Goal: Transaction & Acquisition: Purchase product/service

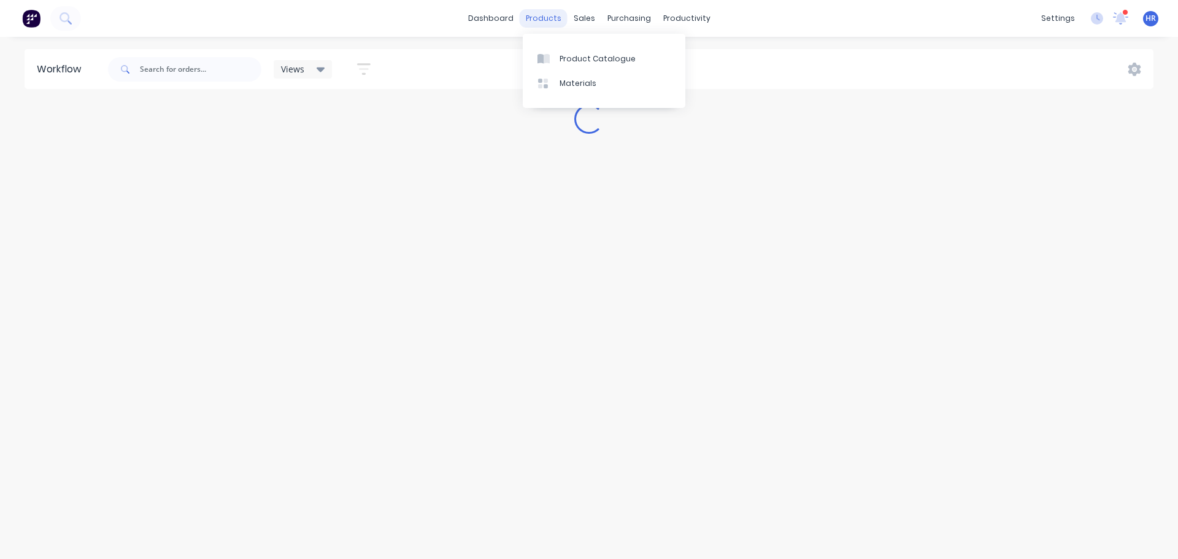
click at [547, 15] on div "products" at bounding box center [544, 18] width 48 height 18
click at [583, 60] on div "Product Catalogue" at bounding box center [598, 58] width 76 height 11
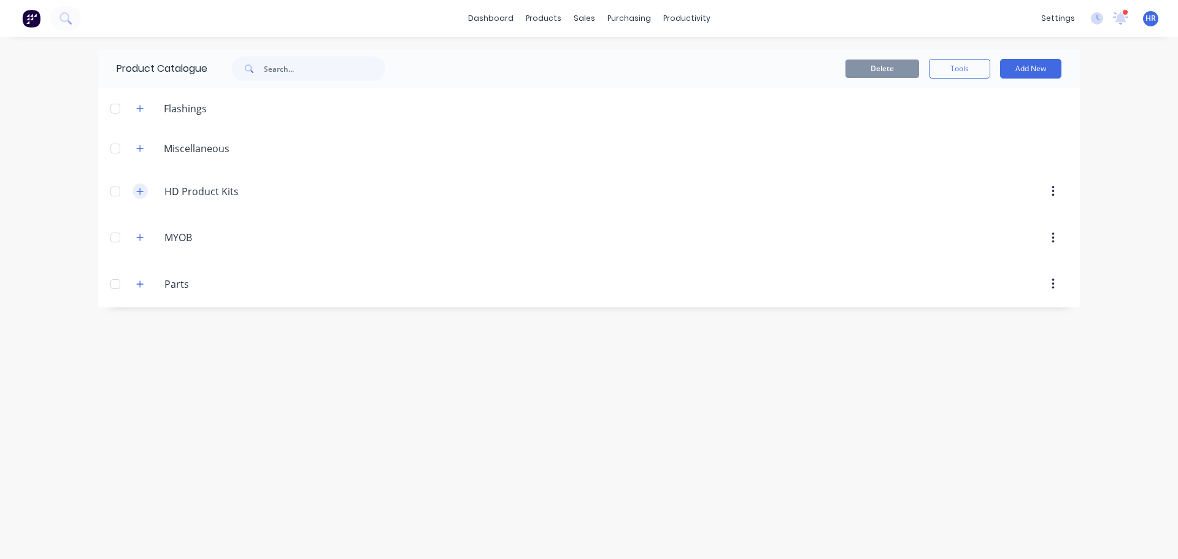
click at [141, 196] on button "button" at bounding box center [140, 190] width 15 height 15
click at [141, 283] on icon "button" at bounding box center [139, 284] width 7 height 9
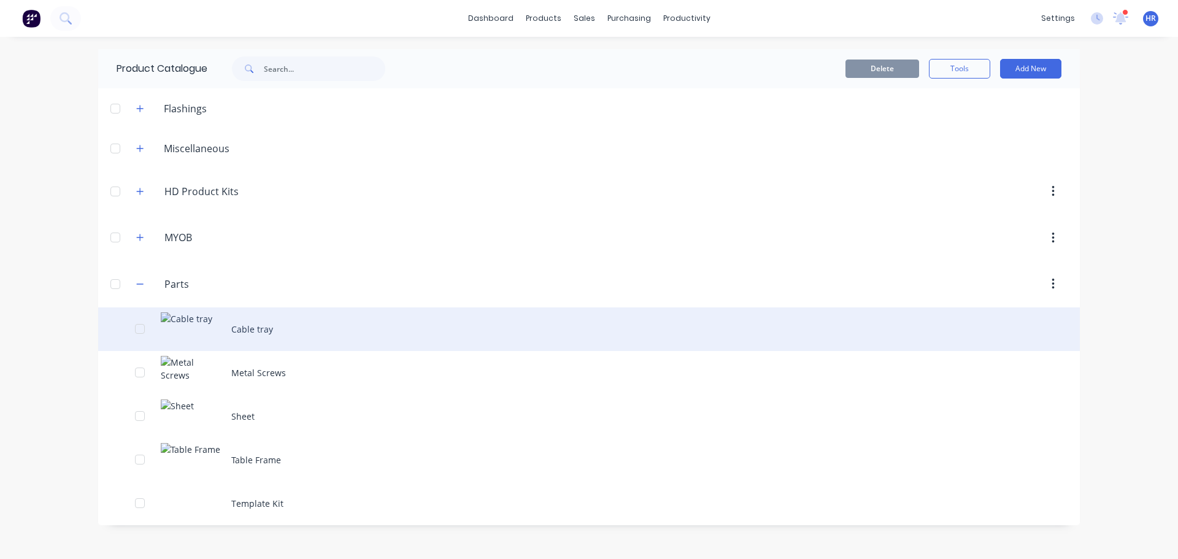
click at [255, 340] on div "Cable tray" at bounding box center [589, 329] width 982 height 44
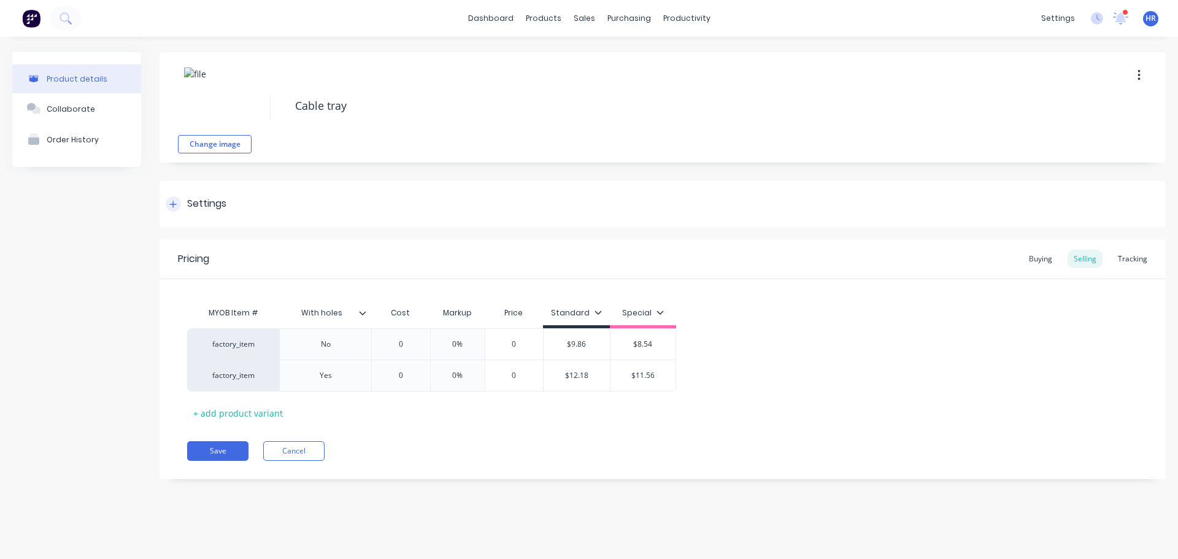
click at [174, 204] on icon at bounding box center [173, 204] width 7 height 7
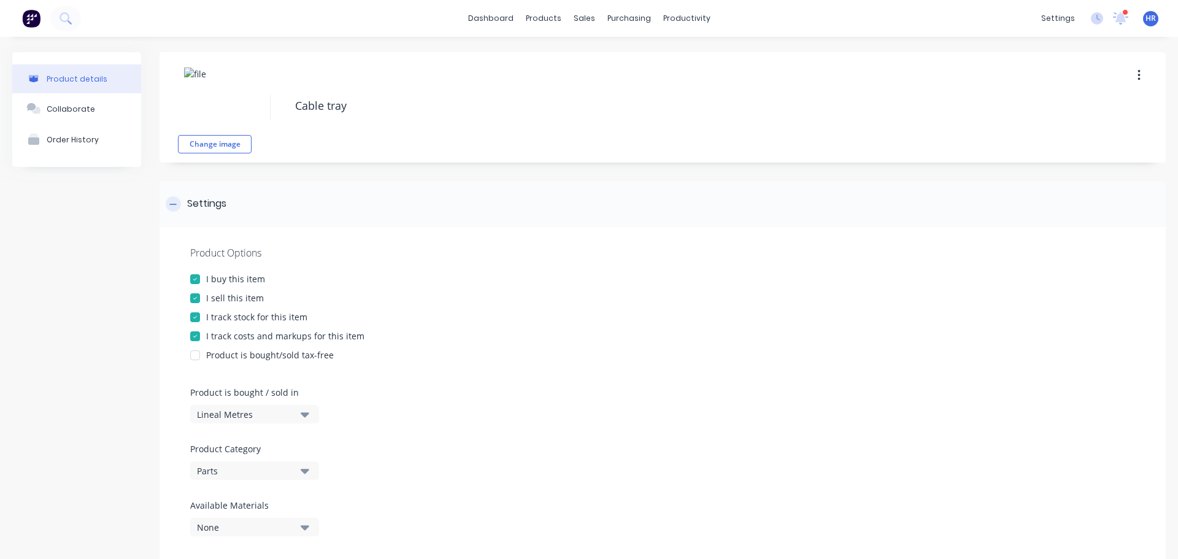
type textarea "x"
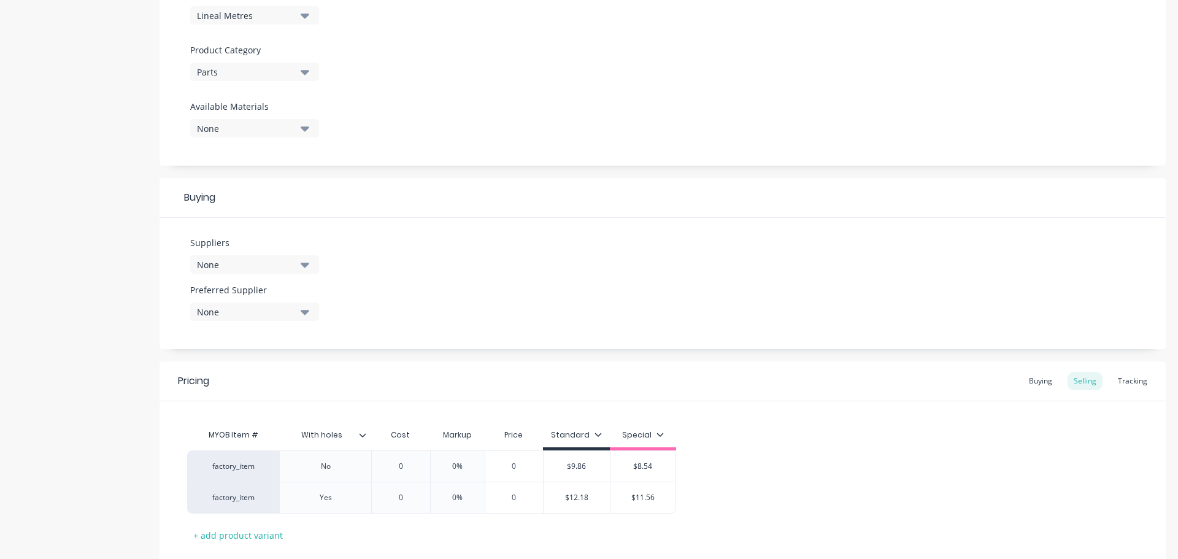
scroll to position [475, 0]
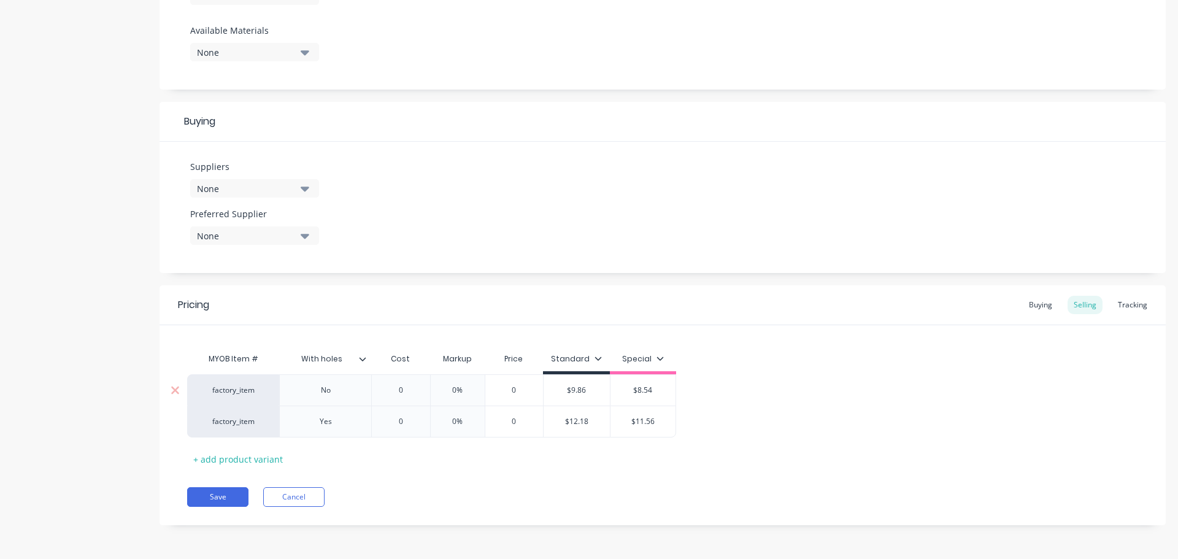
type input "0"
click at [399, 388] on input "0" at bounding box center [400, 390] width 61 height 11
click at [245, 453] on div "+ add product variant" at bounding box center [238, 459] width 102 height 19
type textarea "x"
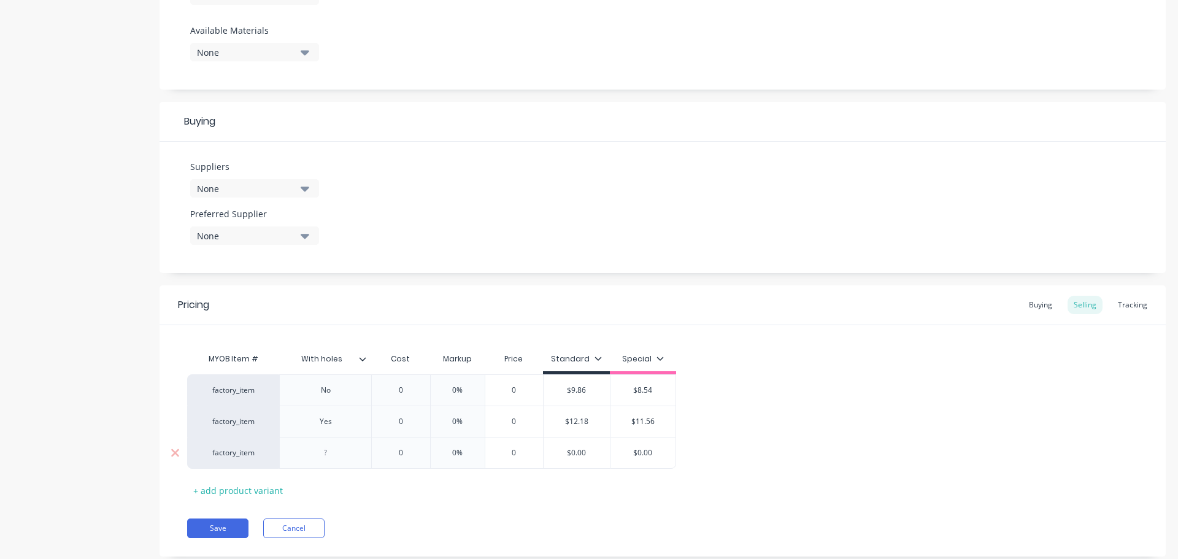
click at [323, 453] on div at bounding box center [325, 453] width 61 height 16
type textarea "x"
type input "0"
drag, startPoint x: 389, startPoint y: 450, endPoint x: 465, endPoint y: 489, distance: 85.6
click at [389, 450] on input "0" at bounding box center [400, 452] width 61 height 11
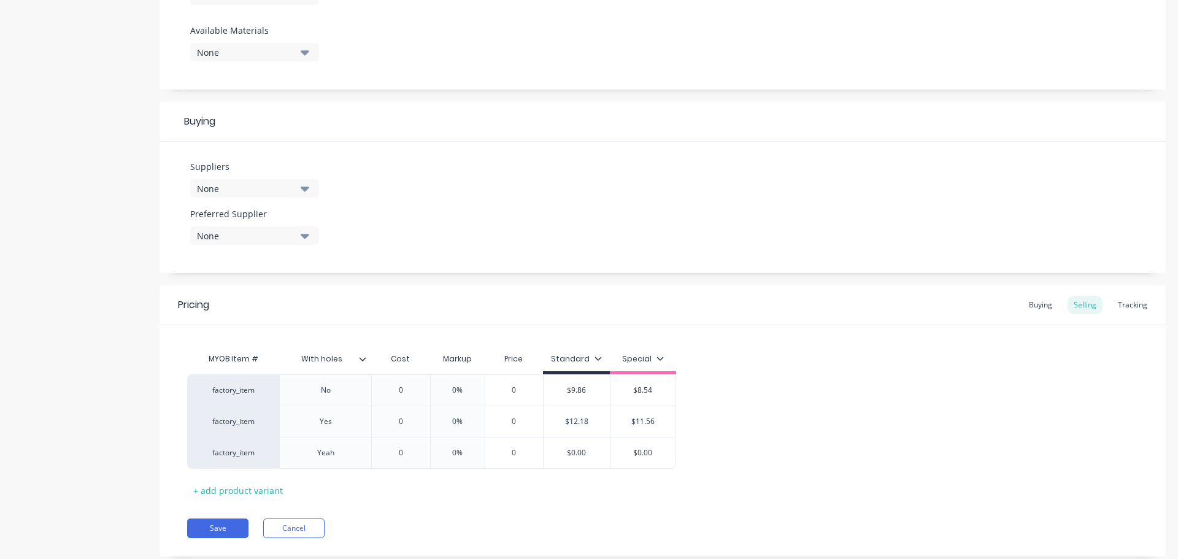
type textarea "x"
type input "10"
type textarea "x"
type input "100"
type input "0%"
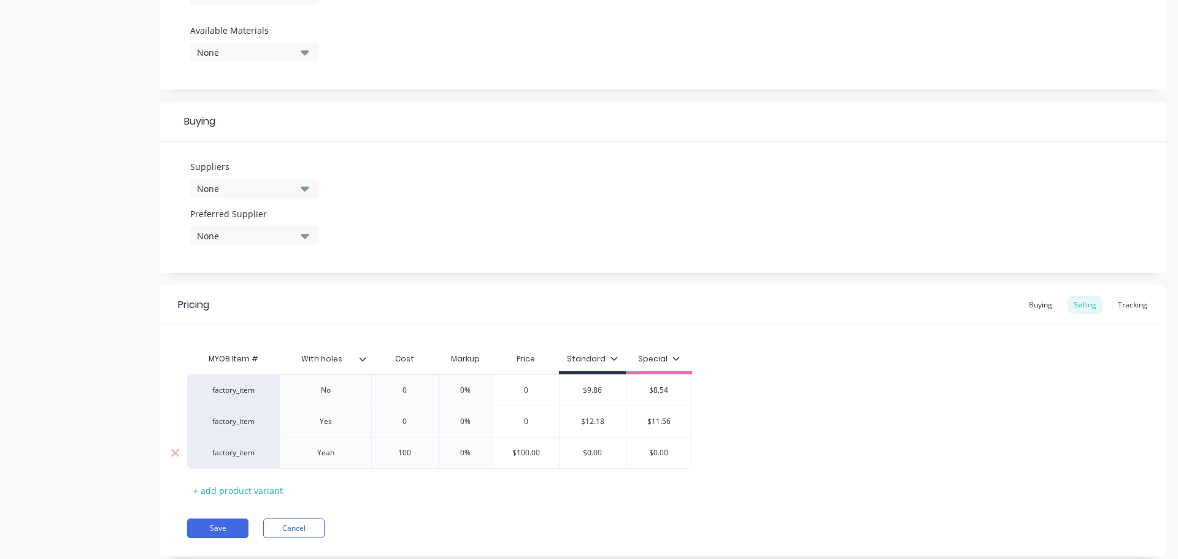
click at [453, 452] on input "0%" at bounding box center [465, 452] width 61 height 11
type textarea "x"
type input "20%"
drag, startPoint x: 503, startPoint y: 488, endPoint x: 479, endPoint y: 493, distance: 24.4
click at [502, 488] on div "MYOB Item # With holes Cost Markup Price Standard Special factory_item No 0 0 0…" at bounding box center [662, 423] width 951 height 153
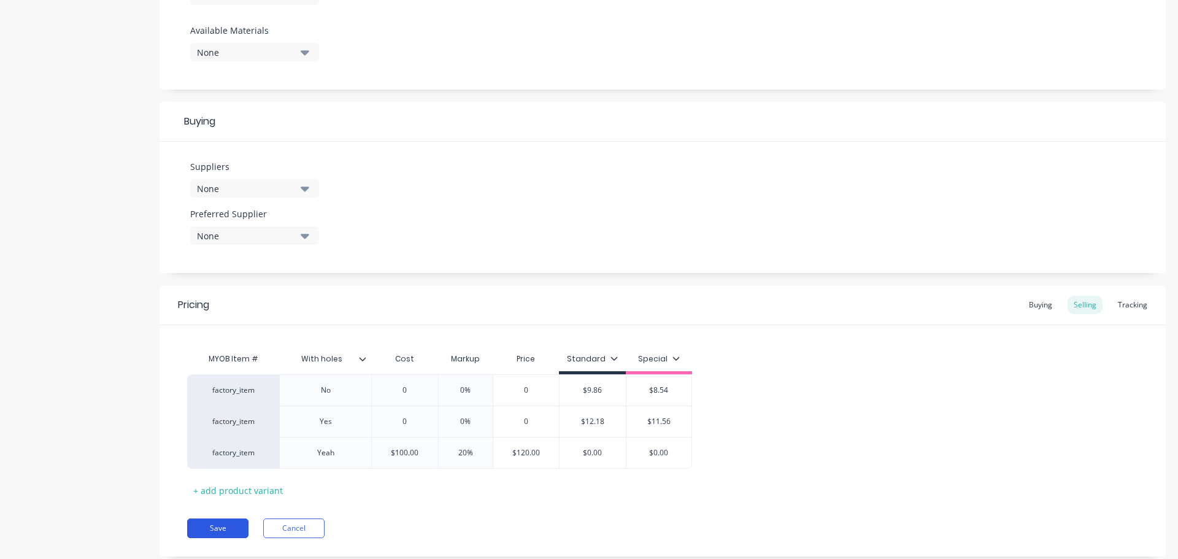
click at [207, 525] on button "Save" at bounding box center [217, 529] width 61 height 20
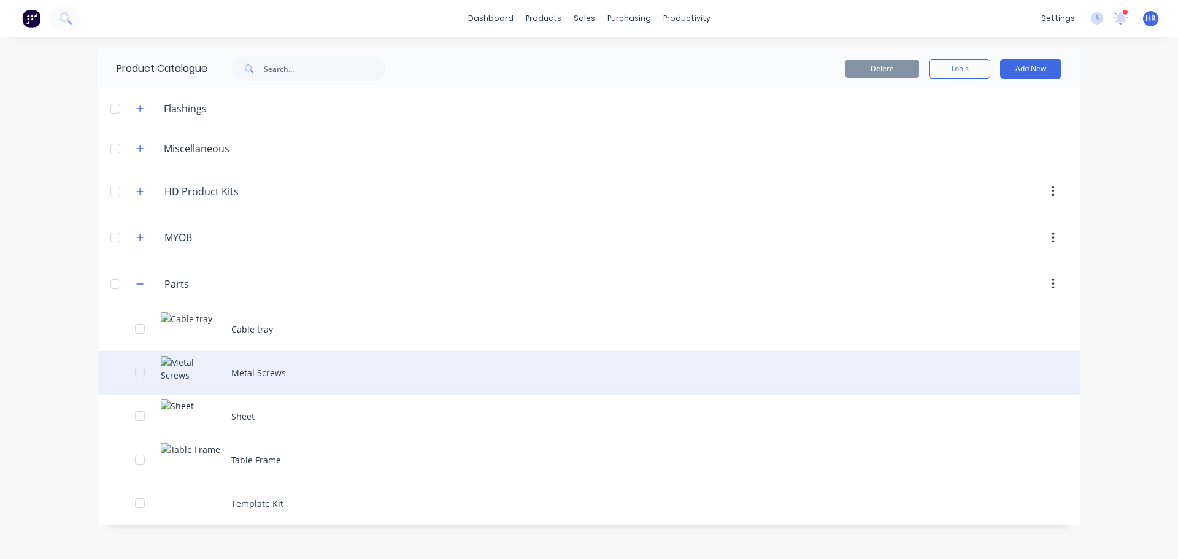
click at [270, 372] on div "Metal Screws" at bounding box center [589, 373] width 982 height 44
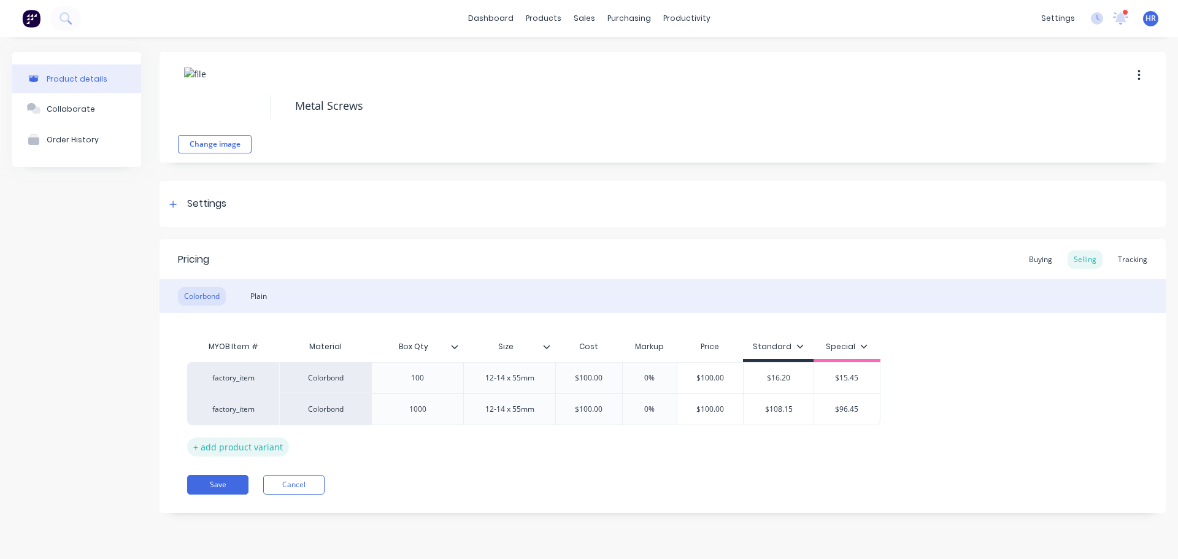
click at [247, 447] on div "+ add product variant" at bounding box center [238, 447] width 102 height 19
type textarea "x"
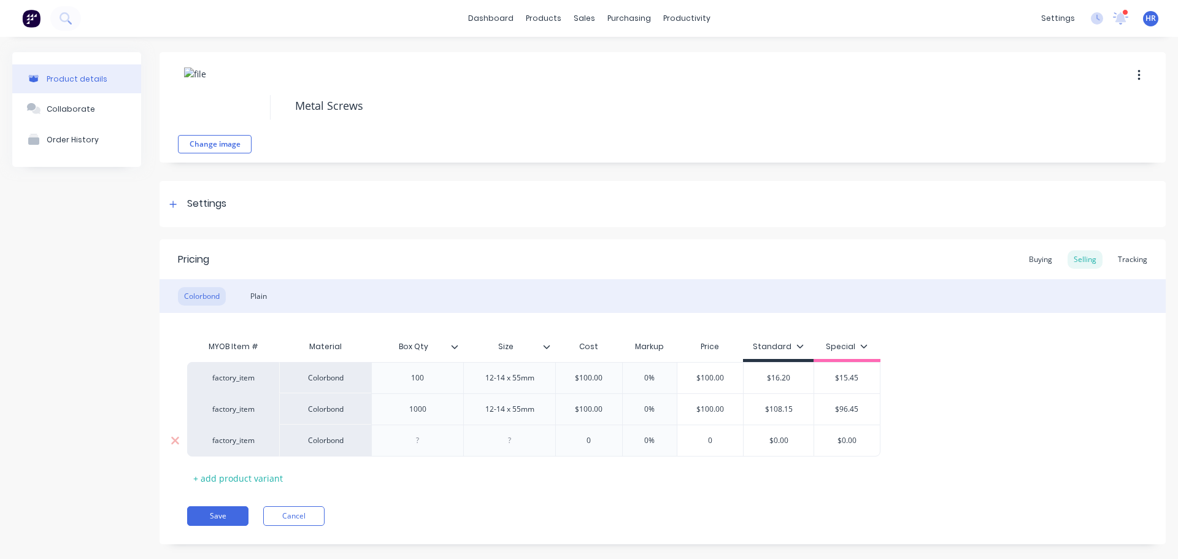
click at [414, 445] on div at bounding box center [417, 441] width 61 height 16
type textarea "x"
click at [510, 443] on div at bounding box center [509, 441] width 61 height 16
type textarea "x"
type input "0"
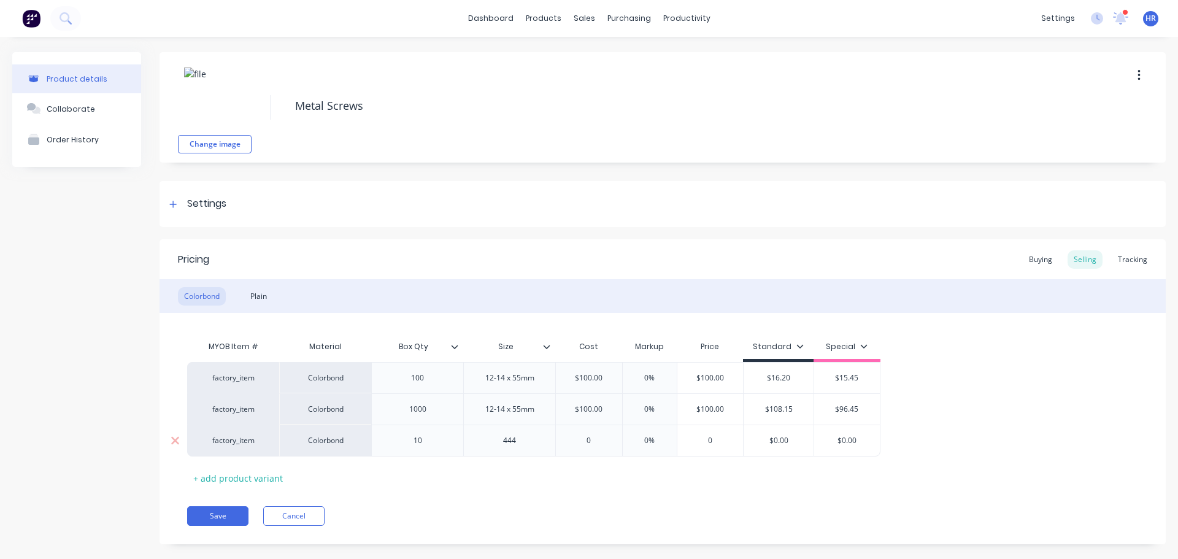
click at [585, 439] on input "0" at bounding box center [589, 440] width 66 height 11
type textarea "x"
type input "10"
type textarea "x"
type input "100"
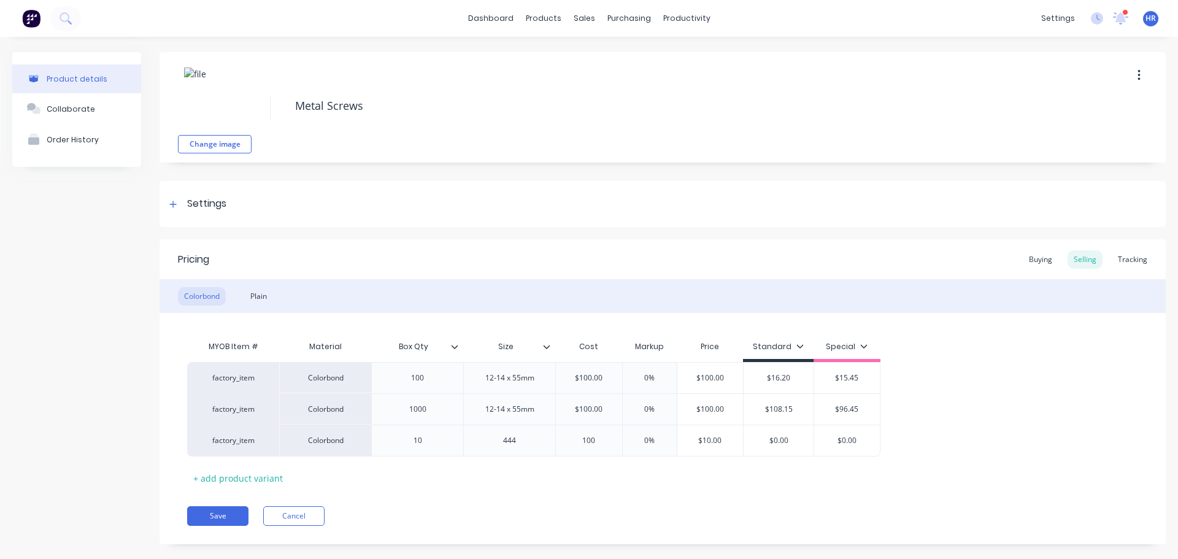
type textarea "x"
type input "1000"
type textarea "x"
type input "100"
click at [641, 437] on input "0%" at bounding box center [649, 440] width 61 height 11
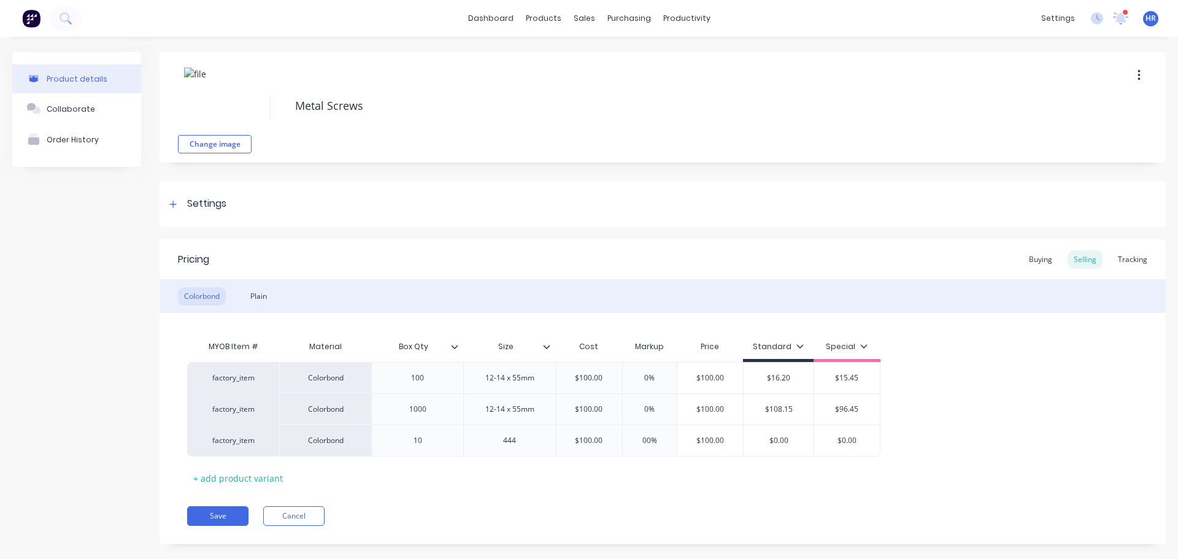
click at [639, 480] on div "MYOB Item # Material Box Qty Size Cost Markup Price Standard Special factory_it…" at bounding box center [662, 410] width 951 height 153
type input "0%"
click at [638, 441] on input "0%" at bounding box center [649, 440] width 61 height 11
type textarea "x"
type input "20%"
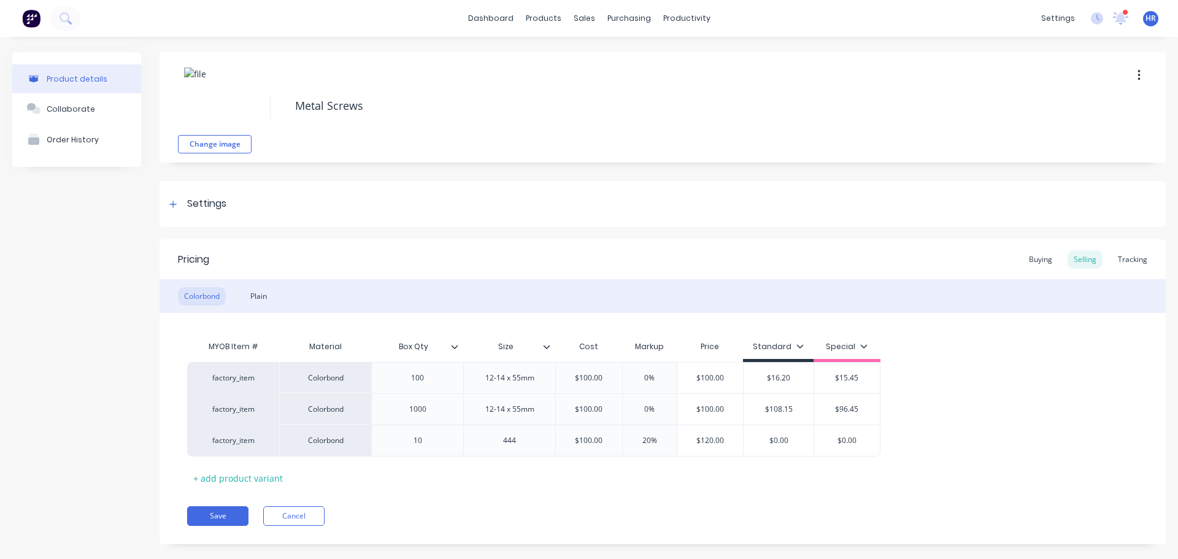
click at [640, 492] on div "Pricing Buying Selling Tracking Colorbond Plain MYOB Item # Material Box Qty Si…" at bounding box center [663, 391] width 1006 height 305
click at [212, 516] on button "Save" at bounding box center [217, 516] width 61 height 20
type textarea "x"
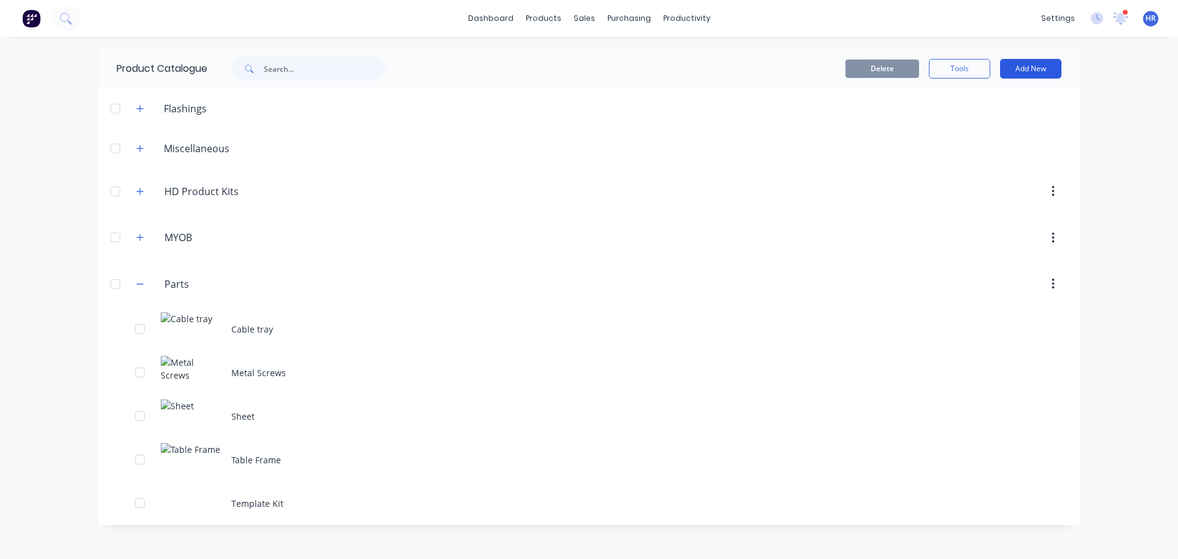
click at [1017, 64] on button "Add New" at bounding box center [1030, 69] width 61 height 20
click at [1013, 102] on div "Category" at bounding box center [1003, 100] width 95 height 18
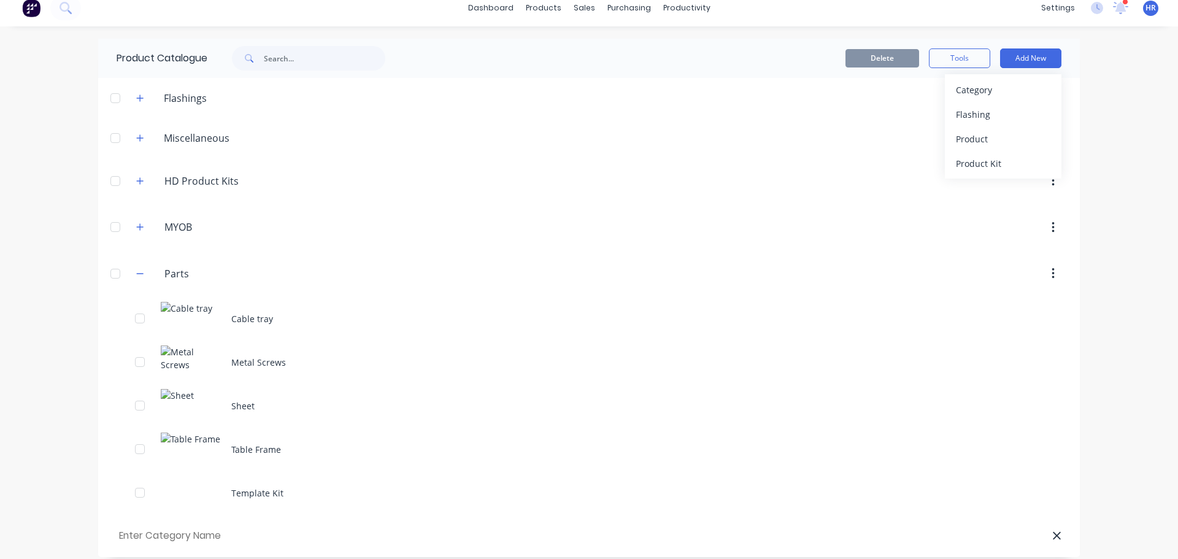
scroll to position [21, 0]
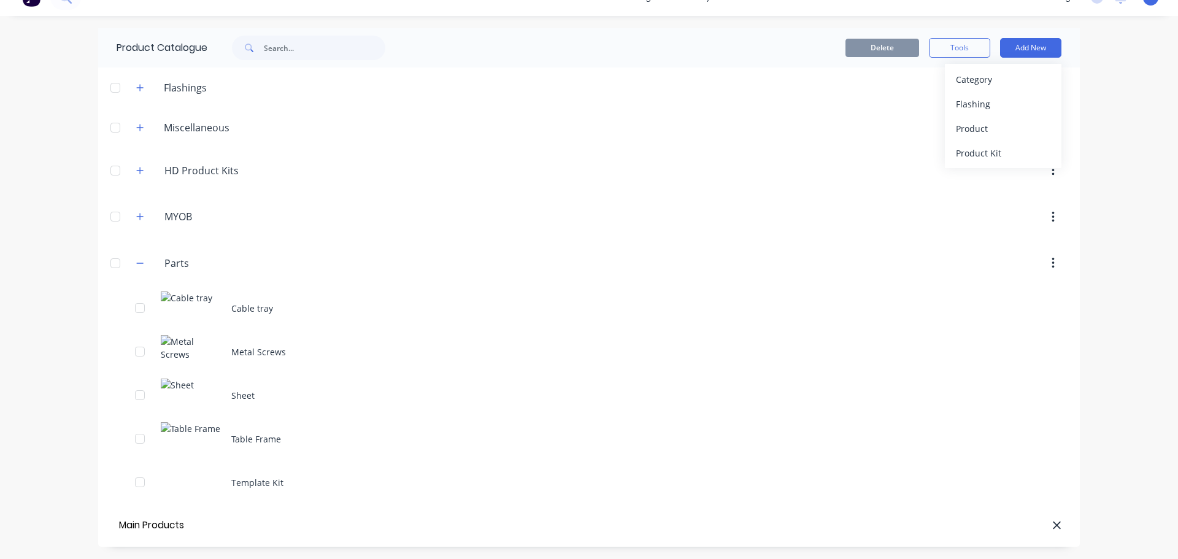
type input "Main Products"
click at [989, 131] on div "Product" at bounding box center [1003, 129] width 95 height 18
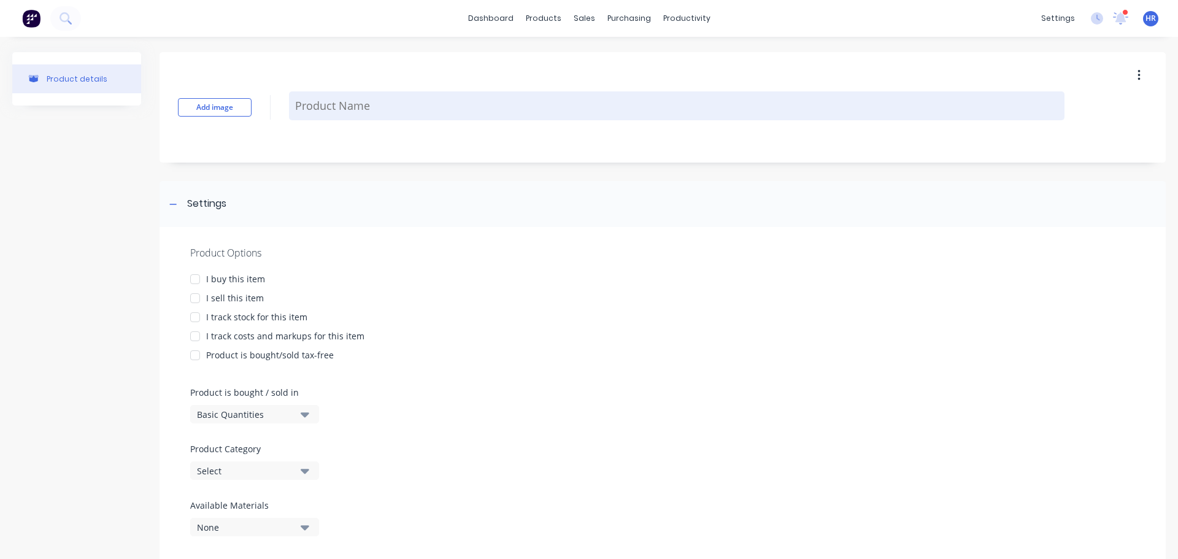
click at [350, 115] on textarea at bounding box center [677, 105] width 776 height 29
type textarea "x"
type textarea "B"
type textarea "x"
type textarea "Ba"
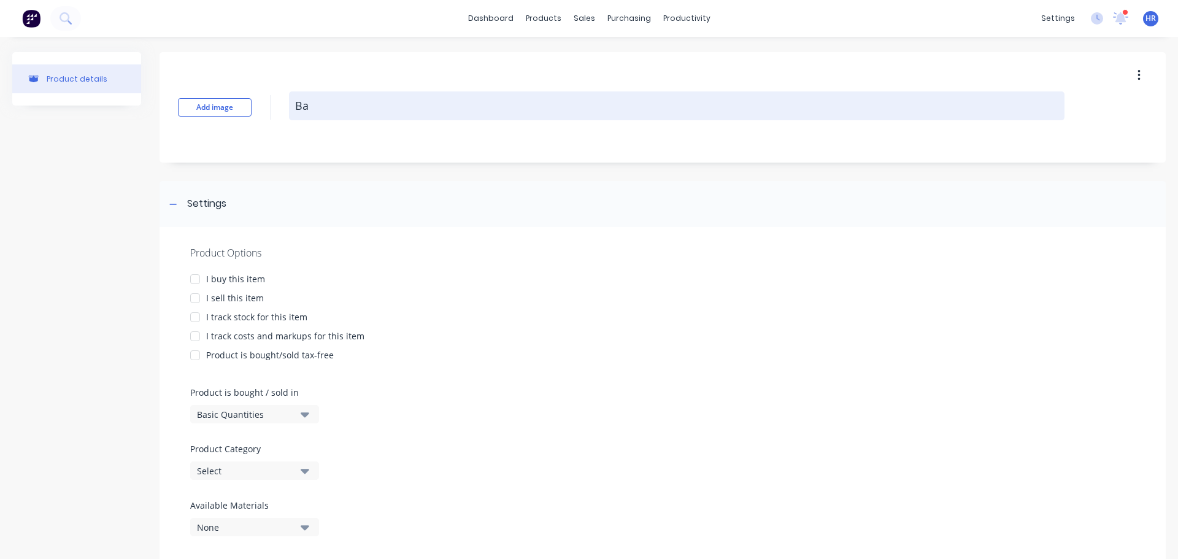
type textarea "x"
type textarea "Bas"
type textarea "x"
type textarea "Basi"
type textarea "x"
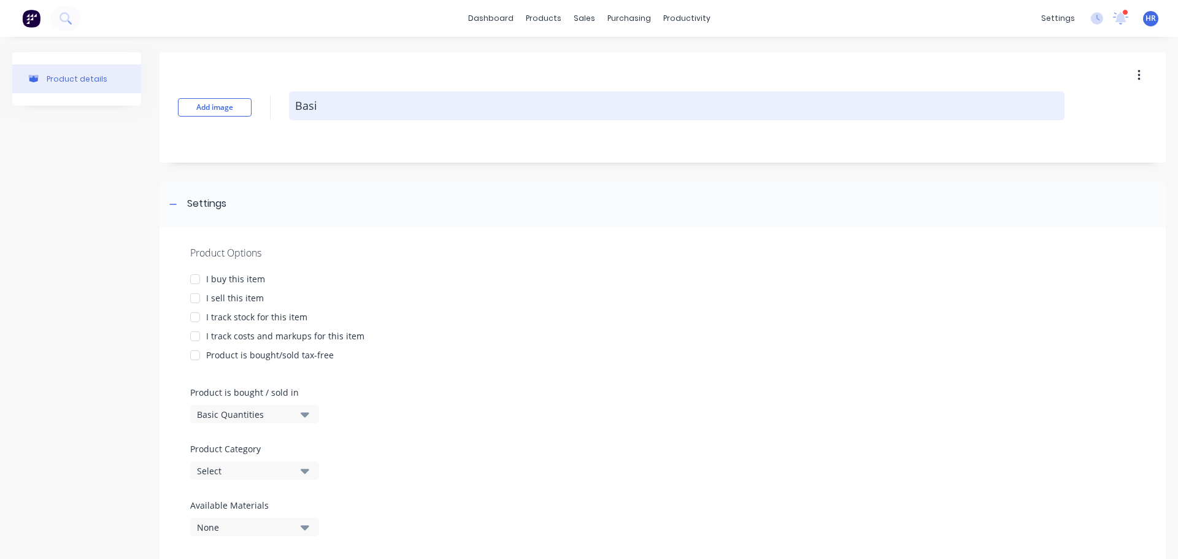
type textarea "Basic"
type textarea "x"
type textarea "Basic"
type textarea "x"
type textarea "Basic P"
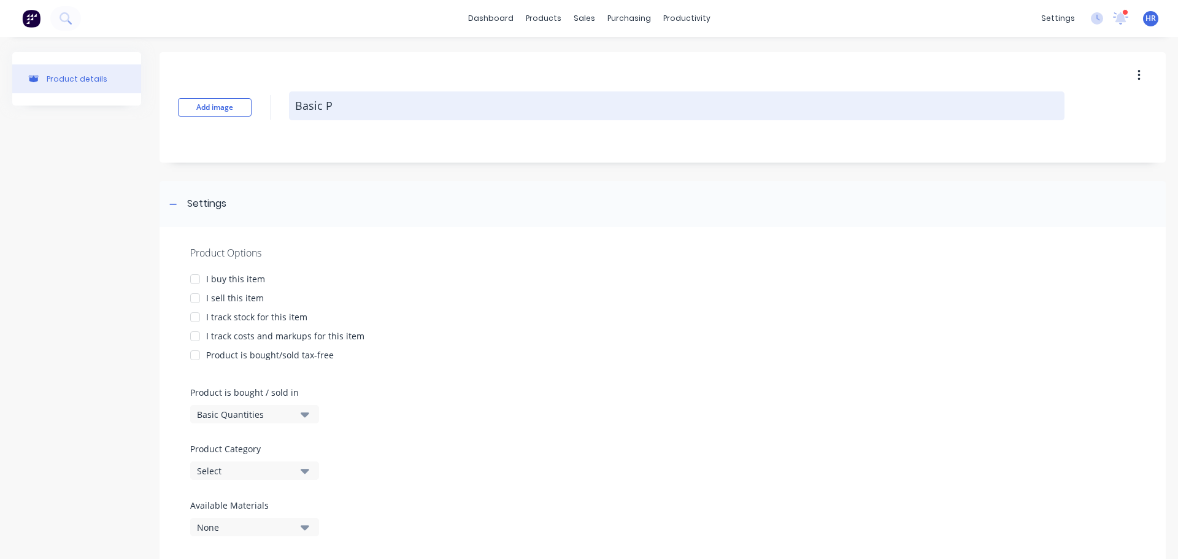
type textarea "x"
type textarea "Basic Pr"
type textarea "x"
type textarea "Basic Pro"
type textarea "x"
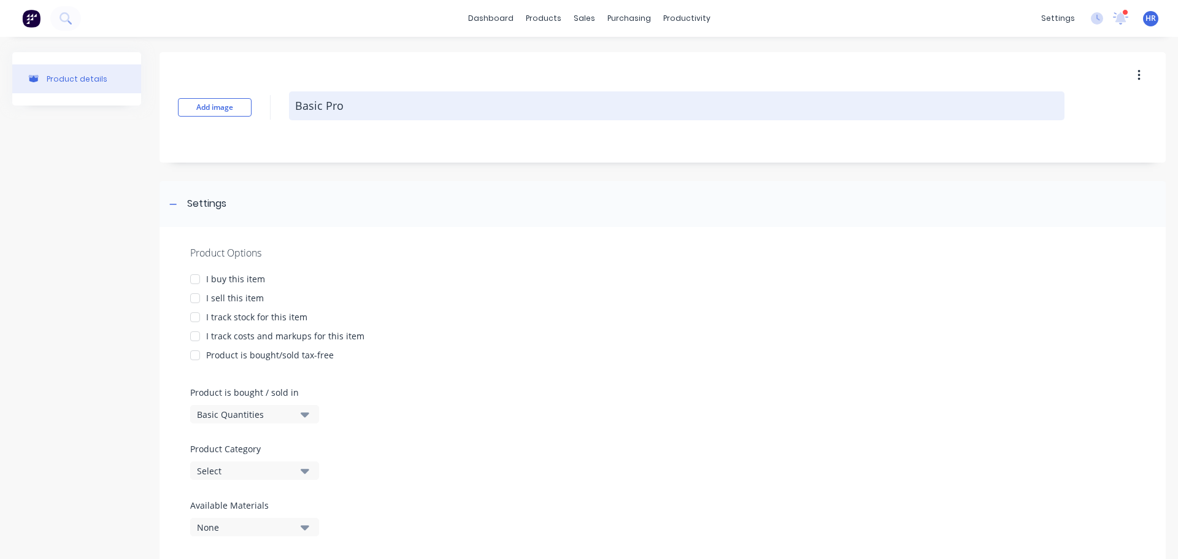
type textarea "Basic Prou"
type textarea "x"
type textarea "Basic Pro"
type textarea "x"
type textarea "Basic Prod"
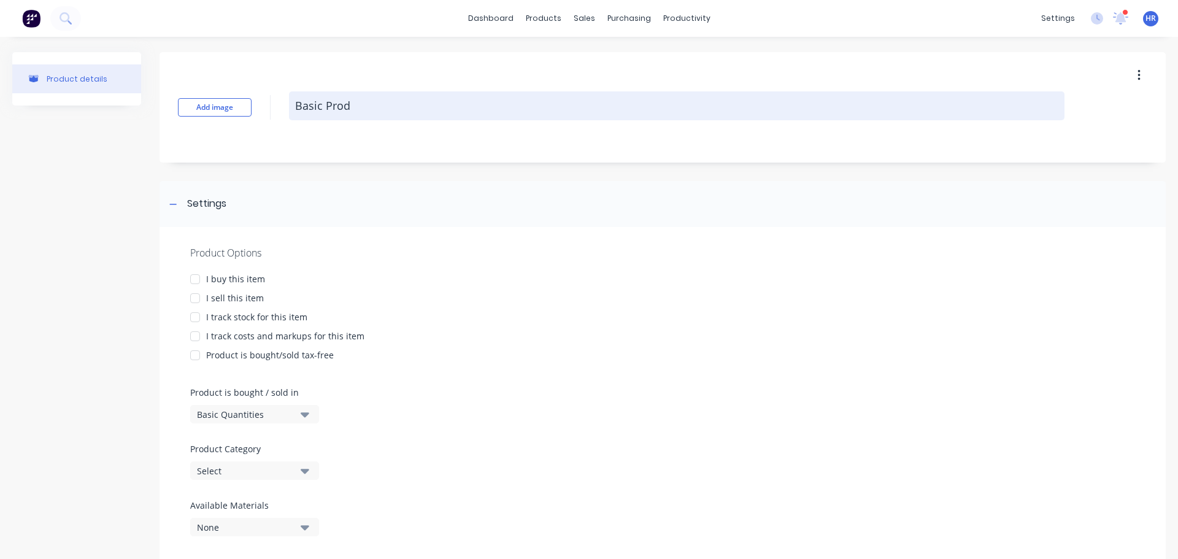
type textarea "x"
type textarea "Basic Produ"
type textarea "x"
type textarea "Basic Produc"
type textarea "x"
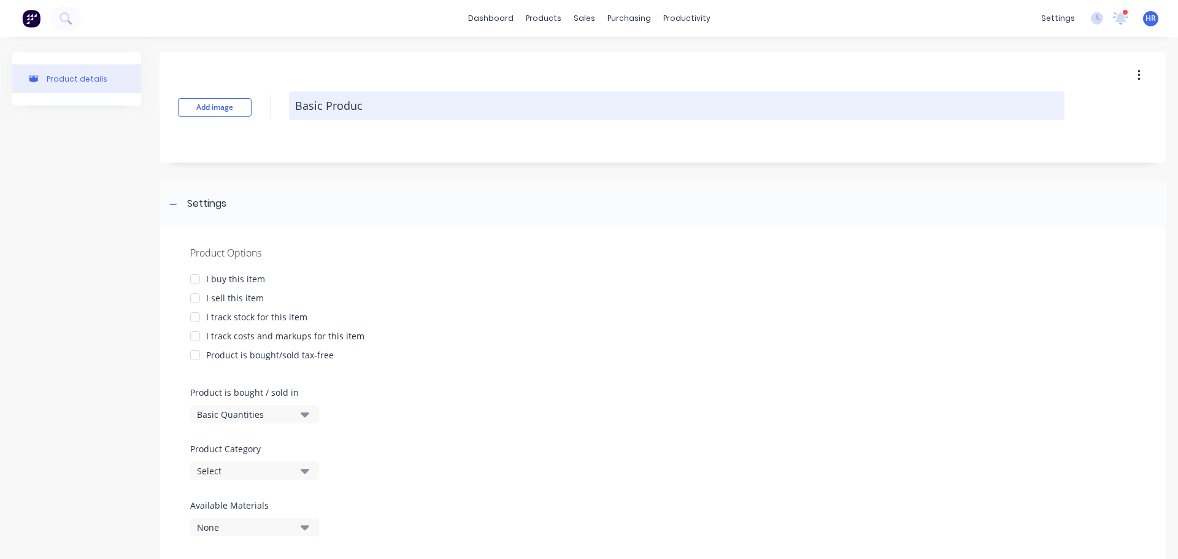
type textarea "Basic Product"
type textarea "x"
type textarea "Basic Product"
type textarea "x"
type textarea "Basic Product W"
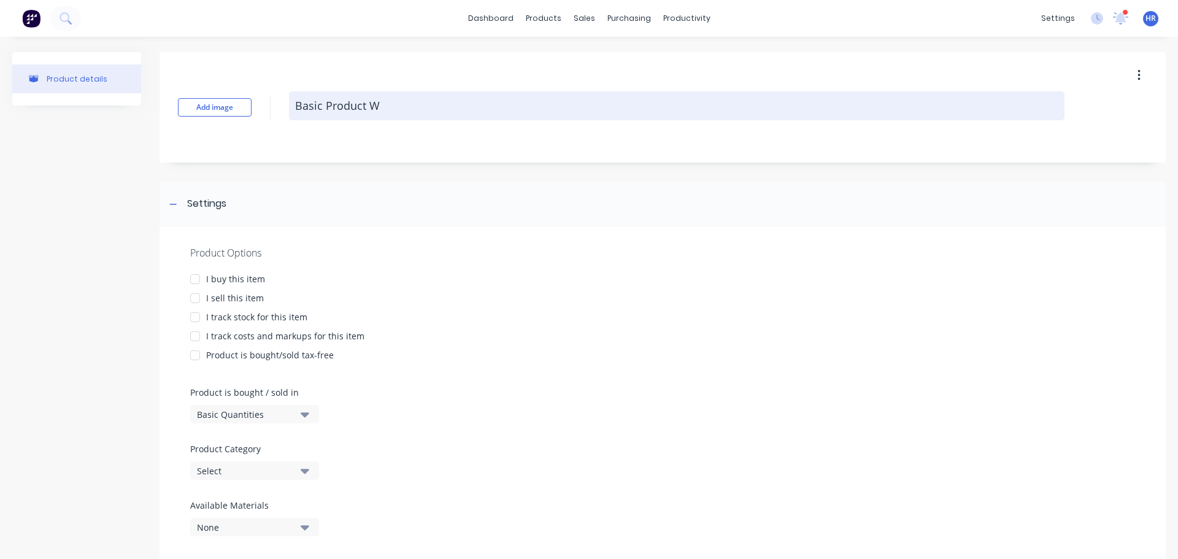
type textarea "x"
type textarea "Basic Product"
type textarea "x"
type textarea "Basic Product w"
type textarea "x"
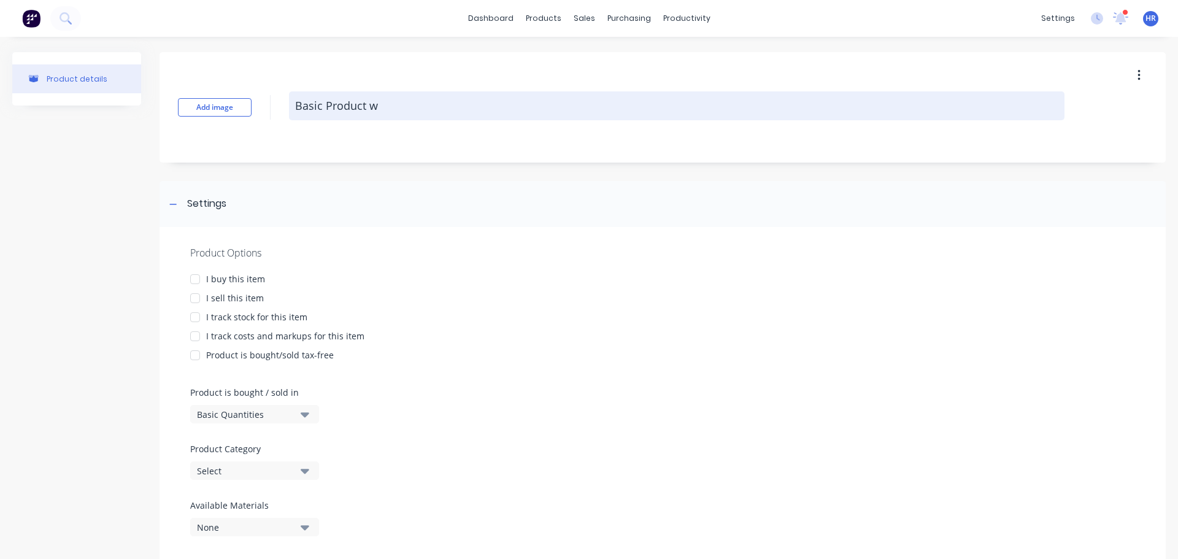
type textarea "Basic Product wi"
type textarea "x"
type textarea "Basic Product wit"
type textarea "x"
type textarea "Basic Product with"
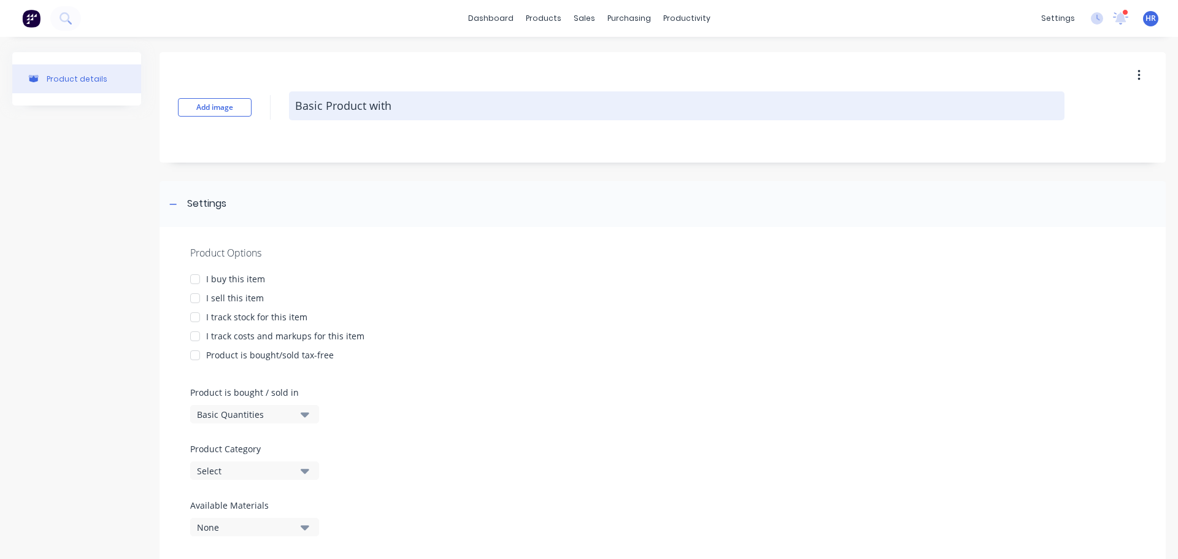
type textarea "x"
type textarea "Basic Product with"
type textarea "x"
type textarea "Basic Product with C"
type textarea "x"
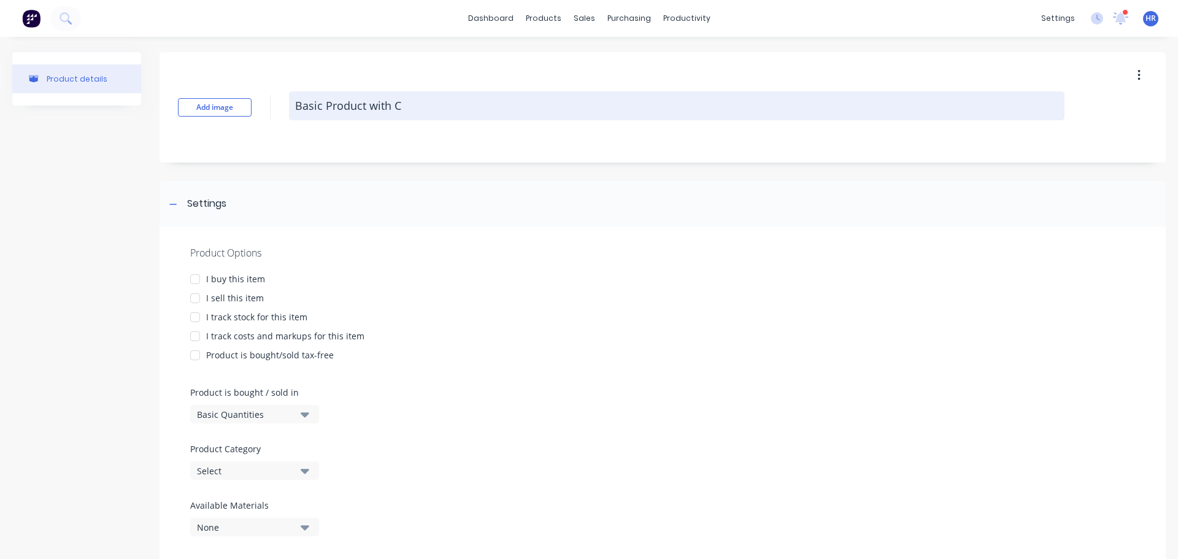
type textarea "Basic Product with Co"
type textarea "x"
type textarea "Basic Product with Cos"
type textarea "x"
type textarea "Basic Product with Cost"
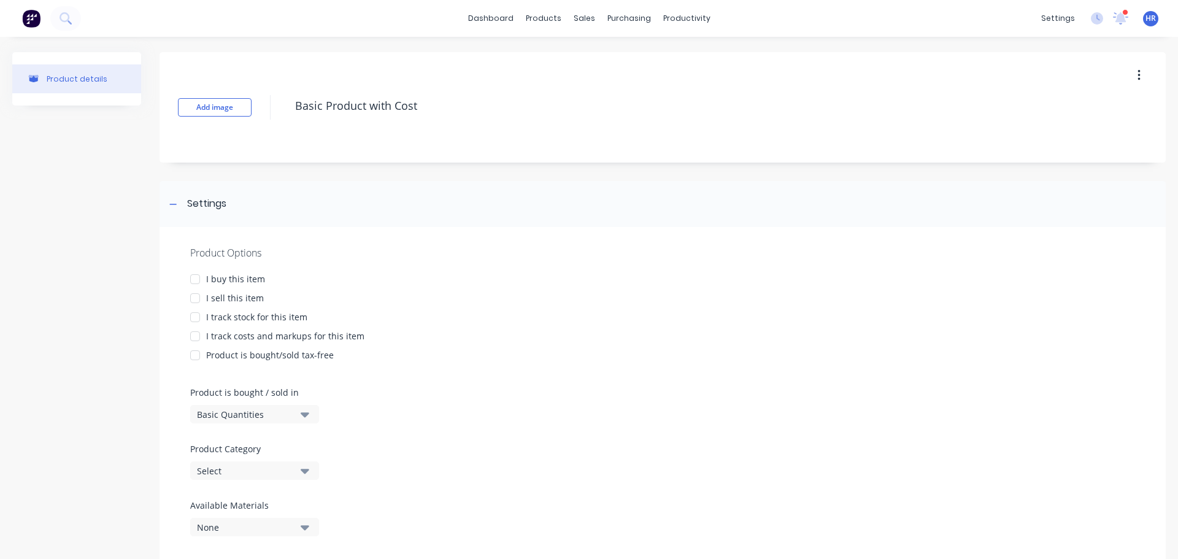
drag, startPoint x: 203, startPoint y: 277, endPoint x: 192, endPoint y: 300, distance: 25.0
click at [201, 280] on div at bounding box center [195, 279] width 25 height 25
click at [190, 300] on div at bounding box center [195, 298] width 25 height 25
type textarea "x"
type textarea "Basic Product with Cost"
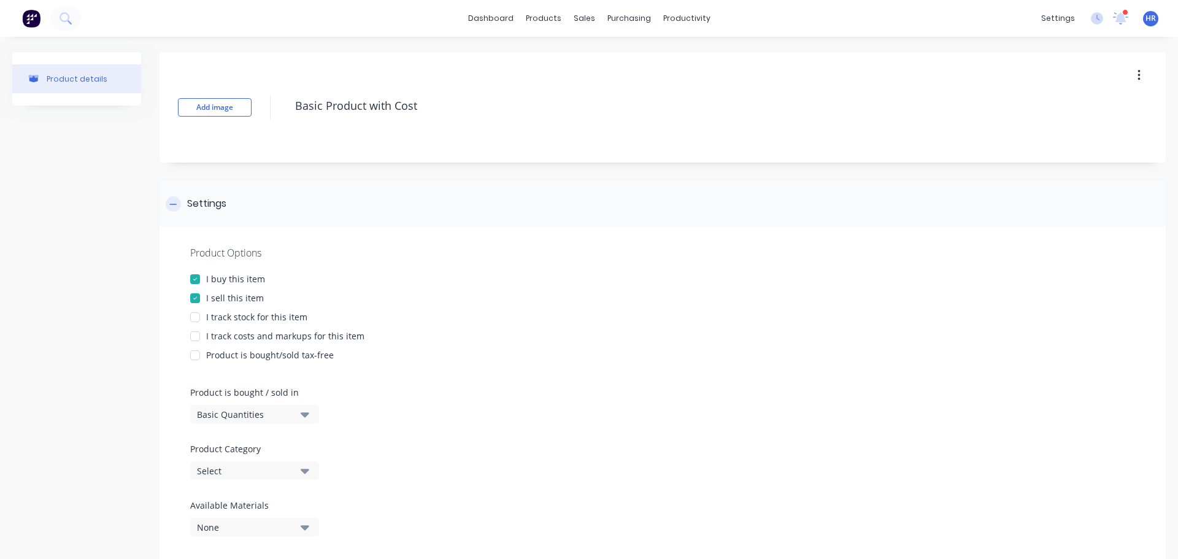
type textarea "x"
type textarea "Basic Product with Cost"
click at [168, 207] on div at bounding box center [173, 203] width 15 height 15
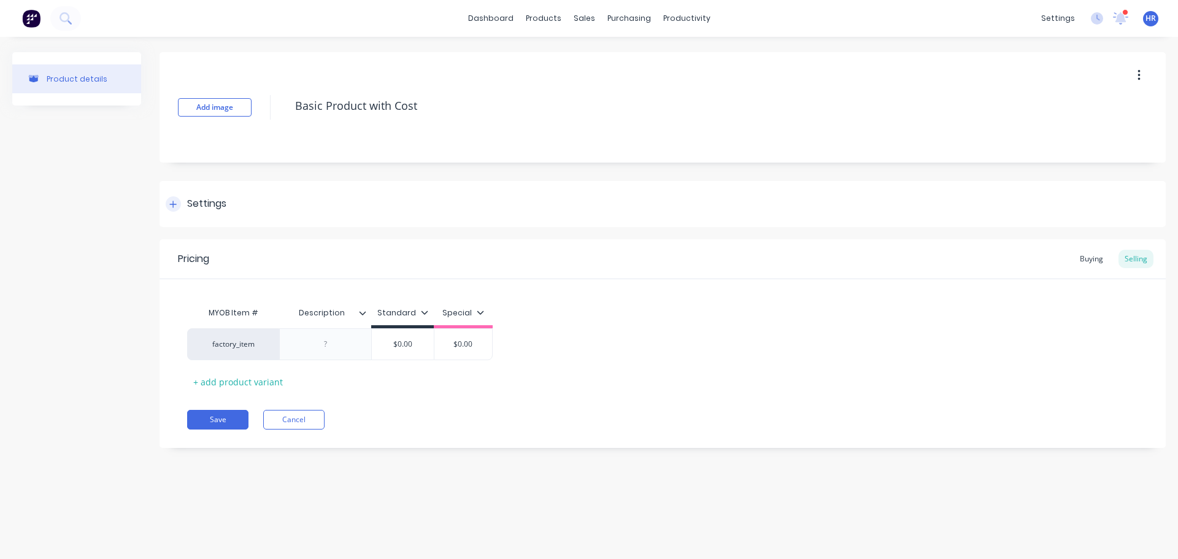
click at [170, 207] on icon at bounding box center [172, 204] width 7 height 9
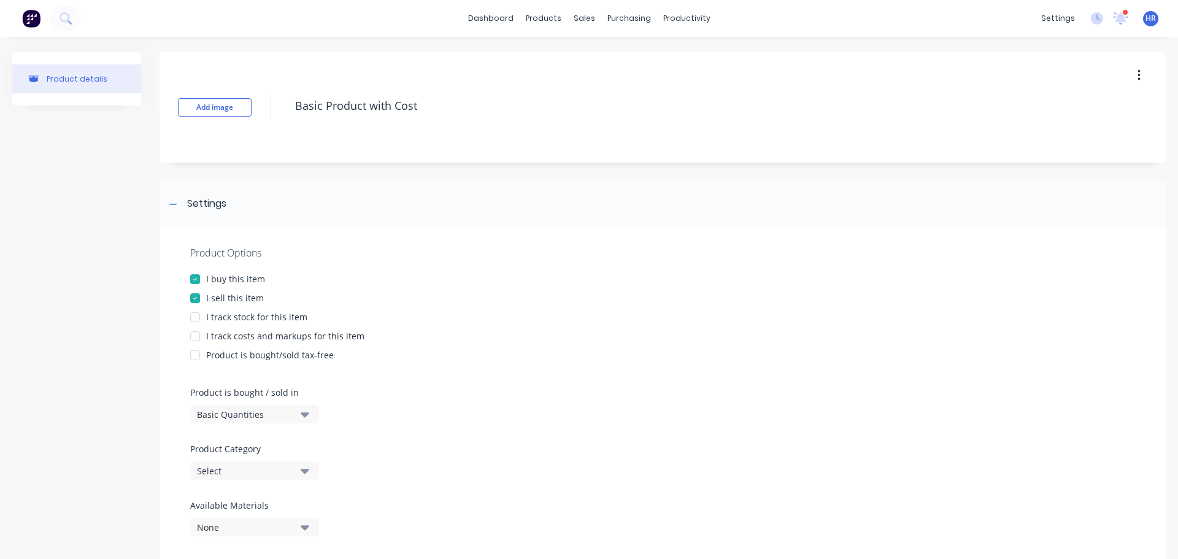
click at [200, 320] on div at bounding box center [195, 317] width 25 height 25
click at [198, 338] on div at bounding box center [195, 336] width 25 height 25
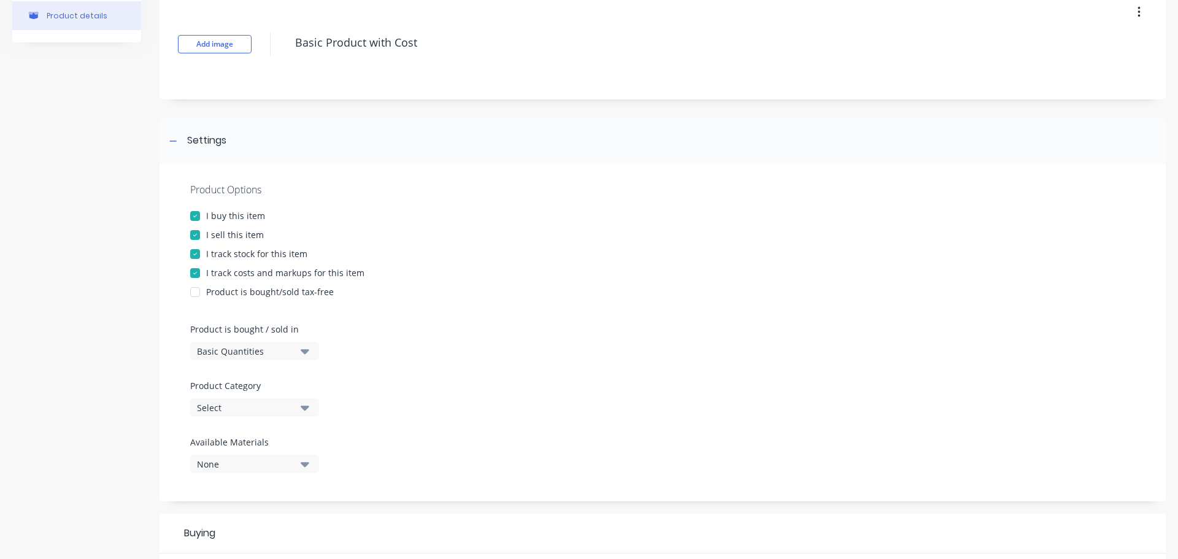
scroll to position [184, 0]
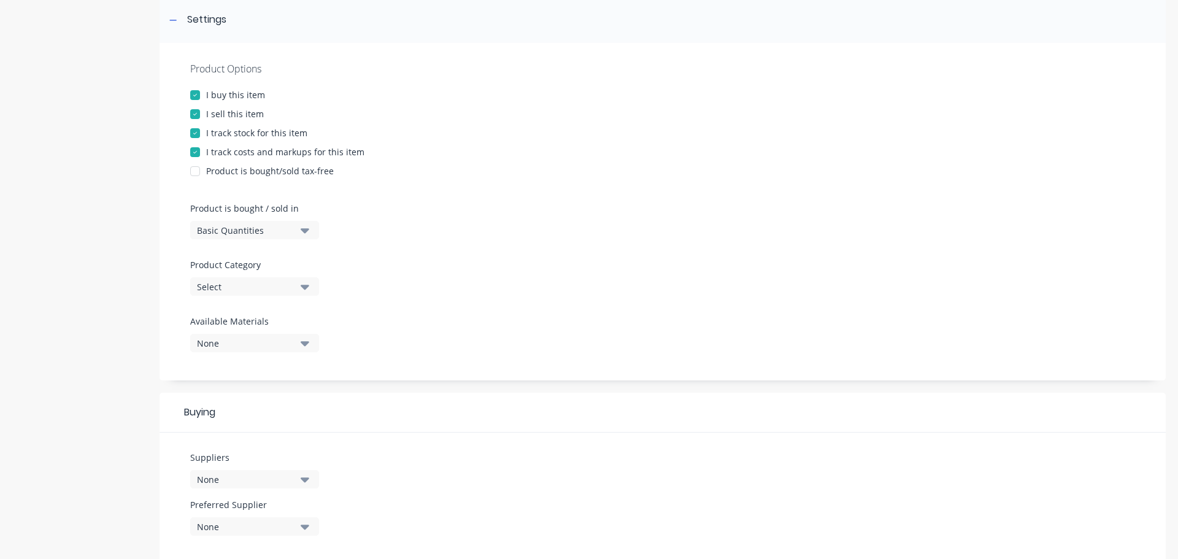
click at [194, 131] on div at bounding box center [195, 133] width 25 height 25
click at [288, 287] on div "Select" at bounding box center [246, 286] width 98 height 13
click at [258, 375] on div "Main Products" at bounding box center [282, 378] width 184 height 25
type textarea "x"
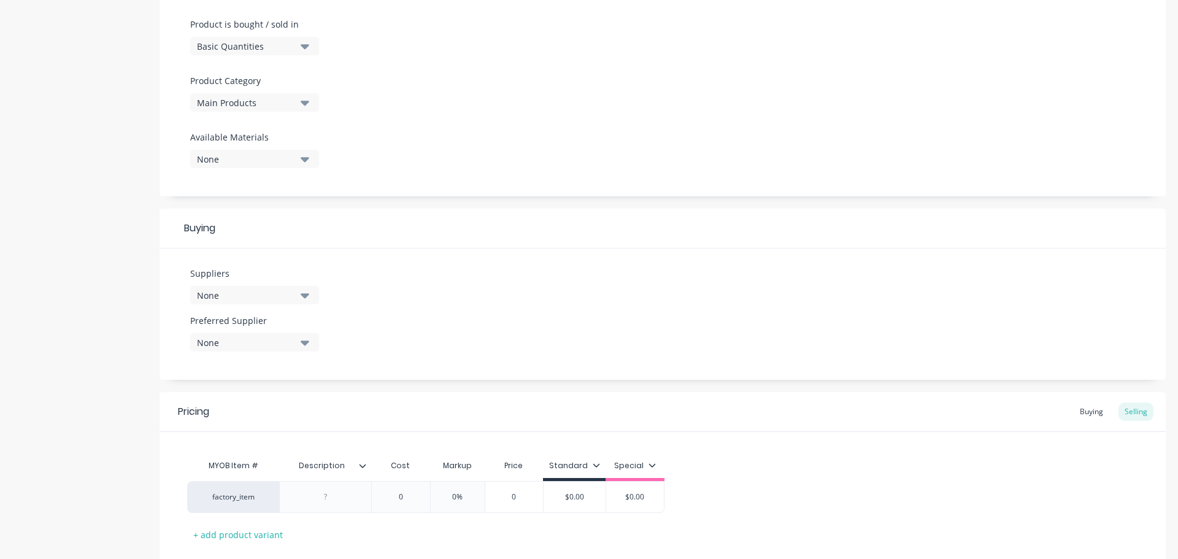
scroll to position [444, 0]
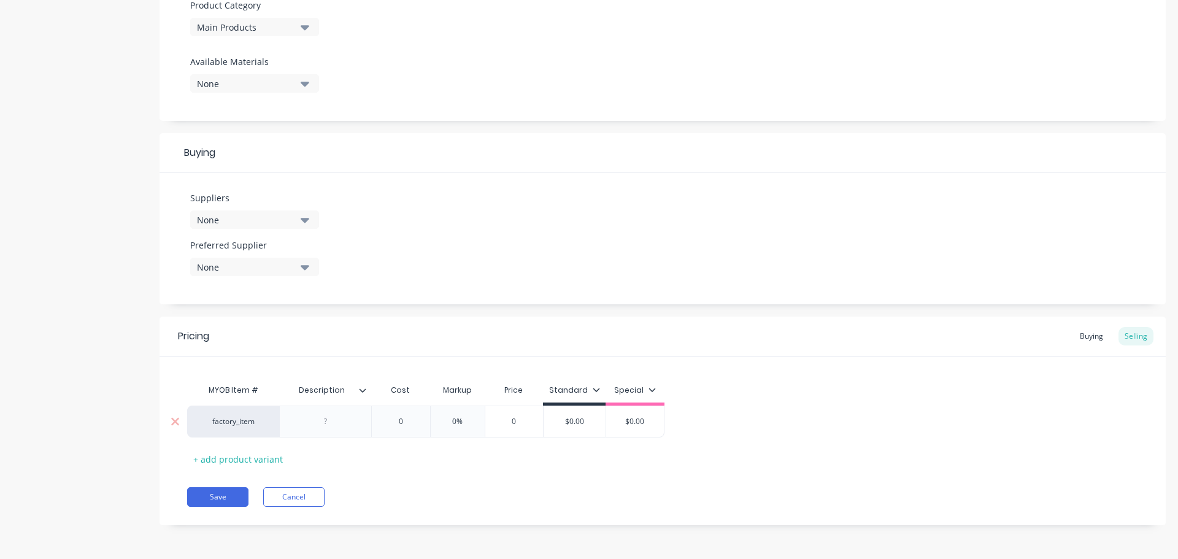
click at [318, 426] on div at bounding box center [325, 422] width 61 height 16
click at [390, 418] on div "factory_item test 0 0% 0 $0.00 $0.00" at bounding box center [662, 422] width 951 height 32
type textarea "x"
type input "0"
click at [395, 423] on input "0" at bounding box center [400, 421] width 61 height 11
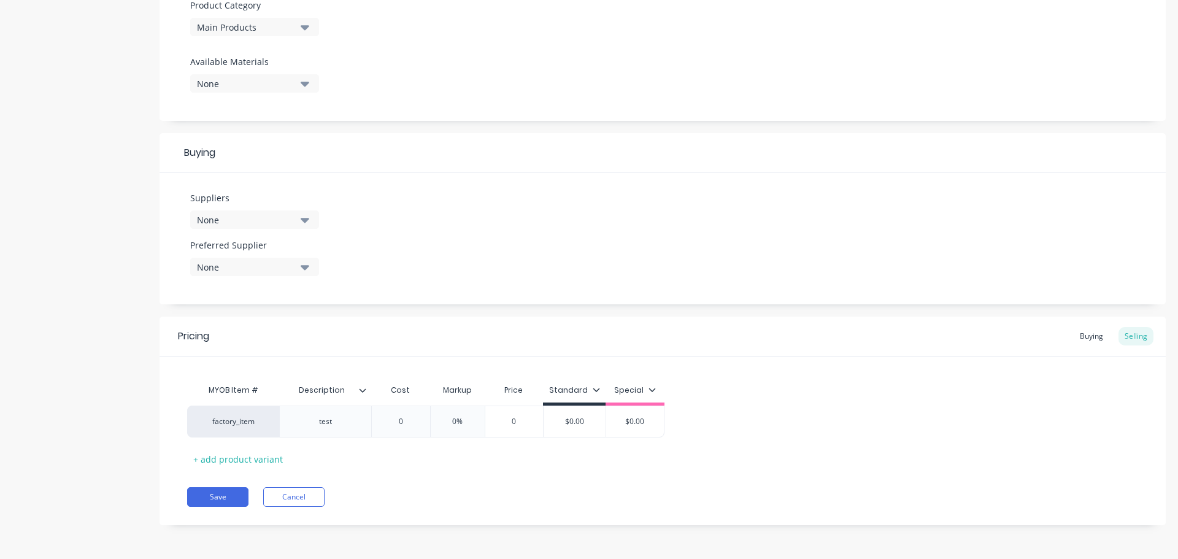
type textarea "x"
type input "10"
type textarea "x"
type input "100"
type input "0%"
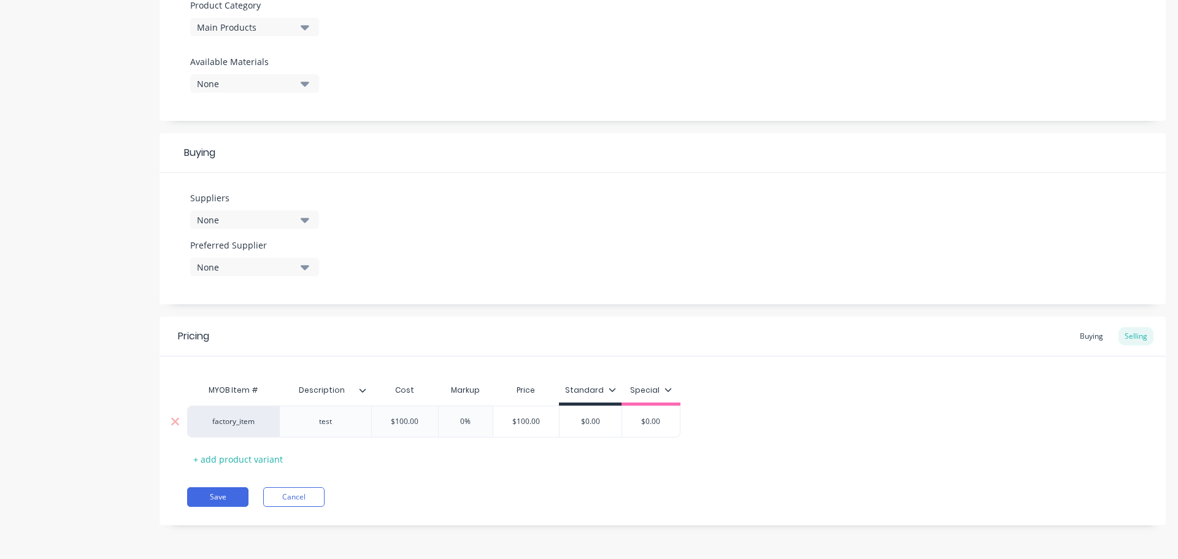
click at [456, 423] on input "0%" at bounding box center [465, 421] width 61 height 11
type textarea "x"
type input "20%"
click at [471, 452] on div "MYOB Item # Description Cost Markup Price Standard Special factory_item test $1…" at bounding box center [662, 423] width 951 height 91
click at [204, 500] on button "Save" at bounding box center [217, 497] width 61 height 20
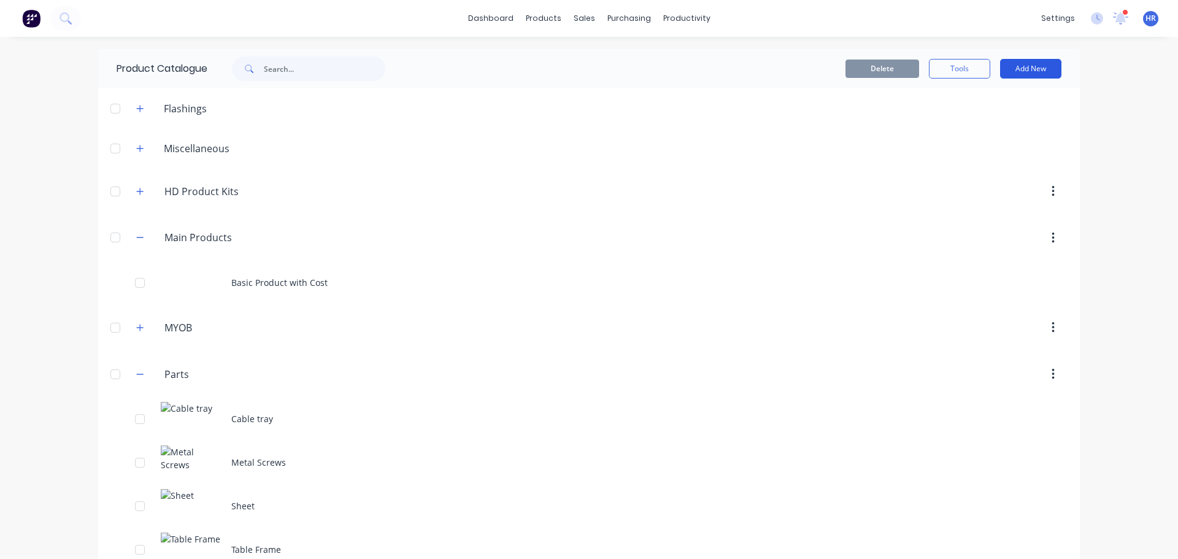
click at [1033, 72] on button "Add New" at bounding box center [1030, 69] width 61 height 20
click at [997, 145] on div "Product" at bounding box center [1003, 150] width 95 height 18
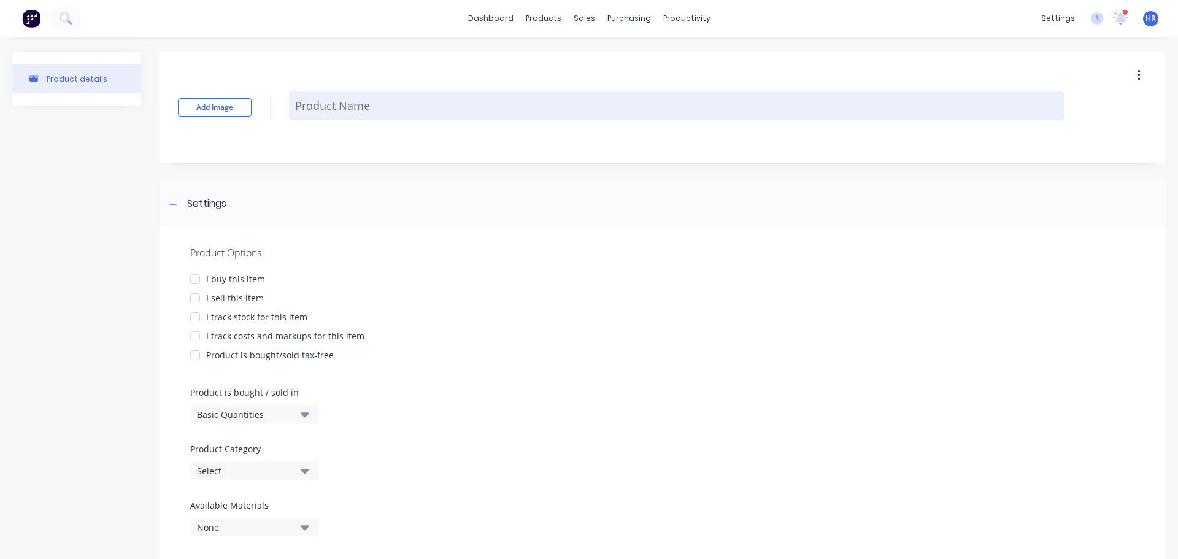
click at [327, 94] on textarea at bounding box center [677, 105] width 776 height 29
type textarea "x"
type textarea "L"
type textarea "x"
type textarea "Li"
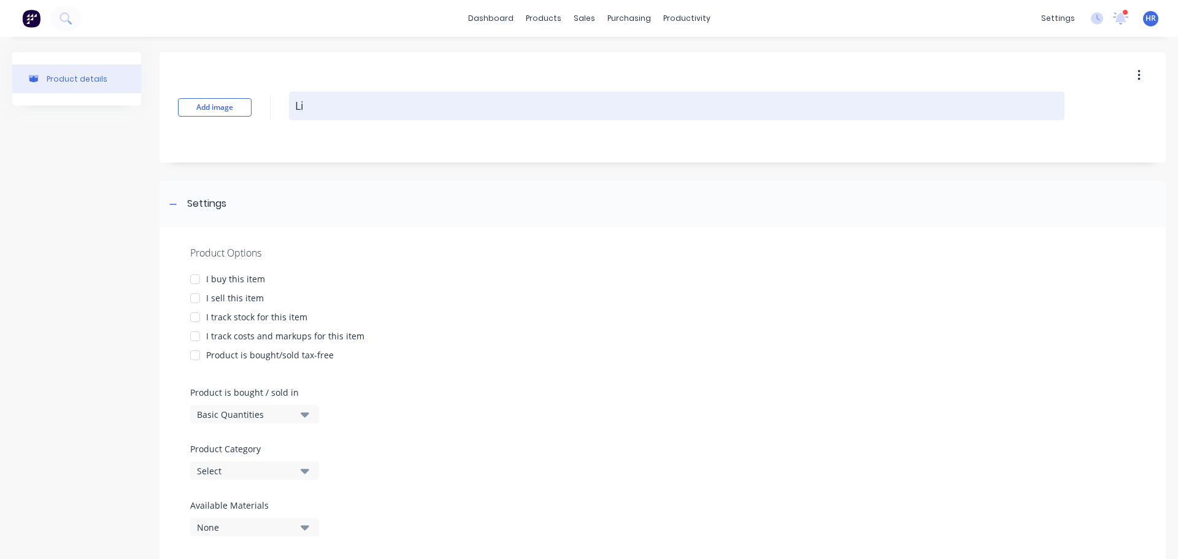
type textarea "x"
type textarea "Lin"
type textarea "x"
type textarea "Line"
type textarea "x"
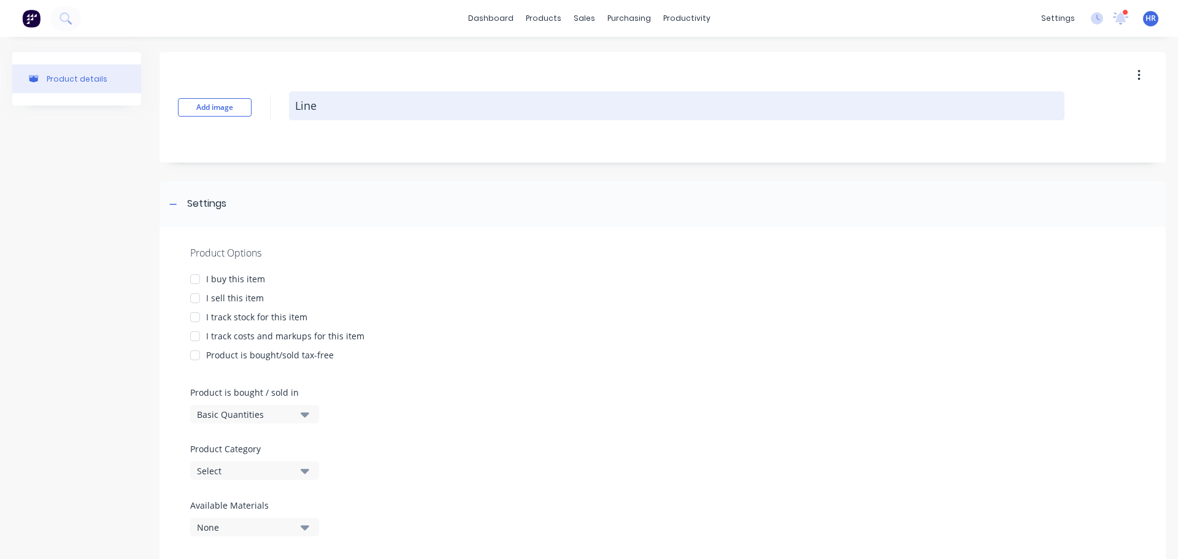
type textarea "Linel"
type textarea "x"
type textarea "Linela"
type textarea "x"
type textarea "Linela"
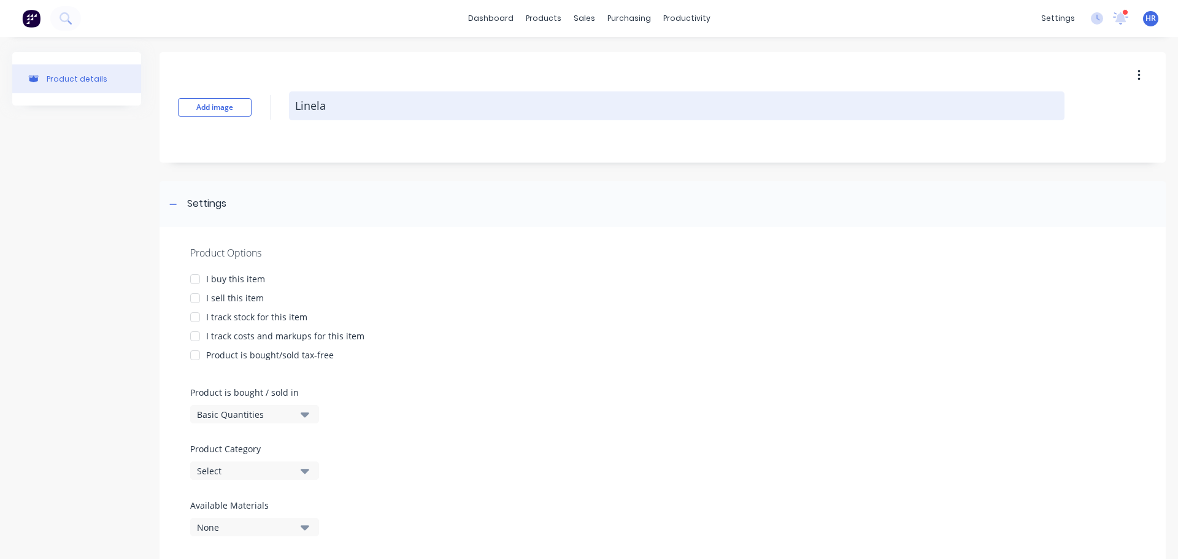
type textarea "x"
type textarea "Linela P"
type textarea "x"
type textarea "Linela"
type textarea "x"
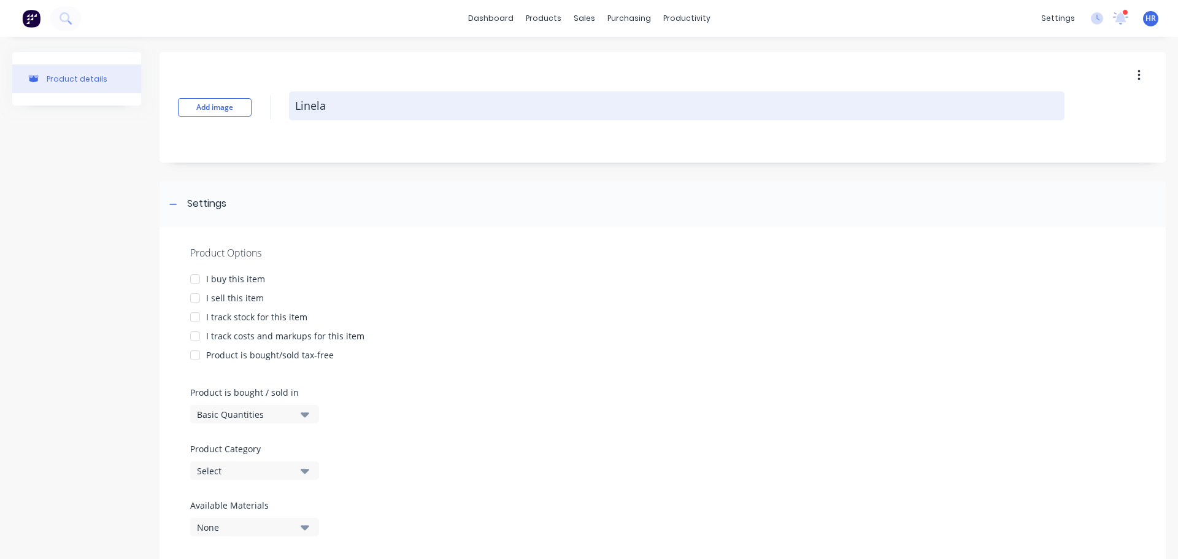
type textarea "Linela"
type textarea "x"
type textarea "Linel"
type textarea "x"
type textarea "Line"
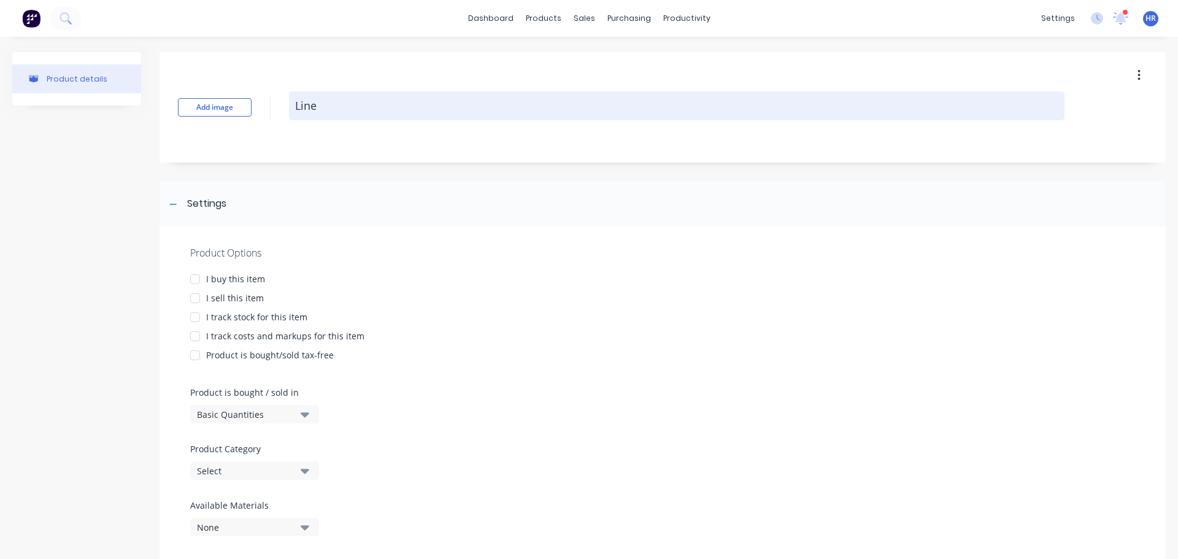
type textarea "x"
type textarea "Linea"
type textarea "x"
type textarea "Lineal"
type textarea "x"
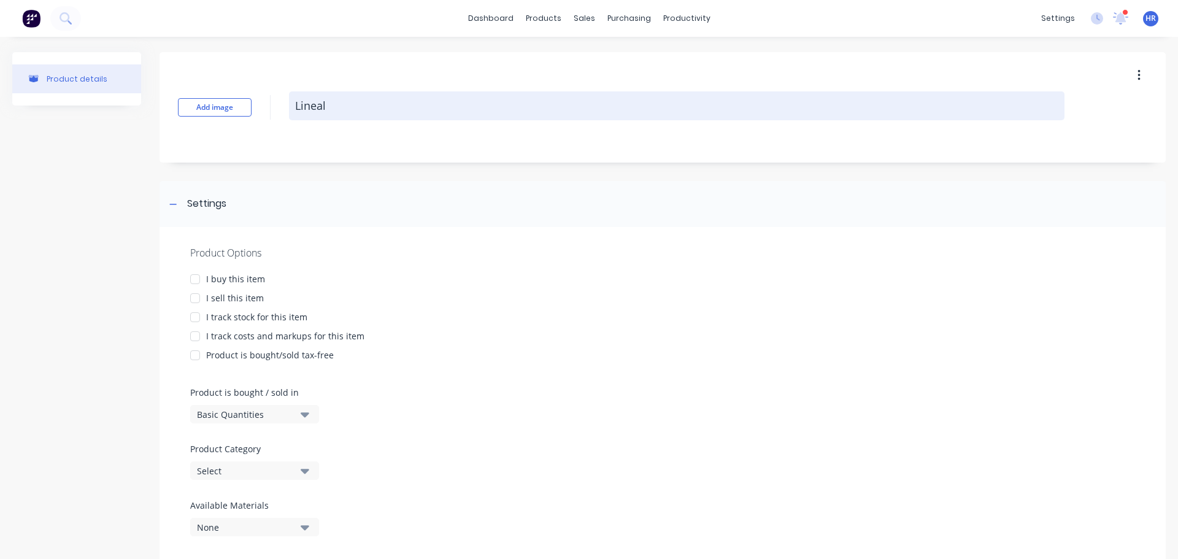
type textarea "Lineal"
type textarea "x"
type textarea "Lineal P"
type textarea "x"
type textarea "Lineal Pr"
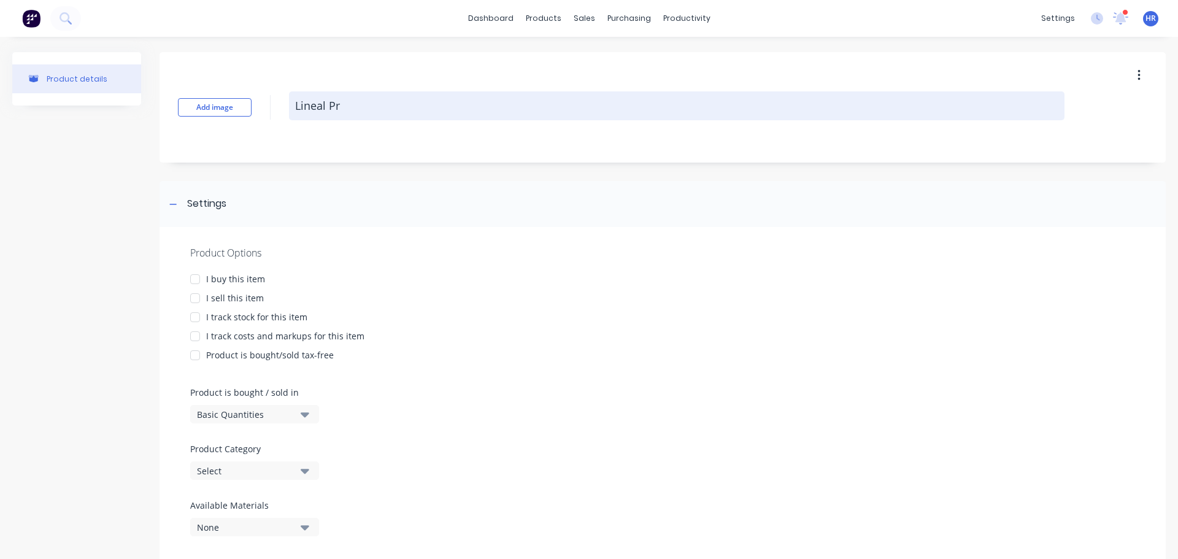
type textarea "x"
type textarea "Lineal Prd"
type textarea "x"
type textarea "Lineal Pr"
type textarea "x"
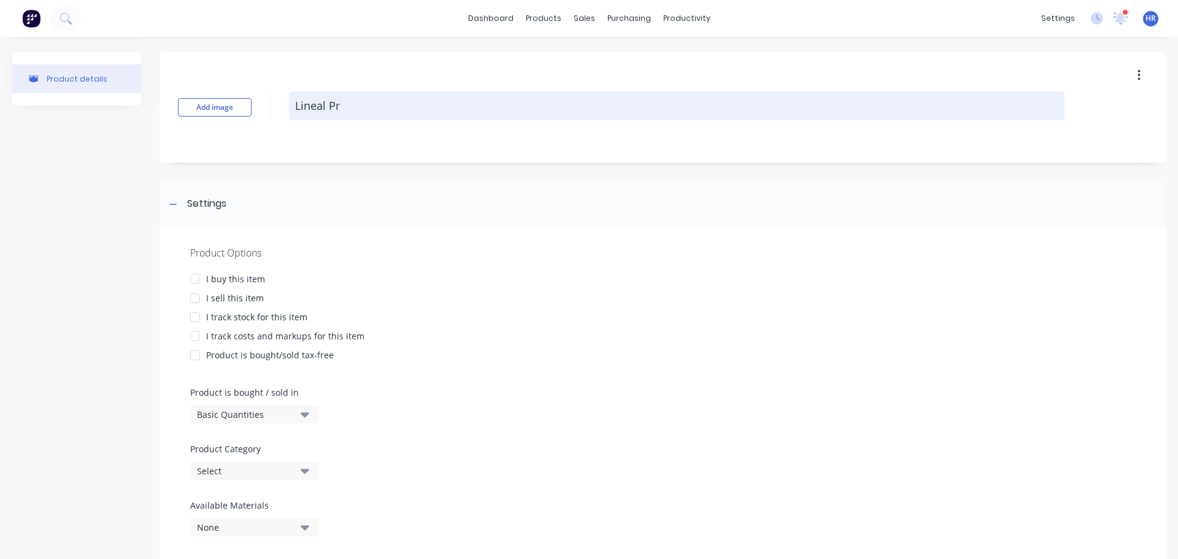
type textarea "Lineal Pro"
type textarea "x"
type textarea "Lineal Prod"
type textarea "x"
type textarea "Lineal Produ"
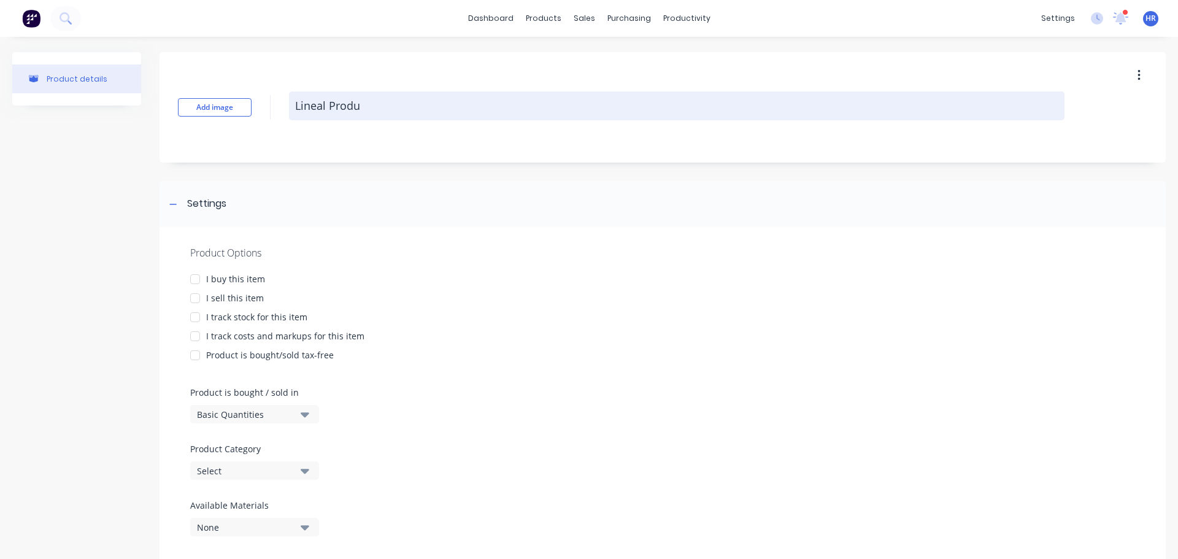
type textarea "x"
type textarea "Lineal Produc"
type textarea "x"
type textarea "Lineal Product"
type textarea "x"
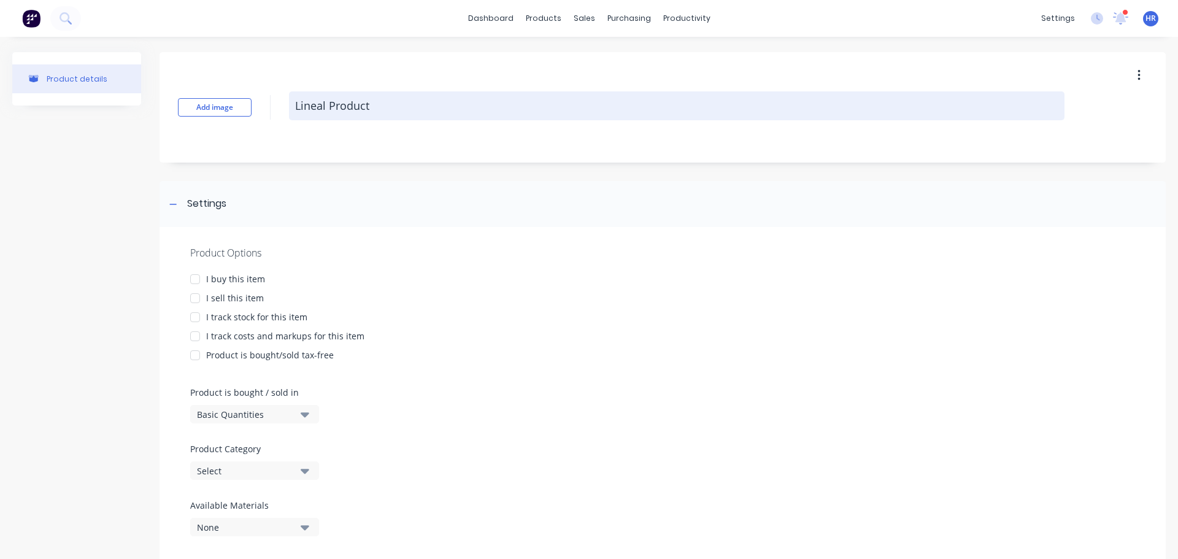
type textarea "Lineal Product"
type textarea "x"
type textarea "Lineal Product w"
type textarea "x"
type textarea "Lineal Product wi"
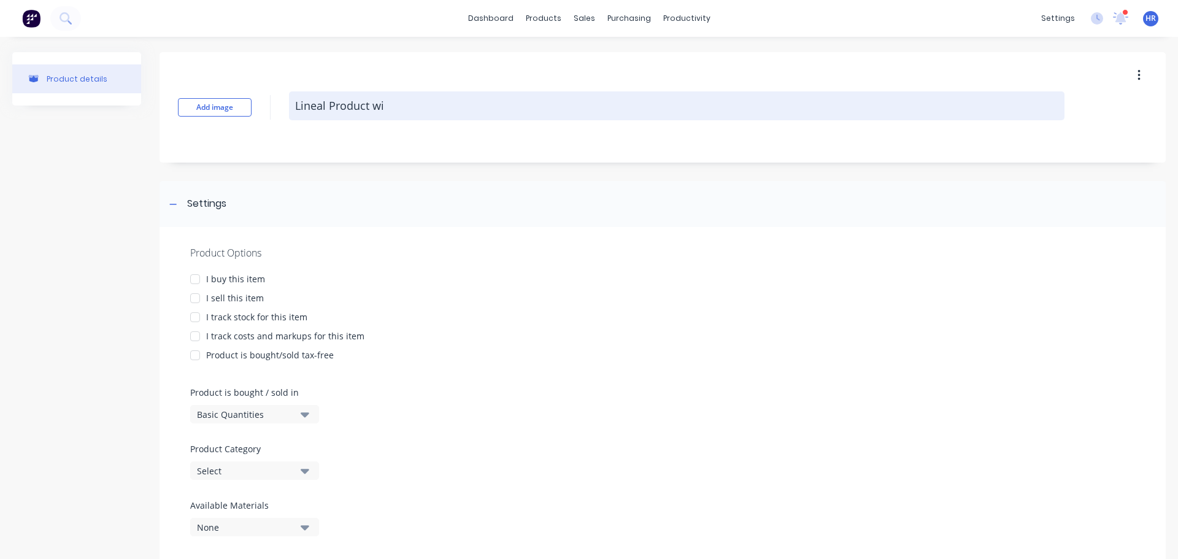
type textarea "x"
type textarea "Lineal Product wit"
type textarea "x"
type textarea "Lineal Product with"
type textarea "x"
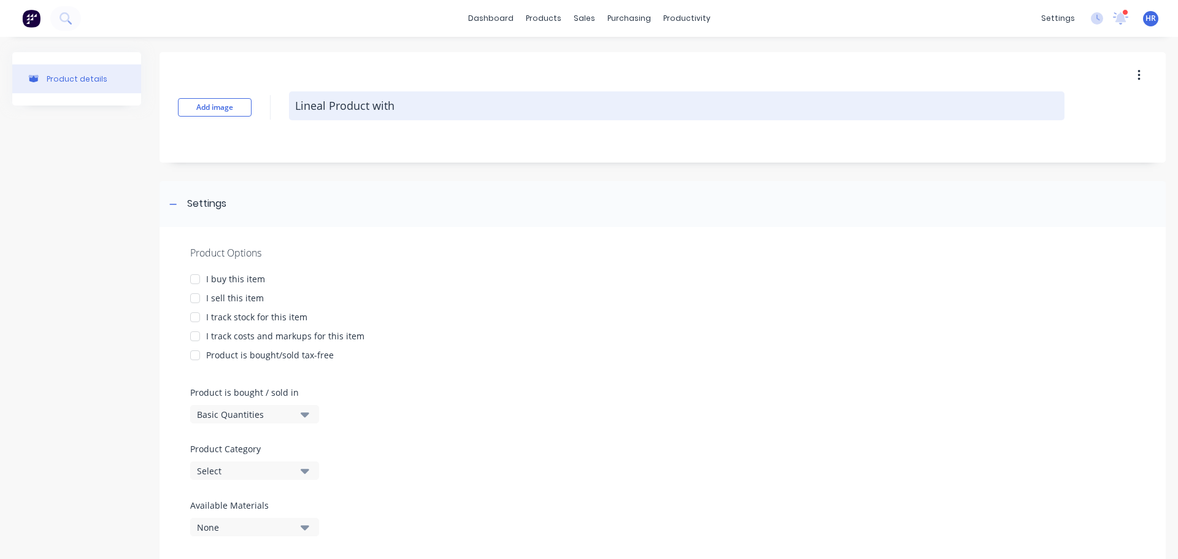
type textarea "Lineal Product with"
type textarea "x"
type textarea "Lineal Product with C"
type textarea "x"
type textarea "Lineal Product with Cs"
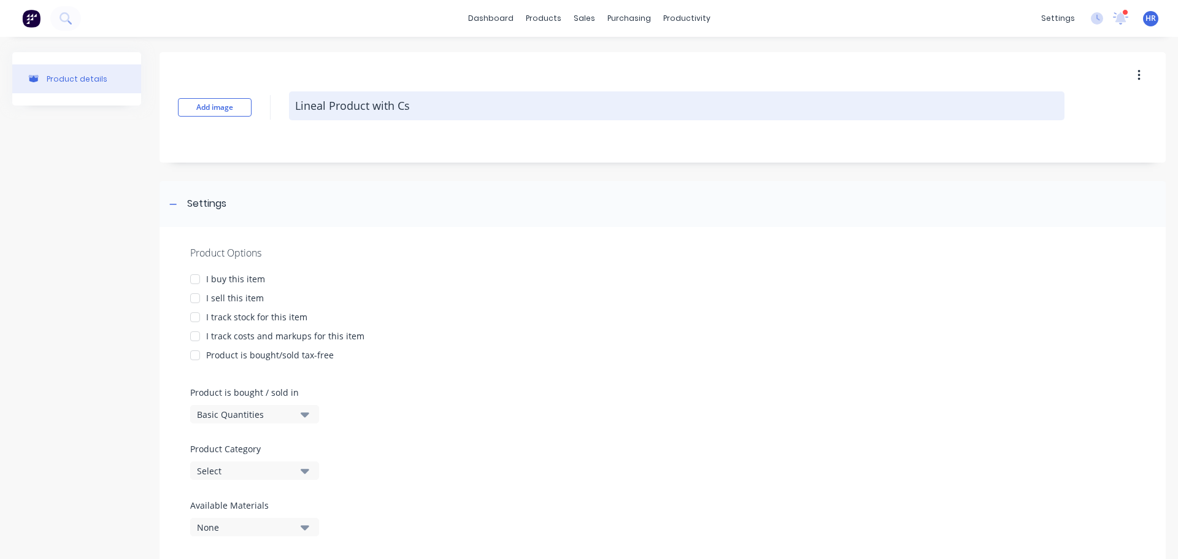
type textarea "x"
type textarea "Lineal Product with C"
type textarea "x"
type textarea "Lineal Product with Co"
type textarea "x"
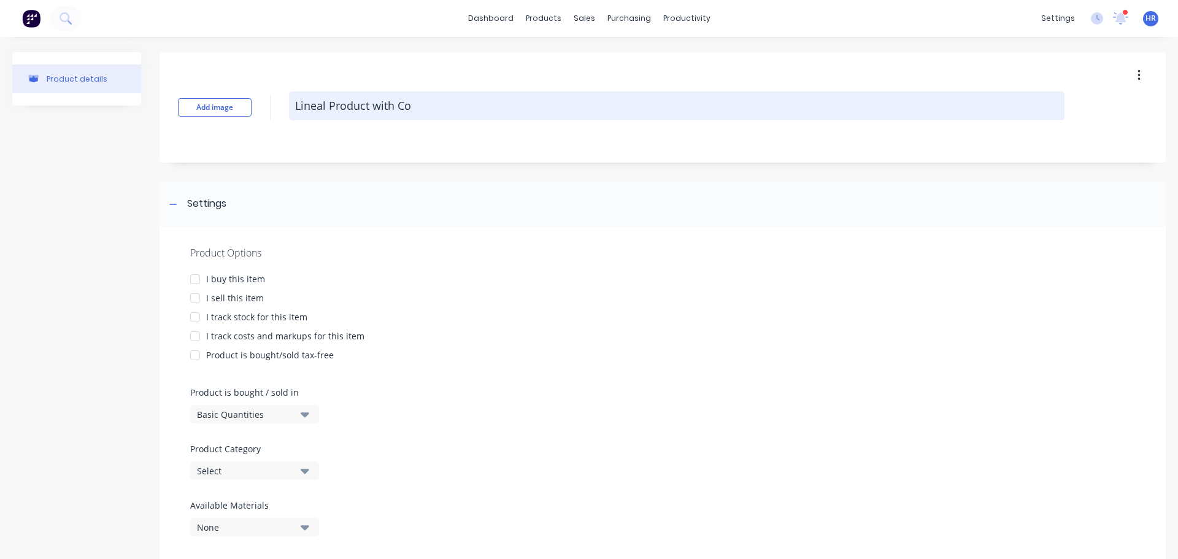
type textarea "Lineal Product with Cos"
type textarea "x"
type textarea "Lineal Product with Cost"
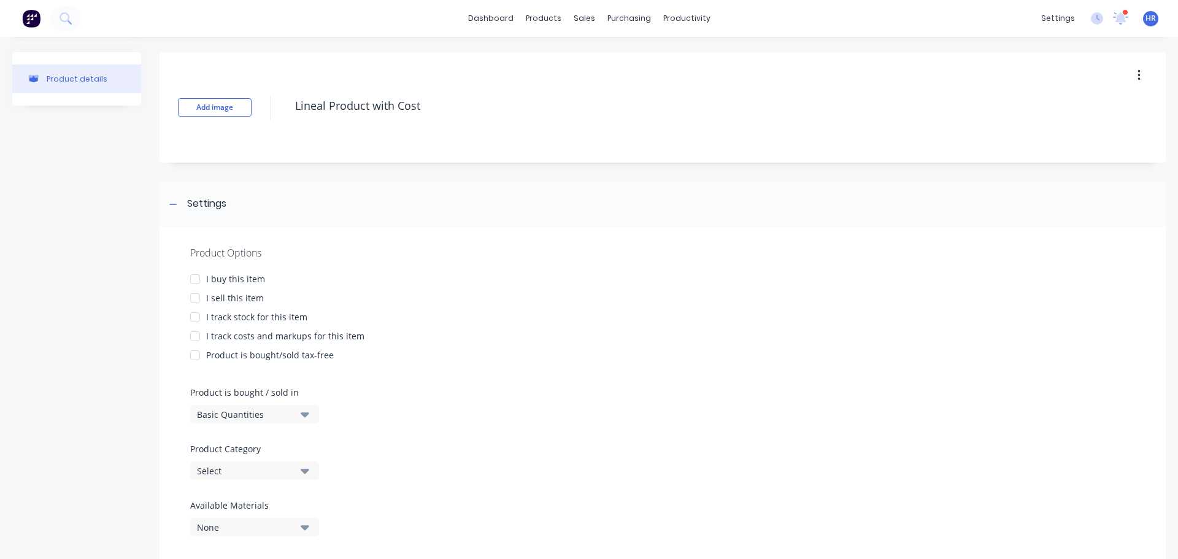
click at [196, 276] on div at bounding box center [195, 279] width 25 height 25
click at [193, 299] on div at bounding box center [195, 298] width 25 height 25
click at [195, 338] on div at bounding box center [195, 336] width 25 height 25
type textarea "x"
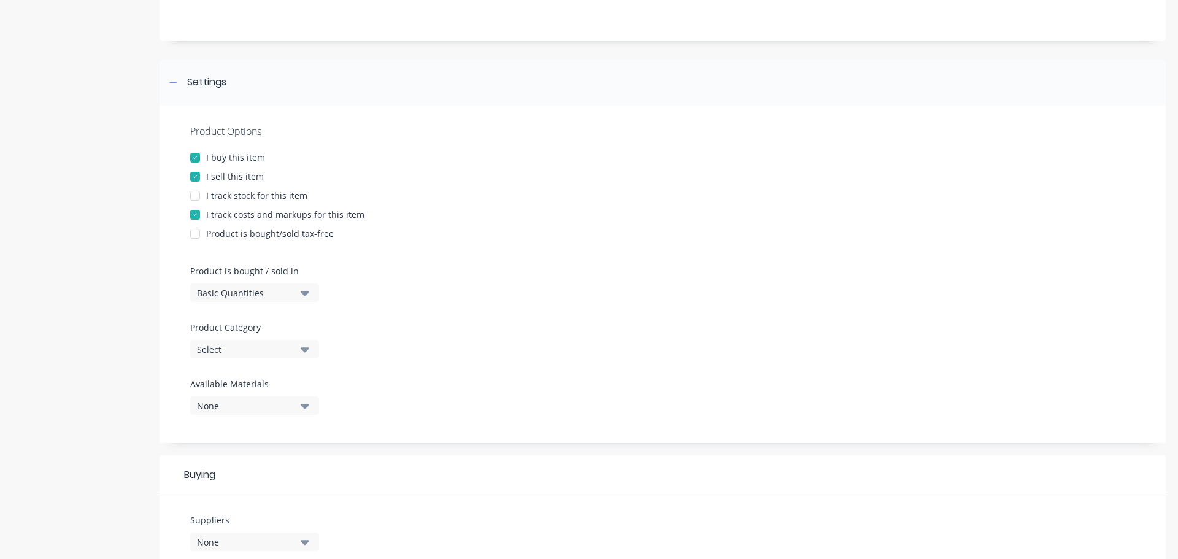
scroll to position [123, 0]
type textarea "Lineal Product with Cost"
type textarea "x"
type textarea "Lineal Product with Cost"
click at [279, 296] on div "Basic Quantities" at bounding box center [246, 291] width 98 height 13
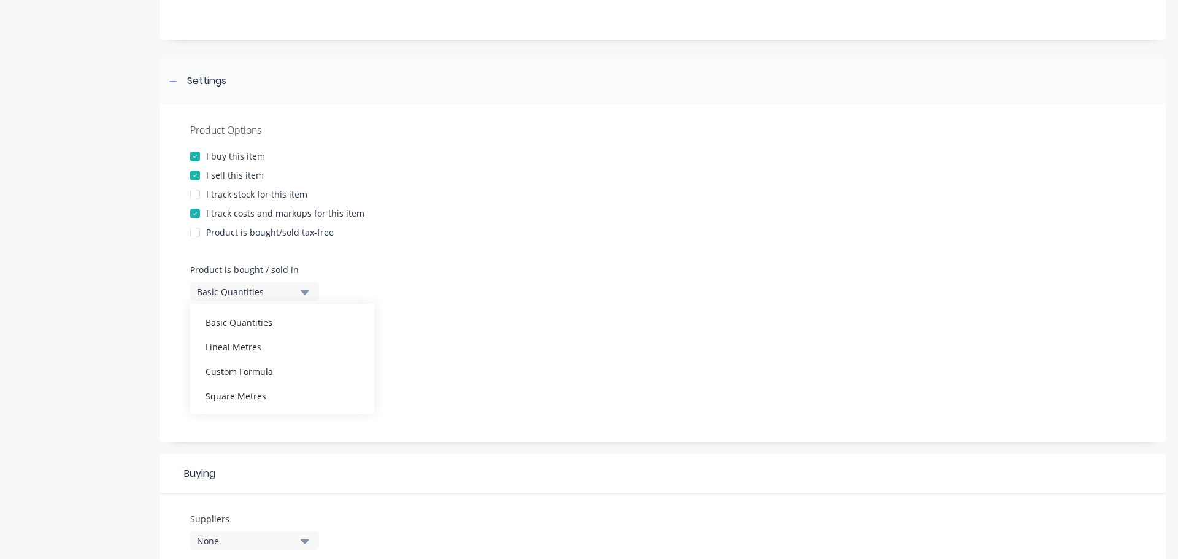
click at [286, 341] on div "Lineal Metres" at bounding box center [282, 346] width 184 height 25
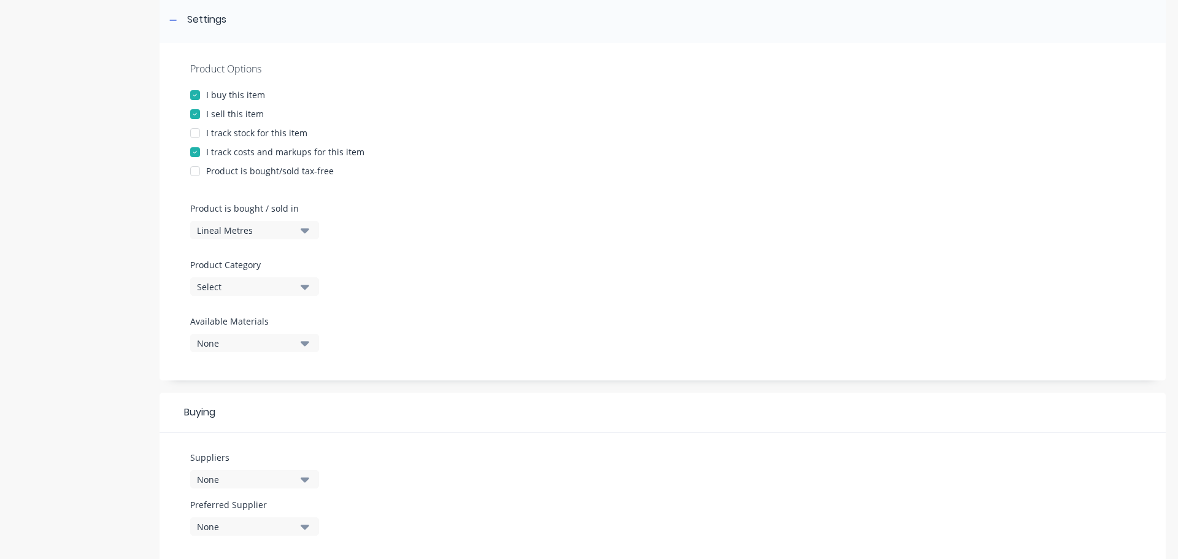
click at [281, 293] on div "Select" at bounding box center [246, 286] width 98 height 13
click at [257, 378] on div "Main Products" at bounding box center [282, 378] width 184 height 25
type textarea "x"
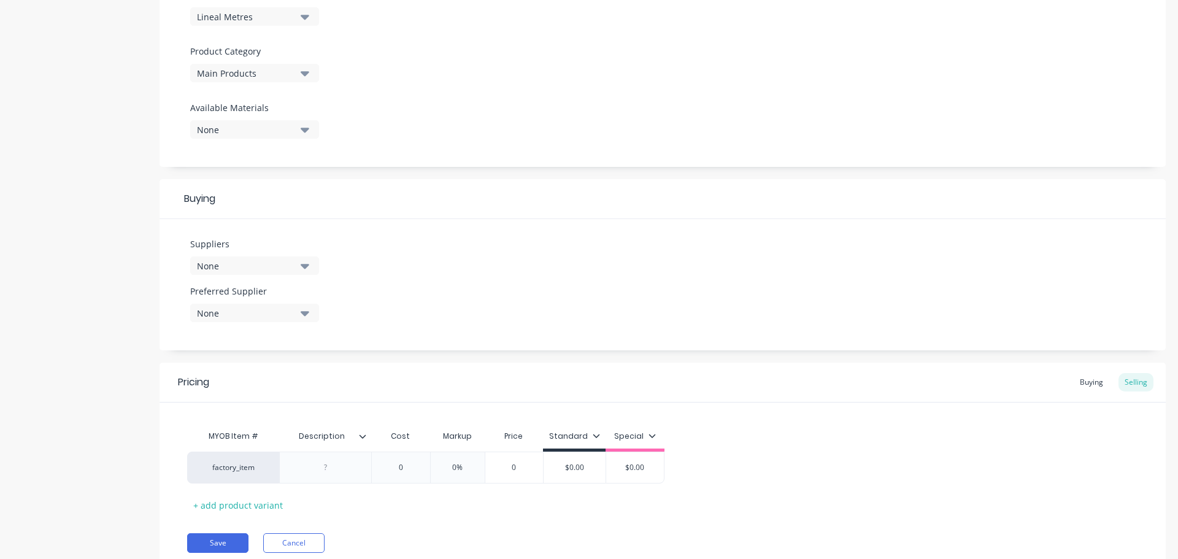
scroll to position [444, 0]
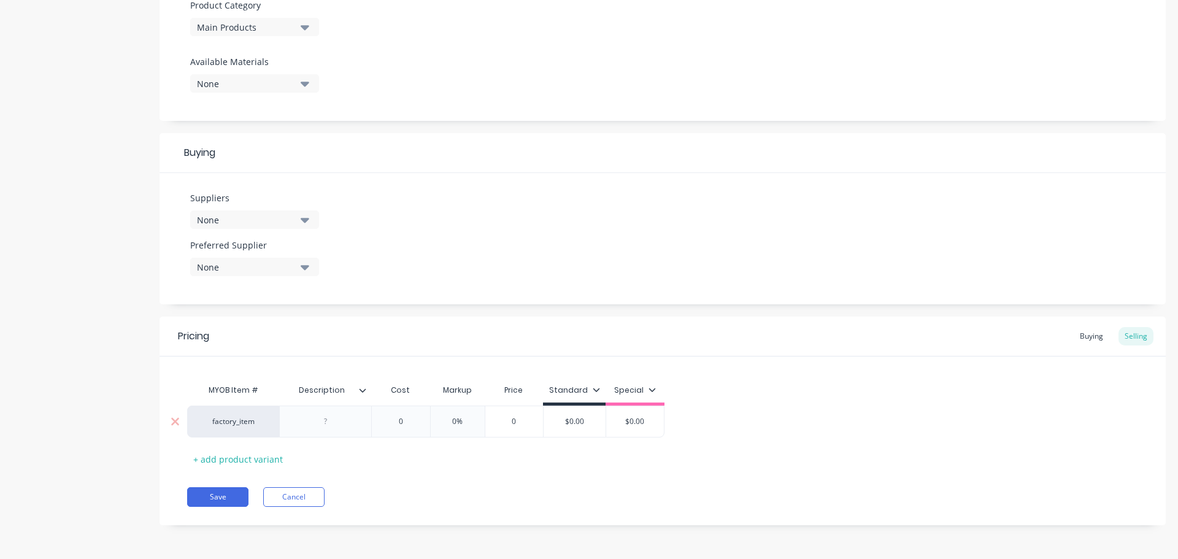
click at [331, 429] on div at bounding box center [325, 422] width 61 height 16
type textarea "x"
type input "0"
click at [398, 423] on input "0" at bounding box center [400, 421] width 61 height 11
type textarea "x"
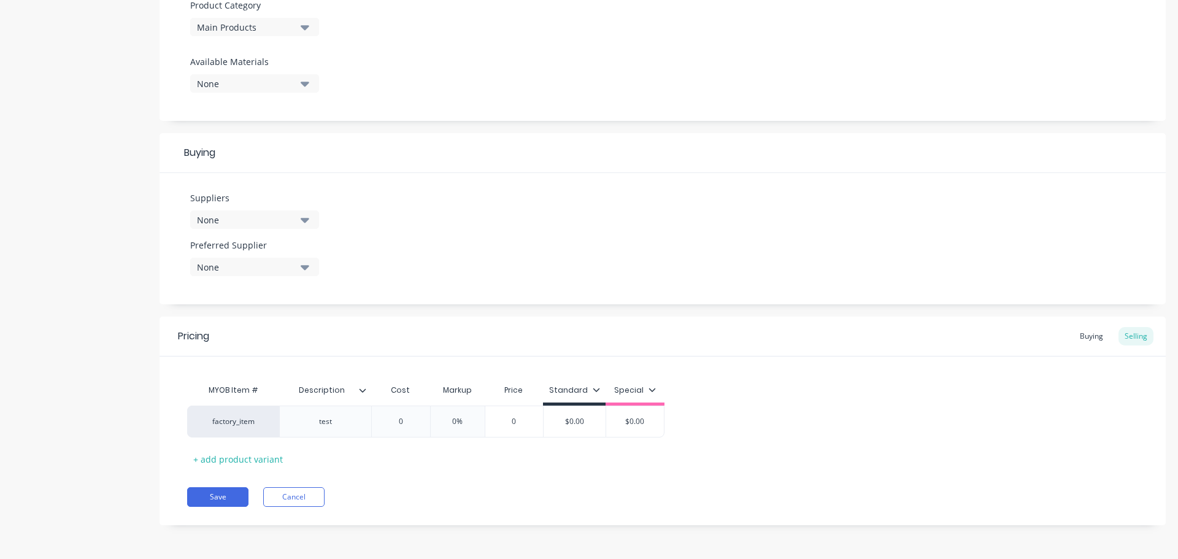
type input "10"
type textarea "x"
type input "100"
type input "0%"
click at [449, 421] on input "0%" at bounding box center [465, 421] width 61 height 11
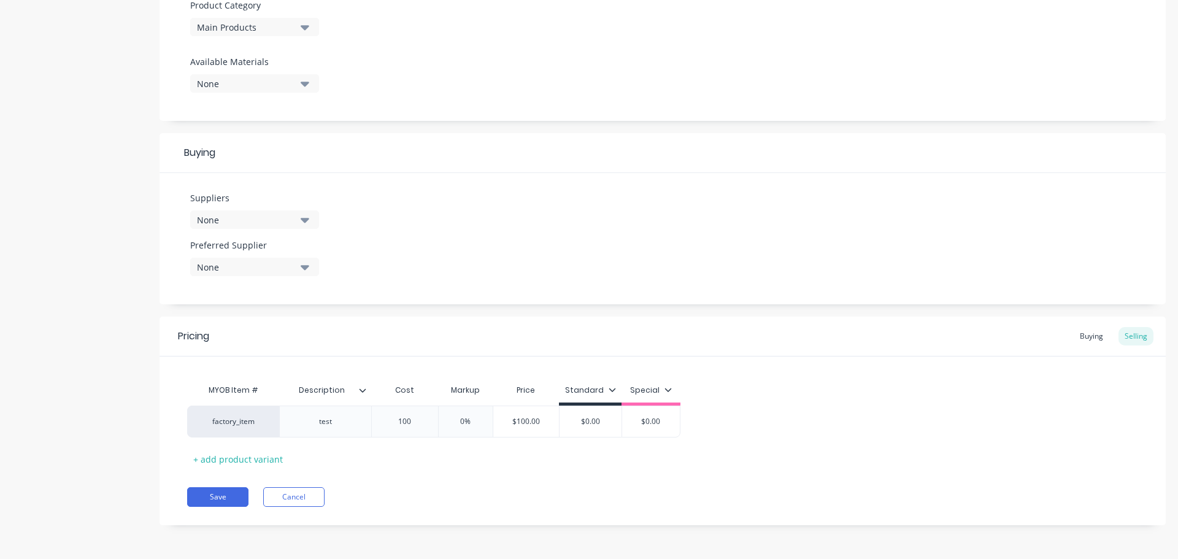
type textarea "x"
type input "20%"
click at [484, 451] on div "MYOB Item # Description Cost Markup Price Standard Special factory_item test $1…" at bounding box center [662, 423] width 951 height 91
click at [224, 492] on button "Save" at bounding box center [217, 497] width 61 height 20
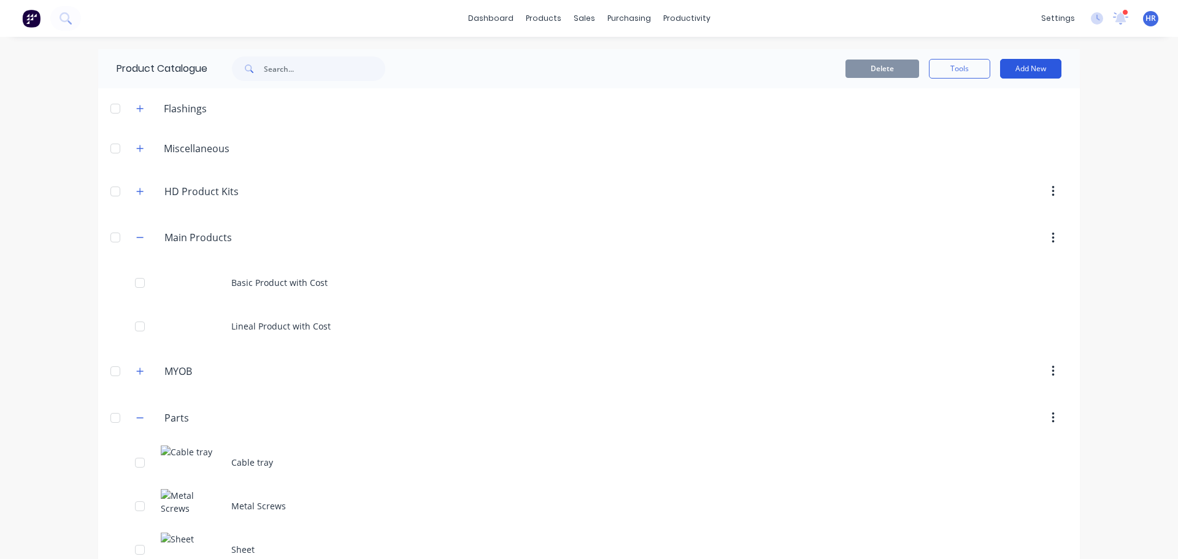
click at [1039, 68] on button "Add New" at bounding box center [1030, 69] width 61 height 20
click at [1003, 148] on div "Product" at bounding box center [1003, 150] width 95 height 18
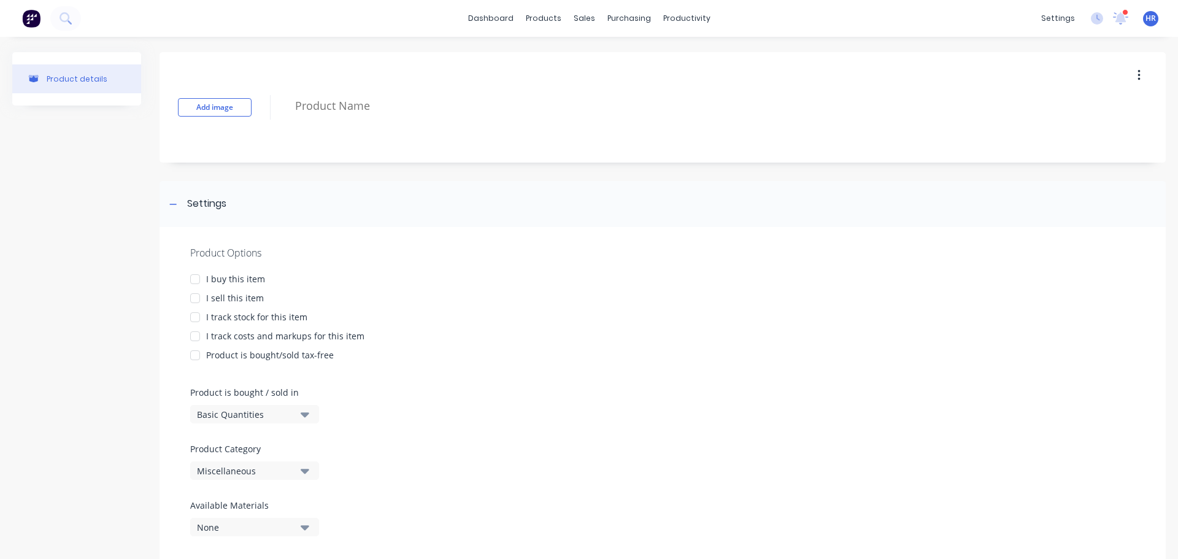
drag, startPoint x: 196, startPoint y: 283, endPoint x: 193, endPoint y: 299, distance: 16.1
click at [195, 283] on div at bounding box center [195, 279] width 25 height 25
click at [193, 299] on div at bounding box center [195, 298] width 25 height 25
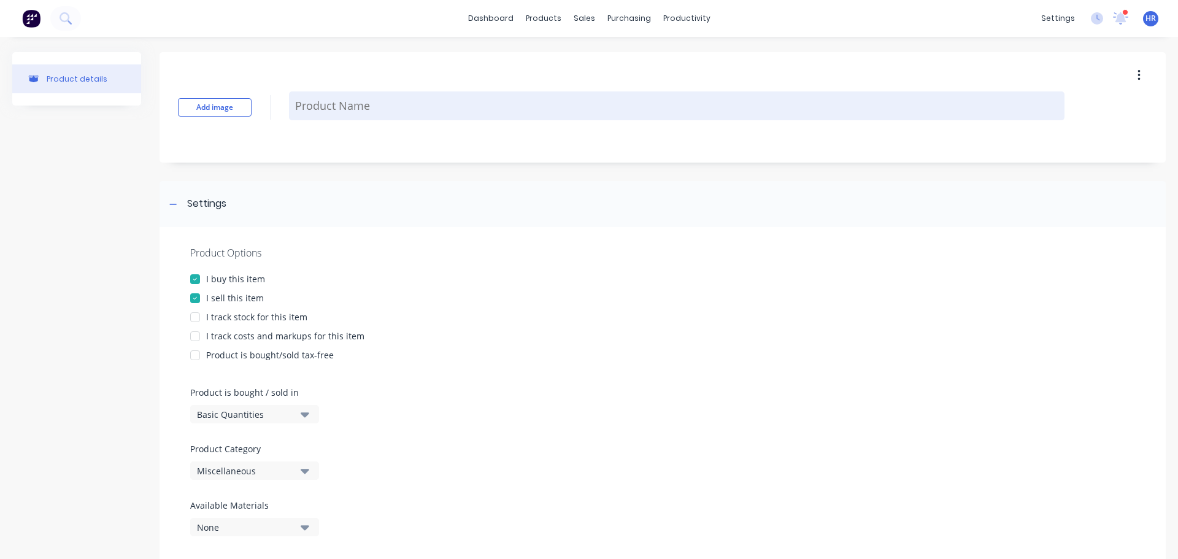
click at [329, 101] on textarea at bounding box center [677, 105] width 776 height 29
type textarea "x"
type textarea "S"
type textarea "x"
type textarea "SQ"
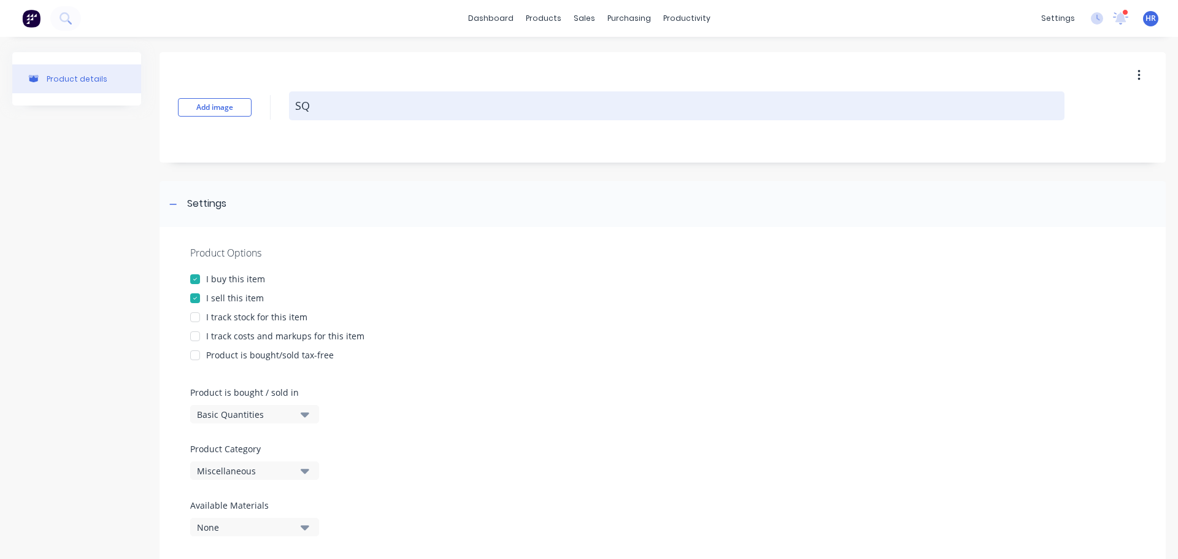
type textarea "x"
type textarea "SQM"
type textarea "x"
type textarea "SQM"
type textarea "x"
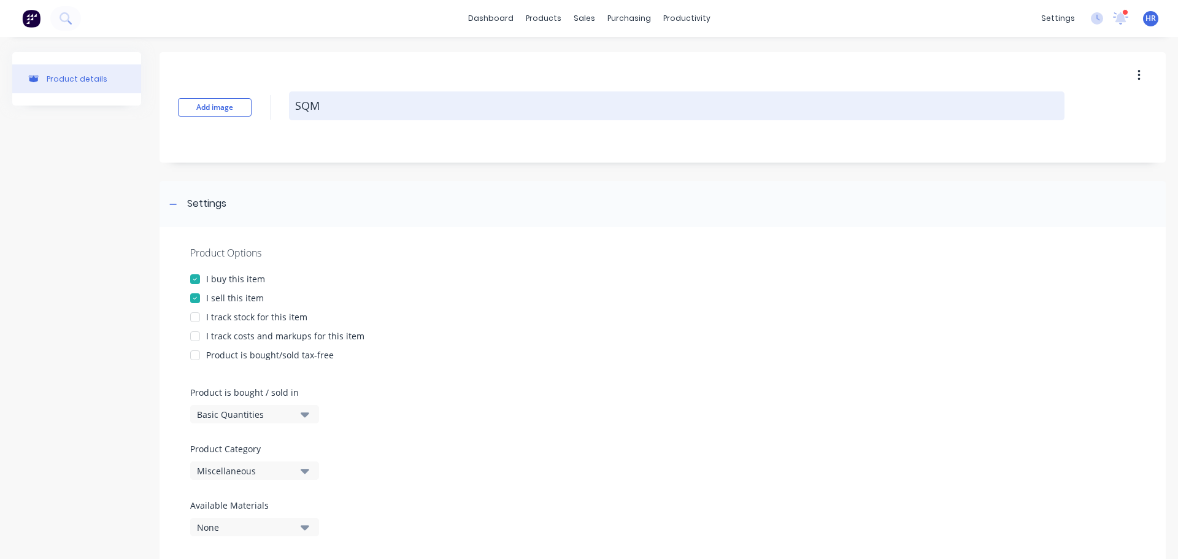
type textarea "SQM p"
type textarea "x"
type textarea "SQM pr"
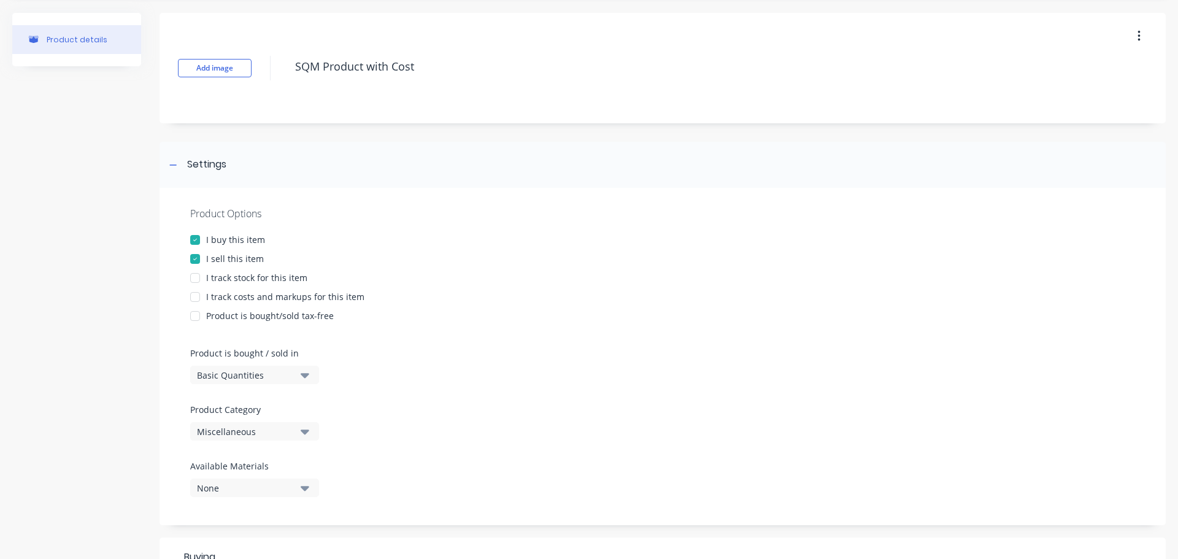
scroll to position [61, 0]
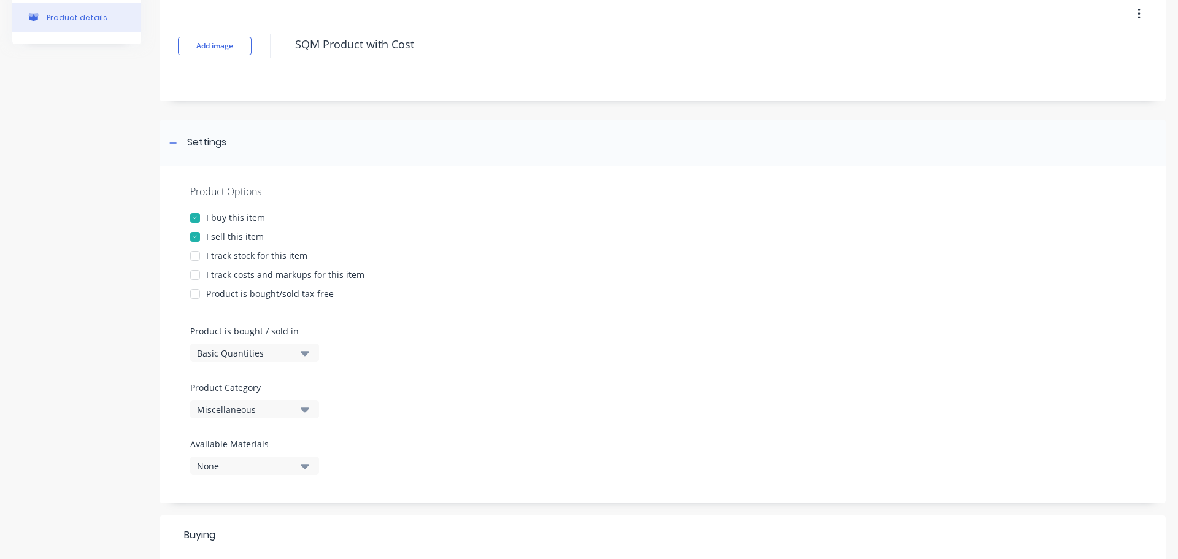
click at [193, 275] on div at bounding box center [195, 275] width 25 height 25
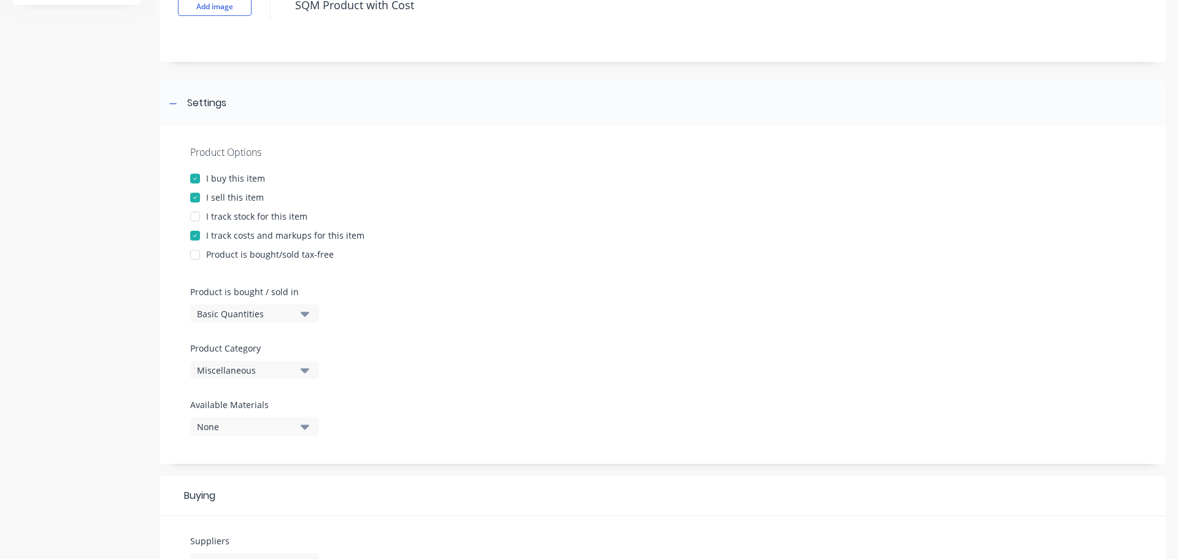
scroll to position [123, 0]
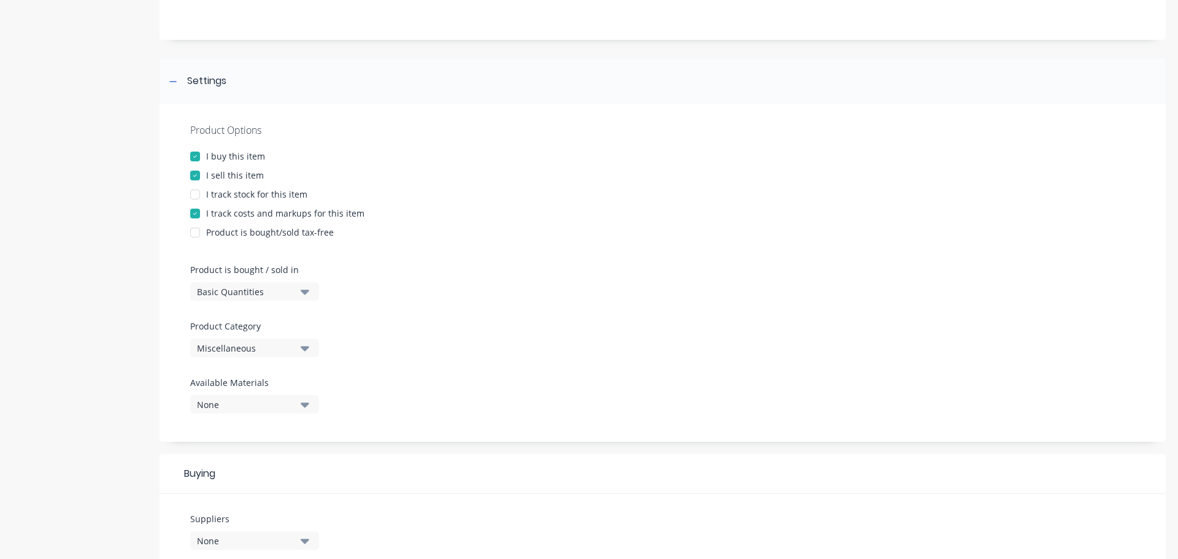
click at [273, 285] on div "Basic Quantities" at bounding box center [246, 291] width 98 height 13
click at [264, 389] on div "Square Metres" at bounding box center [282, 396] width 184 height 25
click at [293, 357] on button "Miscellaneous" at bounding box center [254, 348] width 129 height 18
click at [256, 441] on div "Main Products" at bounding box center [282, 440] width 184 height 25
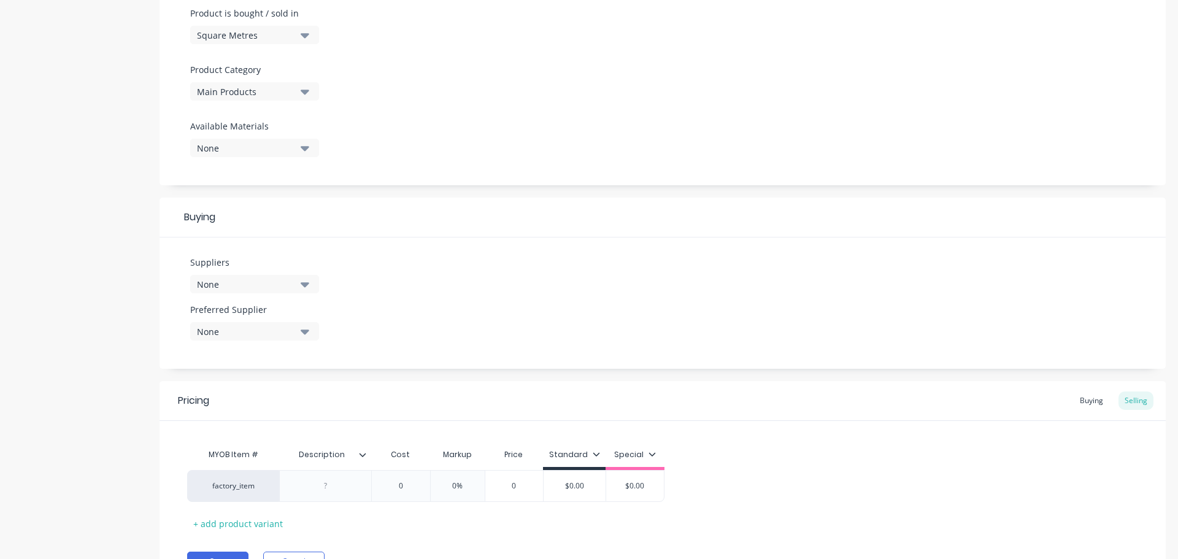
scroll to position [444, 0]
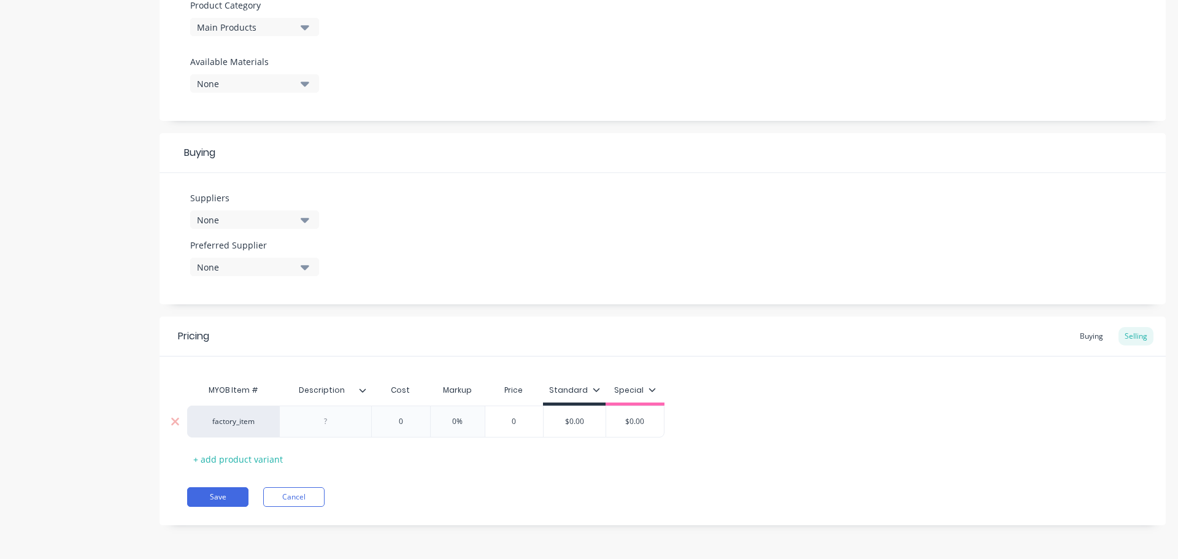
click at [326, 420] on div at bounding box center [325, 422] width 61 height 16
click at [387, 425] on input "0" at bounding box center [400, 421] width 61 height 11
click at [441, 414] on div "0%" at bounding box center [465, 421] width 61 height 31
drag, startPoint x: 475, startPoint y: 420, endPoint x: 516, endPoint y: 428, distance: 41.9
click at [516, 428] on div "factory_item test $100.00 100 2% 0%2 $102.00 $0.00 $0.00" at bounding box center [433, 422] width 493 height 32
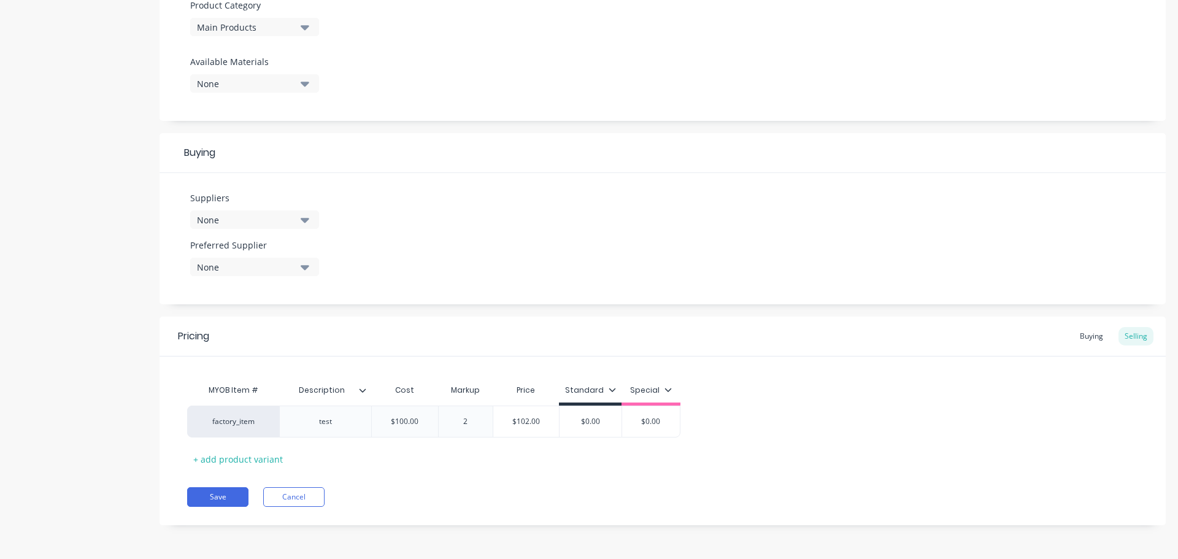
click at [480, 477] on div "Pricing Buying Selling MYOB Item # Description Cost Markup Price Standard Speci…" at bounding box center [663, 421] width 1006 height 209
drag, startPoint x: 457, startPoint y: 421, endPoint x: 528, endPoint y: 425, distance: 71.3
click at [528, 425] on div "factory_item test $100.00 100 2% 2% $102.00 $0.00 $0.00" at bounding box center [433, 422] width 493 height 32
click at [514, 478] on div "Pricing Buying Selling MYOB Item # Description Cost Markup Price Standard Speci…" at bounding box center [663, 421] width 1006 height 209
click at [223, 491] on button "Save" at bounding box center [217, 497] width 61 height 20
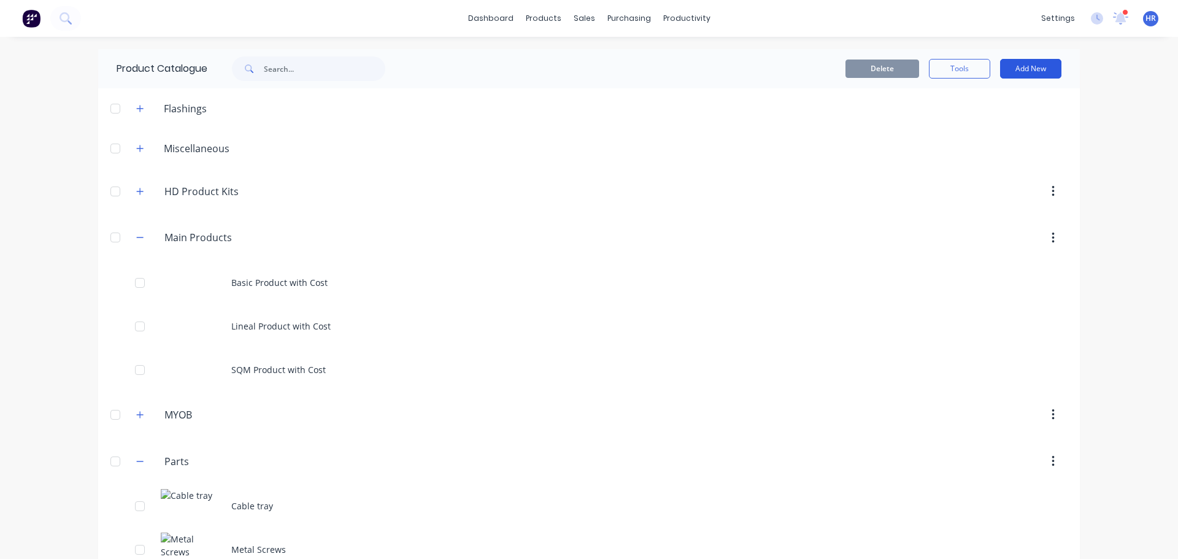
click at [1033, 66] on button "Add New" at bounding box center [1030, 69] width 61 height 20
click at [998, 150] on div "Product" at bounding box center [1003, 150] width 95 height 18
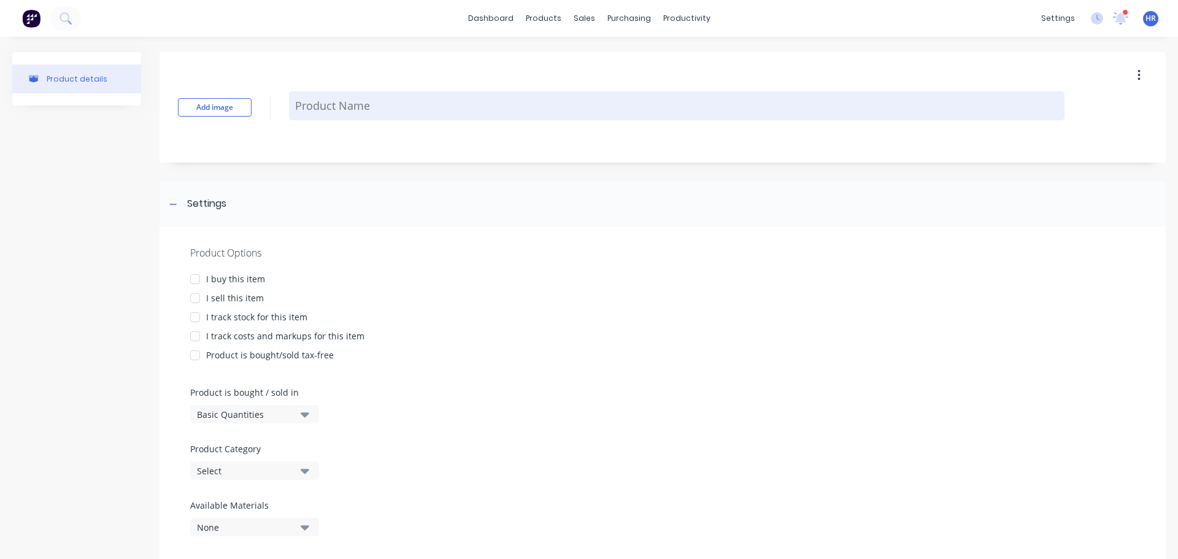
drag, startPoint x: 341, startPoint y: 113, endPoint x: 353, endPoint y: 109, distance: 12.4
click at [344, 112] on textarea at bounding box center [677, 105] width 776 height 29
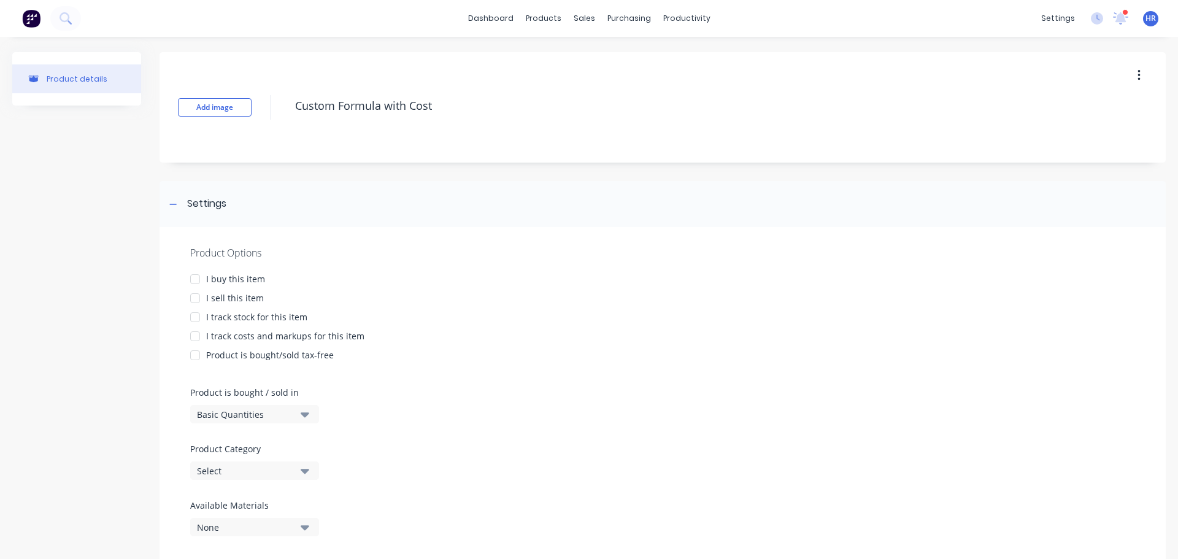
click at [193, 277] on div at bounding box center [195, 279] width 25 height 25
click at [193, 298] on div at bounding box center [195, 298] width 25 height 25
drag, startPoint x: 193, startPoint y: 336, endPoint x: 198, endPoint y: 355, distance: 19.5
click at [193, 335] on div at bounding box center [195, 336] width 25 height 25
drag, startPoint x: 234, startPoint y: 416, endPoint x: 251, endPoint y: 415, distance: 16.6
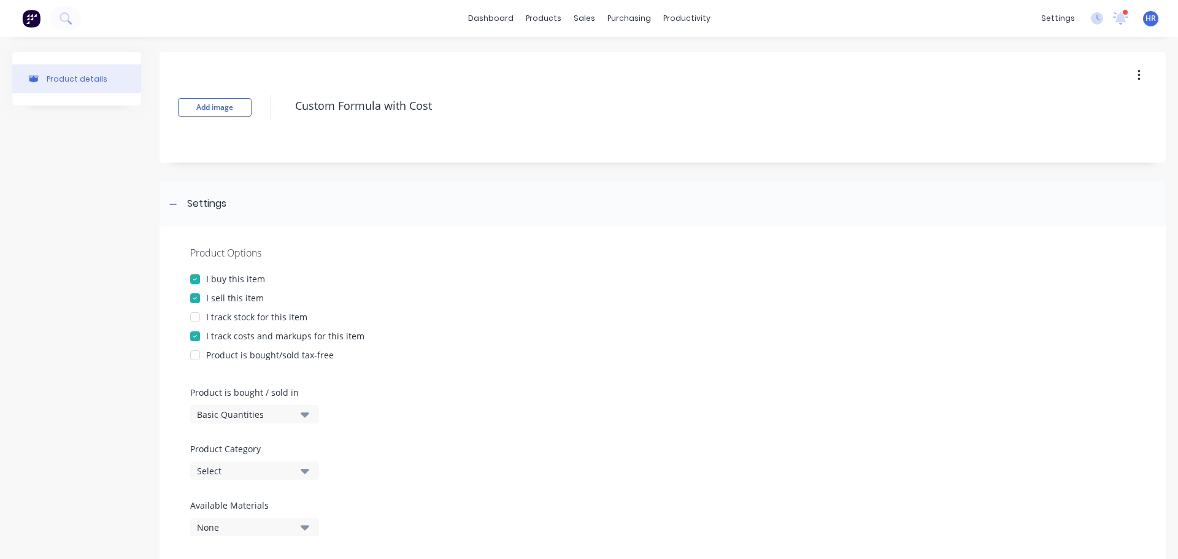
click at [238, 415] on div "Basic Quantities" at bounding box center [246, 414] width 98 height 13
click at [252, 498] on div "Custom Formula" at bounding box center [282, 494] width 184 height 25
drag, startPoint x: 235, startPoint y: 470, endPoint x: 235, endPoint y: 477, distance: 7.4
click at [235, 472] on div "Select" at bounding box center [246, 471] width 98 height 13
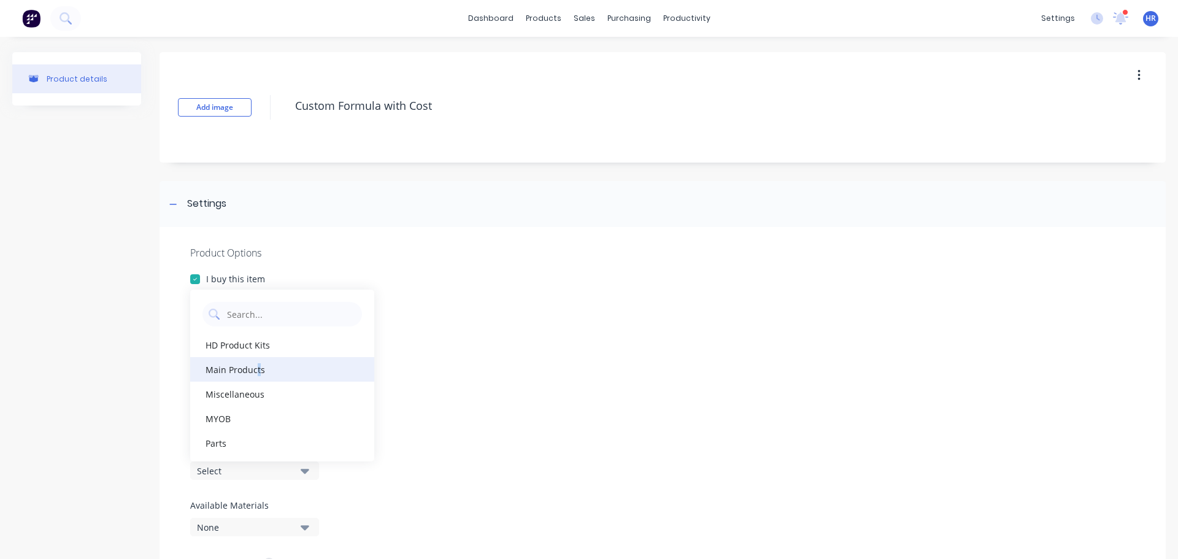
click at [257, 371] on div "Main Products" at bounding box center [282, 369] width 184 height 25
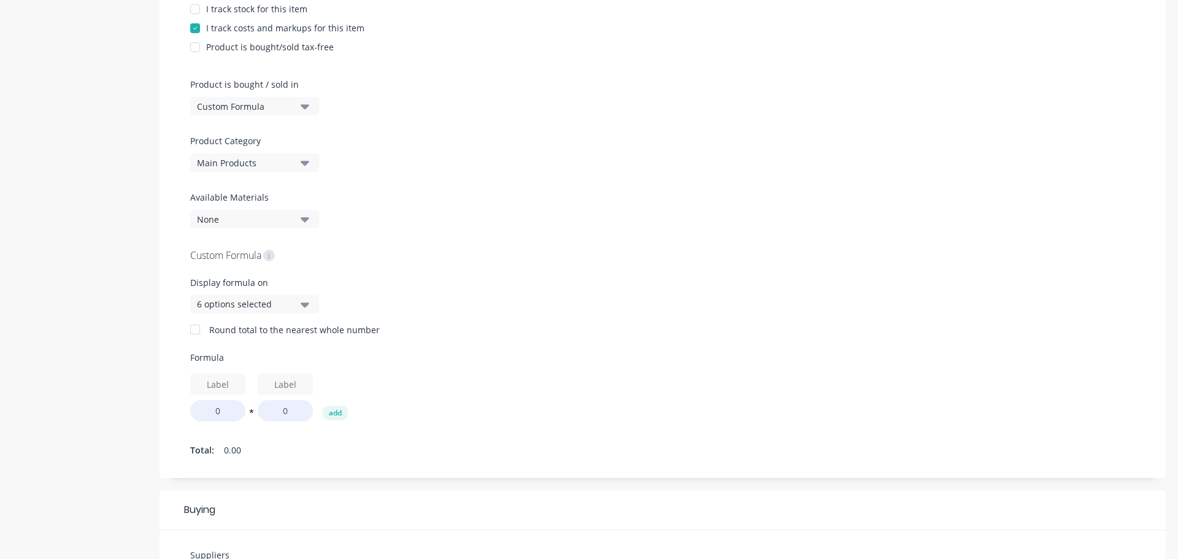
scroll to position [368, 0]
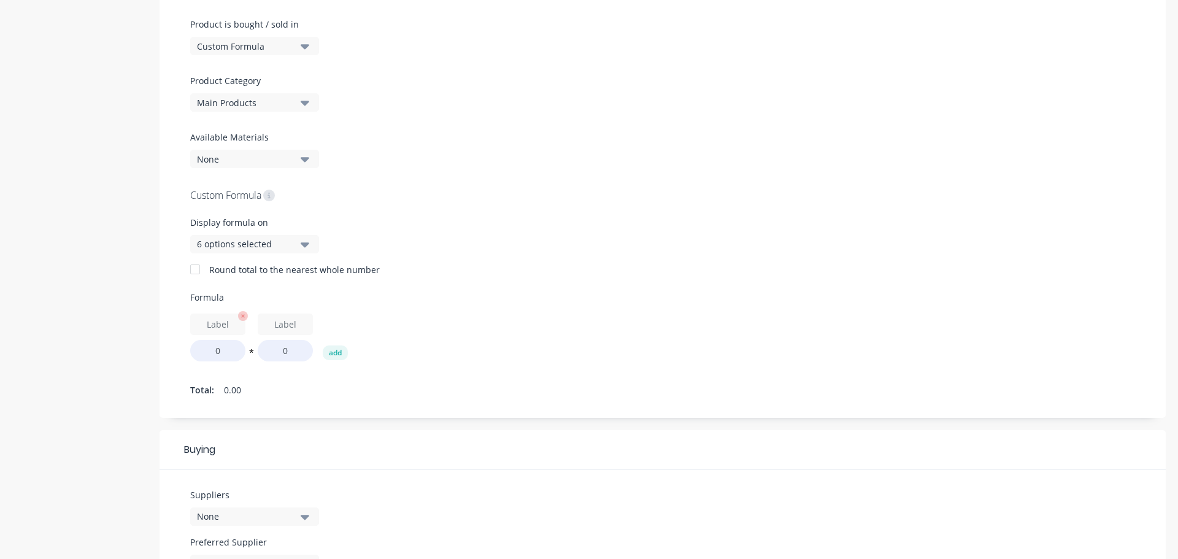
click at [218, 332] on input "text" at bounding box center [217, 324] width 55 height 21
click at [291, 320] on input "text" at bounding box center [285, 324] width 55 height 21
click at [335, 350] on button "add" at bounding box center [335, 352] width 25 height 15
click at [363, 322] on input "text" at bounding box center [352, 324] width 55 height 21
click at [206, 355] on input "0" at bounding box center [217, 350] width 55 height 21
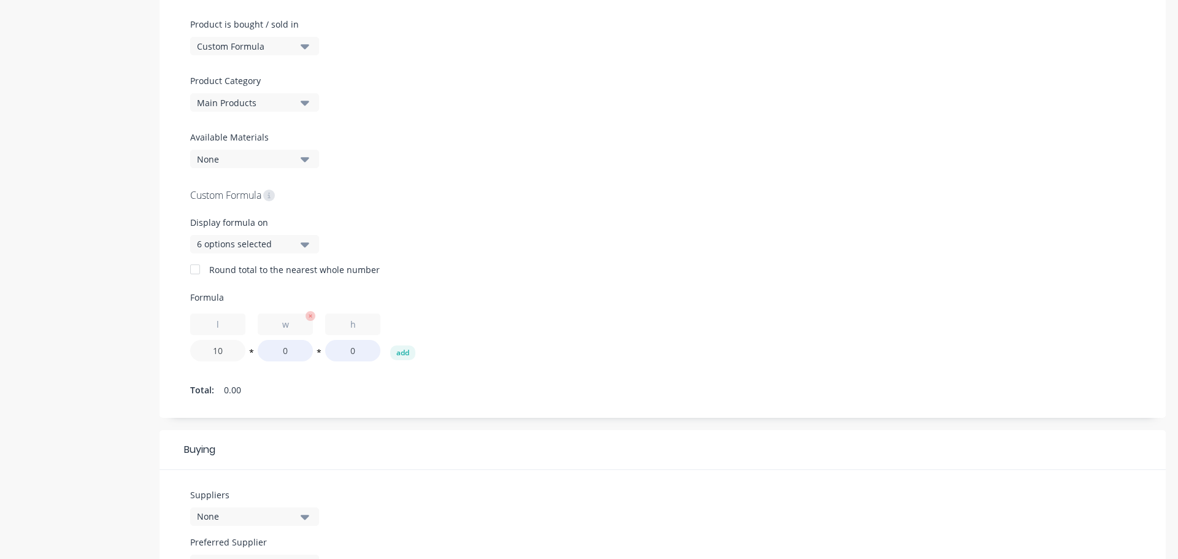
drag, startPoint x: 206, startPoint y: 350, endPoint x: 261, endPoint y: 357, distance: 55.6
click at [257, 357] on div "l 10 * w 0 * h 0 add" at bounding box center [662, 338] width 945 height 48
drag, startPoint x: 279, startPoint y: 348, endPoint x: 307, endPoint y: 355, distance: 28.4
click at [306, 354] on input "0" at bounding box center [285, 350] width 55 height 21
drag, startPoint x: 349, startPoint y: 353, endPoint x: 397, endPoint y: 367, distance: 49.9
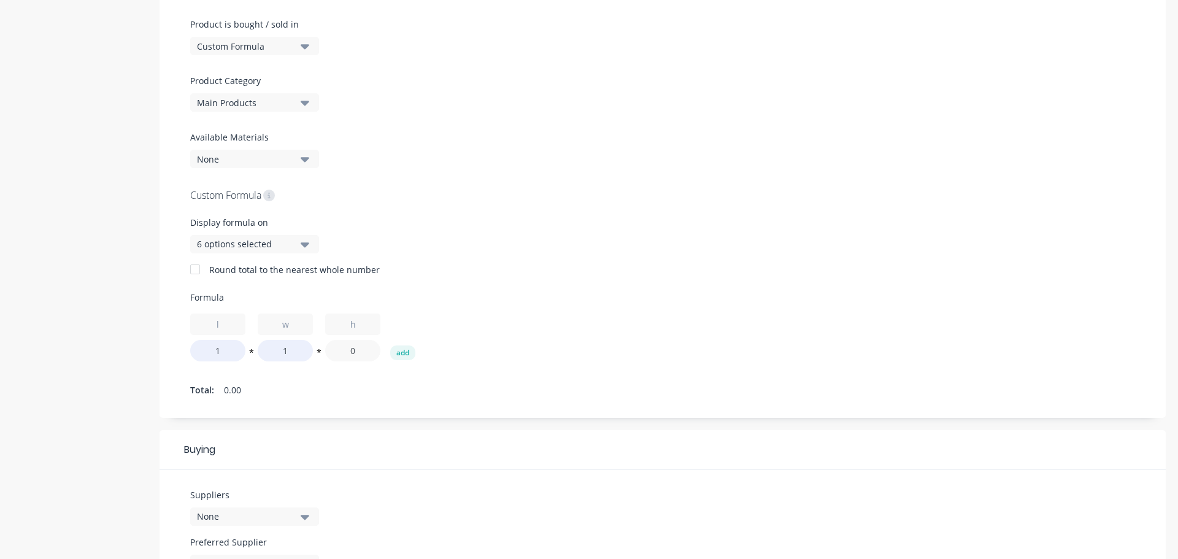
click at [397, 367] on div "Custom Formula Display formula on 6 options selected Round total to the nearest…" at bounding box center [662, 293] width 945 height 212
click at [374, 398] on div "Total: 2.00" at bounding box center [662, 390] width 945 height 18
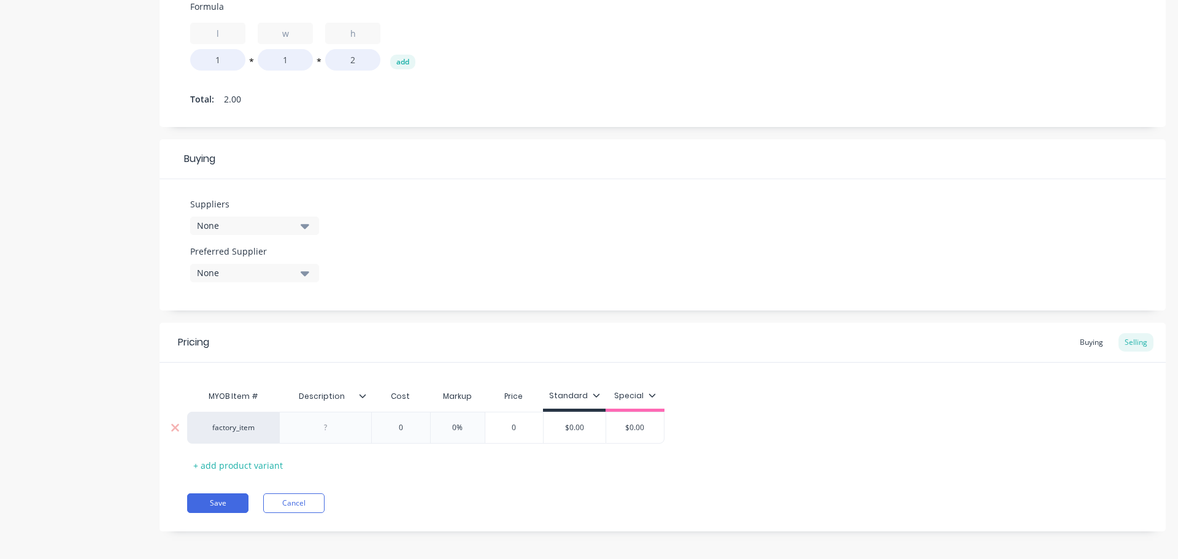
scroll to position [665, 0]
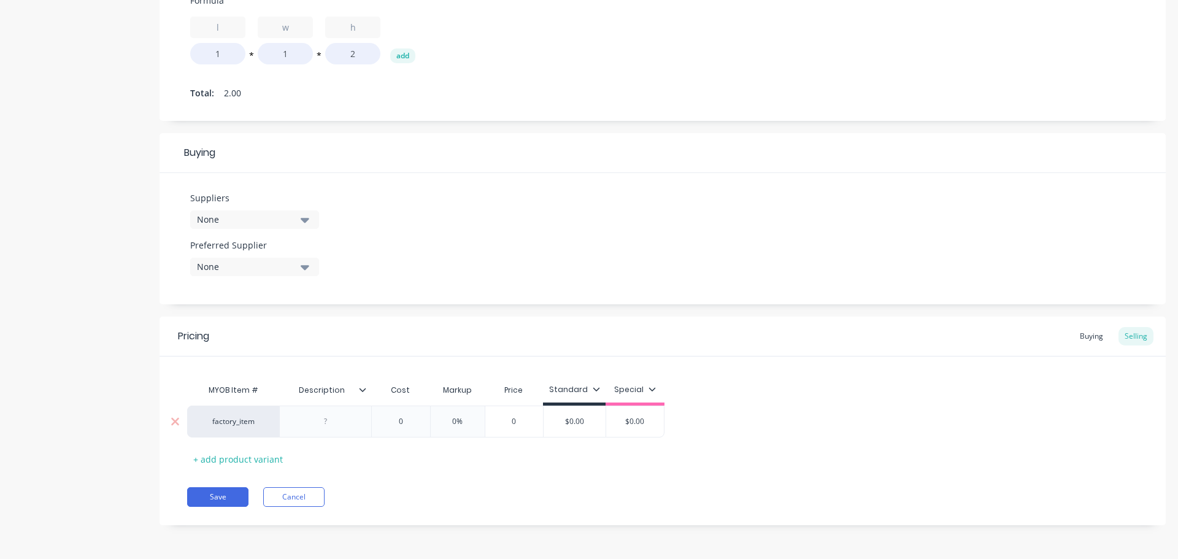
click at [327, 422] on div at bounding box center [325, 422] width 61 height 16
click at [395, 422] on input "0" at bounding box center [400, 421] width 61 height 11
click at [457, 419] on input "0%" at bounding box center [465, 421] width 61 height 11
drag, startPoint x: 506, startPoint y: 450, endPoint x: 467, endPoint y: 459, distance: 39.6
click at [504, 451] on div "MYOB Item # Description Cost Markup Price Standard Special factory_item test $1…" at bounding box center [662, 423] width 951 height 91
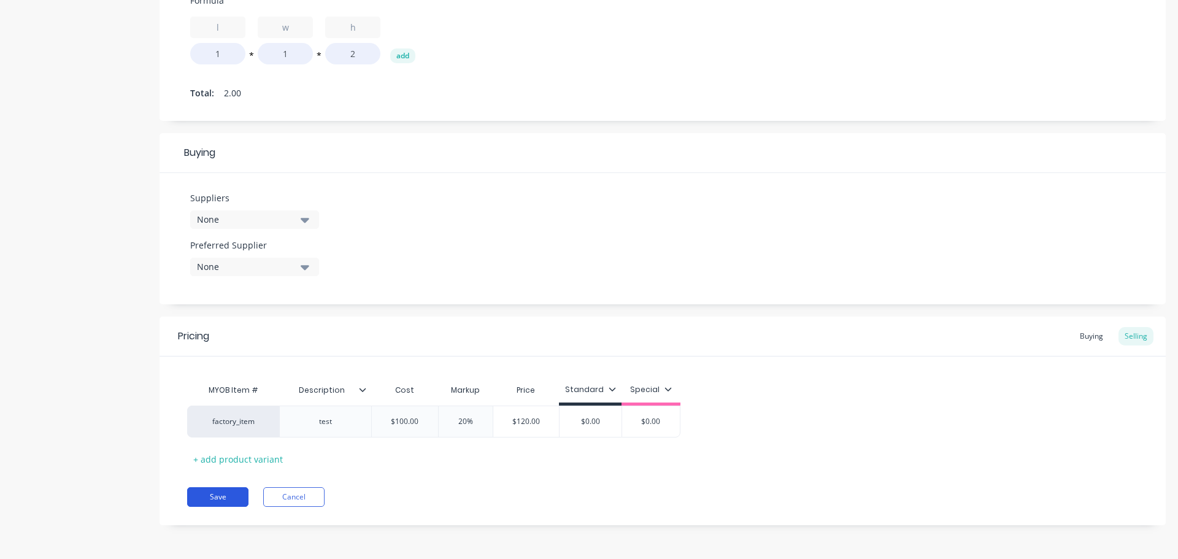
drag, startPoint x: 218, startPoint y: 487, endPoint x: 216, endPoint y: 496, distance: 10.0
click at [217, 488] on button "Save" at bounding box center [217, 497] width 61 height 20
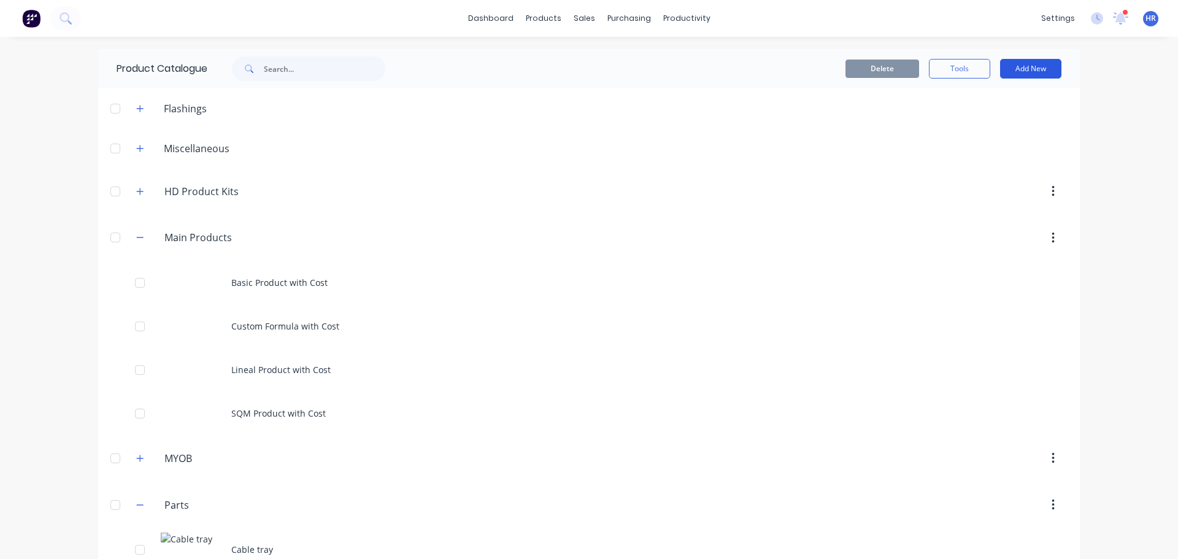
click at [1032, 63] on button "Add New" at bounding box center [1030, 69] width 61 height 20
click at [998, 161] on button "Product Kit" at bounding box center [1003, 173] width 117 height 25
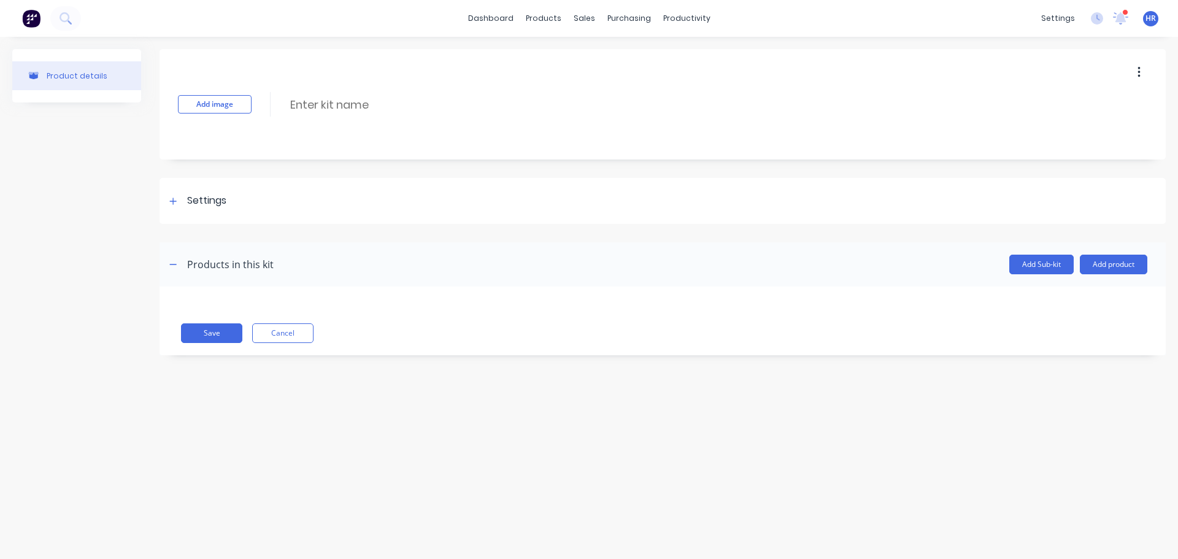
click at [338, 117] on div "Add image Enter kit name" at bounding box center [663, 104] width 1006 height 110
click at [350, 102] on input at bounding box center [397, 105] width 217 height 18
drag, startPoint x: 1057, startPoint y: 268, endPoint x: 1067, endPoint y: 267, distance: 10.4
click at [1057, 266] on button "Add Sub-kit" at bounding box center [1041, 265] width 64 height 20
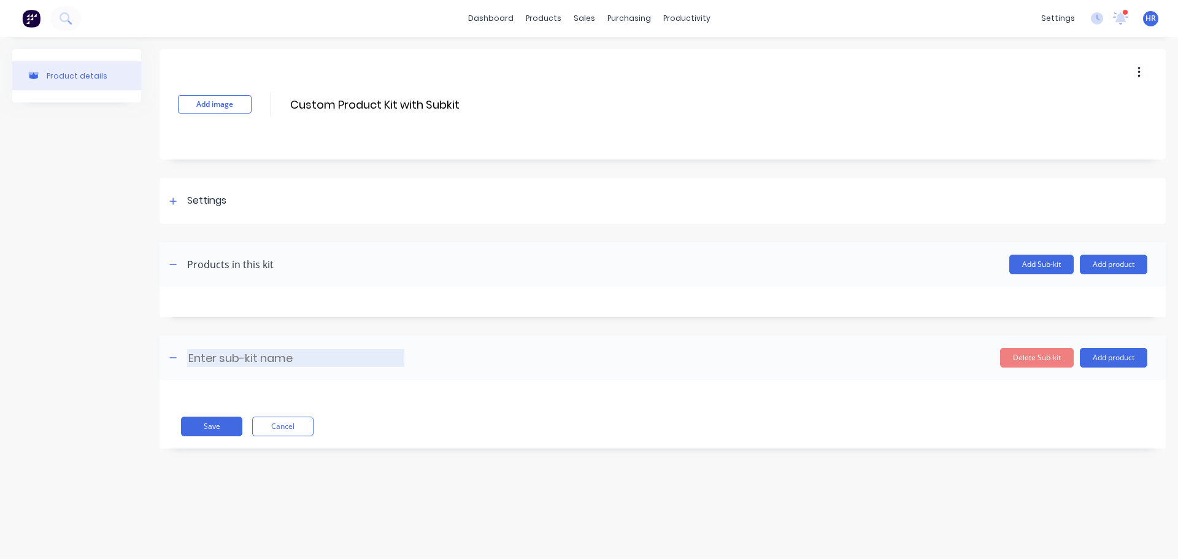
click at [318, 363] on input at bounding box center [295, 358] width 217 height 18
click at [1134, 261] on button "Add product" at bounding box center [1114, 265] width 68 height 20
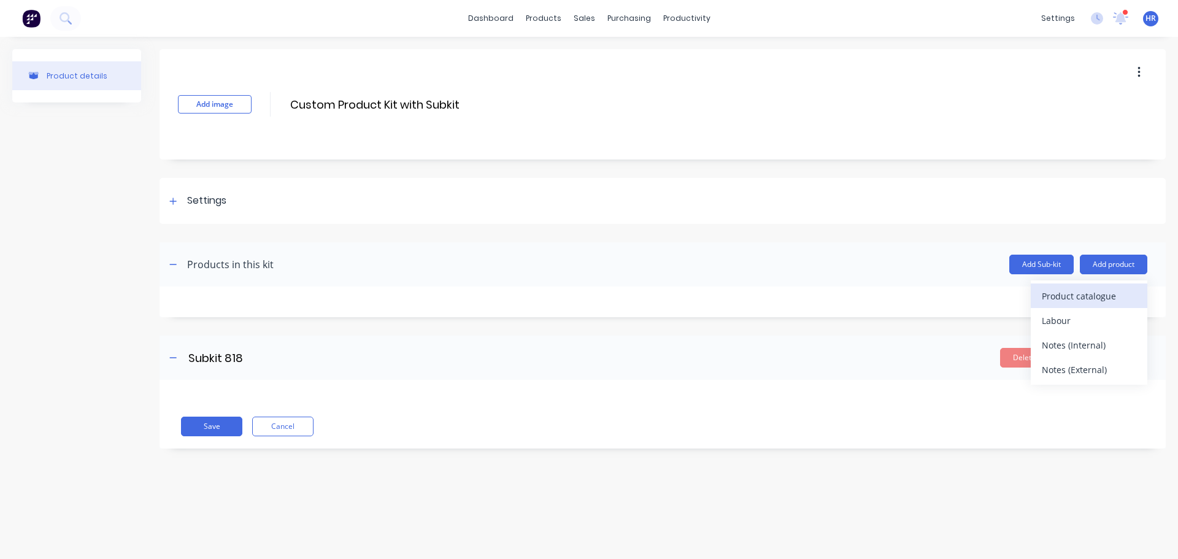
click at [1071, 306] on button "Product catalogue" at bounding box center [1089, 296] width 117 height 25
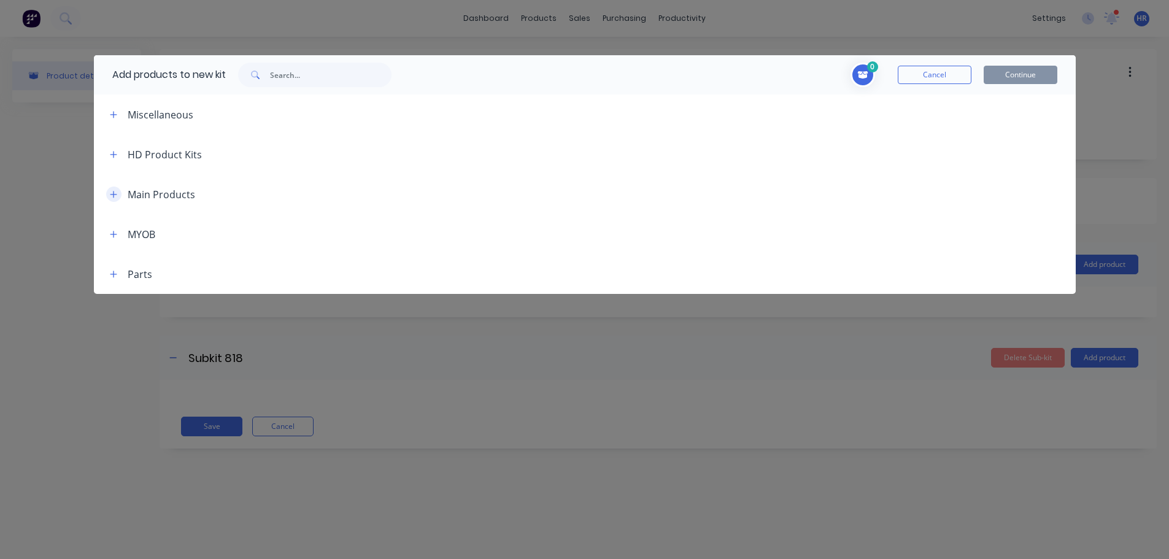
drag, startPoint x: 117, startPoint y: 193, endPoint x: 124, endPoint y: 193, distance: 6.8
click at [121, 193] on button "button" at bounding box center [113, 194] width 15 height 15
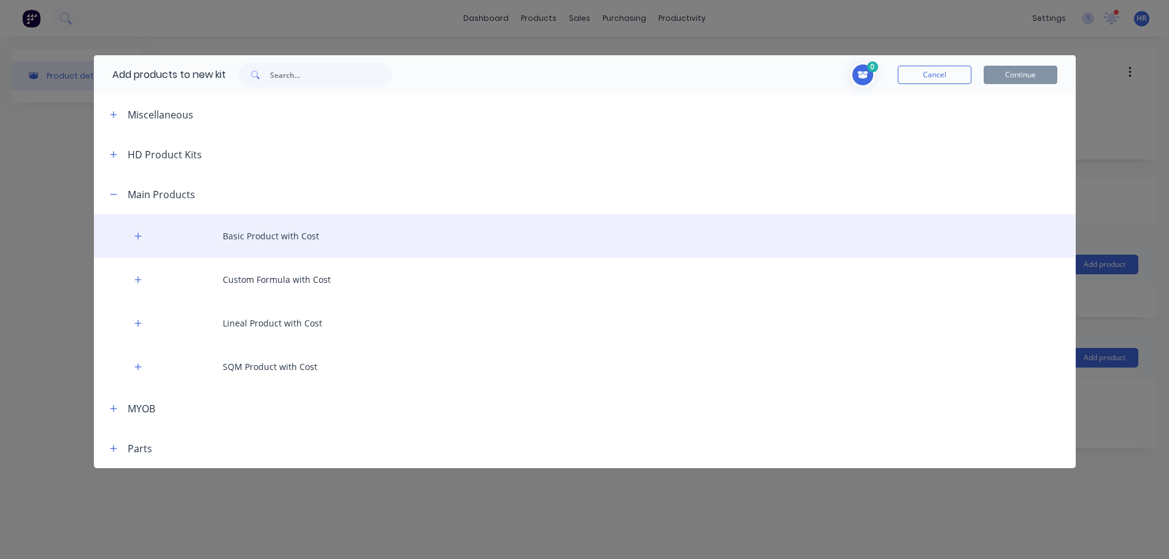
drag, startPoint x: 141, startPoint y: 238, endPoint x: 137, endPoint y: 257, distance: 18.9
click at [137, 239] on icon "button" at bounding box center [137, 236] width 7 height 9
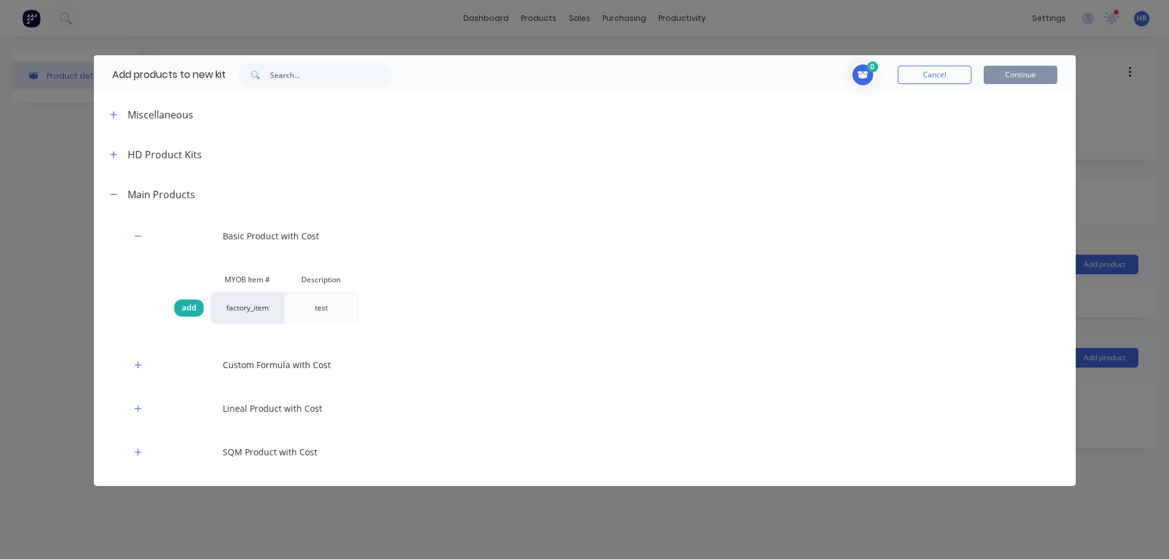
click at [185, 308] on span "add" at bounding box center [189, 308] width 15 height 12
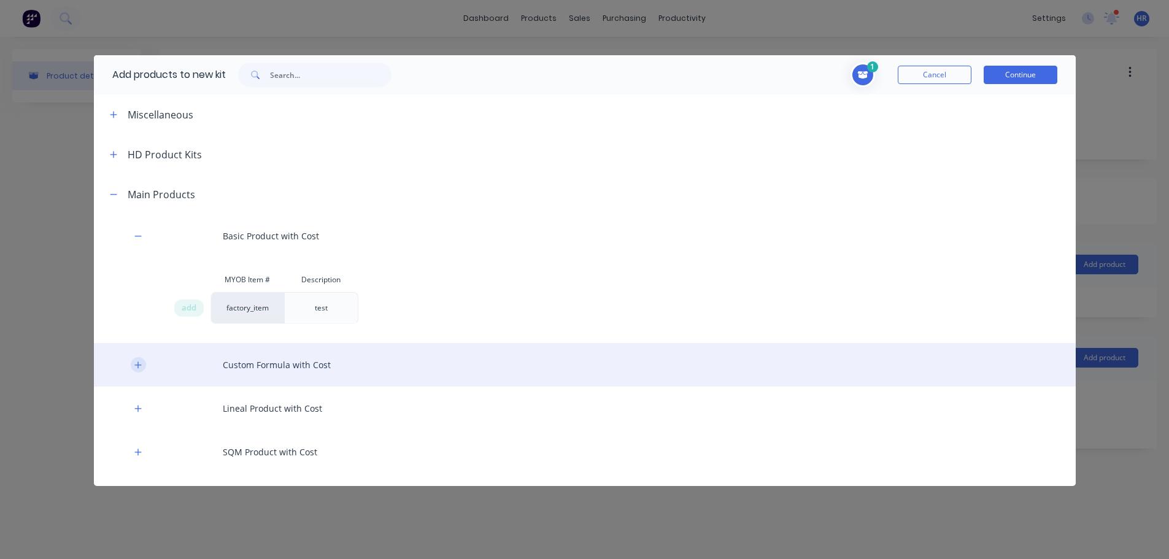
click at [139, 367] on icon "button" at bounding box center [137, 365] width 7 height 9
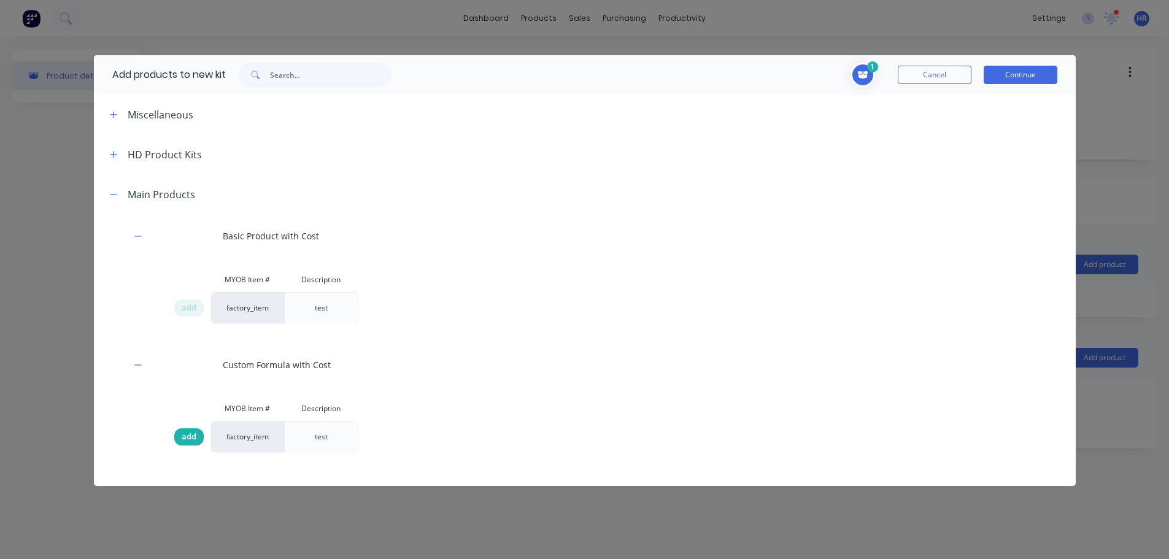
click at [188, 428] on div "add" at bounding box center [192, 437] width 37 height 32
click at [190, 437] on span "add" at bounding box center [189, 437] width 15 height 12
click at [1028, 78] on button "Continue" at bounding box center [1021, 75] width 74 height 18
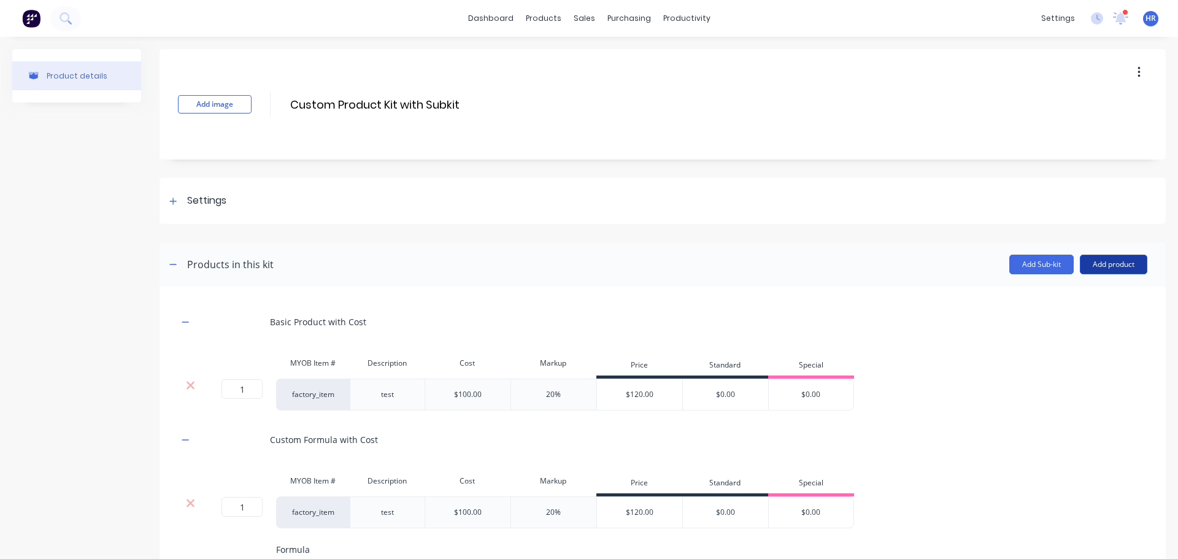
click at [1100, 264] on button "Add product" at bounding box center [1114, 265] width 68 height 20
click at [1074, 316] on div "Labour" at bounding box center [1089, 321] width 95 height 18
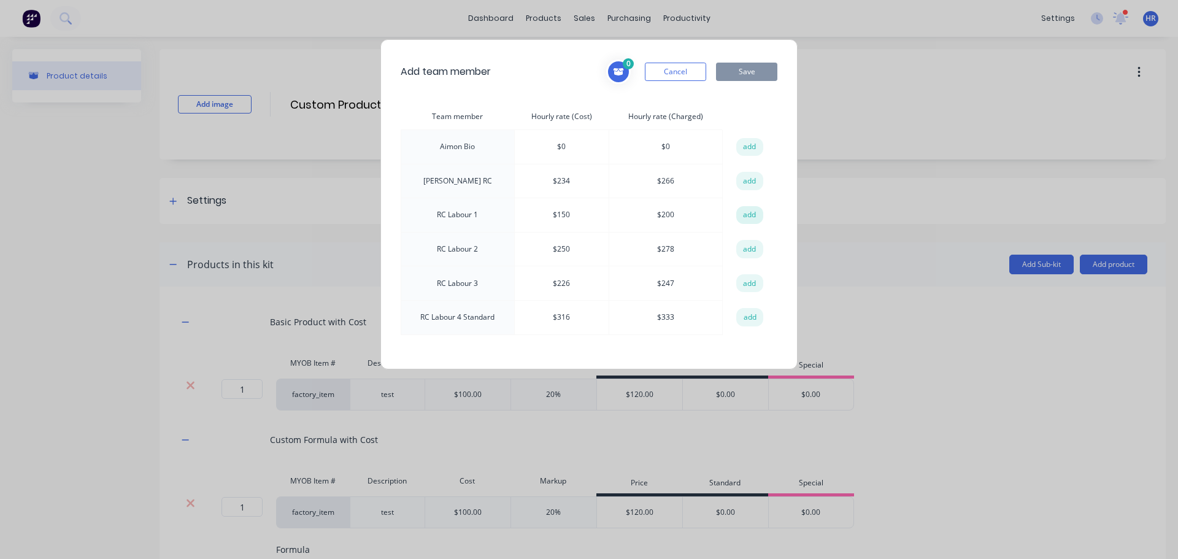
click at [755, 214] on button "add" at bounding box center [749, 215] width 27 height 18
click at [759, 74] on button "Save" at bounding box center [746, 72] width 61 height 18
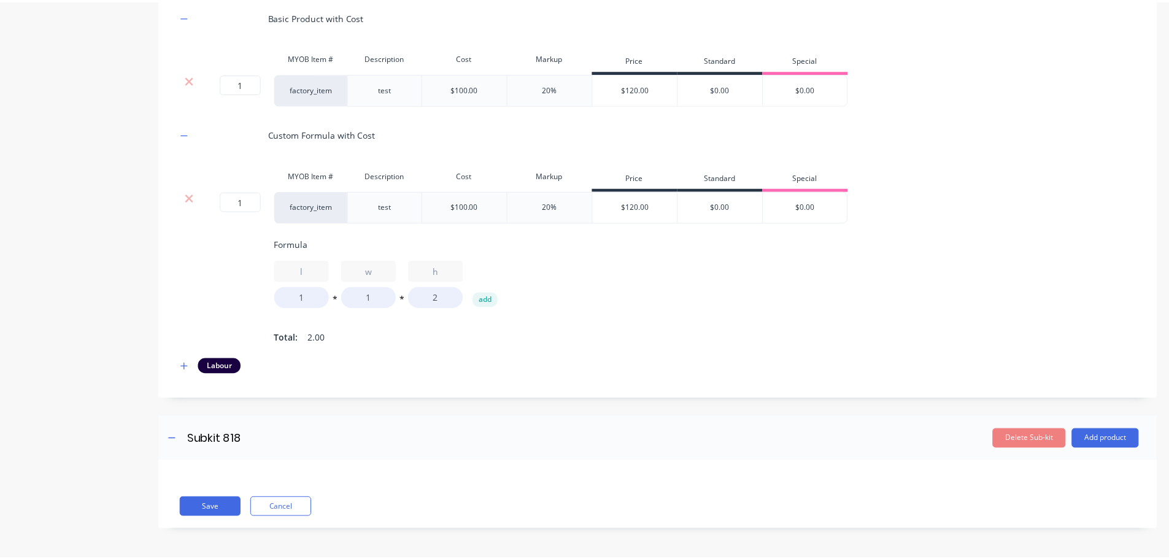
scroll to position [307, 0]
click at [1122, 447] on button "Add product" at bounding box center [1114, 438] width 68 height 20
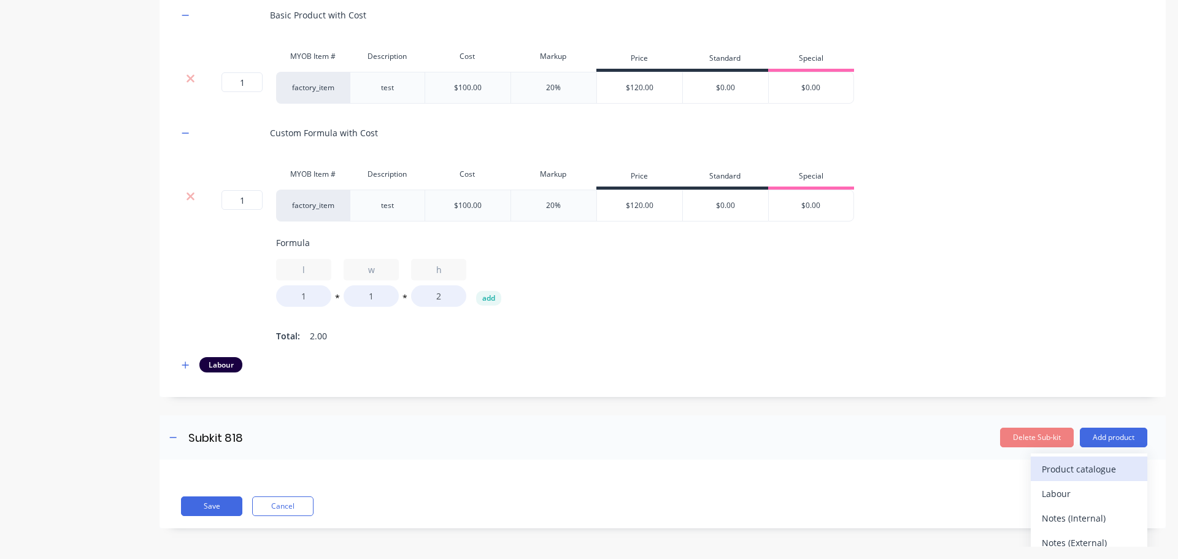
click at [1080, 473] on div "Product catalogue" at bounding box center [1089, 469] width 95 height 18
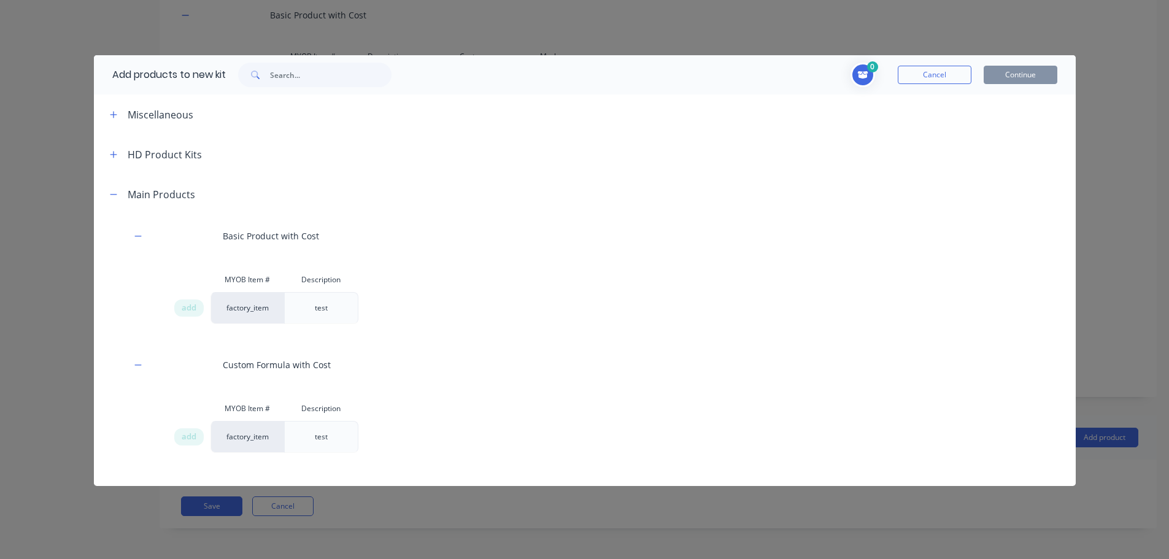
scroll to position [123, 0]
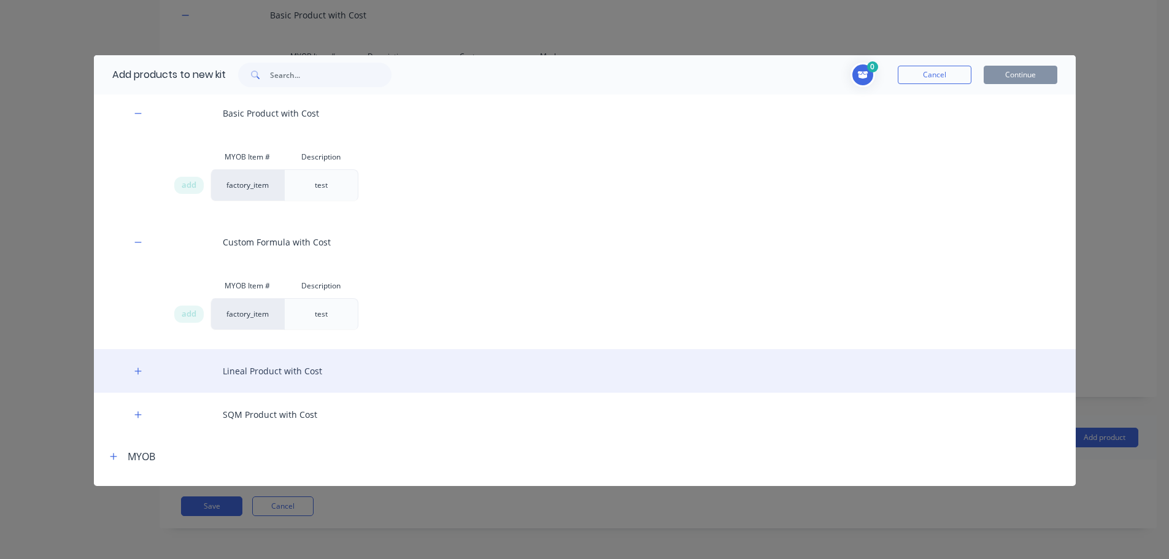
click at [142, 371] on button "button" at bounding box center [138, 370] width 15 height 15
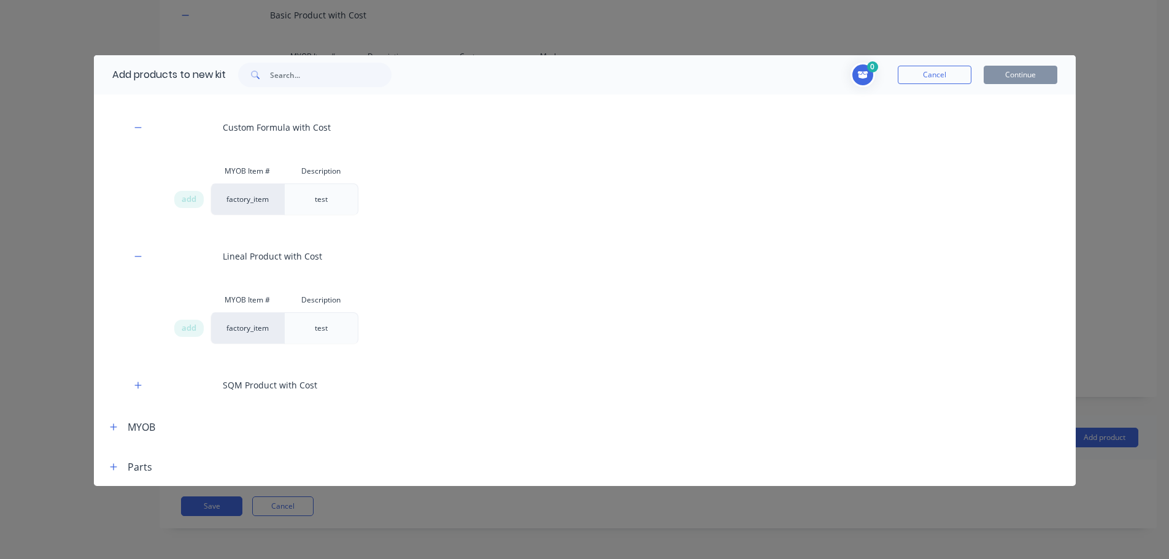
scroll to position [238, 0]
click at [192, 331] on span "add" at bounding box center [189, 328] width 15 height 12
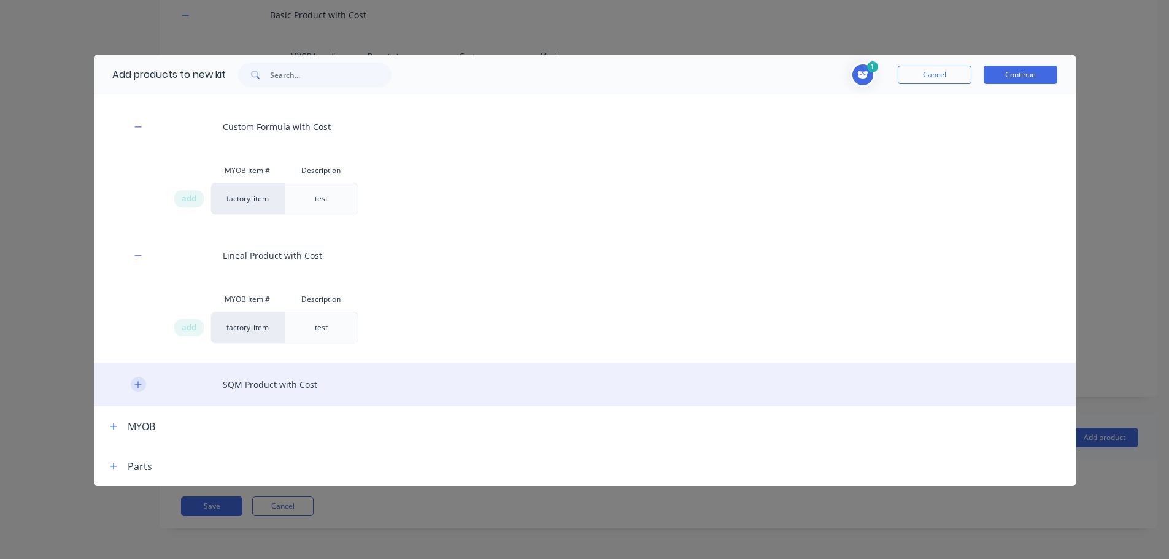
click at [141, 384] on icon "button" at bounding box center [137, 384] width 7 height 7
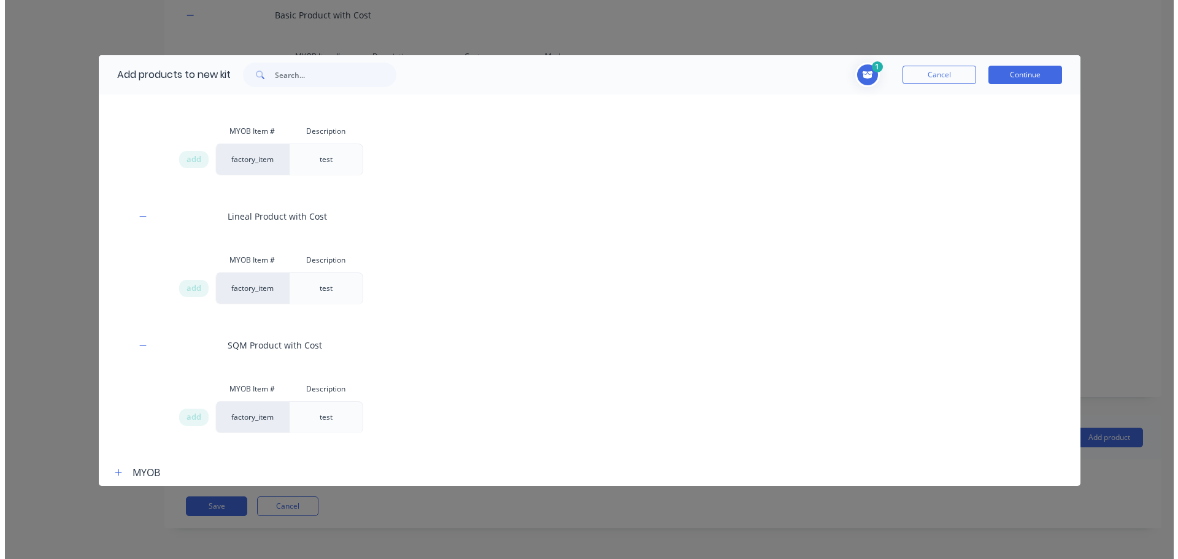
scroll to position [323, 0]
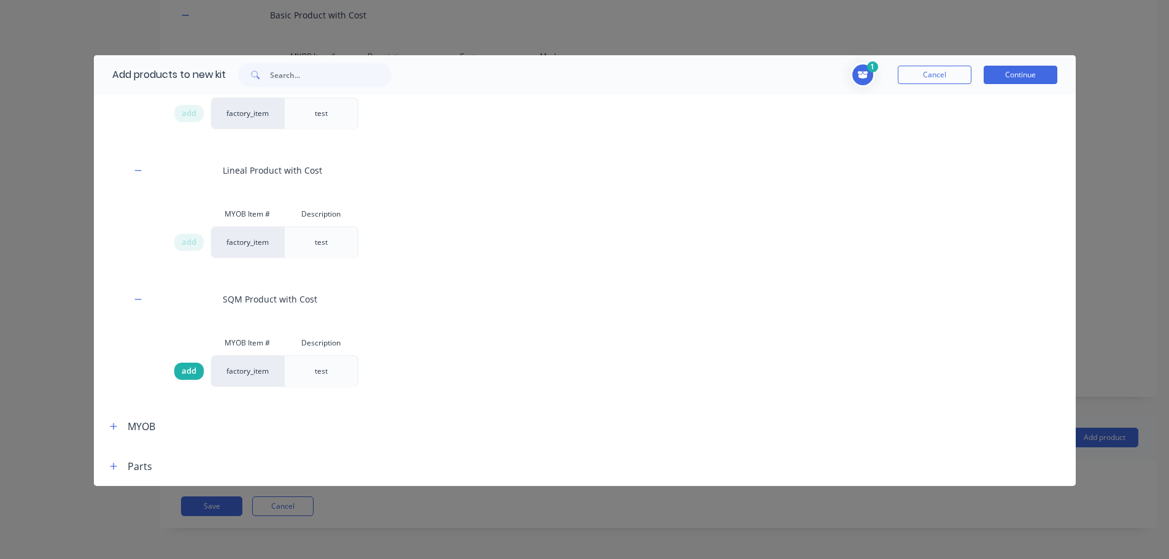
click at [187, 369] on span "add" at bounding box center [189, 371] width 15 height 12
click at [1041, 64] on div "2 Lineal Product with Cost Description test SQM Product with Cost Description t…" at bounding box center [731, 75] width 654 height 25
click at [1039, 76] on button "Continue" at bounding box center [1021, 75] width 74 height 18
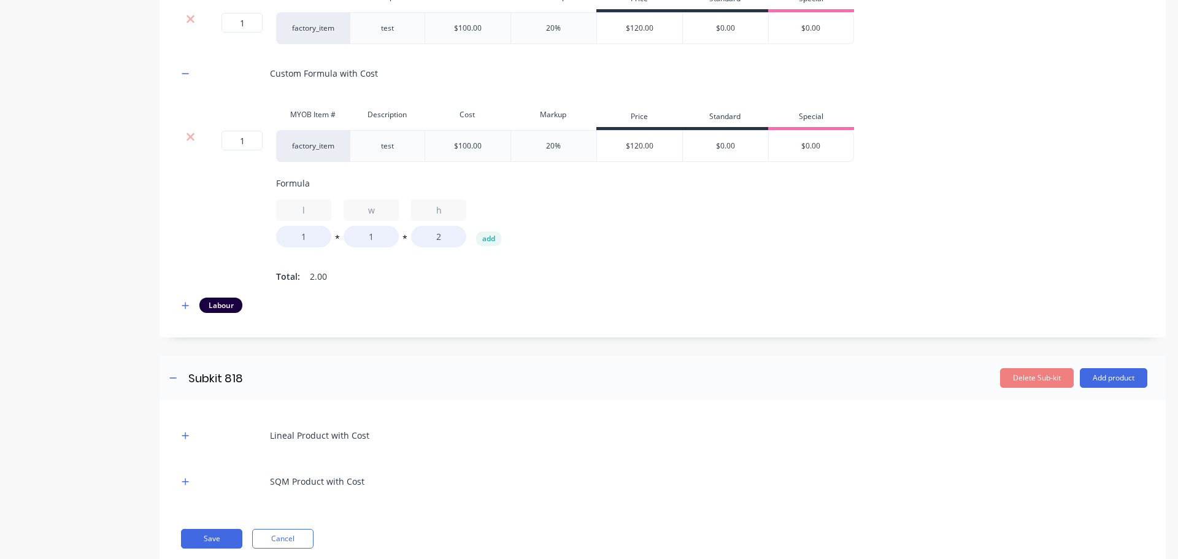
scroll to position [408, 0]
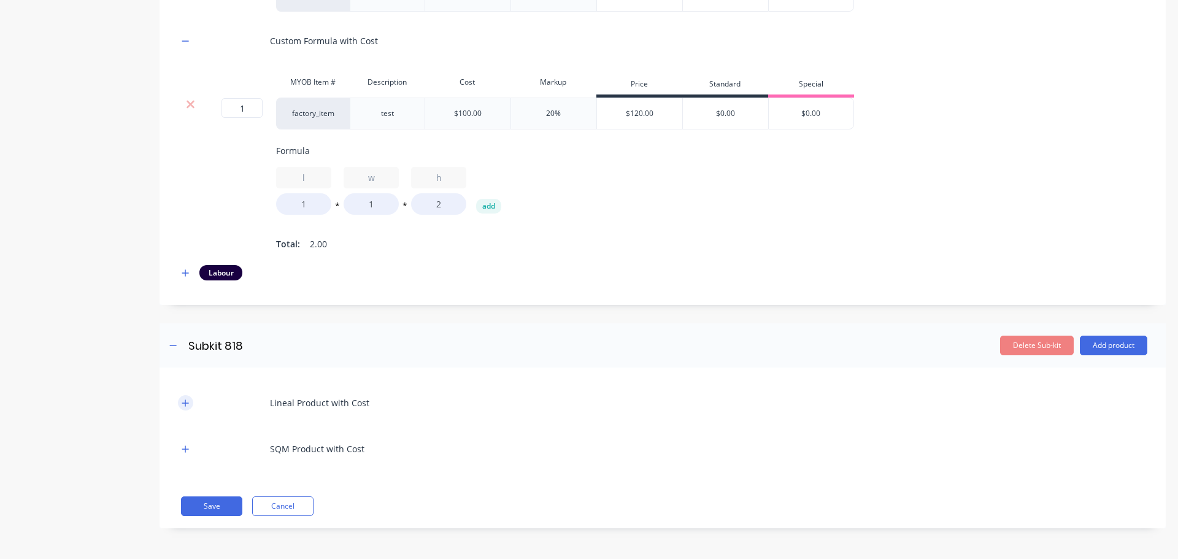
click at [184, 407] on icon "button" at bounding box center [185, 403] width 7 height 9
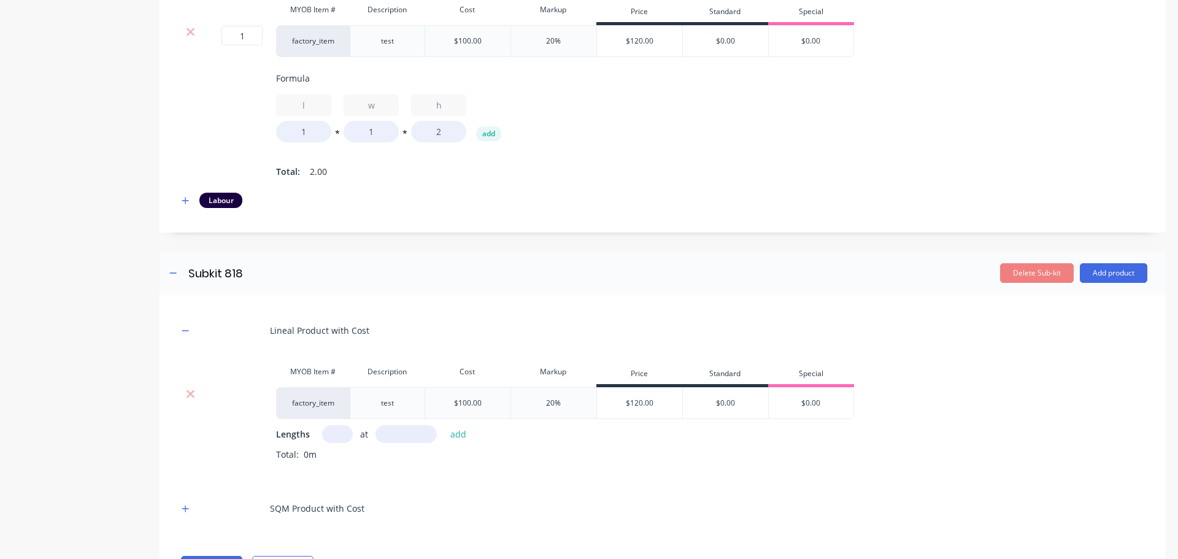
scroll to position [540, 0]
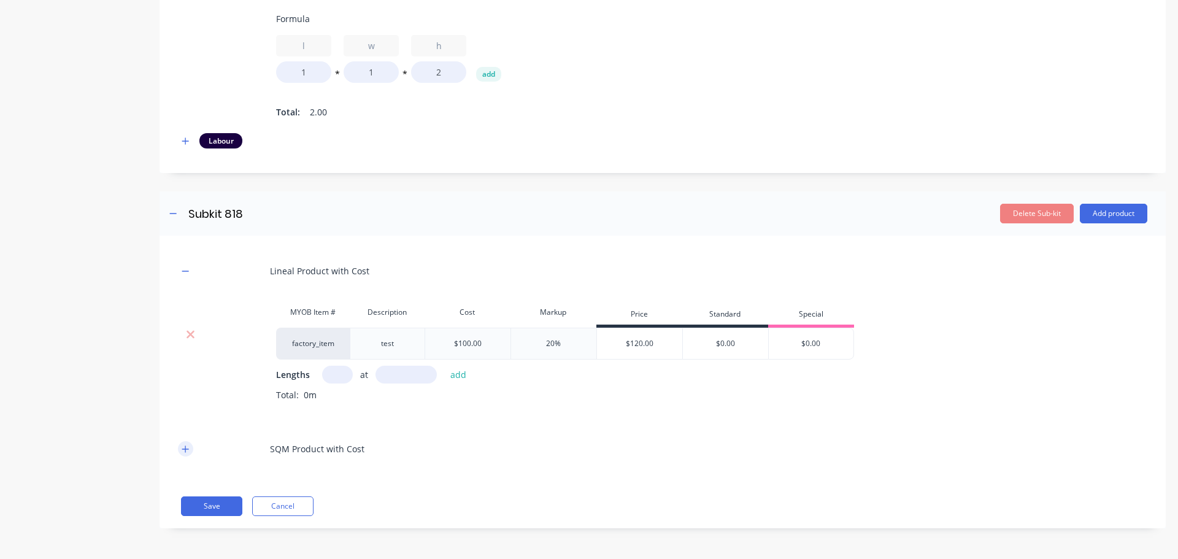
click at [188, 449] on icon "button" at bounding box center [185, 449] width 7 height 7
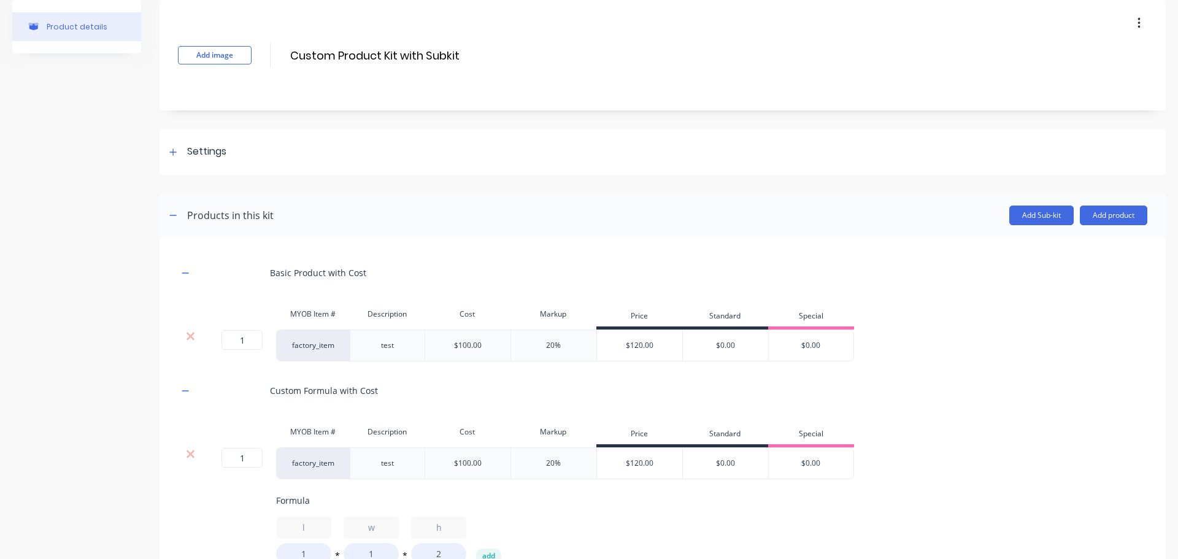
scroll to position [0, 0]
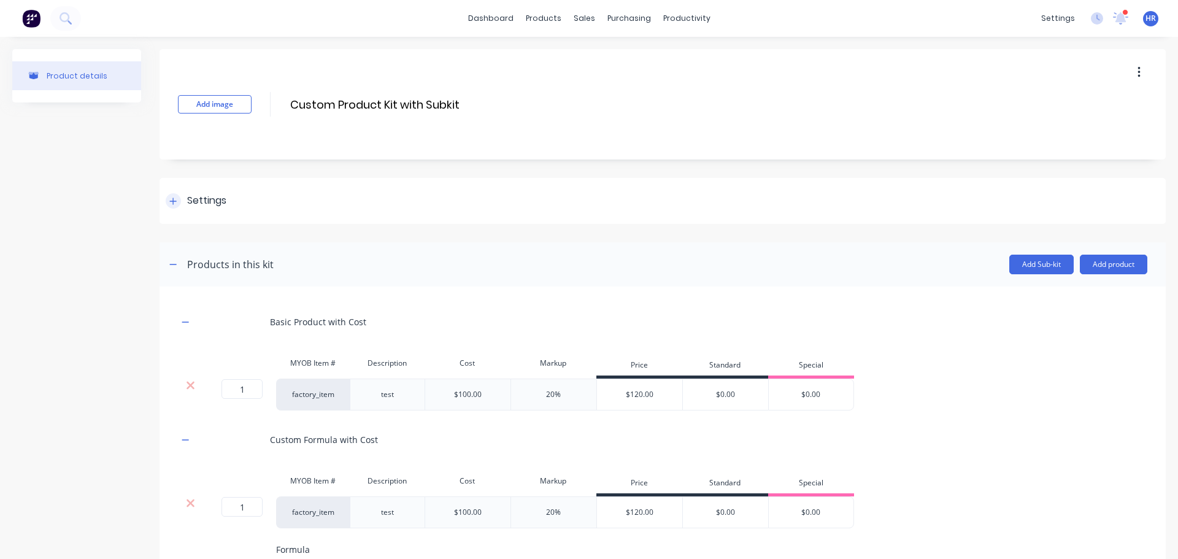
click at [160, 195] on div "Settings" at bounding box center [663, 201] width 1006 height 46
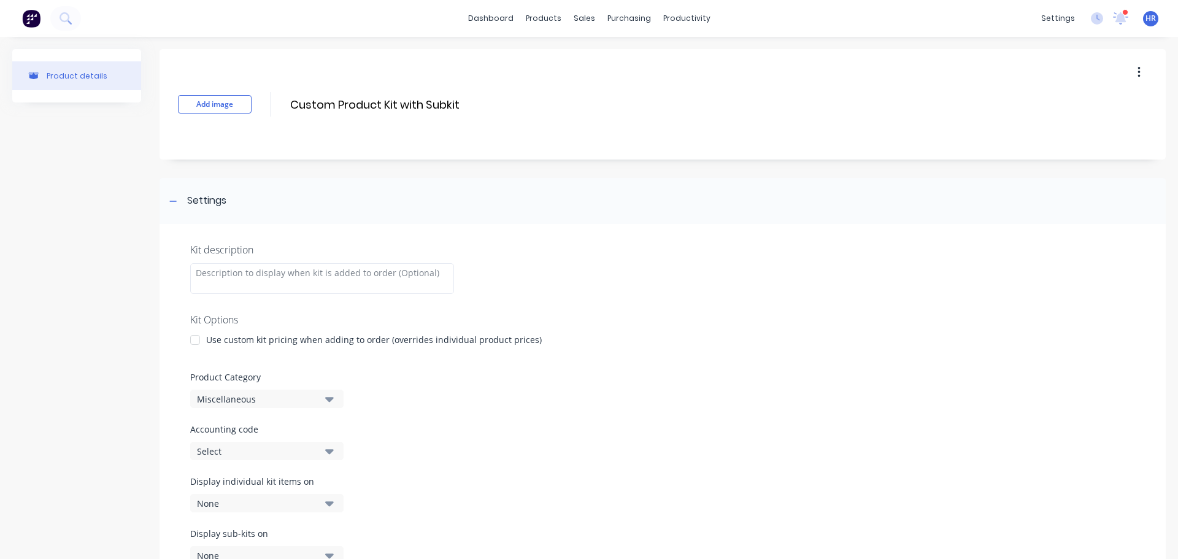
click at [190, 339] on div at bounding box center [195, 340] width 25 height 25
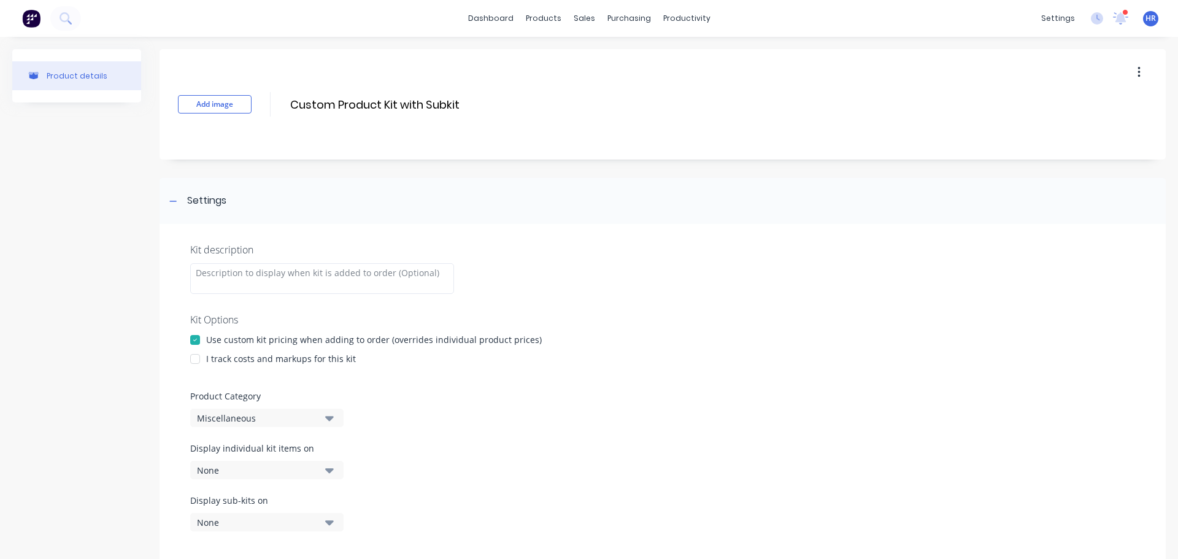
click at [199, 357] on div at bounding box center [195, 359] width 25 height 25
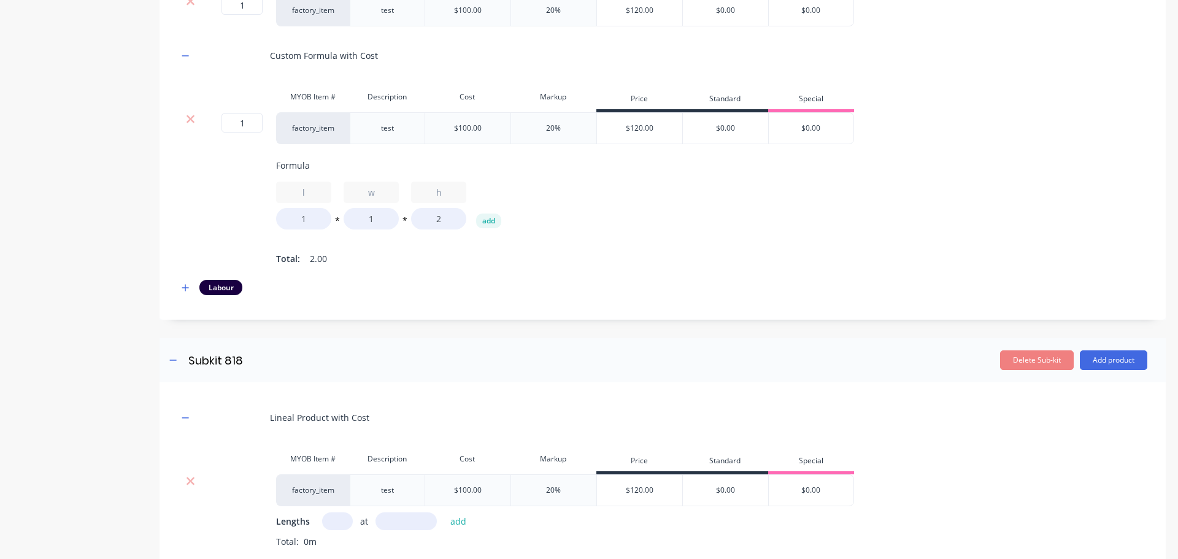
scroll to position [859, 0]
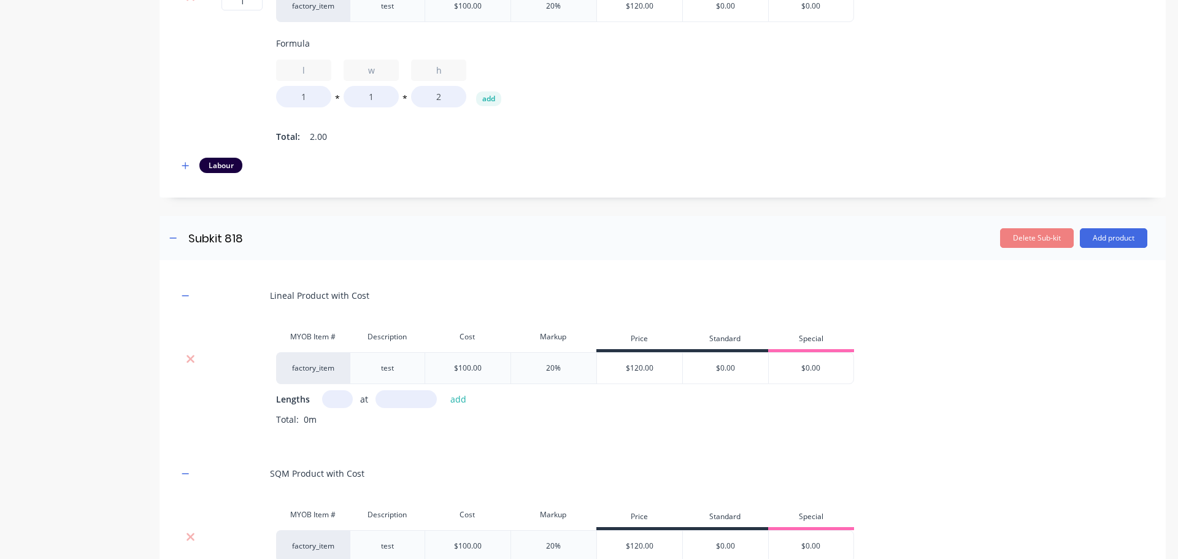
click at [340, 402] on input "text" at bounding box center [337, 399] width 31 height 18
click at [412, 408] on input "text" at bounding box center [406, 399] width 61 height 18
click at [444, 391] on button "add" at bounding box center [458, 399] width 29 height 17
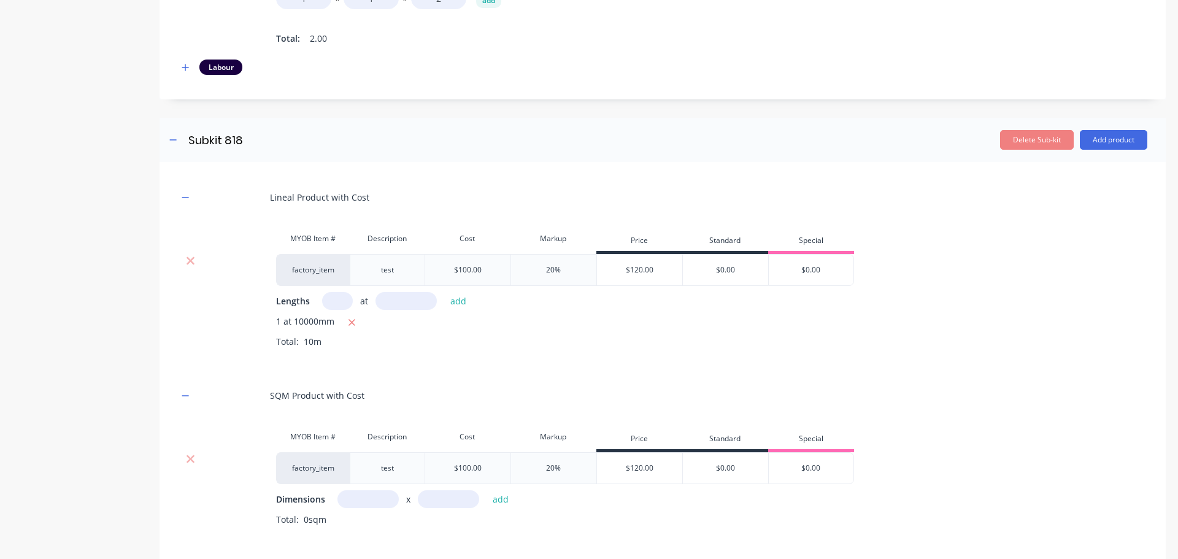
scroll to position [1043, 0]
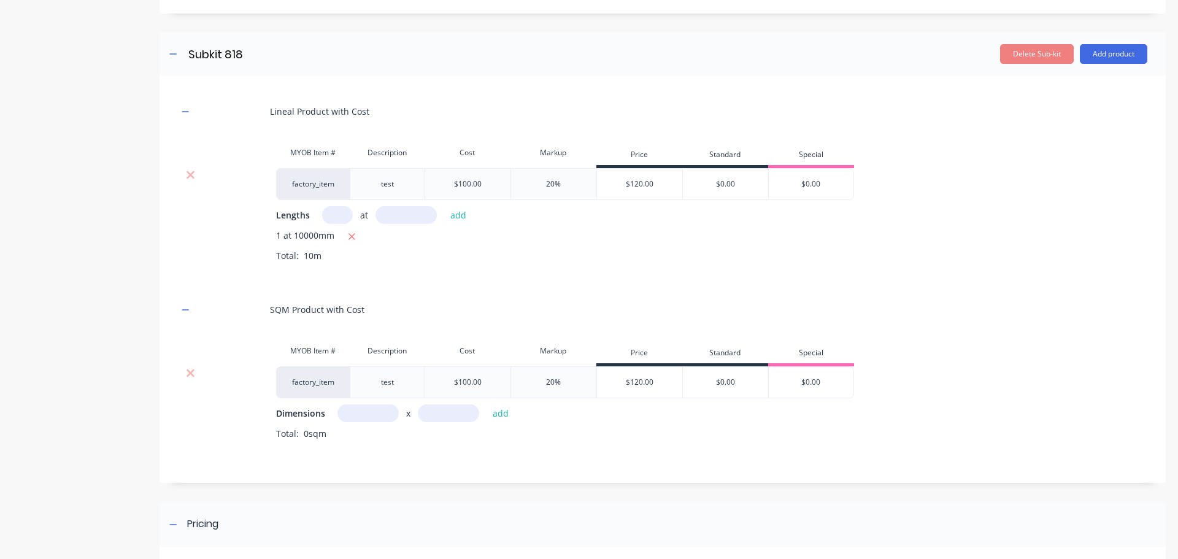
click at [353, 422] on input "text" at bounding box center [368, 413] width 61 height 18
click at [452, 415] on input "text" at bounding box center [448, 413] width 61 height 18
click at [514, 480] on div "Lineal Product with Cost MYOB Item # Description Cost Markup Price Standard Spe…" at bounding box center [663, 279] width 1006 height 407
click at [497, 422] on button "add" at bounding box center [501, 413] width 29 height 17
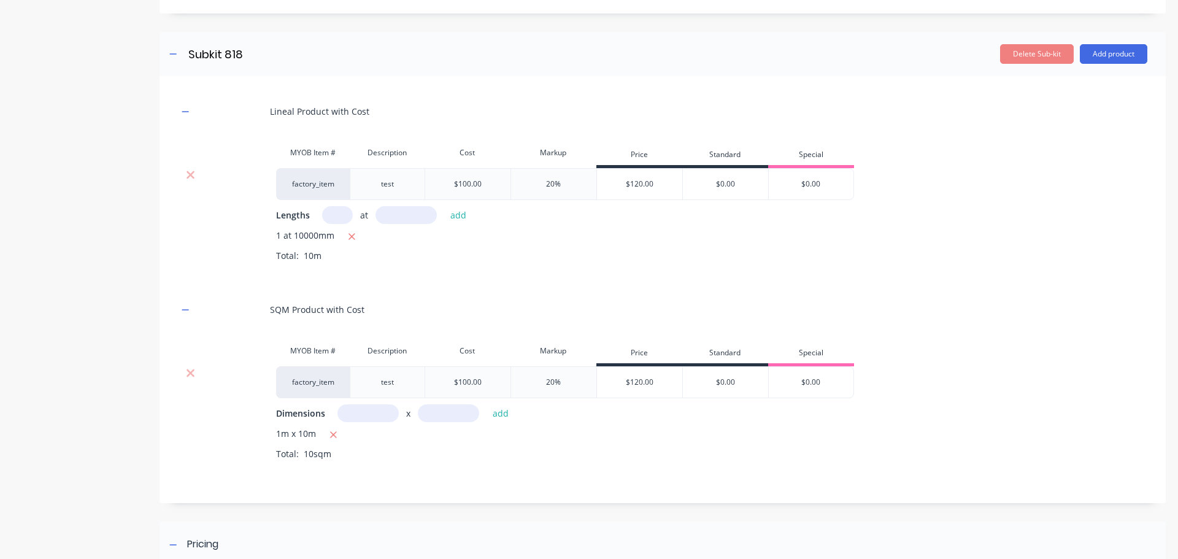
click at [444, 466] on div "1m x 10m Total: 10sqm" at bounding box center [711, 453] width 871 height 52
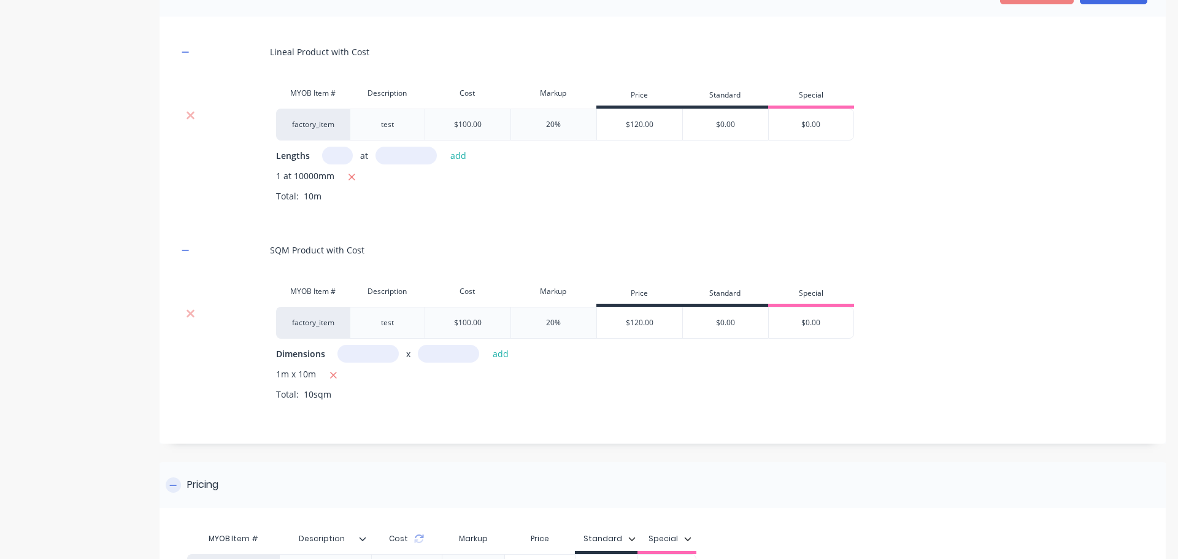
scroll to position [1257, 0]
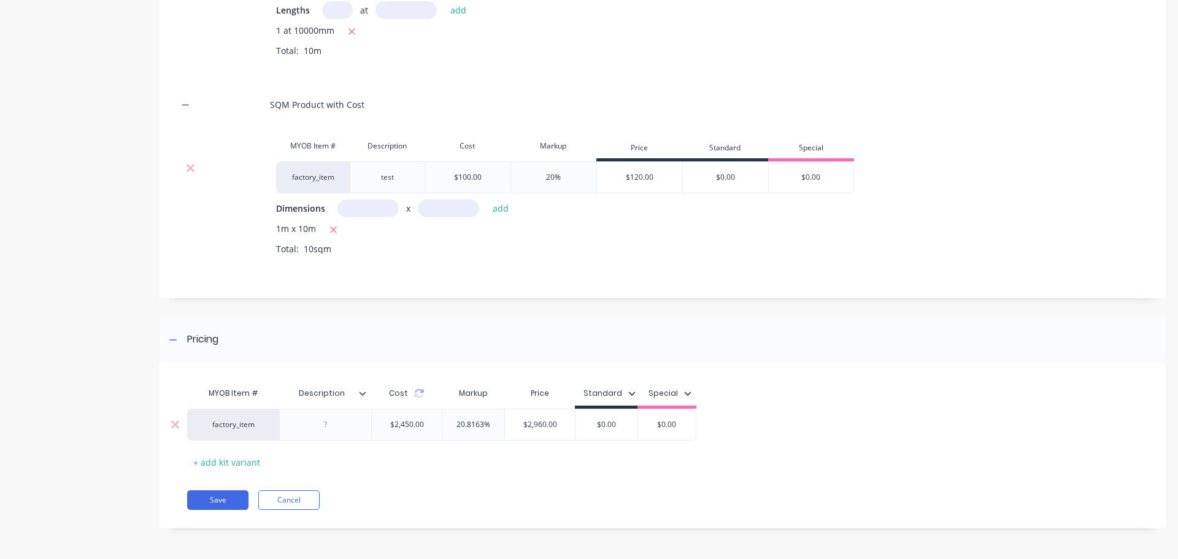
click at [339, 429] on div at bounding box center [325, 425] width 61 height 16
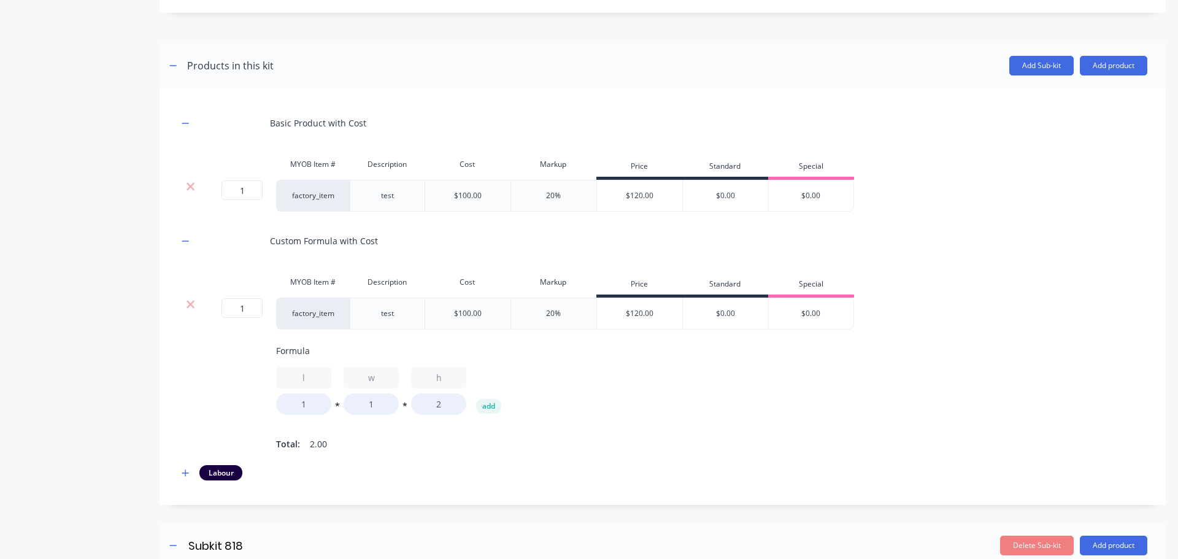
scroll to position [644, 0]
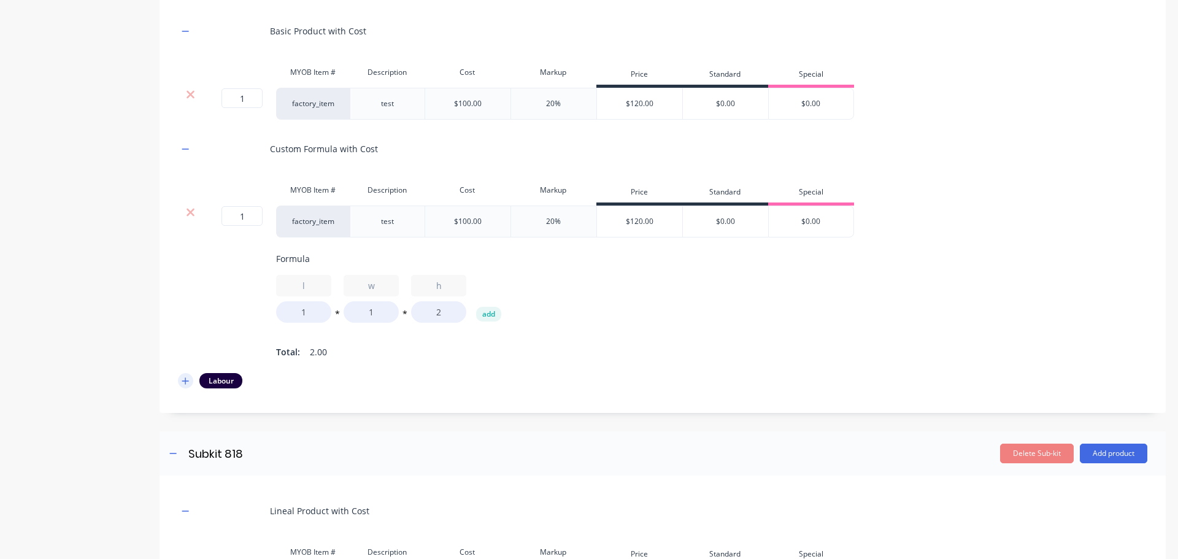
click at [187, 385] on icon "button" at bounding box center [185, 381] width 7 height 9
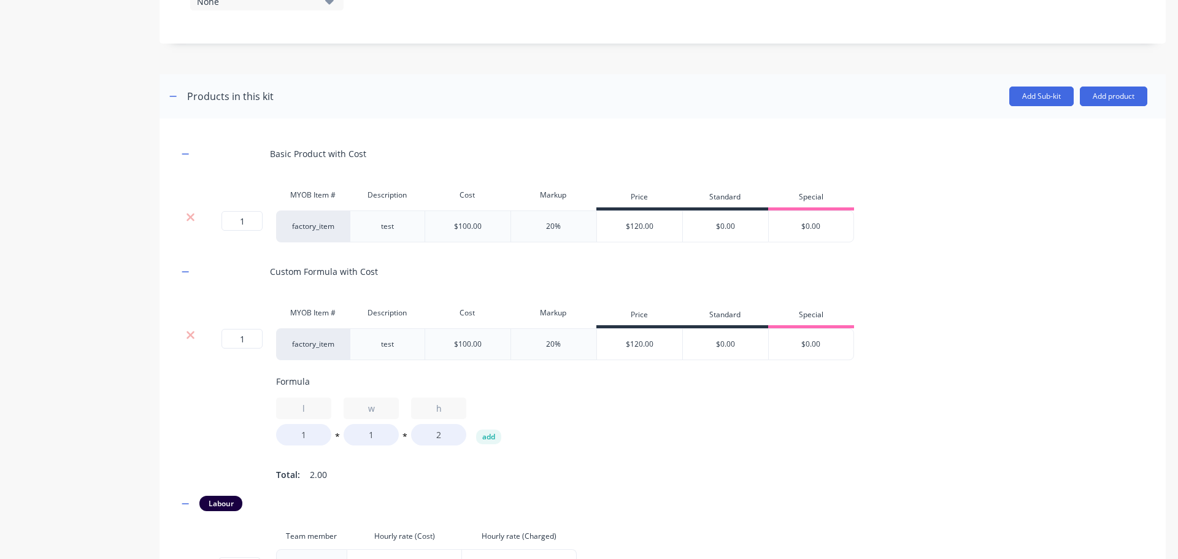
scroll to position [582, 0]
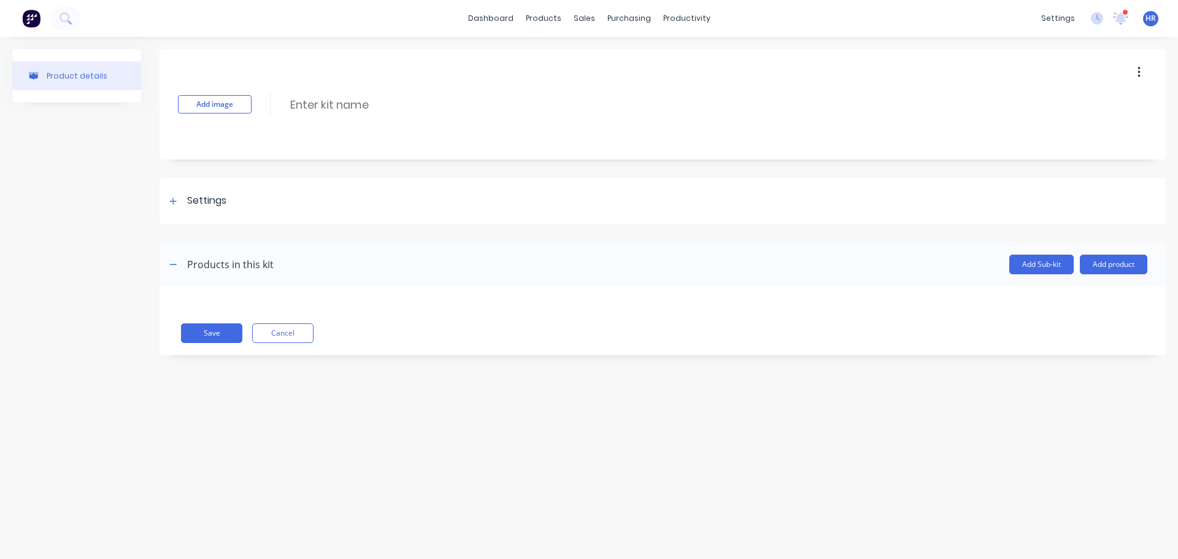
drag, startPoint x: 1106, startPoint y: 266, endPoint x: 1093, endPoint y: 274, distance: 15.2
click at [1106, 266] on button "Add product" at bounding box center [1114, 265] width 68 height 20
drag, startPoint x: 586, startPoint y: 396, endPoint x: 797, endPoint y: 304, distance: 230.3
click at [590, 390] on div "Product details Add image Enter kit name Settings Kit description Kit Options U…" at bounding box center [589, 286] width 1178 height 498
click at [1026, 267] on button "Add Sub-kit" at bounding box center [1041, 265] width 64 height 20
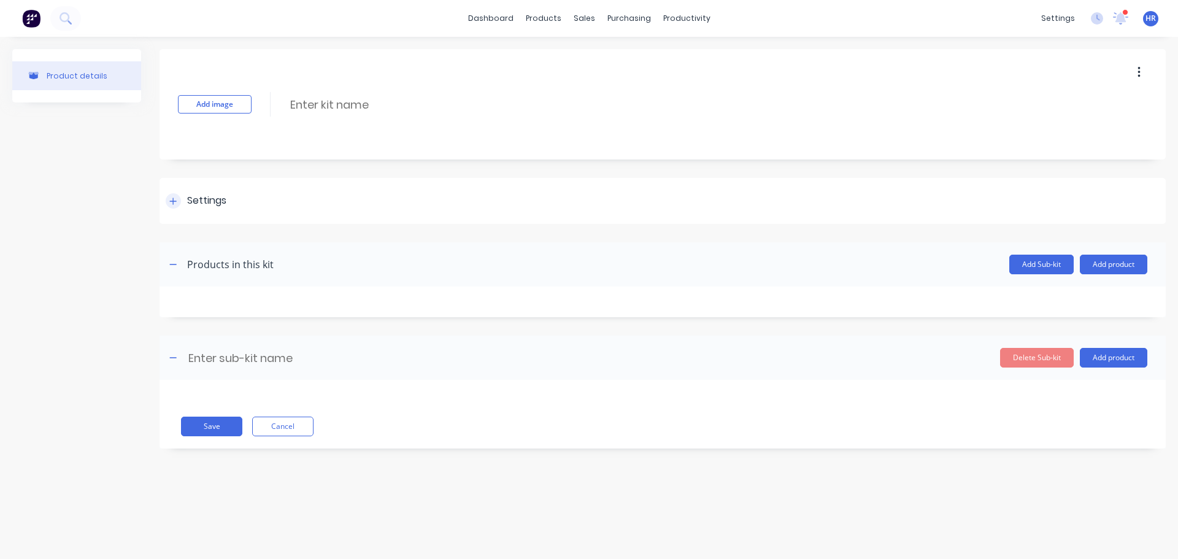
drag, startPoint x: 177, startPoint y: 203, endPoint x: 219, endPoint y: 266, distance: 76.6
click at [177, 203] on icon at bounding box center [172, 201] width 7 height 9
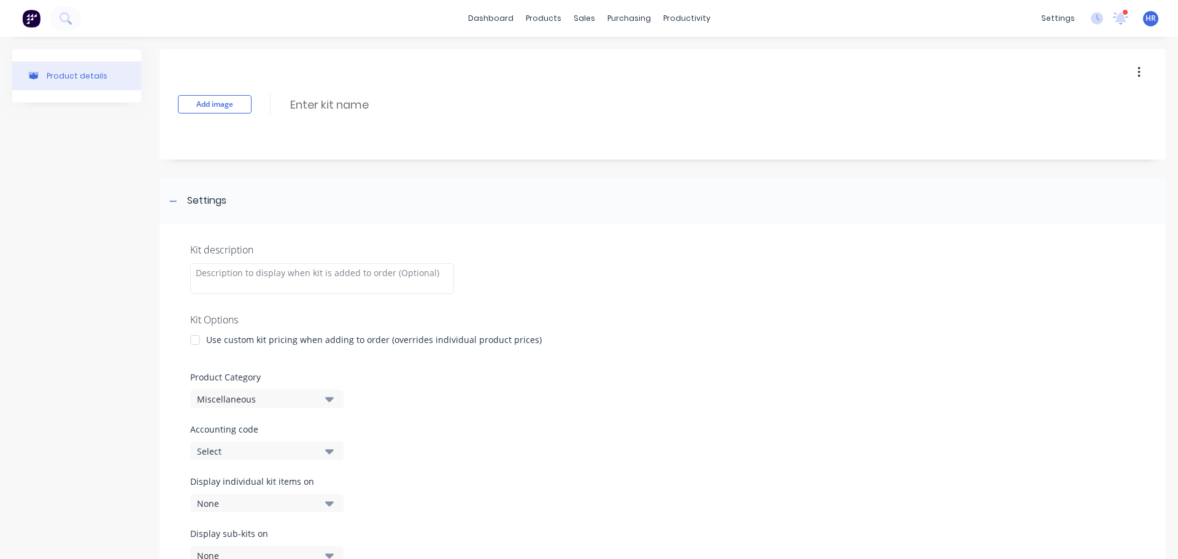
click at [196, 344] on div at bounding box center [195, 340] width 25 height 25
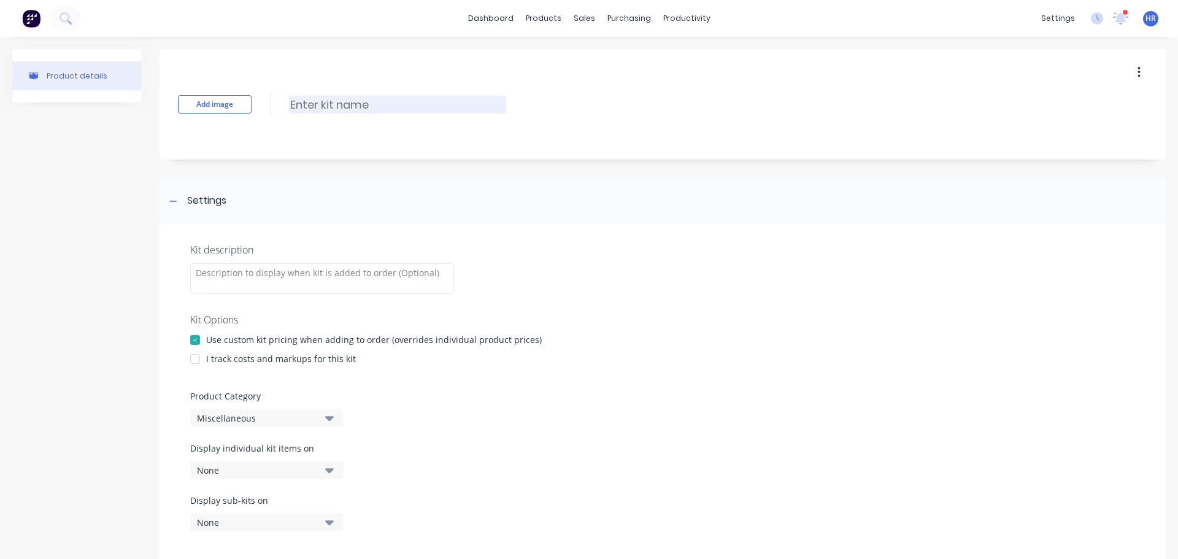
click at [354, 109] on input at bounding box center [397, 105] width 217 height 18
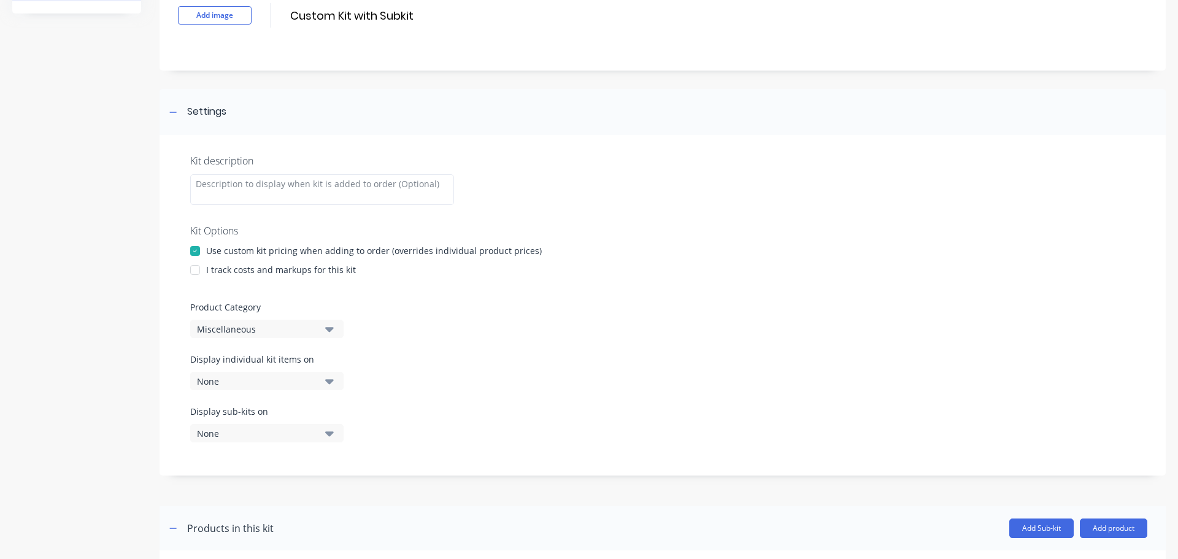
scroll to position [184, 0]
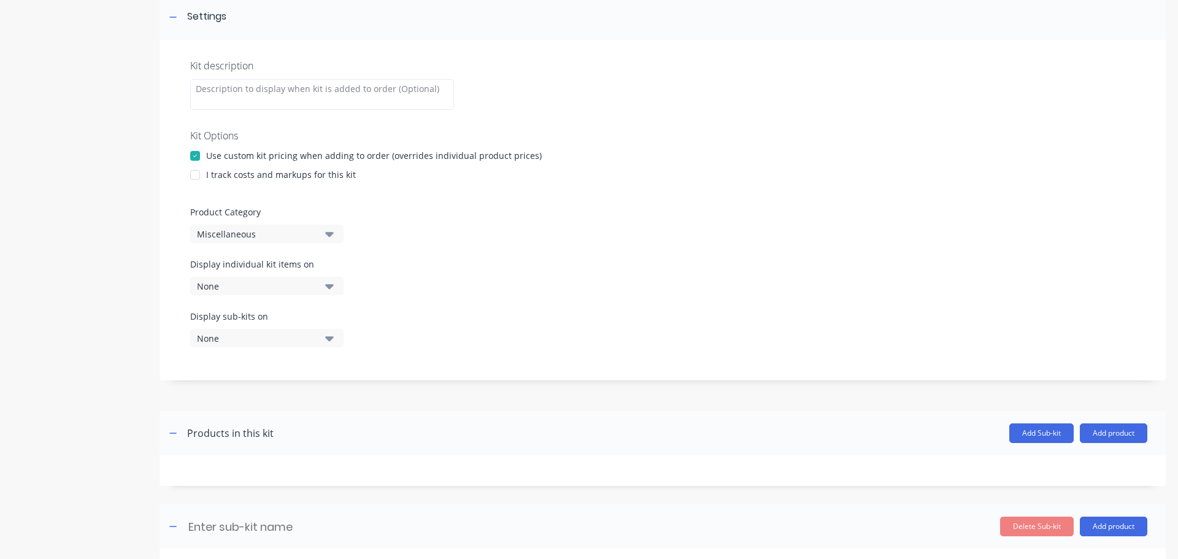
click at [196, 170] on div at bounding box center [195, 175] width 25 height 25
type input "Custom Kit with Subkit"
click at [229, 237] on div "Miscellaneous" at bounding box center [256, 234] width 119 height 13
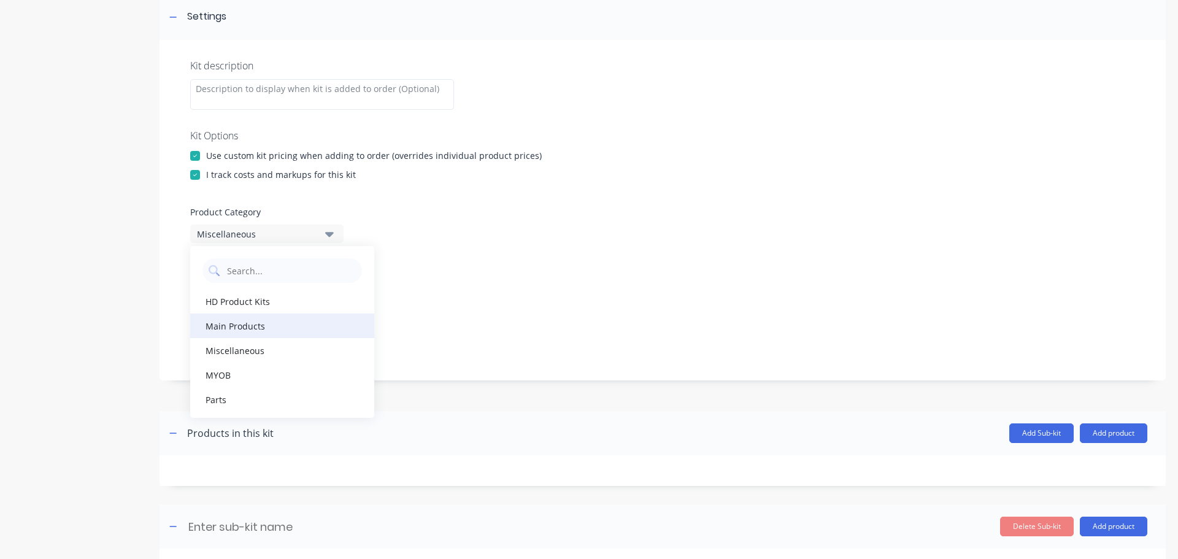
click at [285, 330] on div "Main Products" at bounding box center [282, 326] width 184 height 25
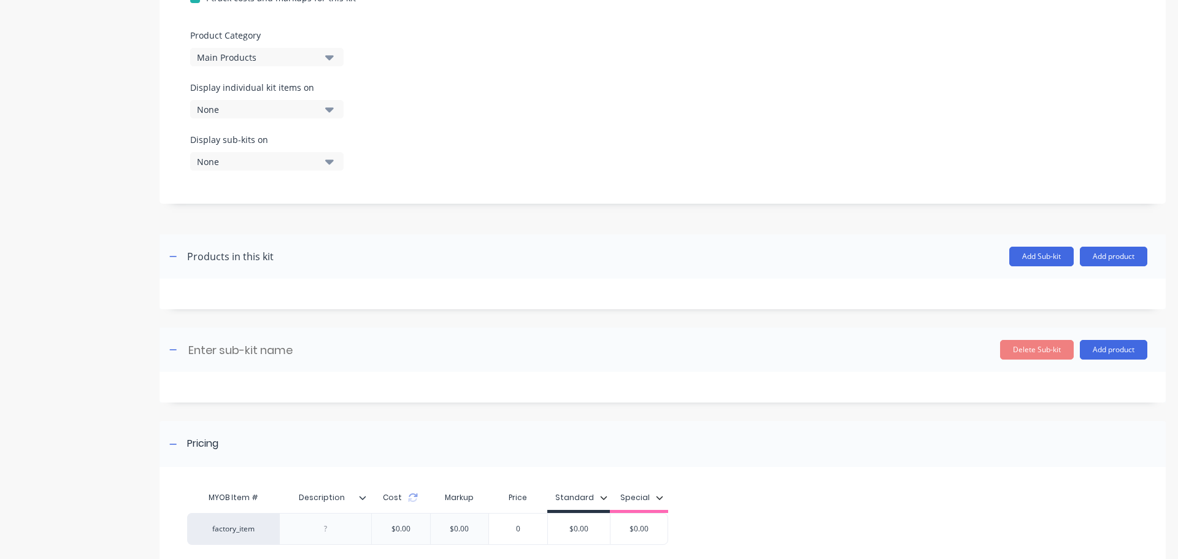
scroll to position [430, 0]
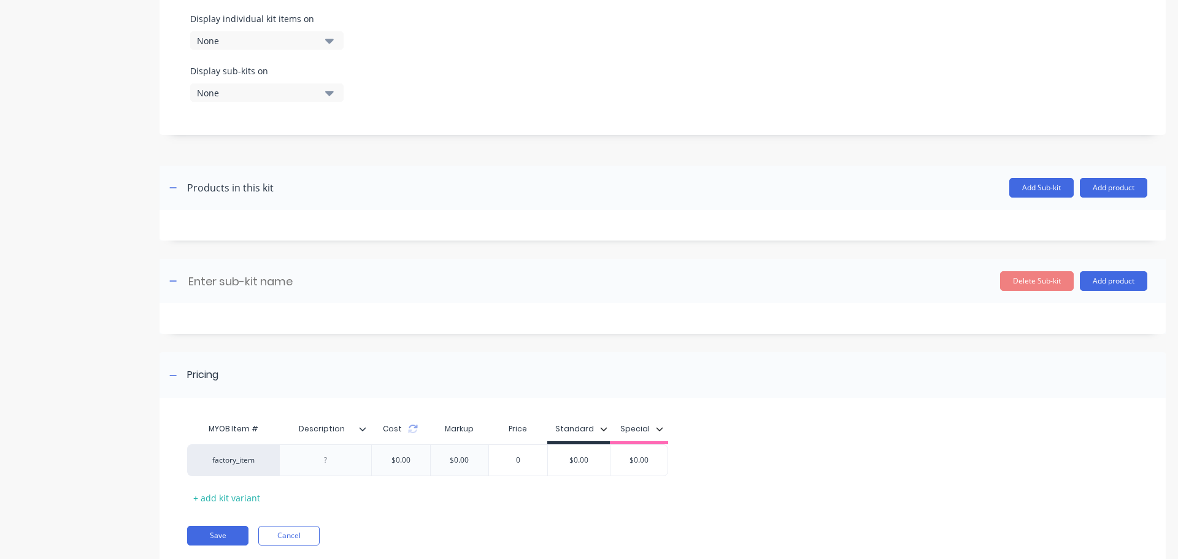
click at [285, 50] on div "Display individual kit items on None" at bounding box center [662, 38] width 945 height 52
click at [293, 36] on div "None" at bounding box center [256, 40] width 119 height 13
drag, startPoint x: 348, startPoint y: 73, endPoint x: 407, endPoint y: 76, distance: 59.0
click at [350, 72] on div "button" at bounding box center [354, 71] width 25 height 25
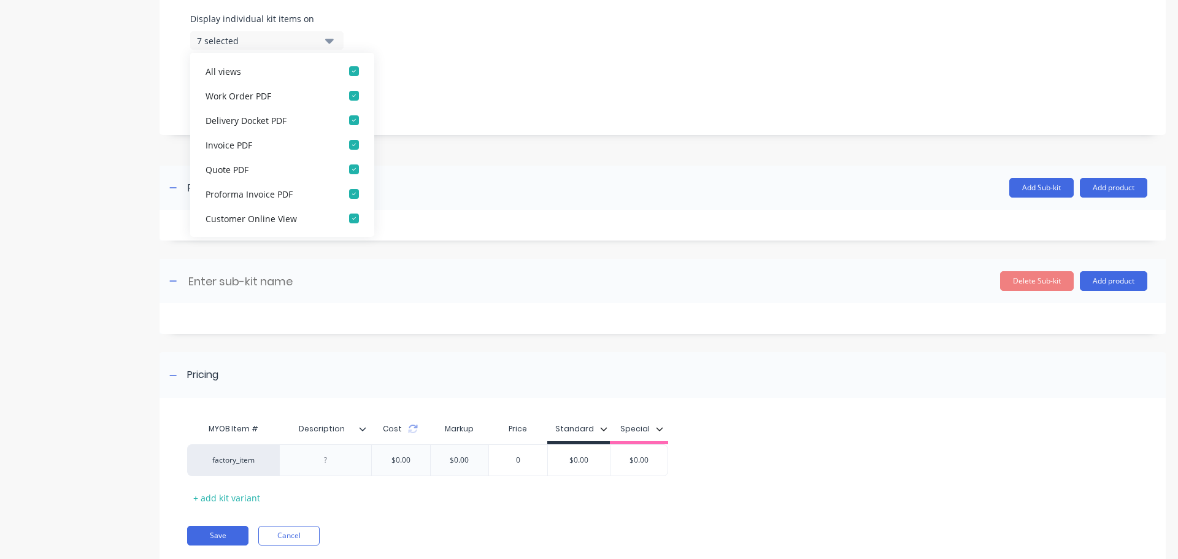
drag, startPoint x: 474, startPoint y: 75, endPoint x: 355, endPoint y: 93, distance: 120.5
click at [466, 77] on div "Display sub-kits on None" at bounding box center [662, 90] width 945 height 52
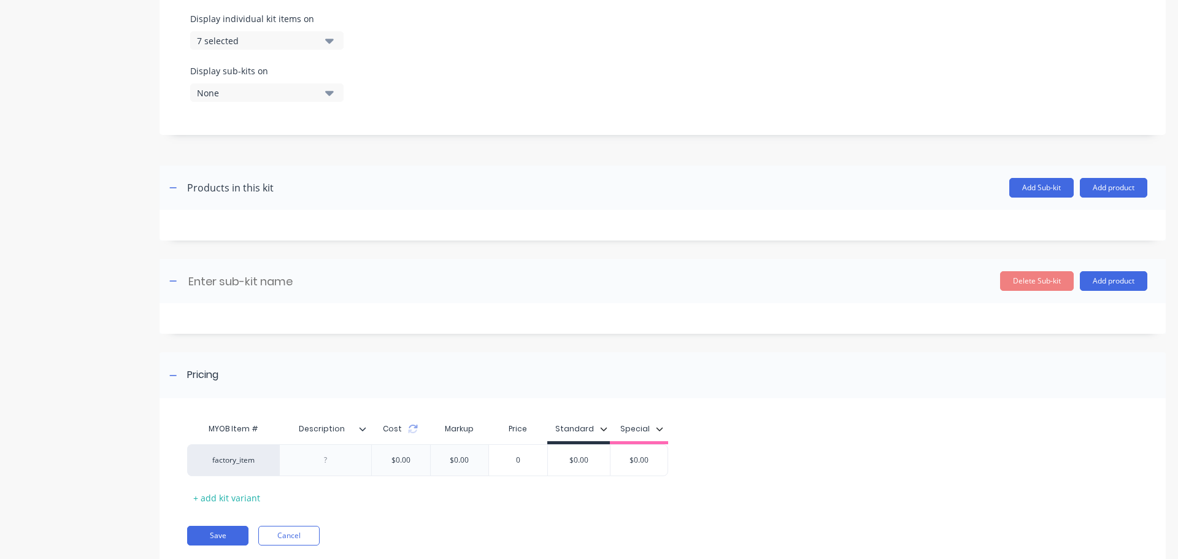
click at [287, 87] on div "None" at bounding box center [256, 93] width 119 height 13
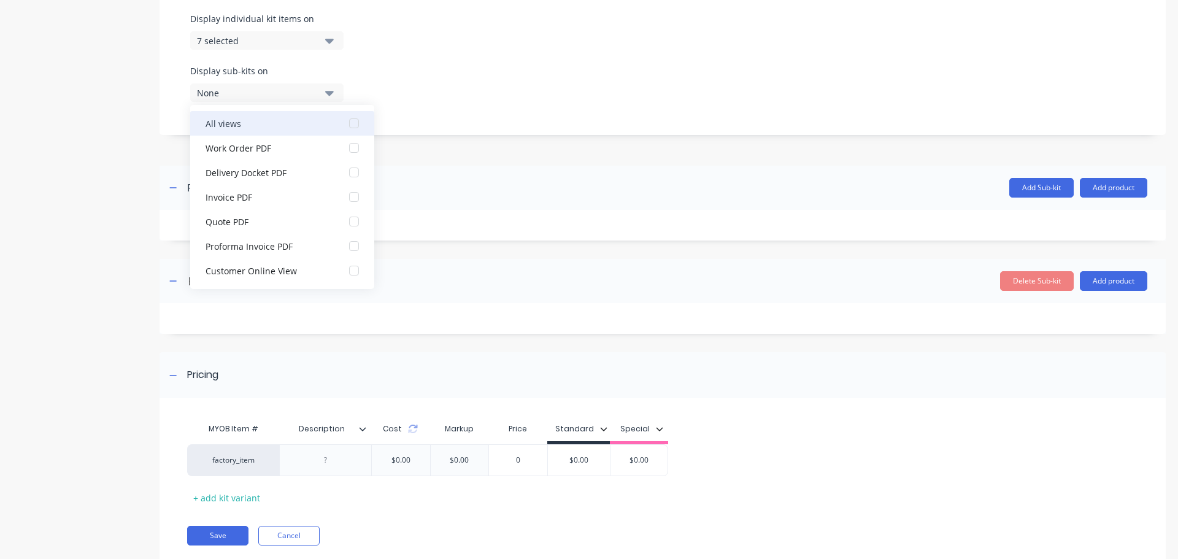
click at [345, 125] on div "button" at bounding box center [354, 123] width 25 height 25
click at [449, 107] on div "Display sub-kits on 7 selected" at bounding box center [662, 90] width 945 height 52
drag, startPoint x: 475, startPoint y: 147, endPoint x: 468, endPoint y: 148, distance: 6.8
click at [472, 147] on div at bounding box center [663, 156] width 1006 height 18
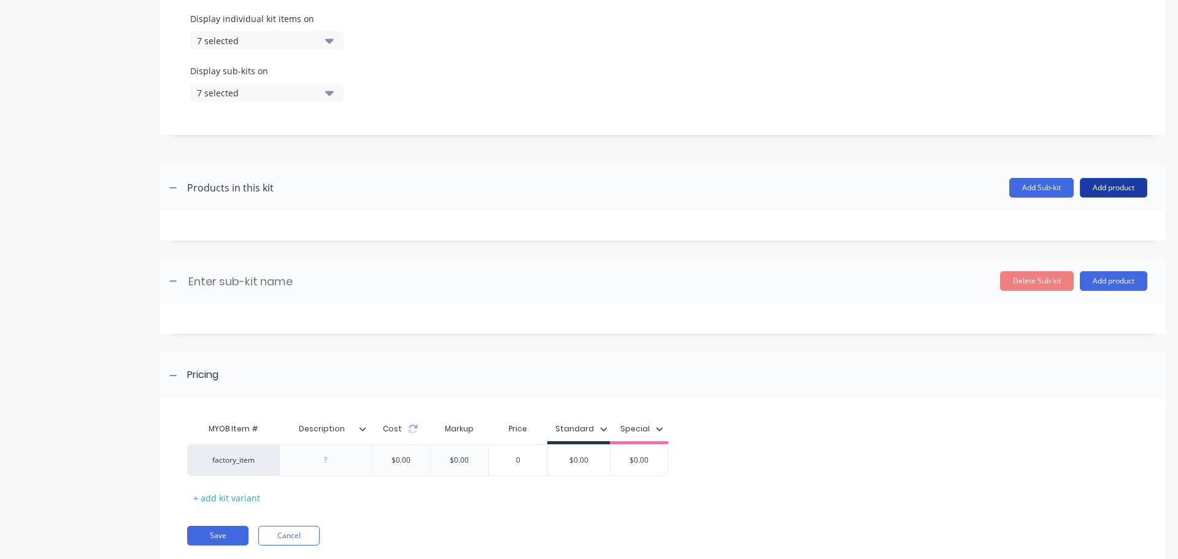
click at [1101, 187] on button "Add product" at bounding box center [1114, 188] width 68 height 20
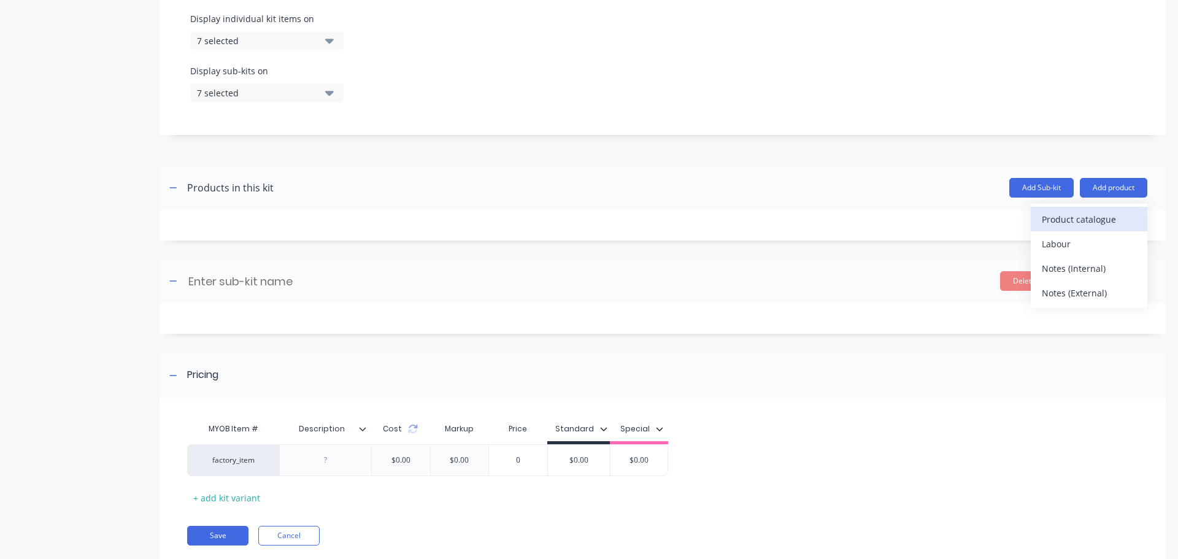
click at [1071, 225] on div "Product catalogue" at bounding box center [1089, 219] width 95 height 18
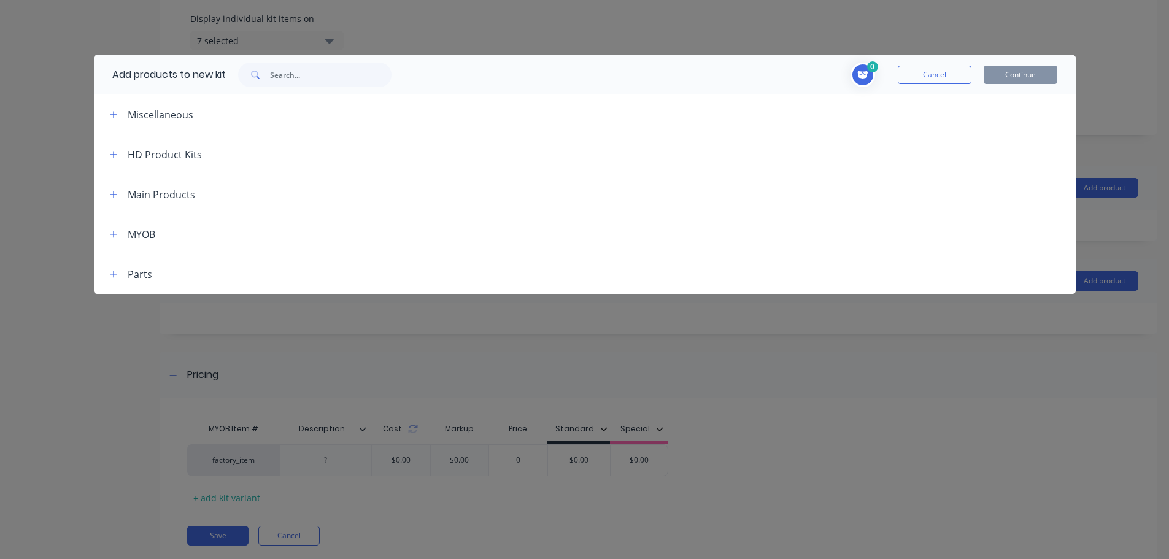
drag, startPoint x: 114, startPoint y: 192, endPoint x: 124, endPoint y: 201, distance: 13.5
click at [113, 192] on icon "button" at bounding box center [113, 194] width 7 height 9
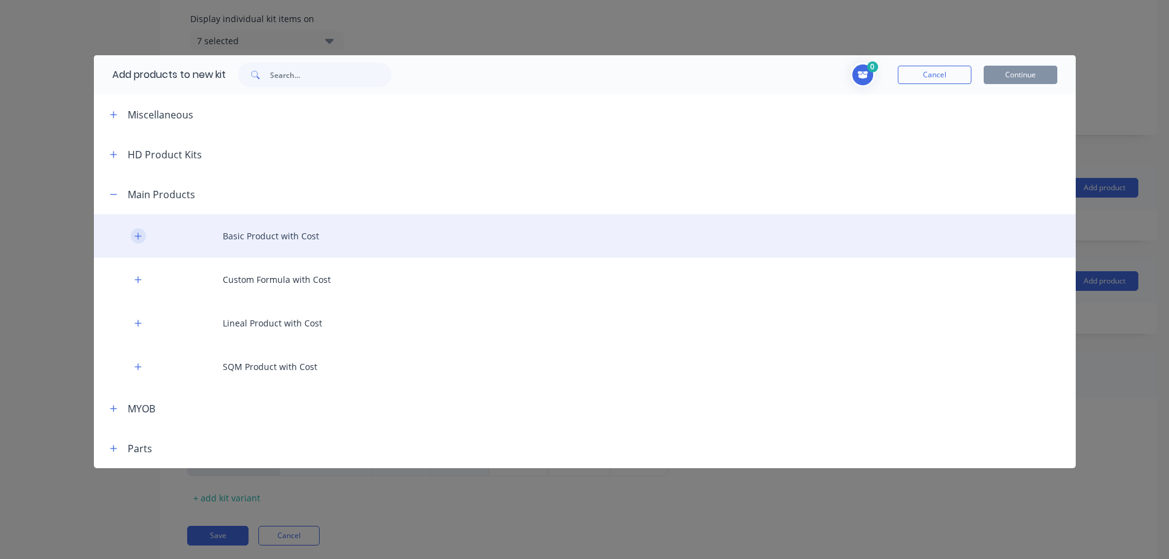
click at [136, 237] on icon "button" at bounding box center [137, 236] width 7 height 9
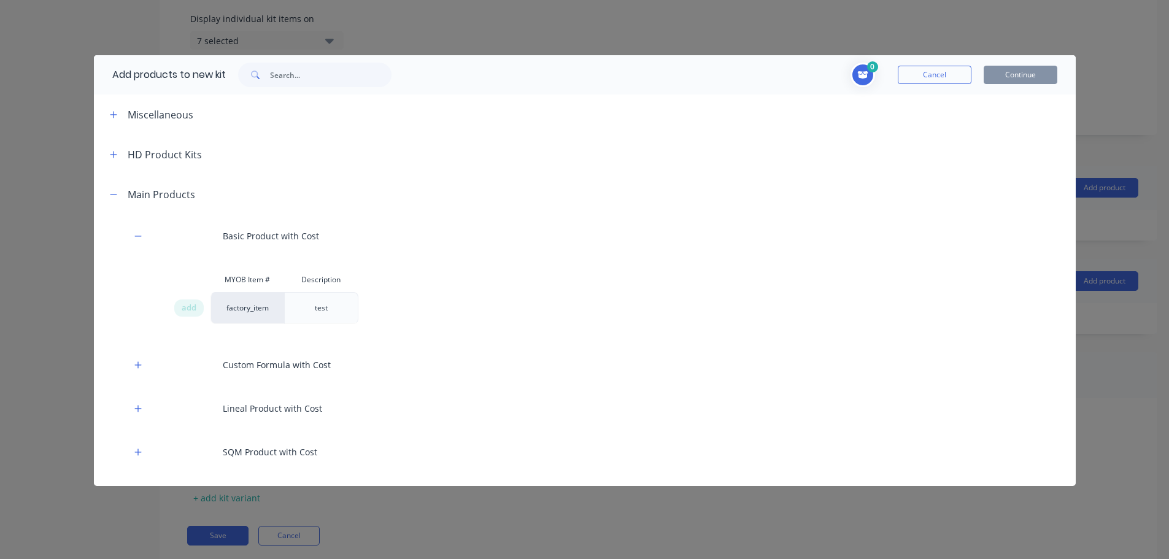
click at [185, 309] on span "add" at bounding box center [189, 308] width 15 height 12
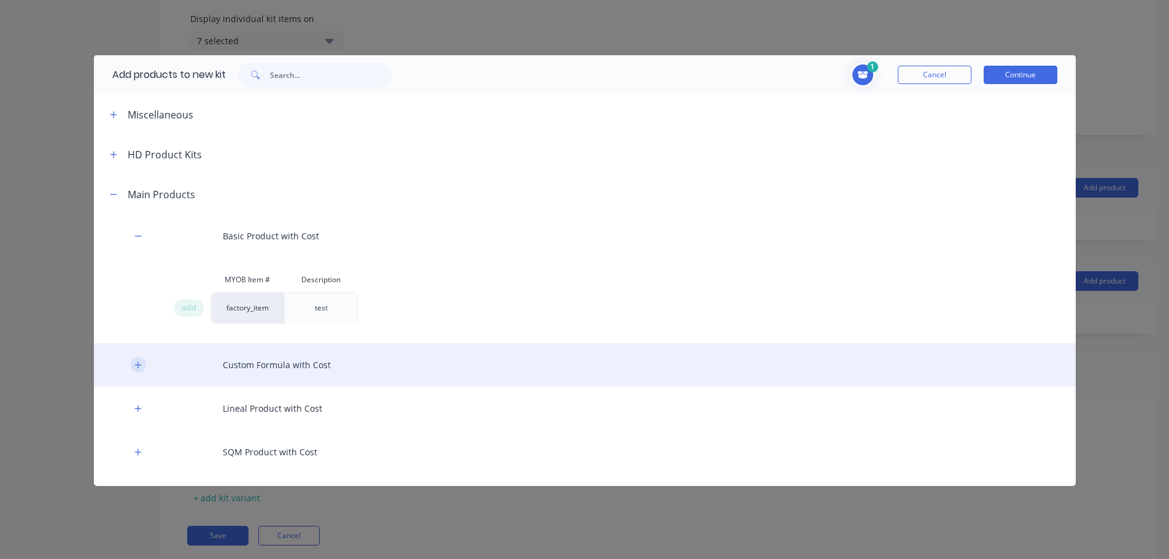
click at [136, 368] on icon "button" at bounding box center [137, 365] width 7 height 9
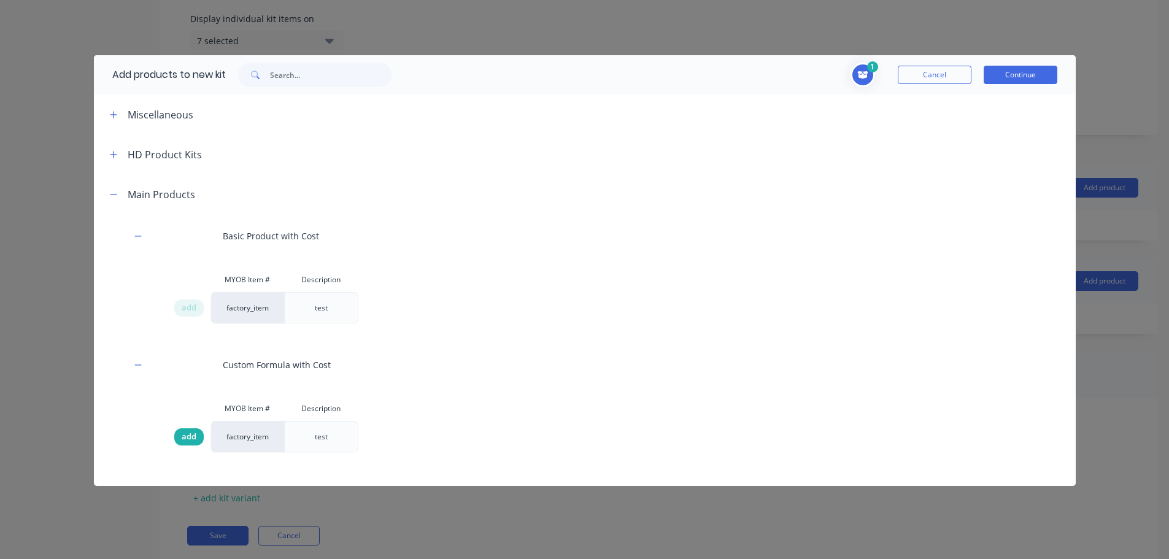
click at [189, 440] on span "add" at bounding box center [189, 437] width 15 height 12
click at [1034, 76] on button "Continue" at bounding box center [1021, 75] width 74 height 18
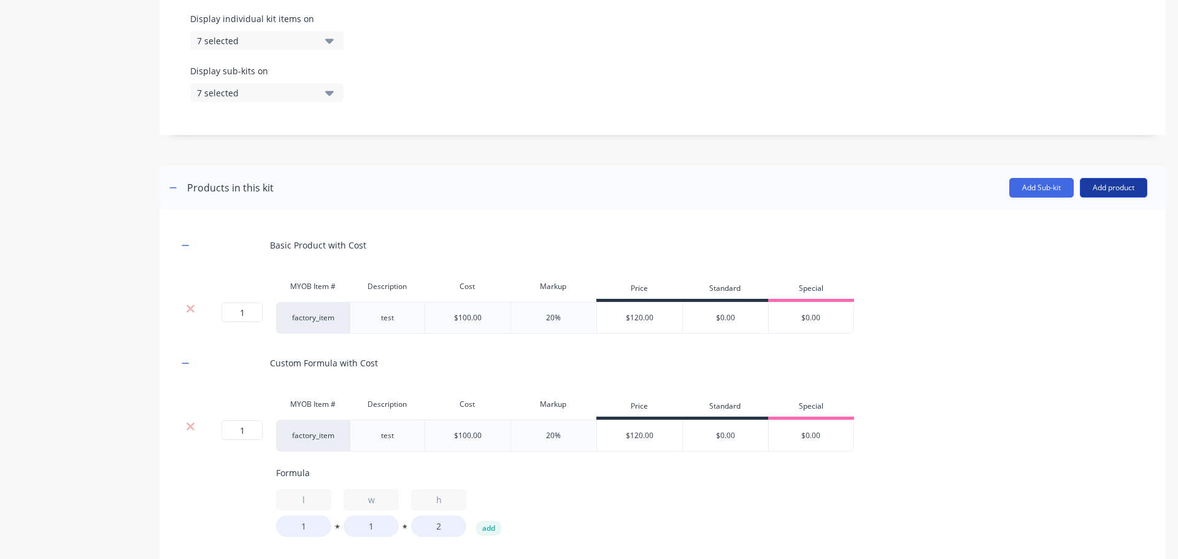
click at [1122, 194] on button "Add product" at bounding box center [1114, 188] width 68 height 20
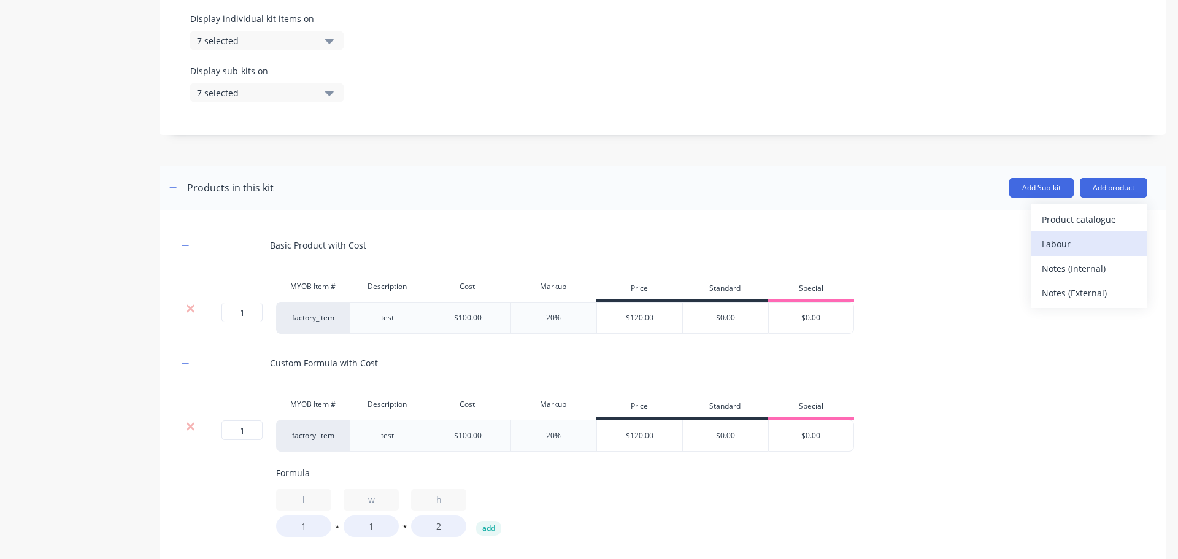
click at [1081, 245] on div "Labour" at bounding box center [1089, 244] width 95 height 18
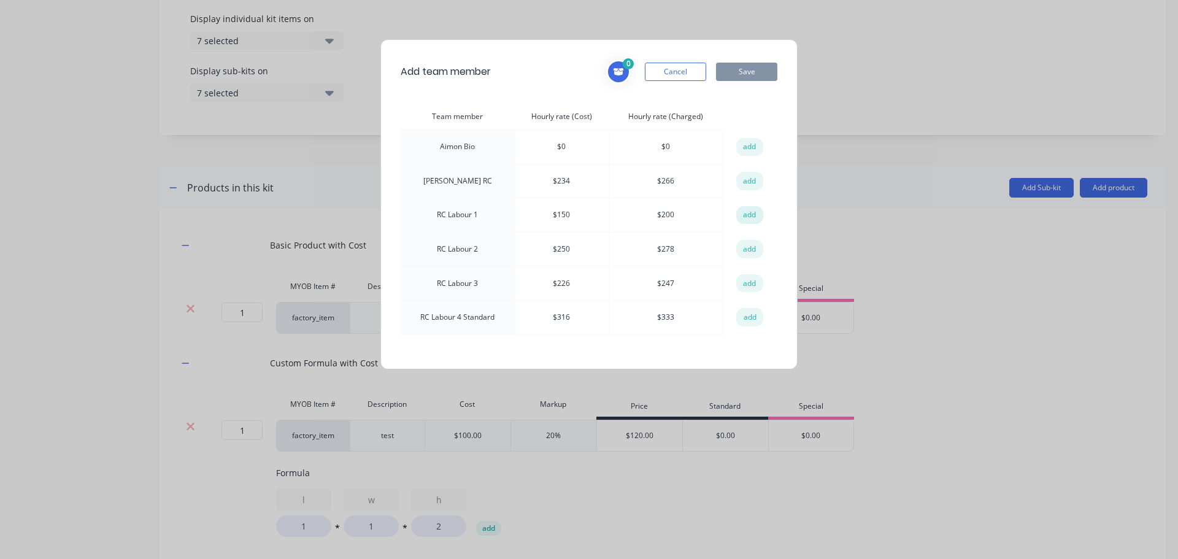
click at [753, 214] on button "add" at bounding box center [749, 215] width 27 height 18
click at [755, 76] on button "Save" at bounding box center [746, 72] width 61 height 18
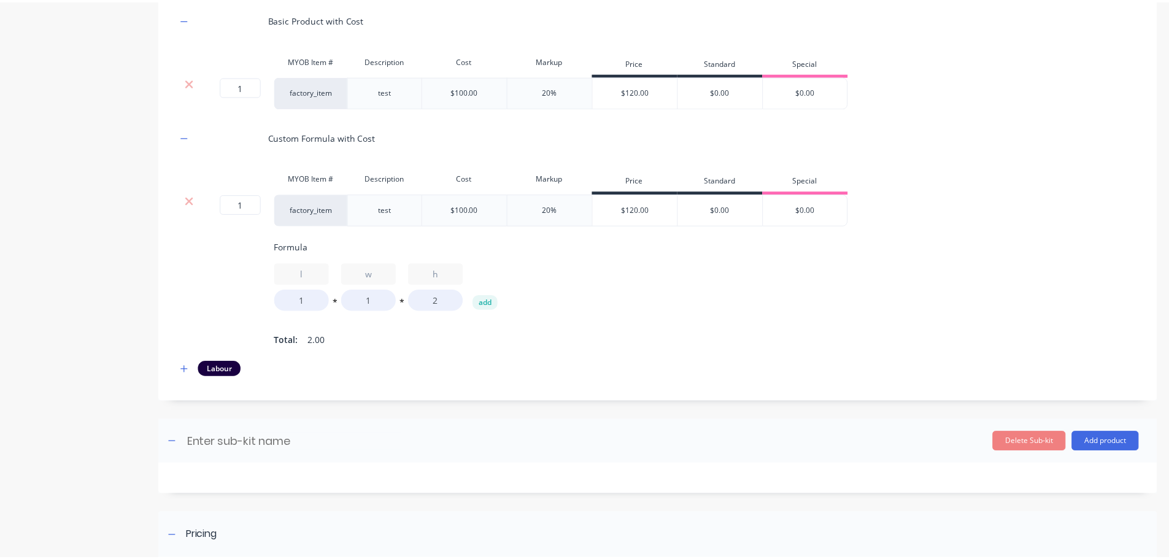
scroll to position [736, 0]
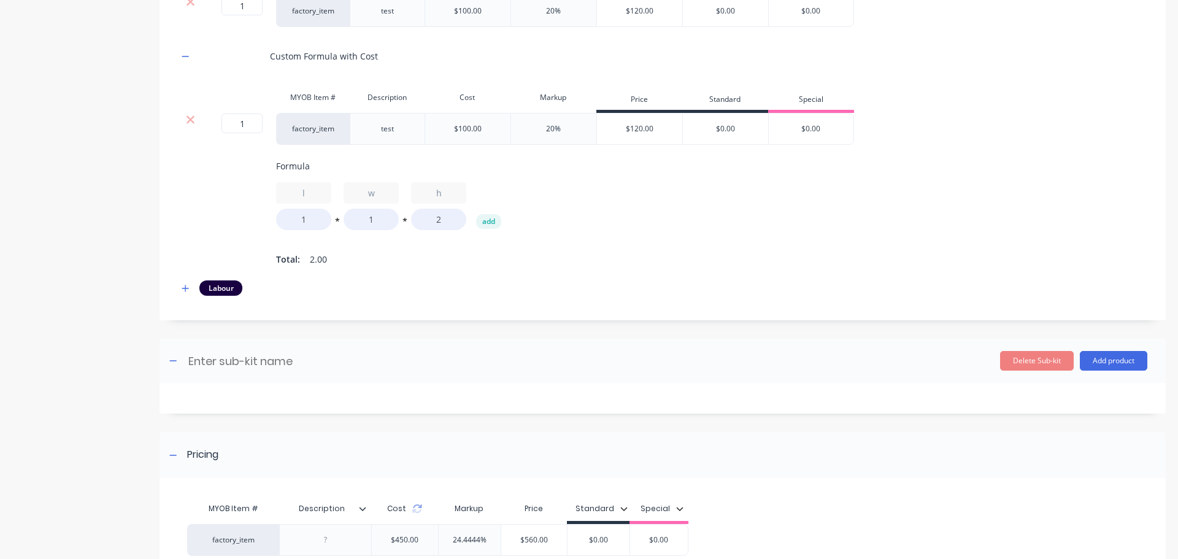
click at [326, 360] on div "Enter sub-kit name" at bounding box center [285, 361] width 239 height 20
click at [295, 369] on input at bounding box center [295, 361] width 217 height 18
type input "Subkit 818"
click at [1105, 361] on button "Add product" at bounding box center [1114, 361] width 68 height 20
click at [1062, 401] on div "Product catalogue" at bounding box center [1089, 393] width 95 height 18
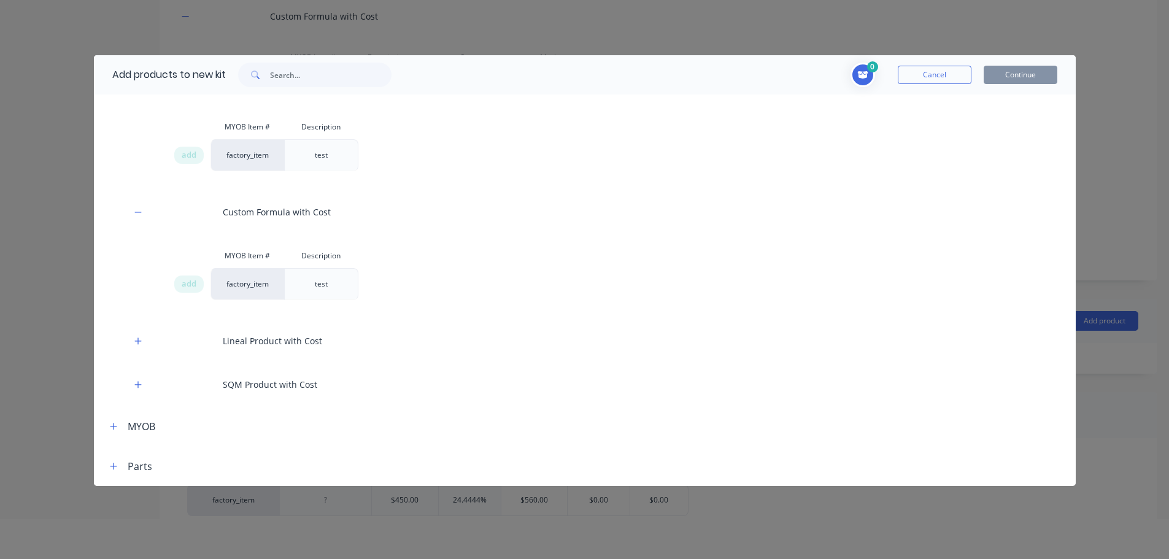
scroll to position [61, 0]
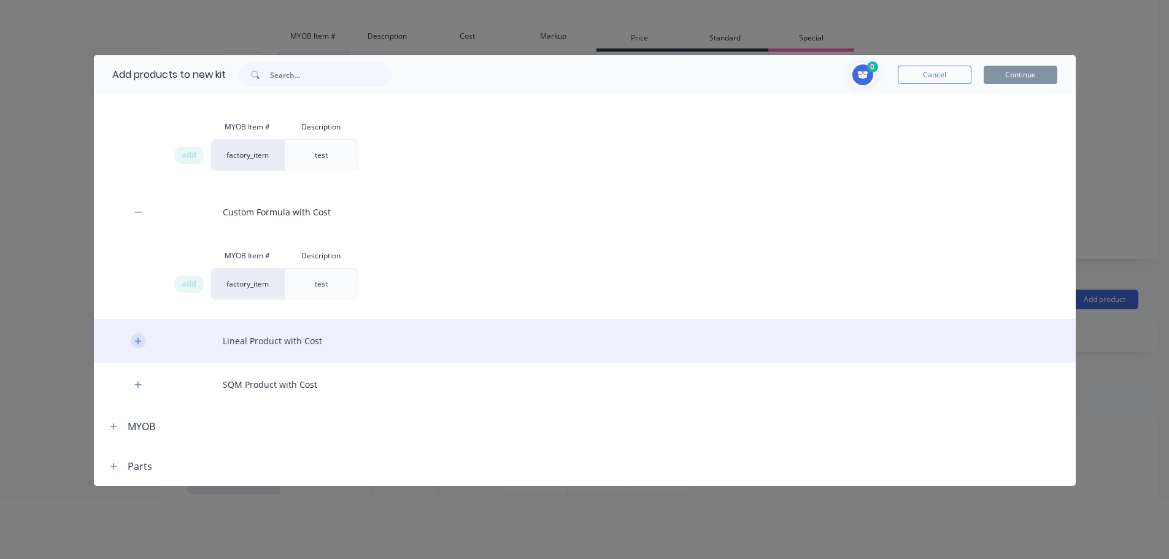
click at [141, 344] on icon "button" at bounding box center [137, 341] width 7 height 9
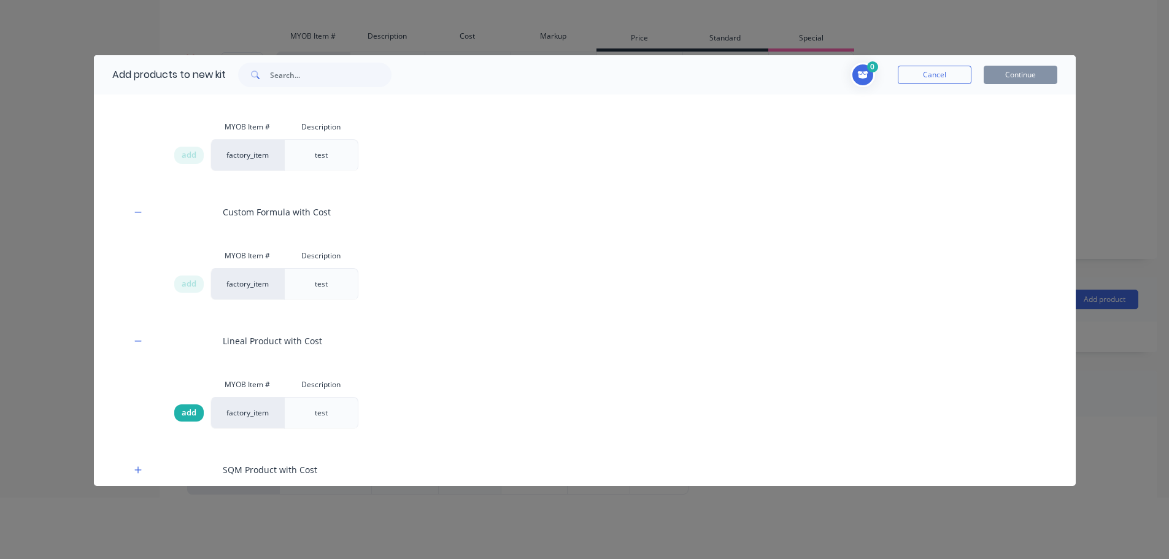
click at [192, 416] on span "add" at bounding box center [189, 413] width 15 height 12
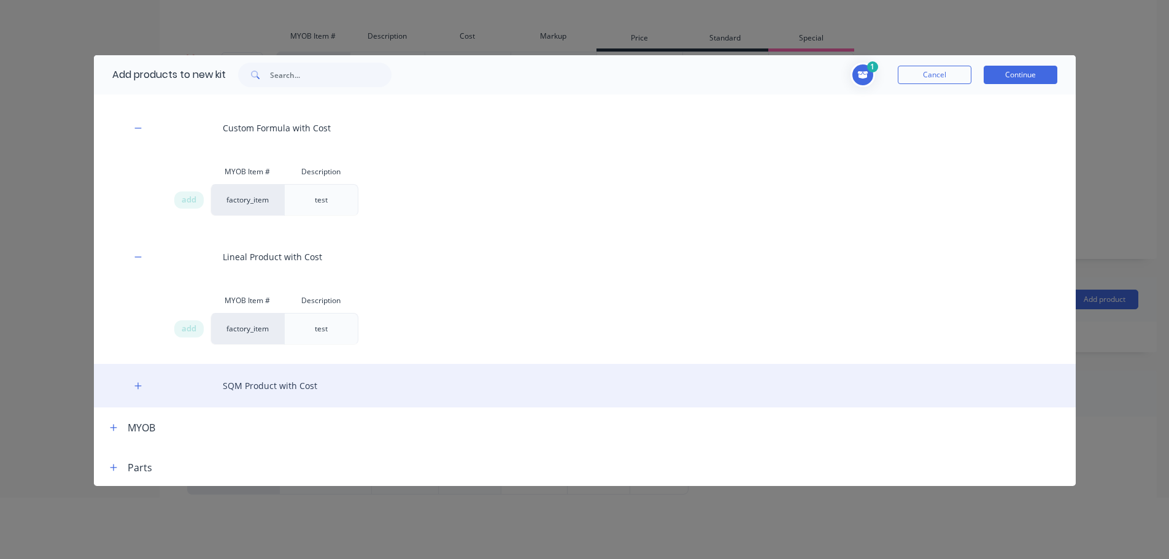
scroll to position [238, 0]
click at [136, 384] on icon "button" at bounding box center [137, 384] width 7 height 9
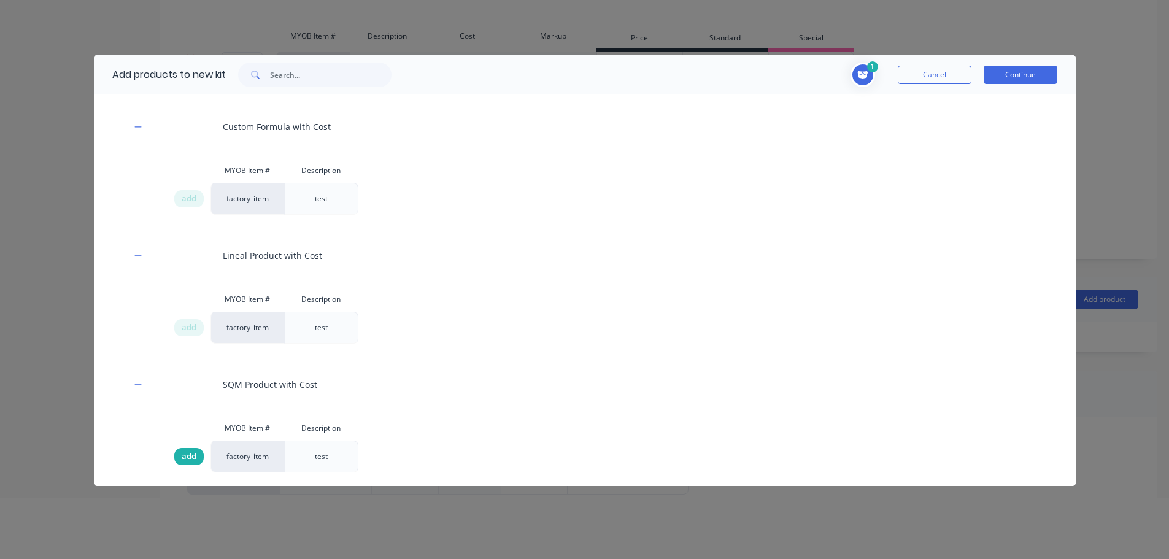
click at [193, 455] on span "add" at bounding box center [189, 456] width 15 height 12
click at [1030, 80] on button "Continue" at bounding box center [1021, 75] width 74 height 18
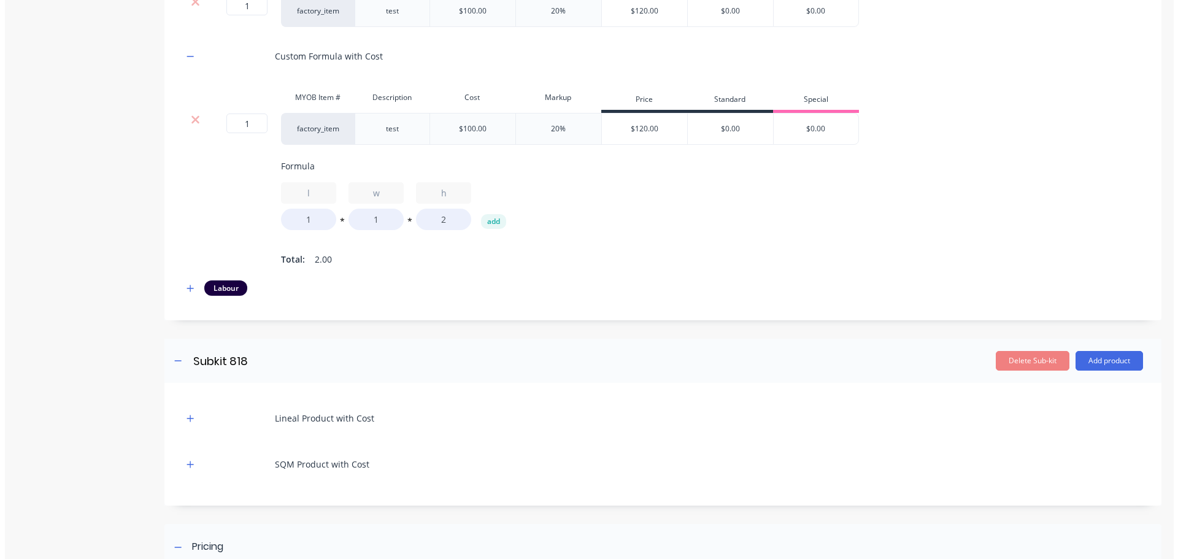
scroll to position [0, 0]
drag, startPoint x: 1117, startPoint y: 375, endPoint x: 1112, endPoint y: 382, distance: 8.9
click at [1116, 371] on button "Add product" at bounding box center [1114, 361] width 68 height 20
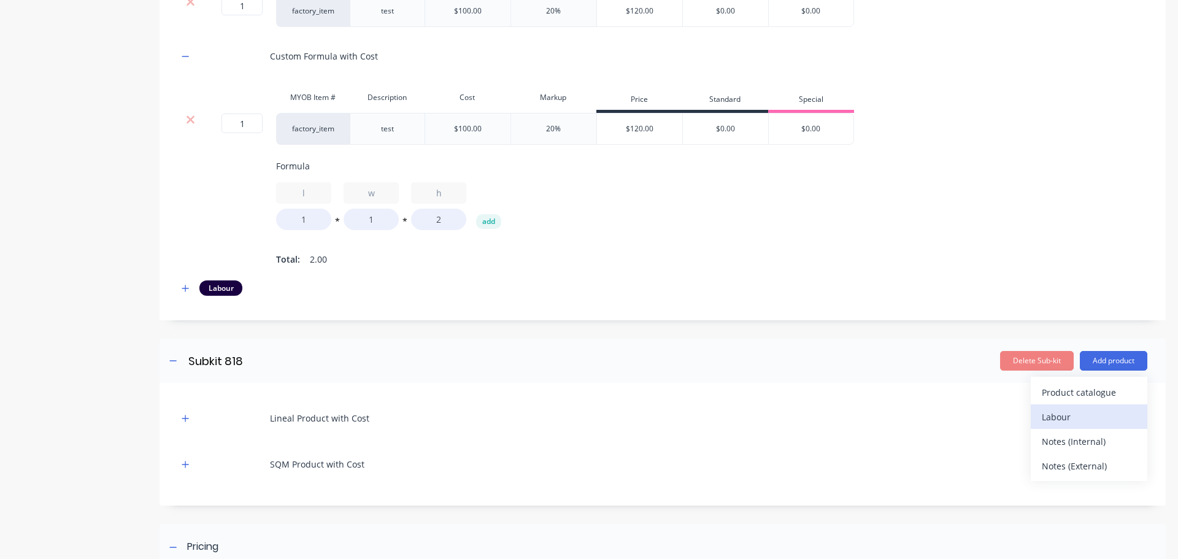
click at [1076, 426] on div "Labour" at bounding box center [1089, 417] width 95 height 18
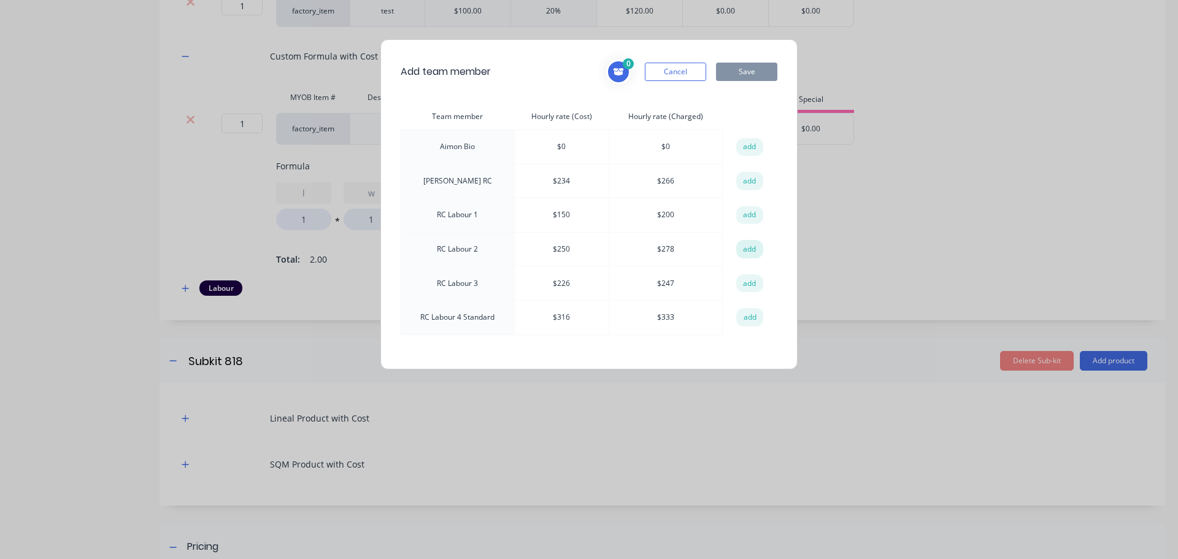
click at [752, 247] on button "add" at bounding box center [749, 249] width 27 height 18
click at [746, 74] on button "Save" at bounding box center [746, 72] width 61 height 18
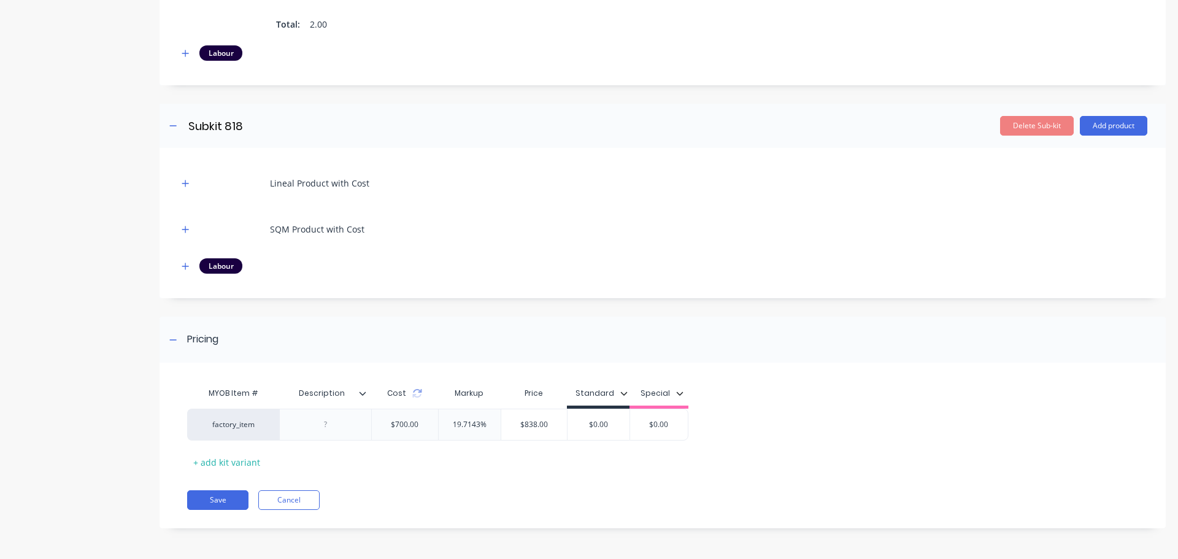
scroll to position [981, 0]
click at [325, 428] on div at bounding box center [325, 425] width 61 height 16
click at [419, 460] on div "MYOB Item # Description Cost Markup Price Standard Special factory_item test $7…" at bounding box center [657, 426] width 941 height 91
drag, startPoint x: 185, startPoint y: 188, endPoint x: 196, endPoint y: 190, distance: 10.6
click at [188, 188] on button "button" at bounding box center [185, 183] width 15 height 15
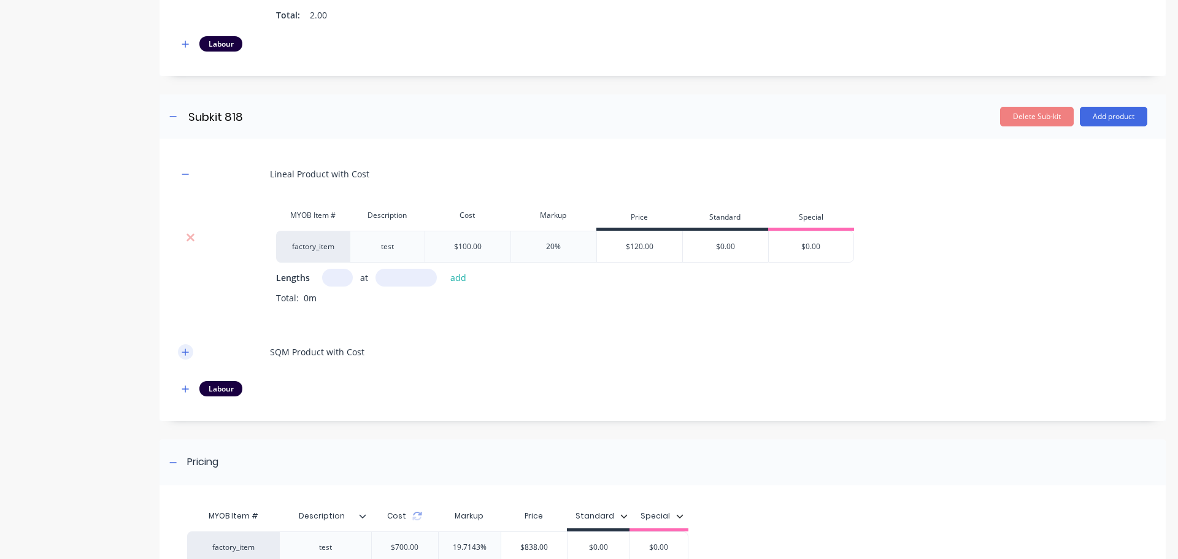
click at [180, 360] on button "button" at bounding box center [185, 351] width 15 height 15
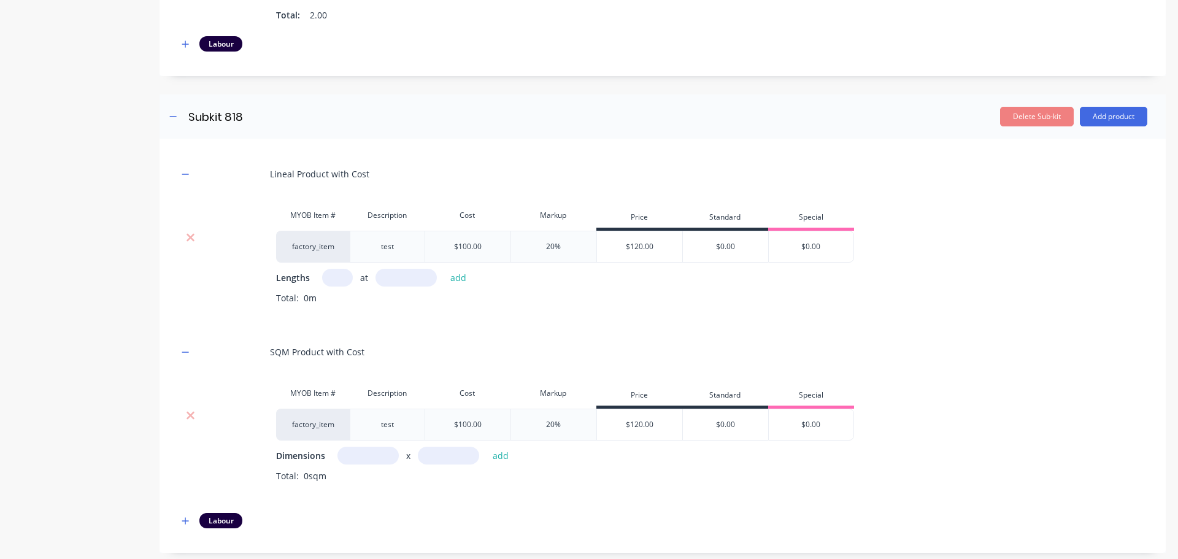
click at [342, 286] on input "text" at bounding box center [337, 278] width 31 height 18
type input "1"
click at [408, 285] on input "text" at bounding box center [406, 278] width 61 height 18
type input "10000"
click at [444, 269] on button "add" at bounding box center [458, 277] width 29 height 17
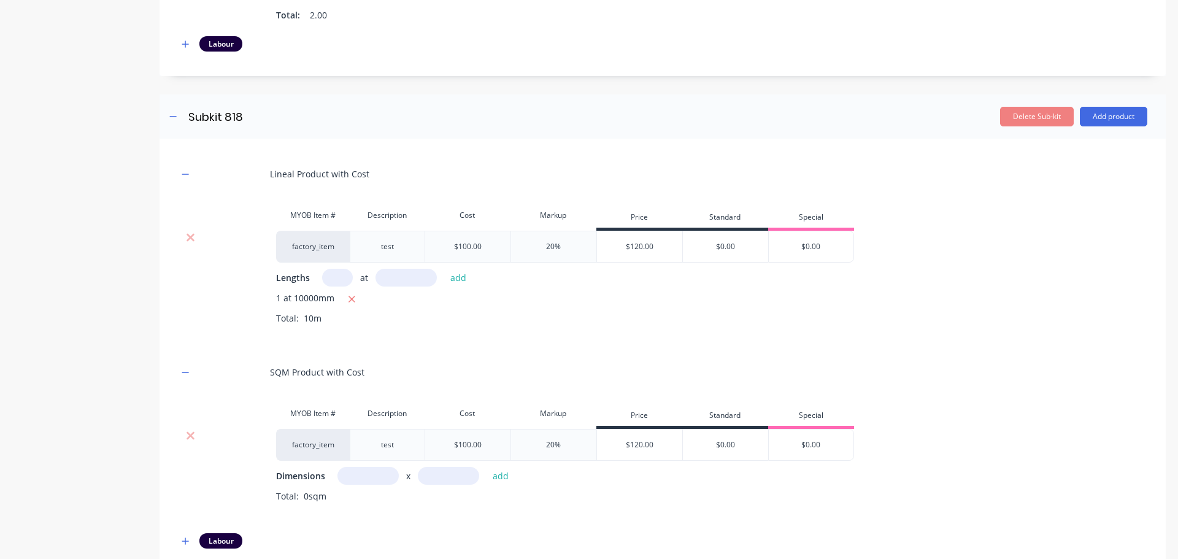
drag, startPoint x: 361, startPoint y: 490, endPoint x: 425, endPoint y: 490, distance: 63.2
click at [361, 485] on input "text" at bounding box center [368, 476] width 61 height 18
type input "1m"
click at [465, 484] on input "text" at bounding box center [448, 476] width 61 height 18
type input "10m"
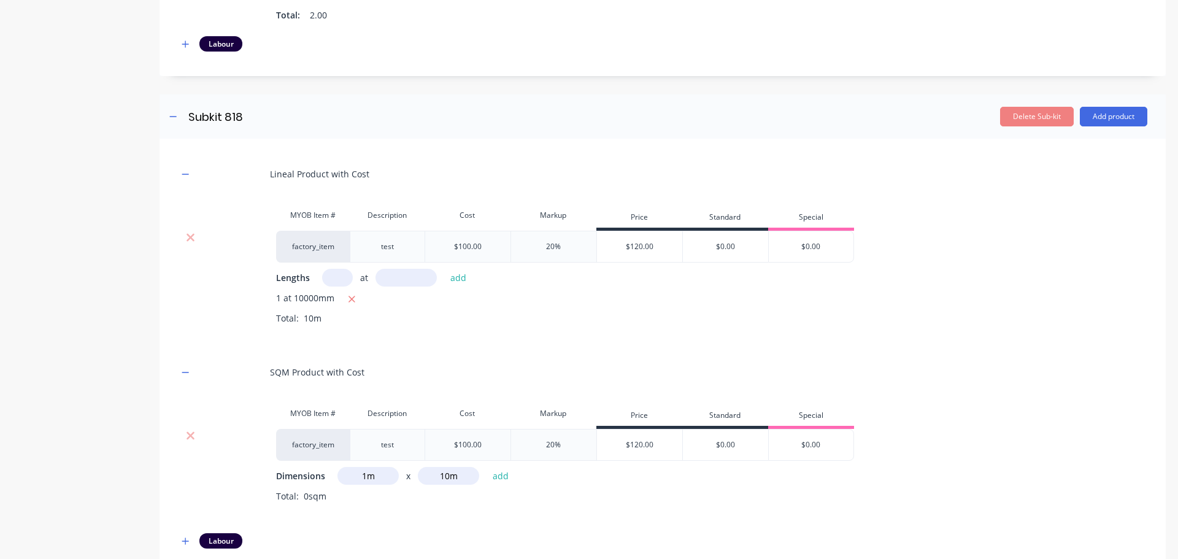
click at [487, 468] on button "add" at bounding box center [501, 476] width 29 height 17
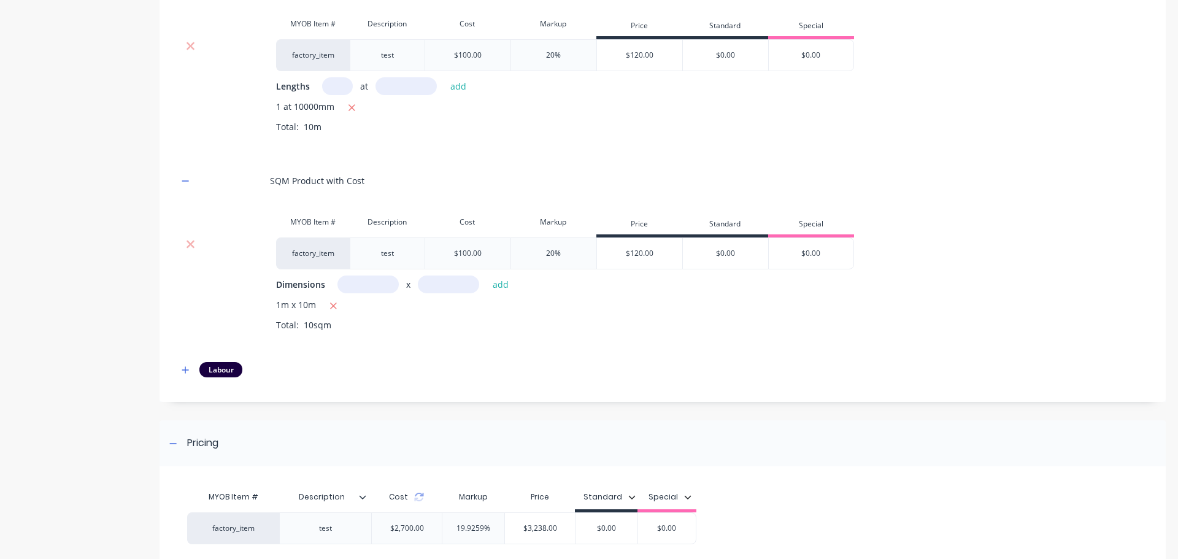
scroll to position [1162, 0]
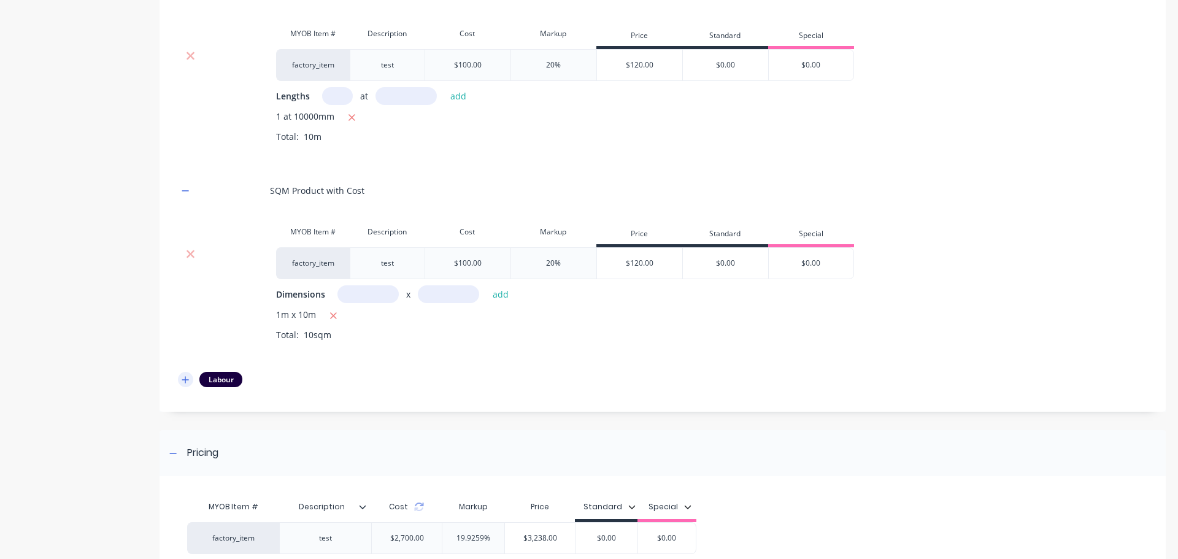
click at [182, 384] on icon "button" at bounding box center [185, 380] width 7 height 9
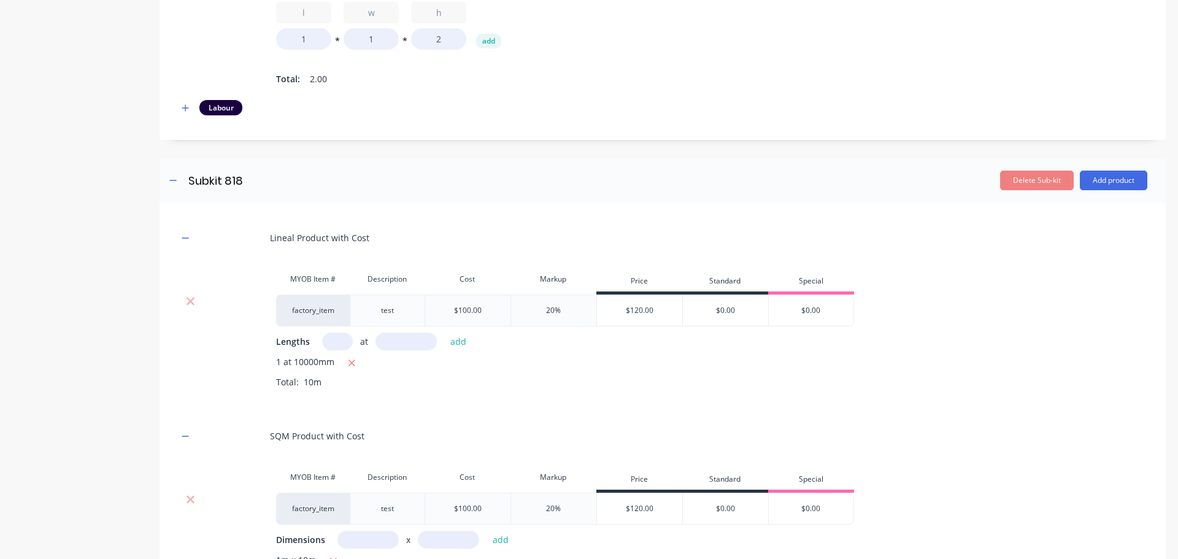
scroll to position [733, 0]
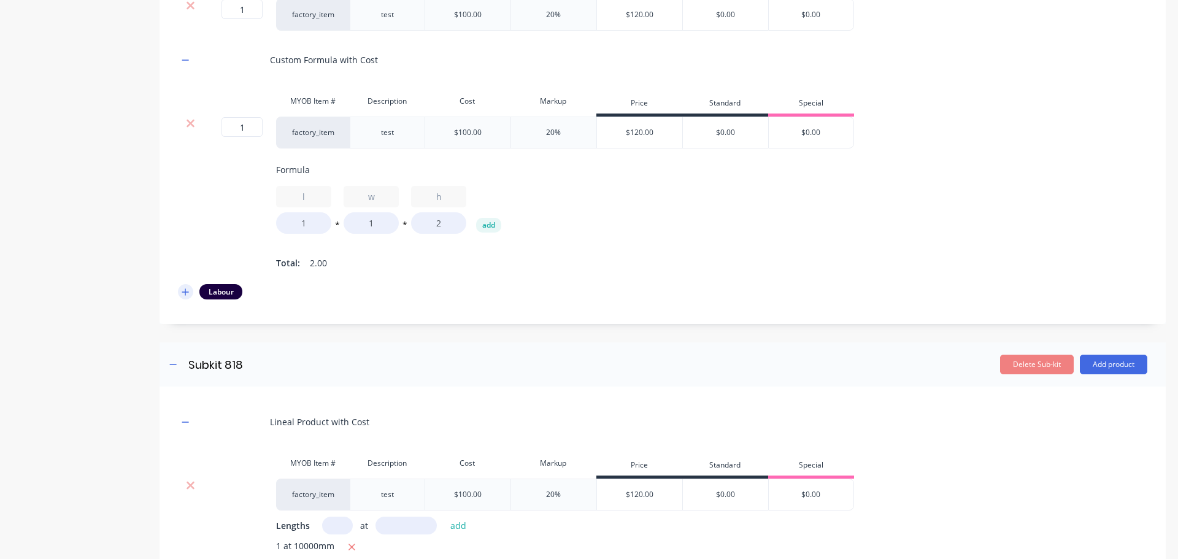
click at [187, 296] on icon "button" at bounding box center [185, 292] width 7 height 9
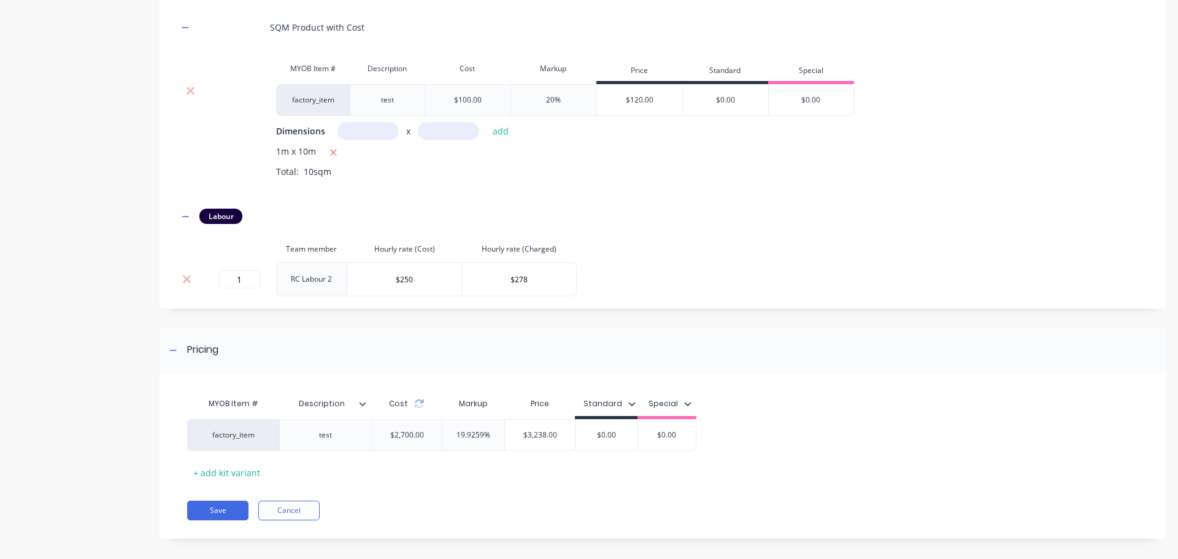
scroll to position [1405, 0]
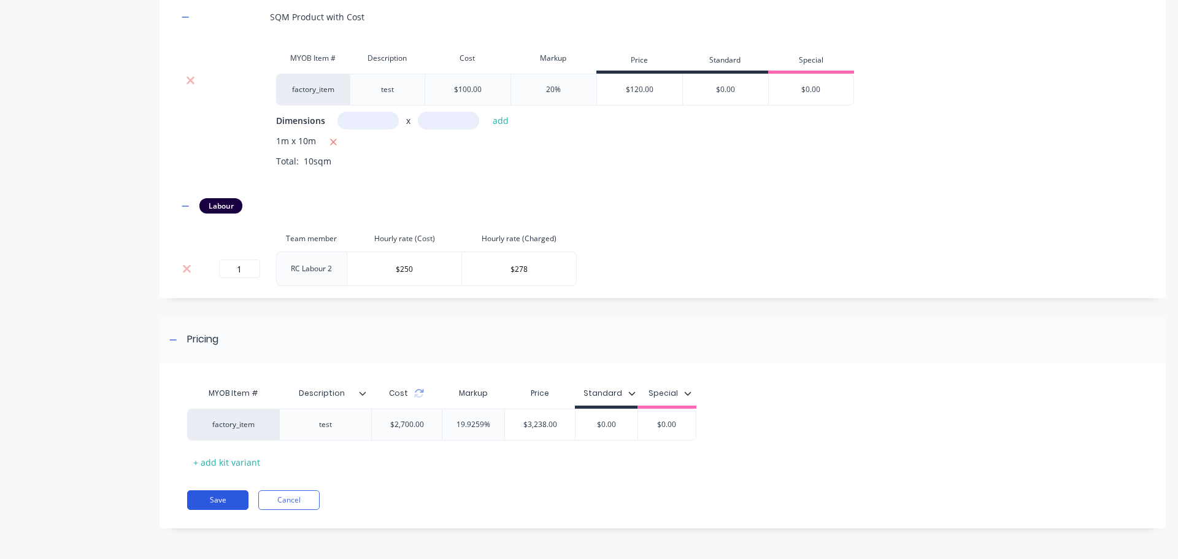
click at [212, 498] on button "Save" at bounding box center [217, 500] width 61 height 20
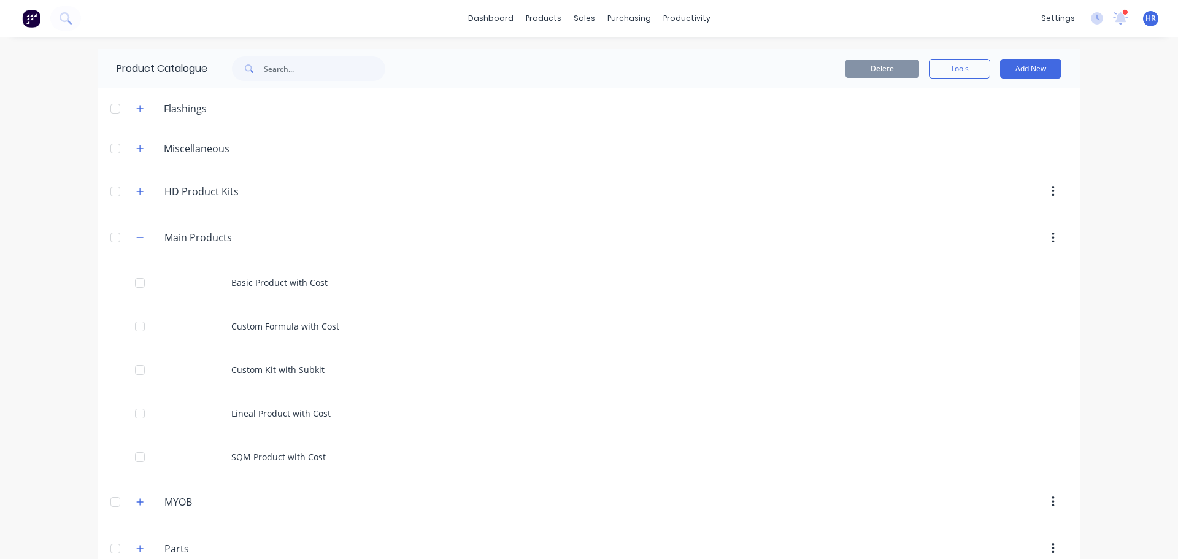
click at [1029, 57] on div "Delete Tools Add New" at bounding box center [748, 68] width 664 height 39
click at [1028, 68] on button "Add New" at bounding box center [1030, 69] width 61 height 20
click at [997, 174] on div "Product Kit" at bounding box center [1003, 174] width 95 height 18
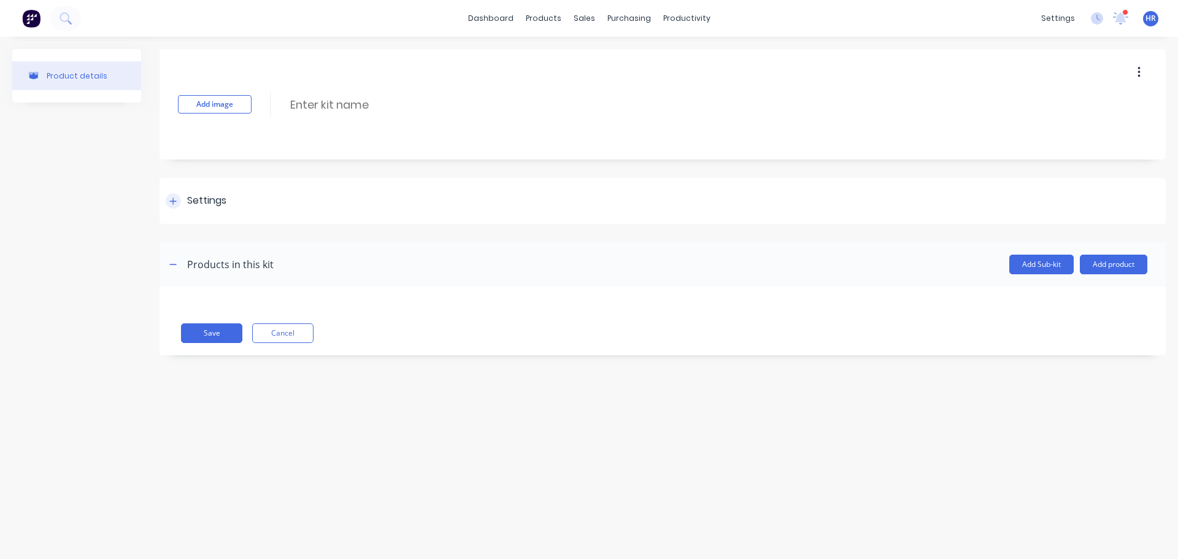
drag, startPoint x: 184, startPoint y: 196, endPoint x: 234, endPoint y: 182, distance: 52.1
click at [184, 195] on div "Settings" at bounding box center [196, 200] width 61 height 15
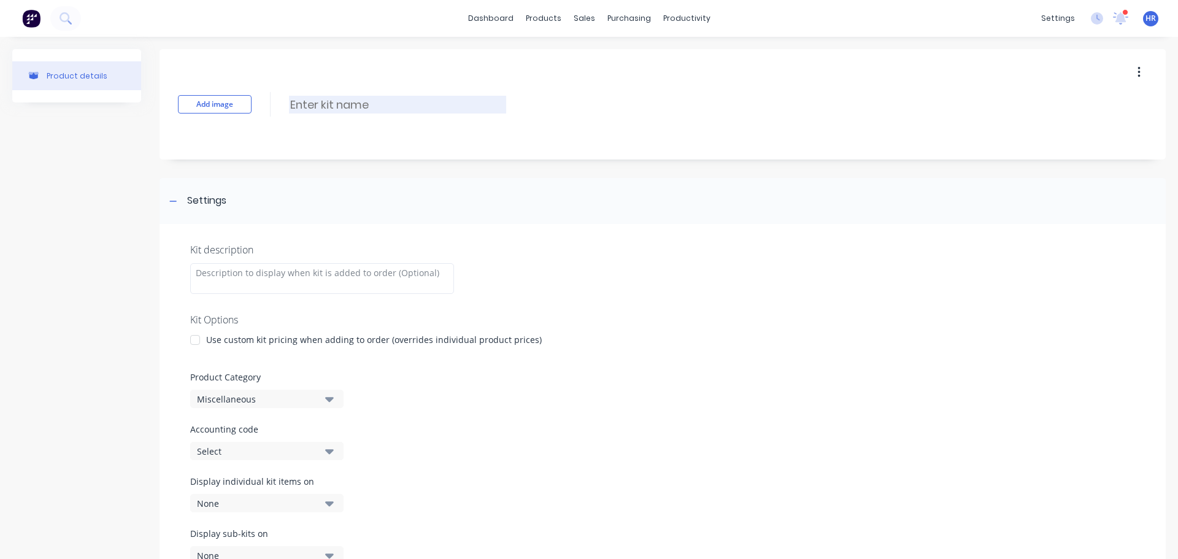
click at [412, 98] on input at bounding box center [397, 105] width 217 height 18
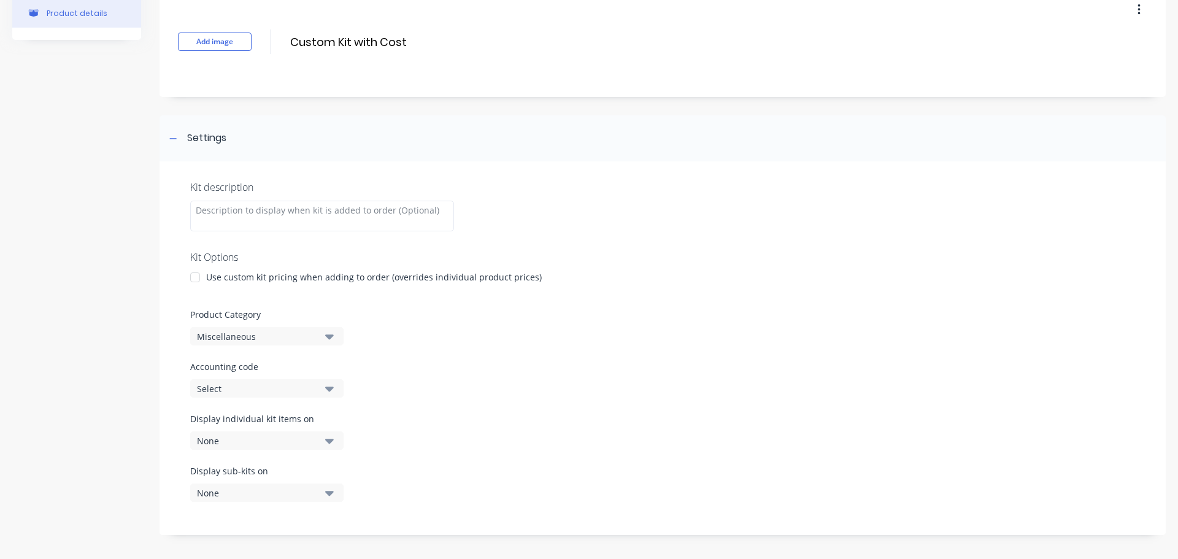
scroll to position [123, 0]
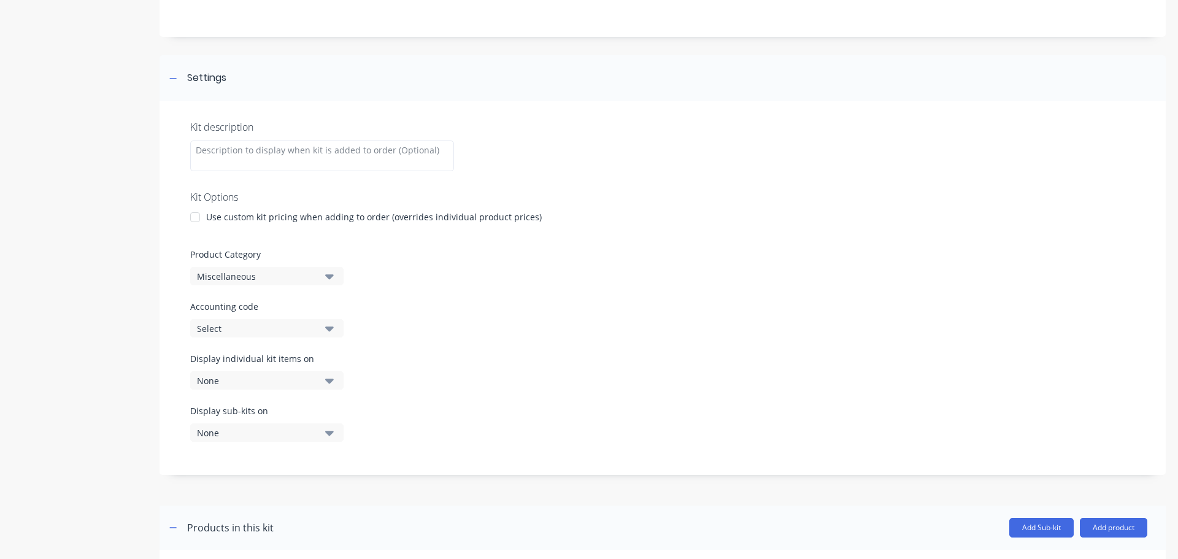
click at [195, 214] on div at bounding box center [195, 217] width 25 height 25
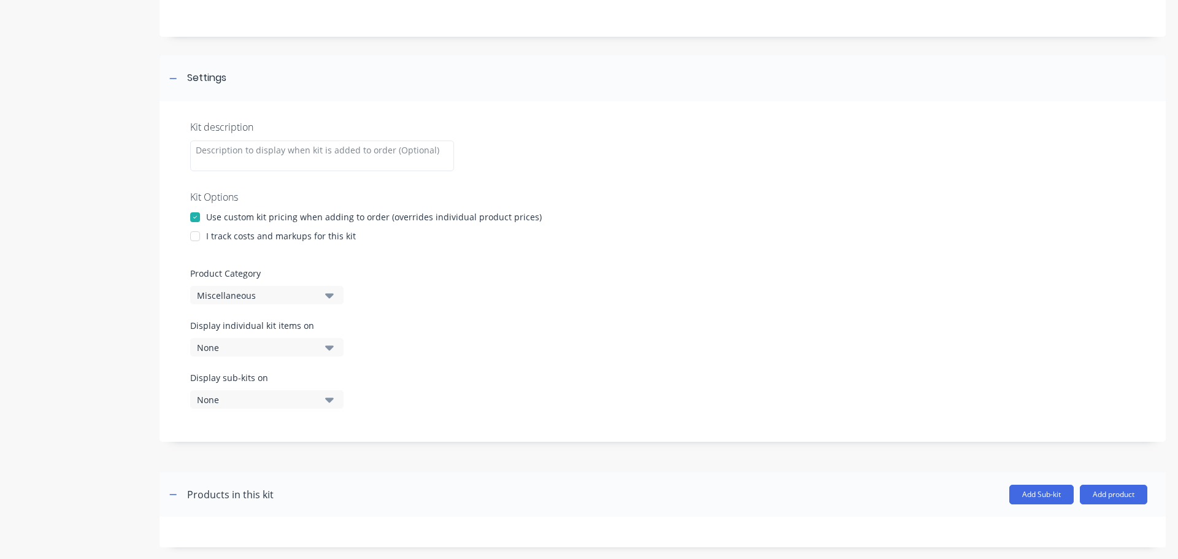
click at [196, 237] on div at bounding box center [195, 236] width 25 height 25
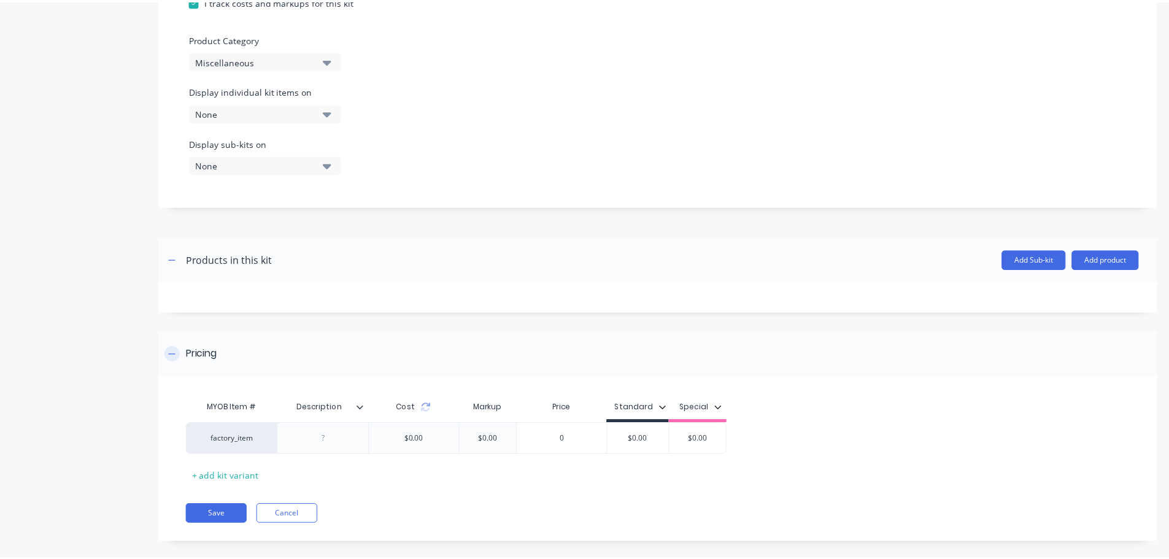
scroll to position [368, 0]
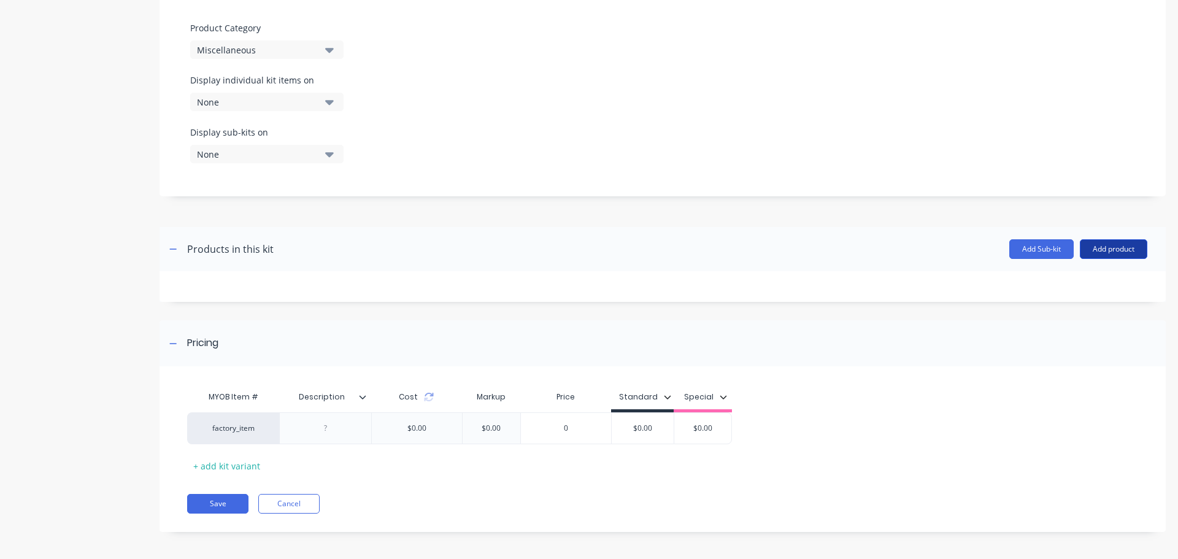
type input "Custom Kit with Cost"
click at [1127, 248] on button "Add product" at bounding box center [1114, 249] width 68 height 20
click at [1089, 279] on div "Product catalogue" at bounding box center [1089, 281] width 95 height 18
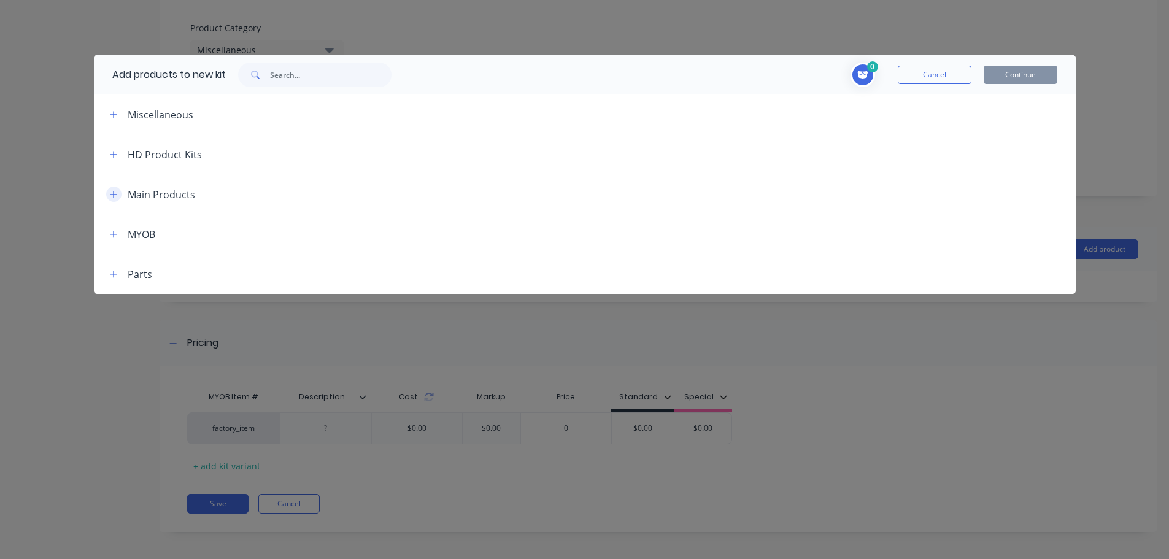
click at [116, 193] on icon "button" at bounding box center [113, 194] width 7 height 9
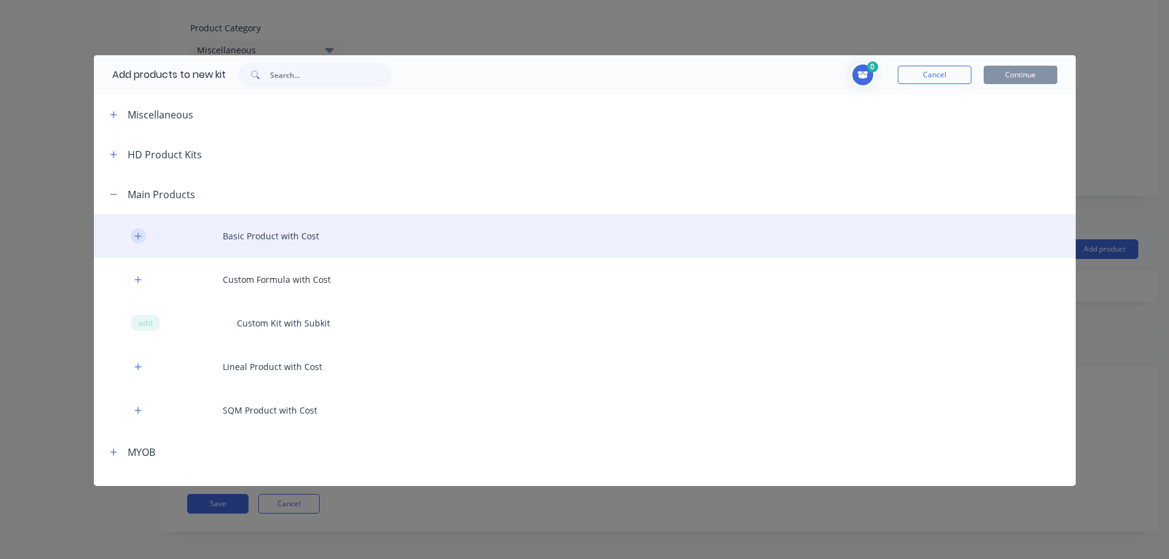
click at [133, 238] on button "button" at bounding box center [138, 235] width 15 height 15
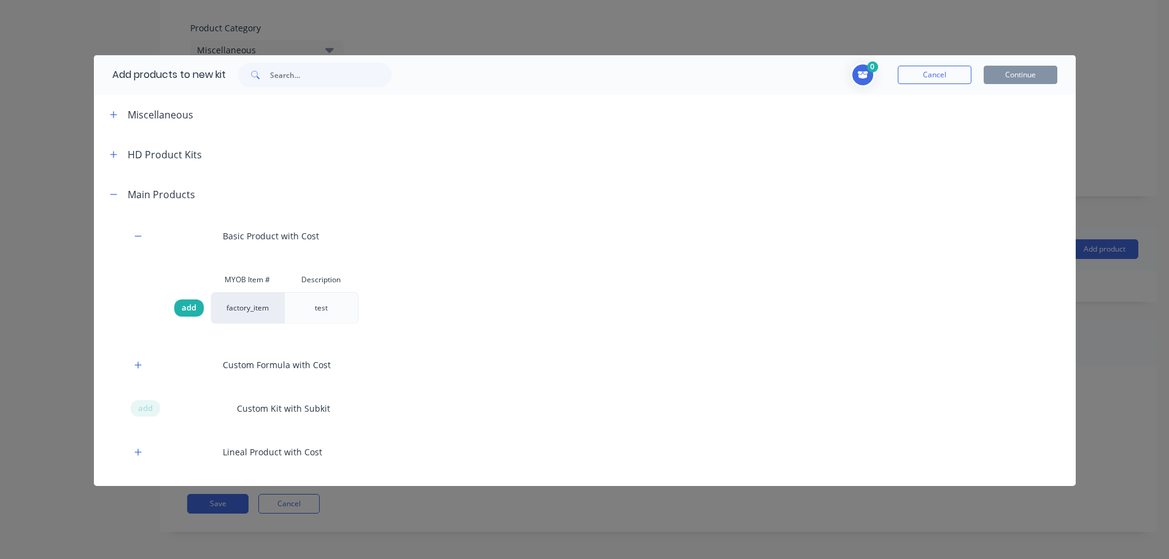
click at [183, 309] on span "add" at bounding box center [189, 308] width 15 height 12
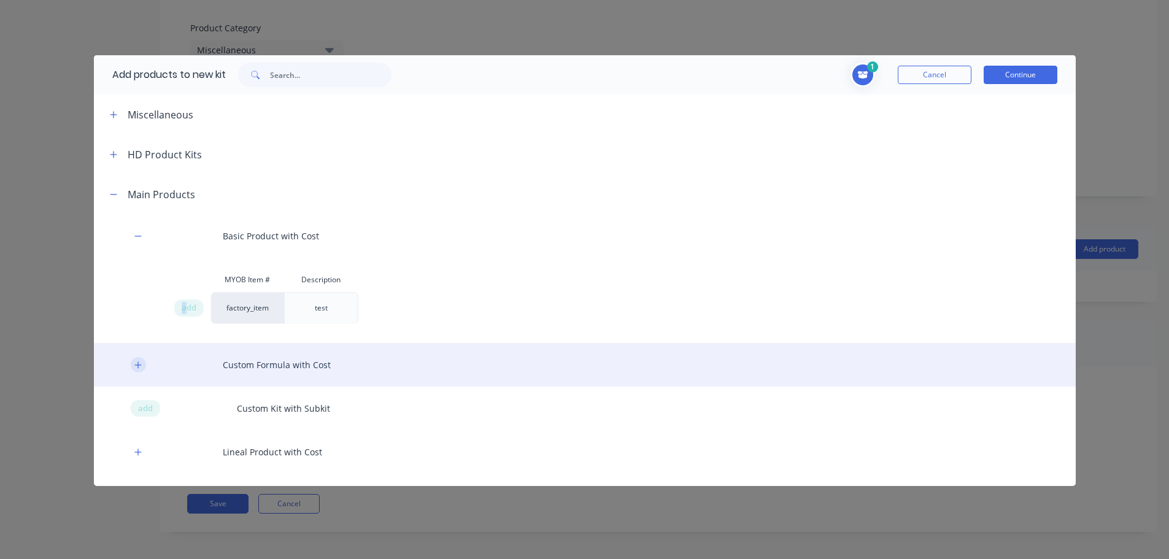
click at [137, 371] on button "button" at bounding box center [138, 364] width 15 height 15
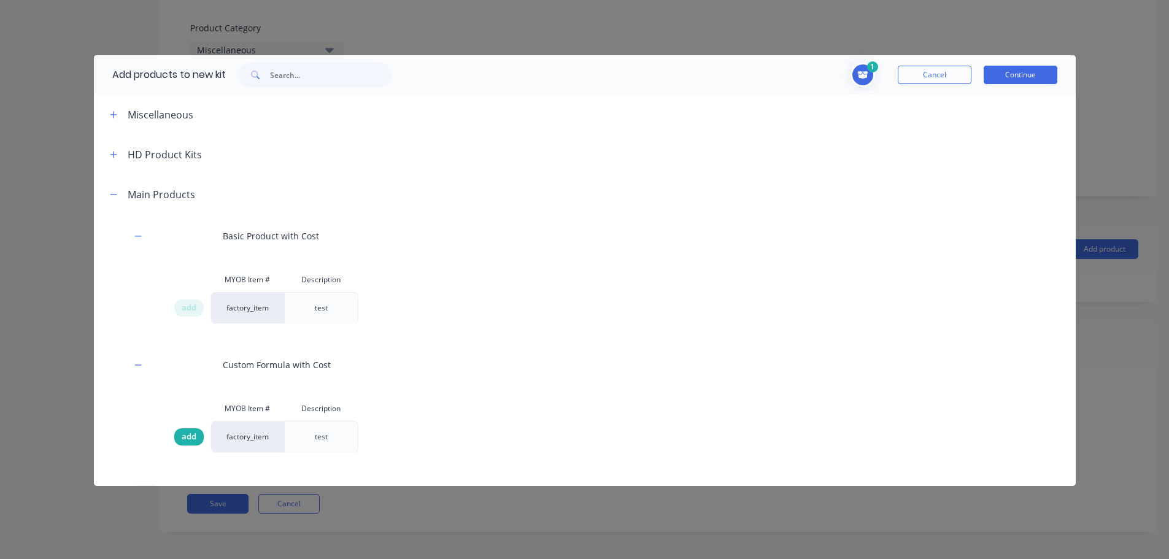
click at [187, 437] on span "add" at bounding box center [189, 437] width 15 height 12
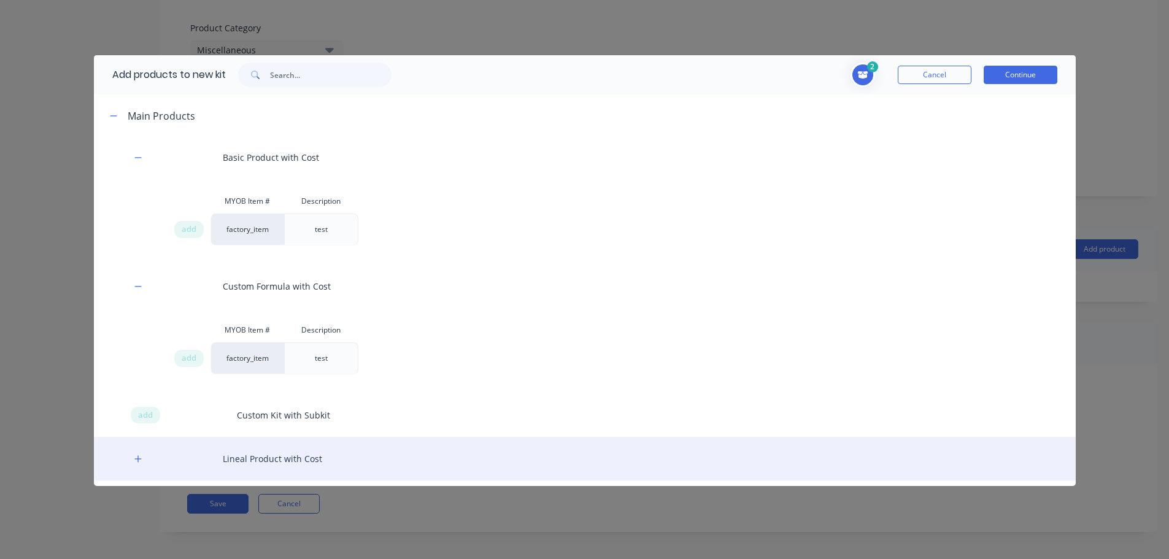
scroll to position [184, 0]
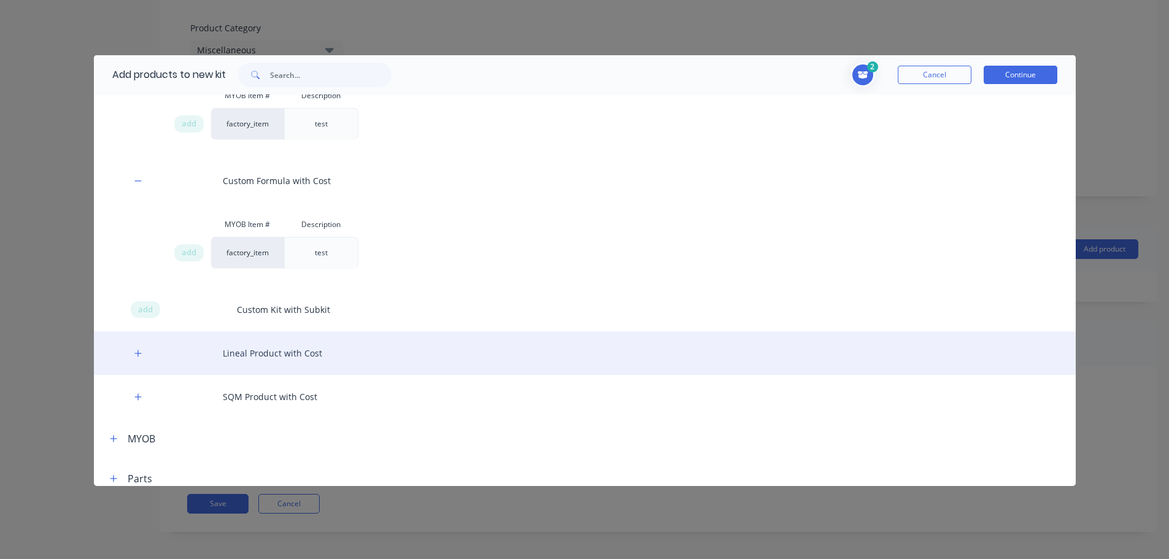
click at [133, 360] on div "Lineal Product with Cost" at bounding box center [585, 353] width 982 height 44
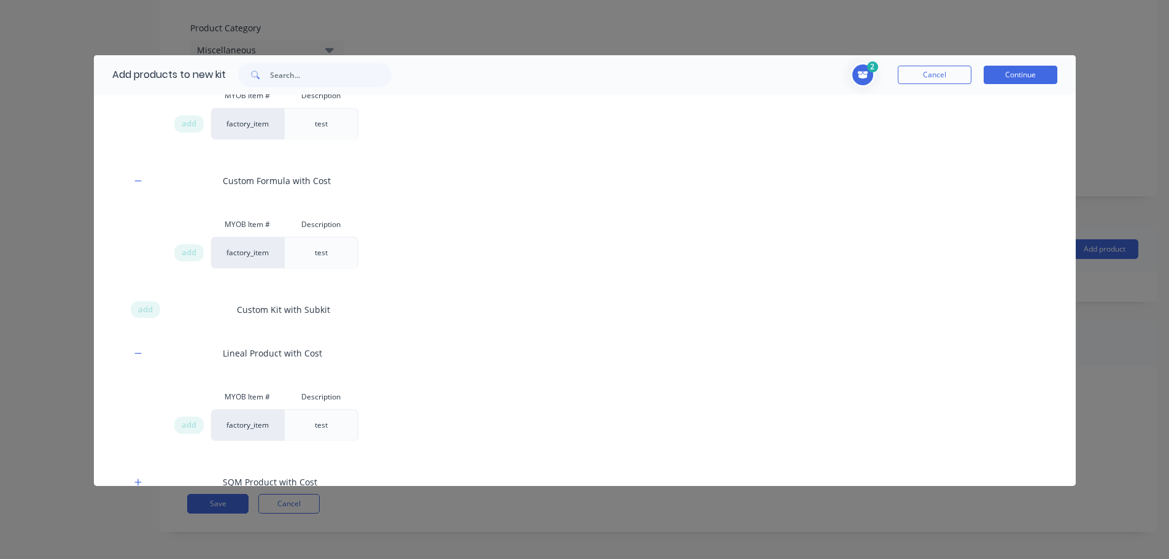
drag, startPoint x: 190, startPoint y: 425, endPoint x: 207, endPoint y: 404, distance: 26.6
click at [191, 425] on span "add" at bounding box center [189, 425] width 15 height 12
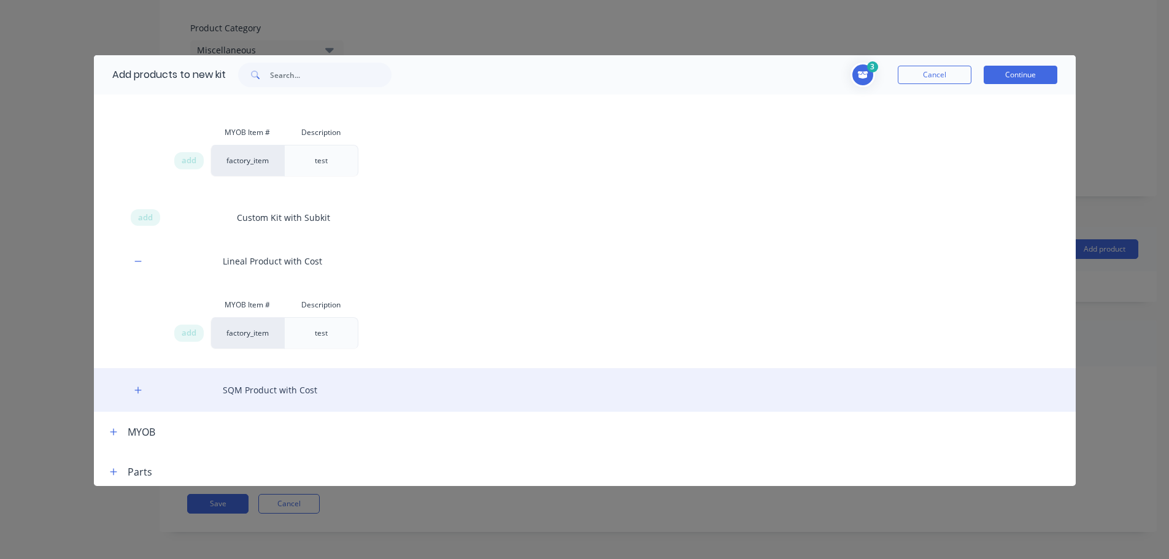
scroll to position [282, 0]
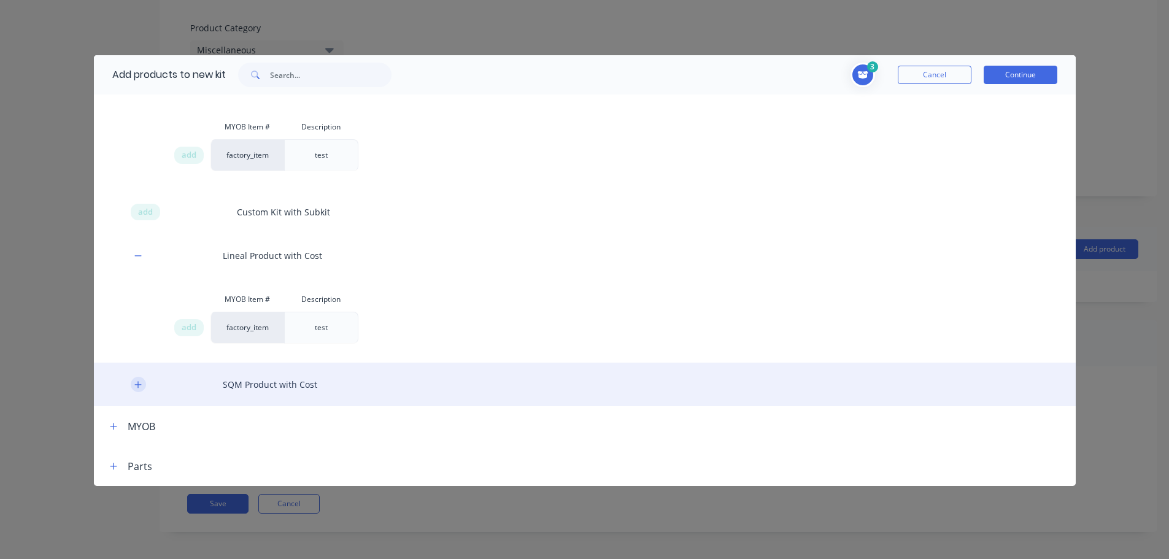
click at [140, 388] on icon "button" at bounding box center [137, 384] width 7 height 9
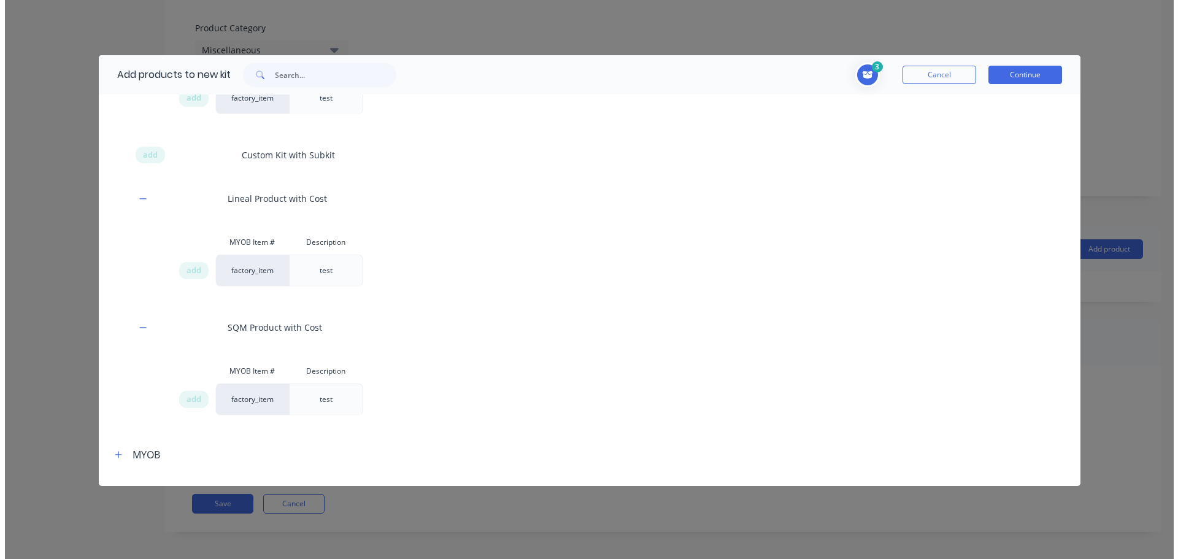
scroll to position [367, 0]
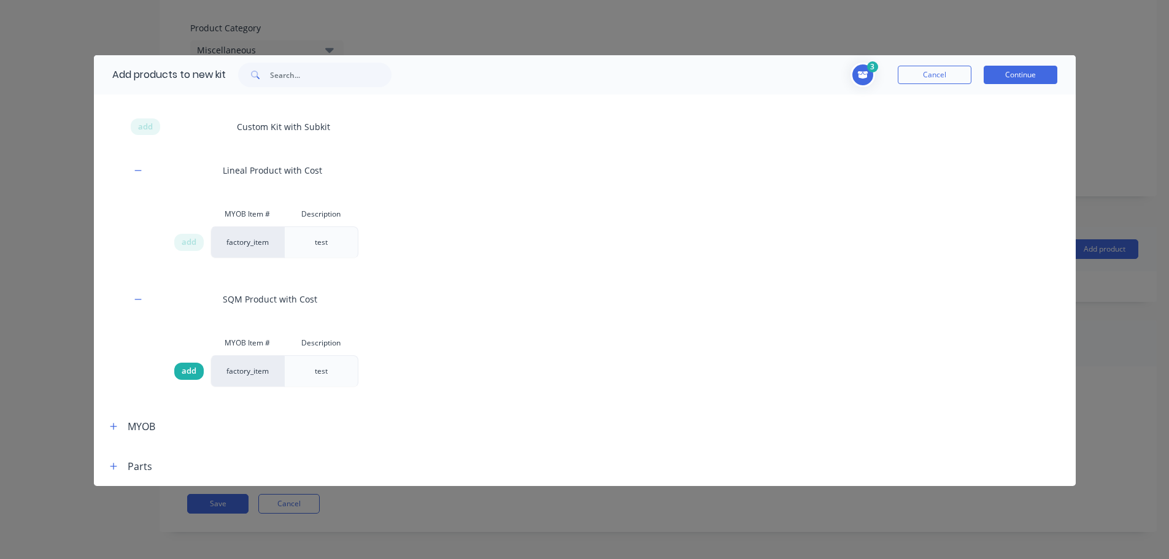
click at [188, 374] on span "add" at bounding box center [189, 371] width 15 height 12
click at [1055, 79] on button "Continue" at bounding box center [1021, 75] width 74 height 18
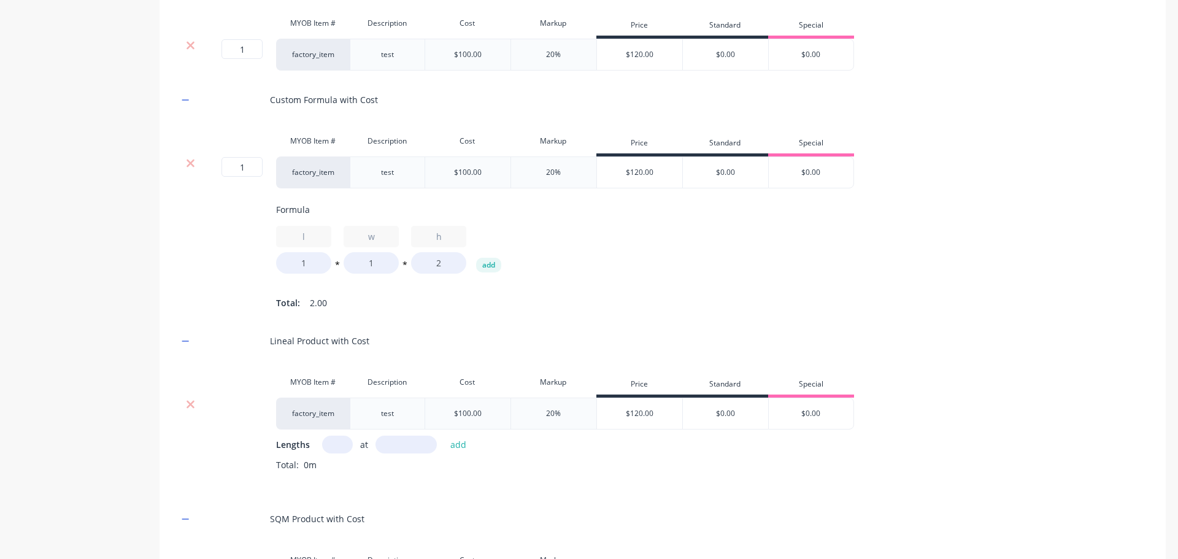
scroll to position [798, 0]
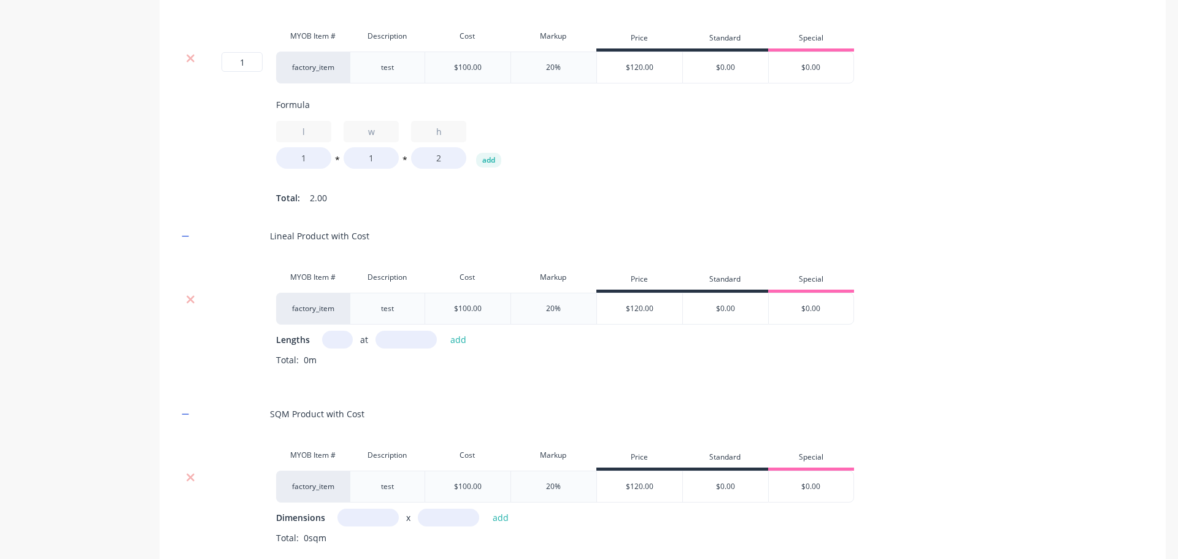
click at [327, 349] on input "text" at bounding box center [337, 340] width 31 height 18
type input "1"
click at [409, 349] on input "text" at bounding box center [406, 340] width 61 height 18
type input "10000"
click at [444, 331] on button "add" at bounding box center [458, 339] width 29 height 17
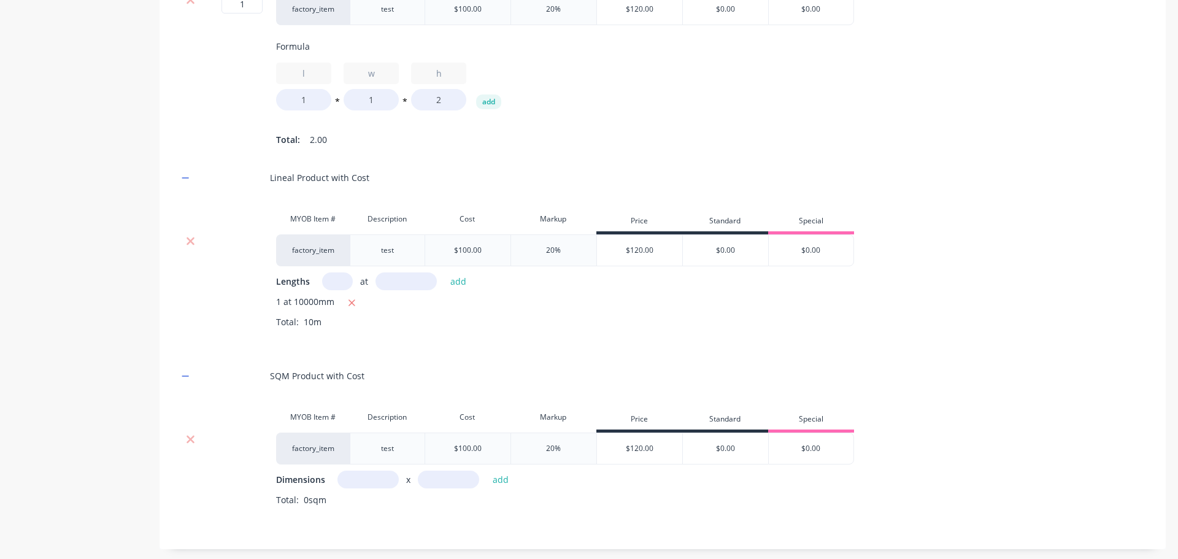
scroll to position [920, 0]
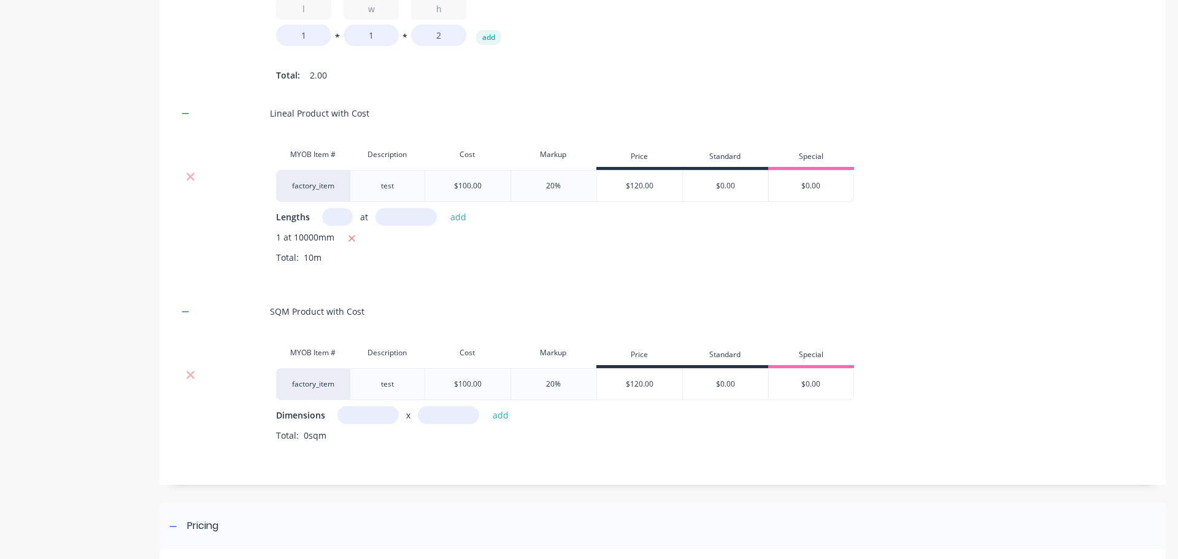
click at [365, 424] on input "text" at bounding box center [368, 415] width 61 height 18
type input "1m"
click at [435, 424] on input "text" at bounding box center [448, 415] width 61 height 18
type input "10m"
click at [487, 407] on button "add" at bounding box center [501, 415] width 29 height 17
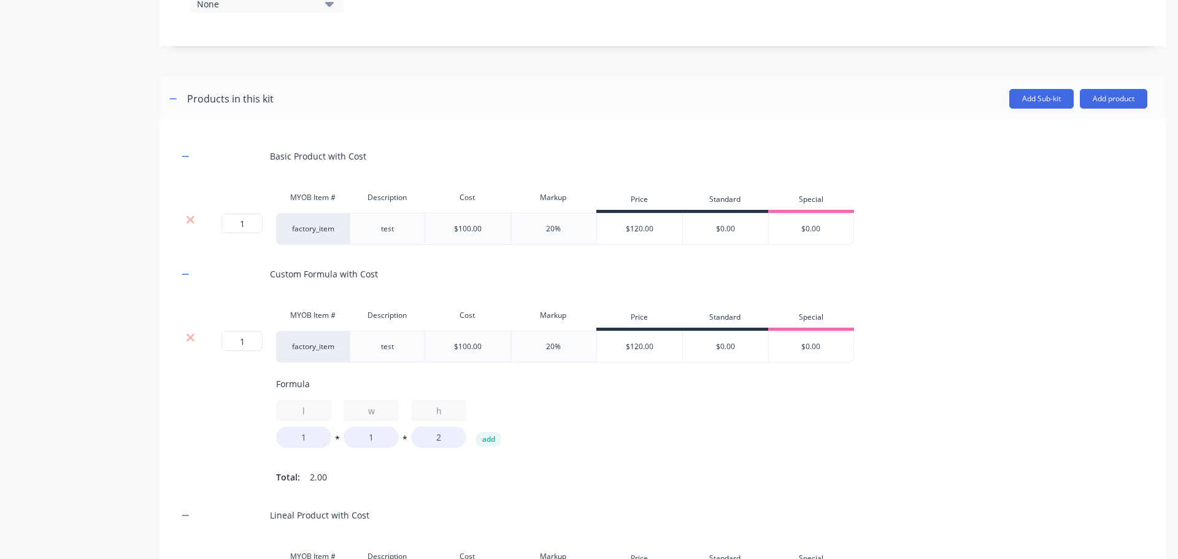
scroll to position [368, 0]
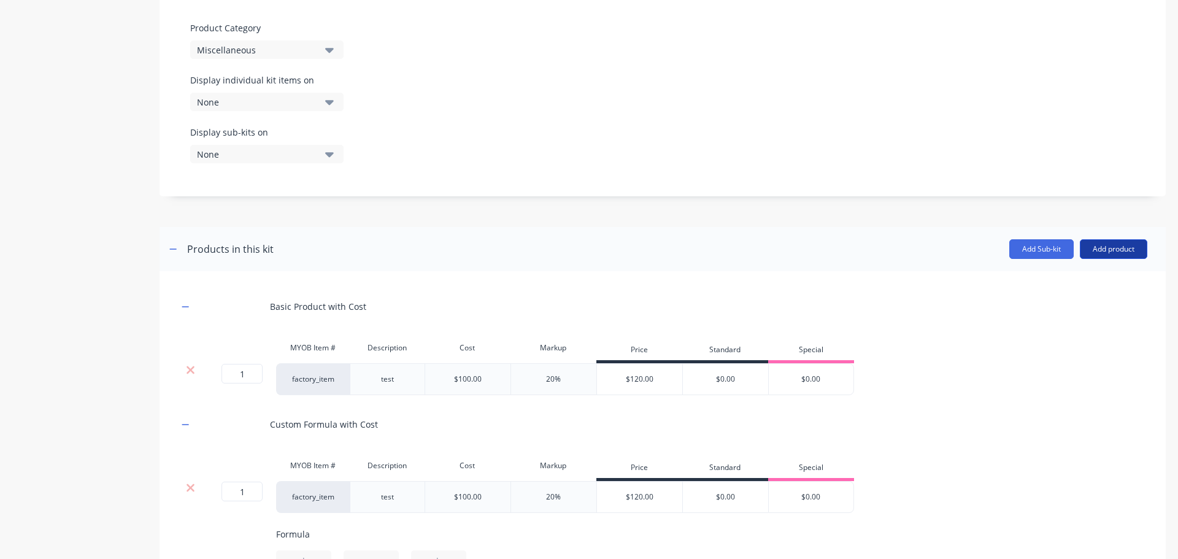
drag, startPoint x: 1103, startPoint y: 244, endPoint x: 1092, endPoint y: 256, distance: 16.1
click at [1101, 246] on button "Add product" at bounding box center [1114, 249] width 68 height 20
click at [1077, 306] on div "Labour" at bounding box center [1089, 305] width 95 height 18
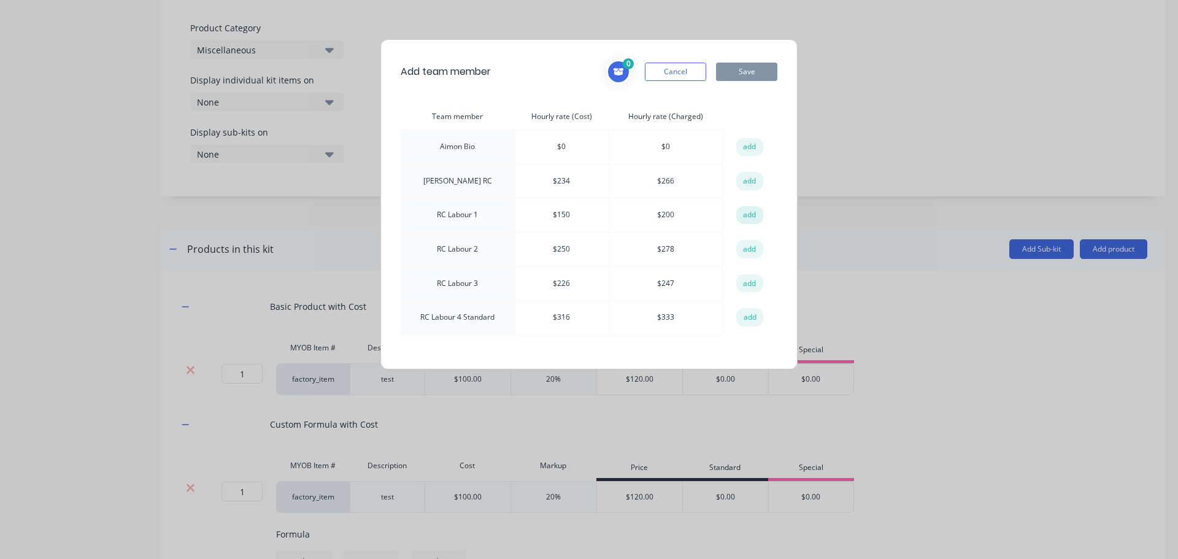
drag, startPoint x: 755, startPoint y: 215, endPoint x: 746, endPoint y: 221, distance: 11.3
click at [755, 215] on button "add" at bounding box center [749, 215] width 27 height 18
drag, startPoint x: 750, startPoint y: 249, endPoint x: 761, endPoint y: 158, distance: 91.5
click at [748, 249] on button "add" at bounding box center [749, 249] width 27 height 18
click at [762, 67] on button "Save" at bounding box center [746, 72] width 61 height 18
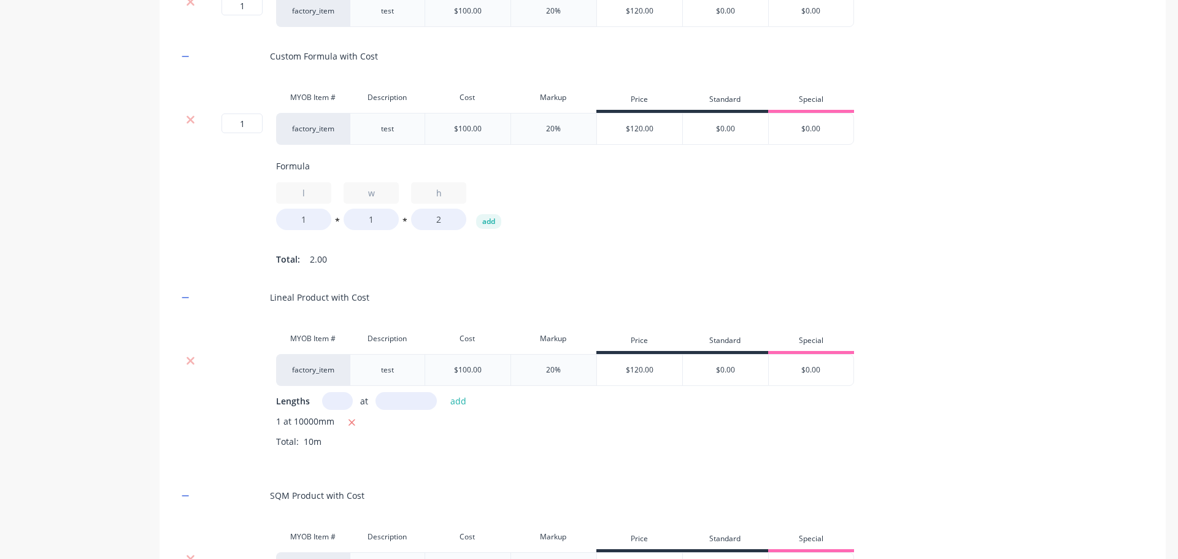
scroll to position [1164, 0]
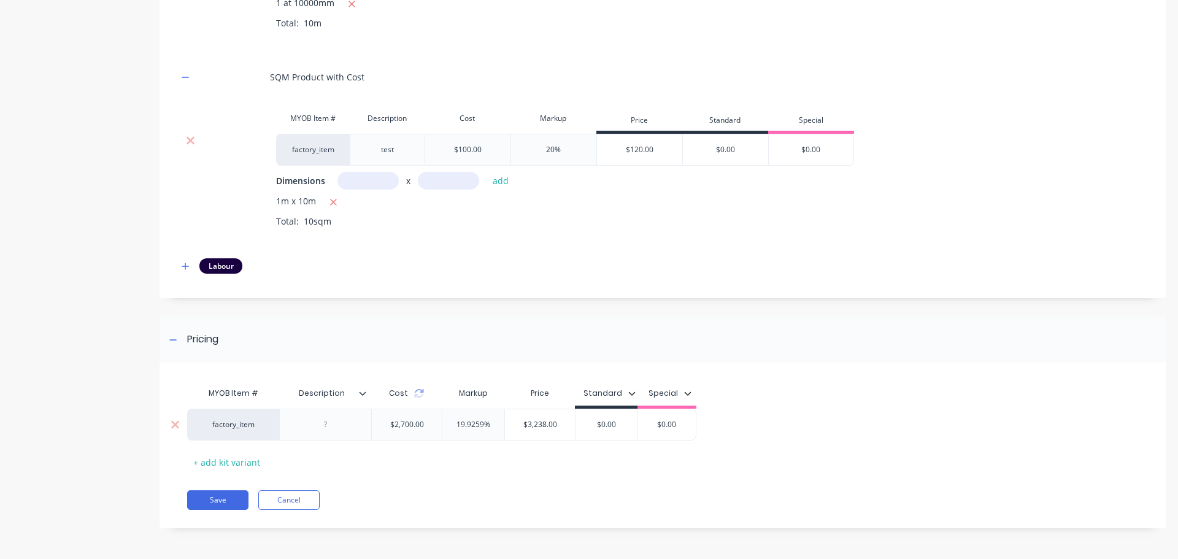
click at [333, 437] on div at bounding box center [325, 425] width 92 height 32
click at [331, 428] on div at bounding box center [325, 425] width 61 height 16
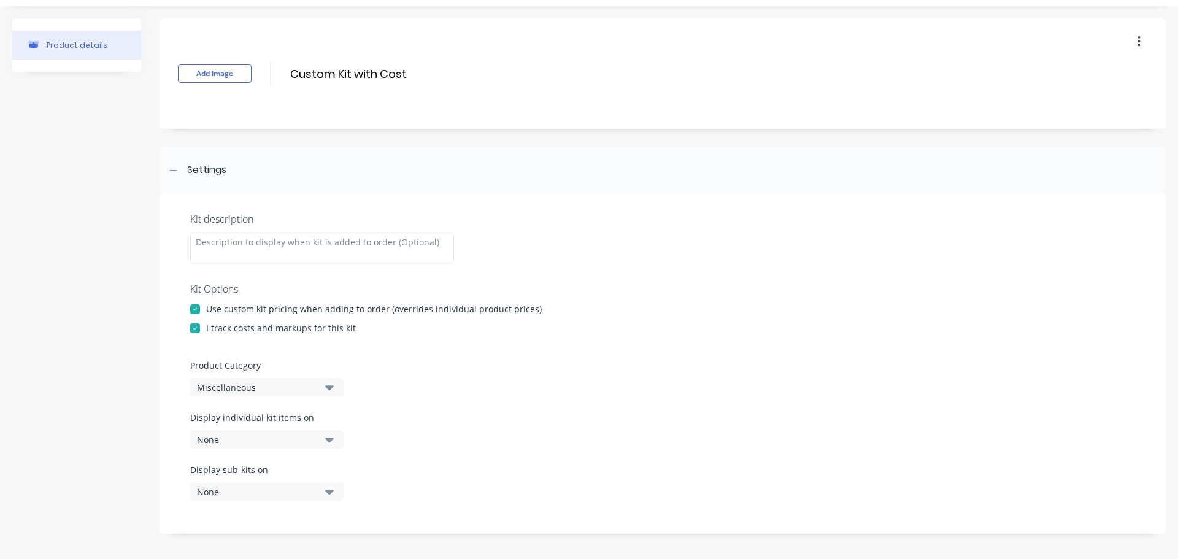
scroll to position [61, 0]
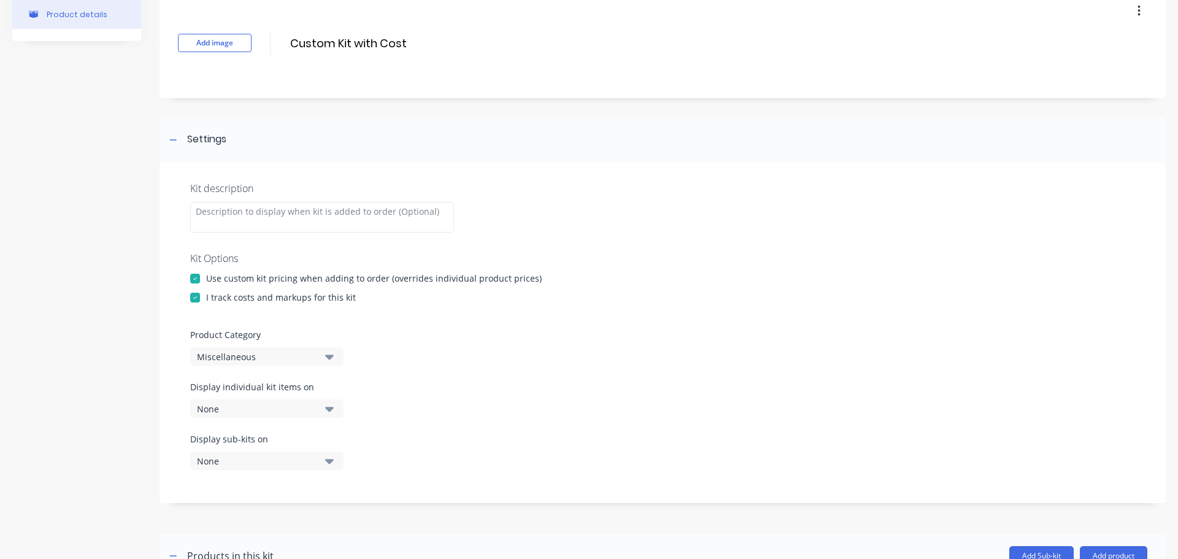
click at [275, 349] on button "Miscellaneous" at bounding box center [266, 356] width 153 height 18
drag, startPoint x: 245, startPoint y: 452, endPoint x: 258, endPoint y: 432, distance: 23.5
click at [245, 451] on div "Main Products" at bounding box center [282, 448] width 184 height 25
drag, startPoint x: 276, startPoint y: 411, endPoint x: 276, endPoint y: 420, distance: 9.2
click at [276, 415] on button "None" at bounding box center [266, 408] width 153 height 18
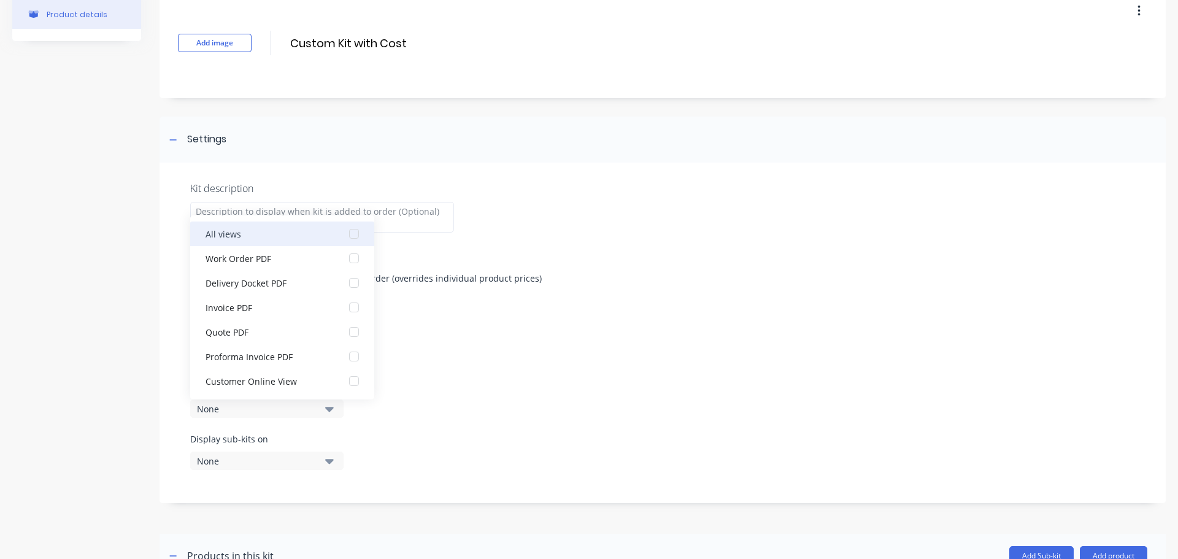
click at [347, 236] on div "button" at bounding box center [354, 234] width 25 height 25
drag, startPoint x: 412, startPoint y: 322, endPoint x: 357, endPoint y: 415, distance: 107.6
click at [412, 328] on div "Kit description Kit Options Use custom kit pricing when adding to order (overri…" at bounding box center [663, 333] width 1006 height 341
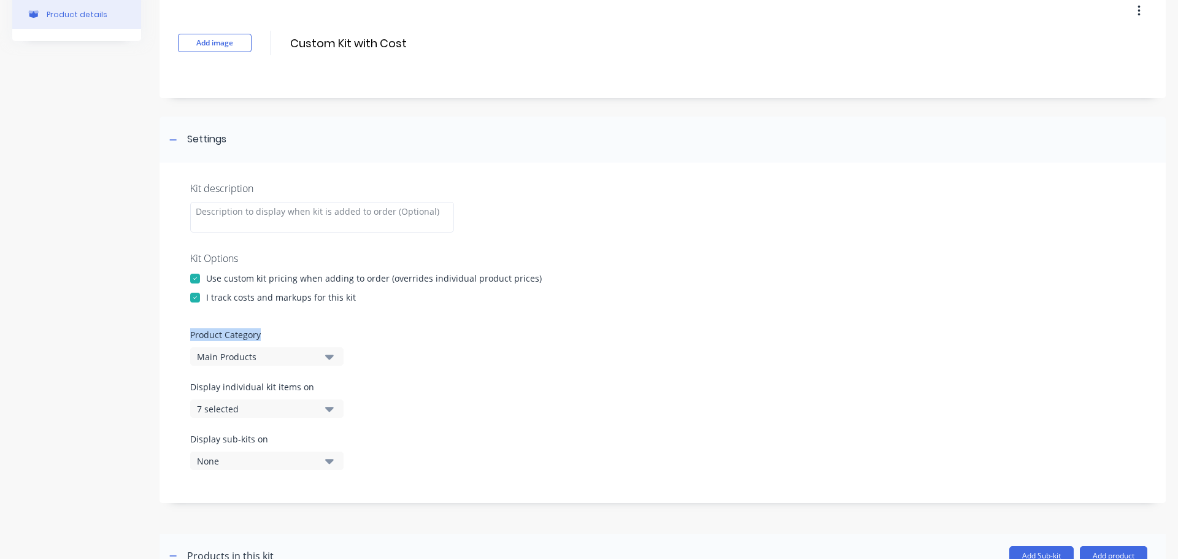
drag, startPoint x: 314, startPoint y: 463, endPoint x: 334, endPoint y: 452, distance: 22.5
click at [315, 462] on div "None" at bounding box center [256, 461] width 119 height 13
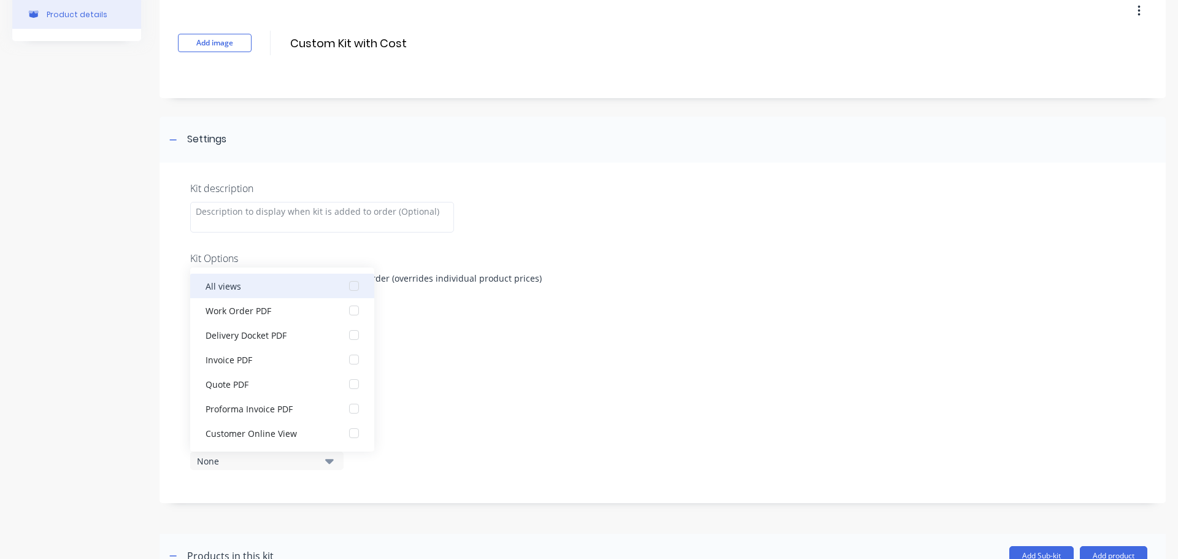
click at [347, 286] on div "button" at bounding box center [354, 286] width 25 height 25
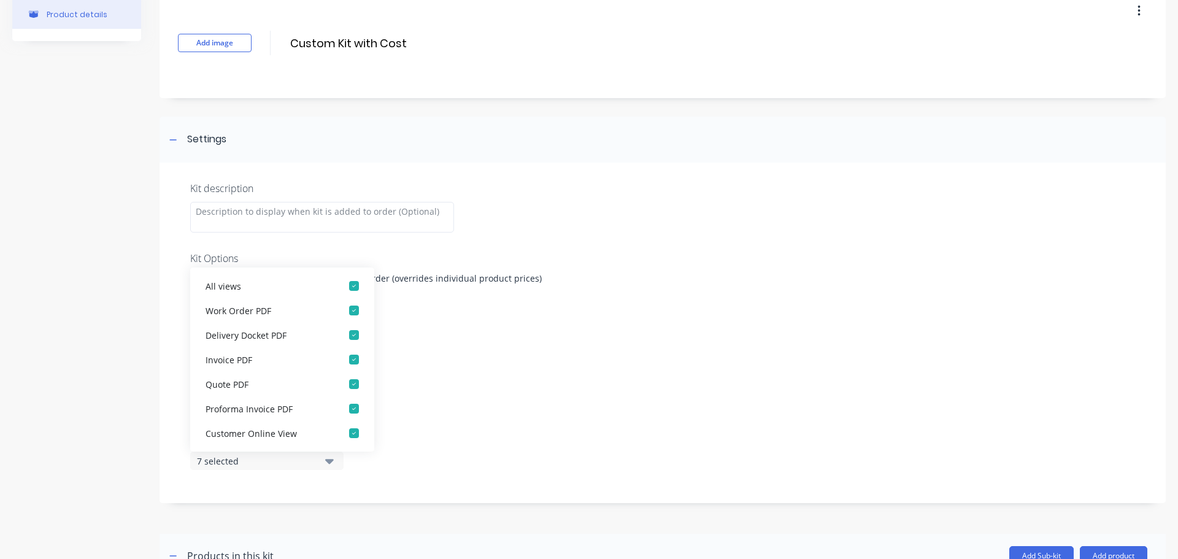
click at [450, 328] on div at bounding box center [662, 319] width 945 height 18
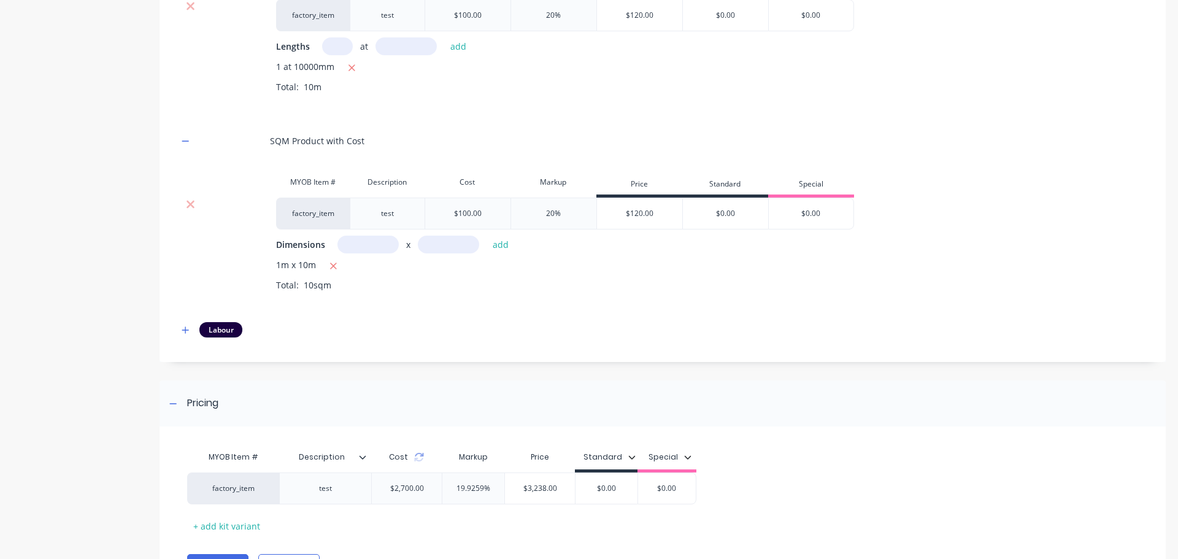
scroll to position [1164, 0]
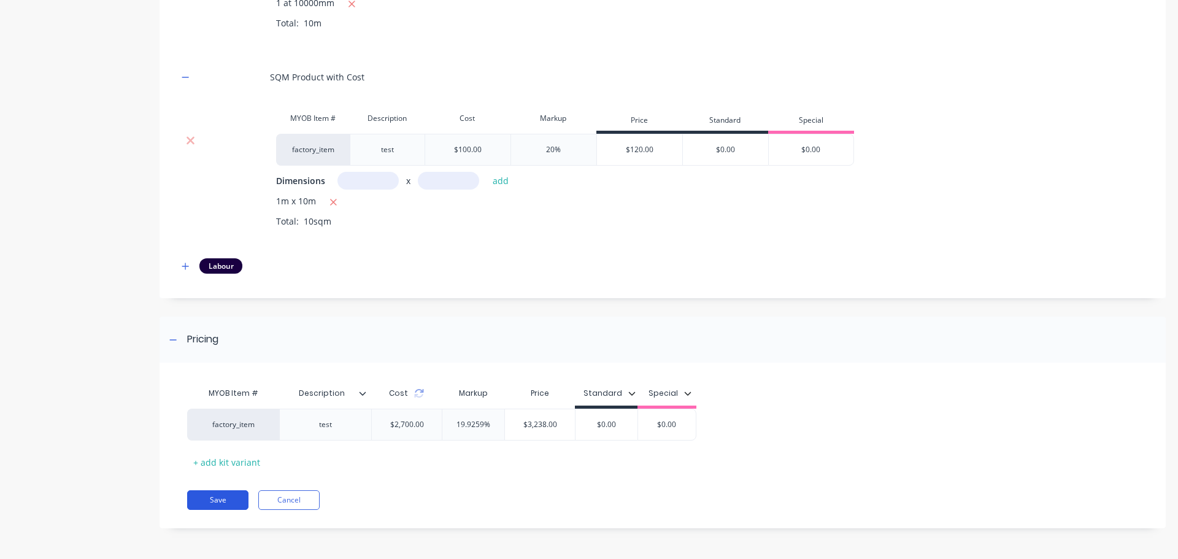
click at [206, 496] on button "Save" at bounding box center [217, 500] width 61 height 20
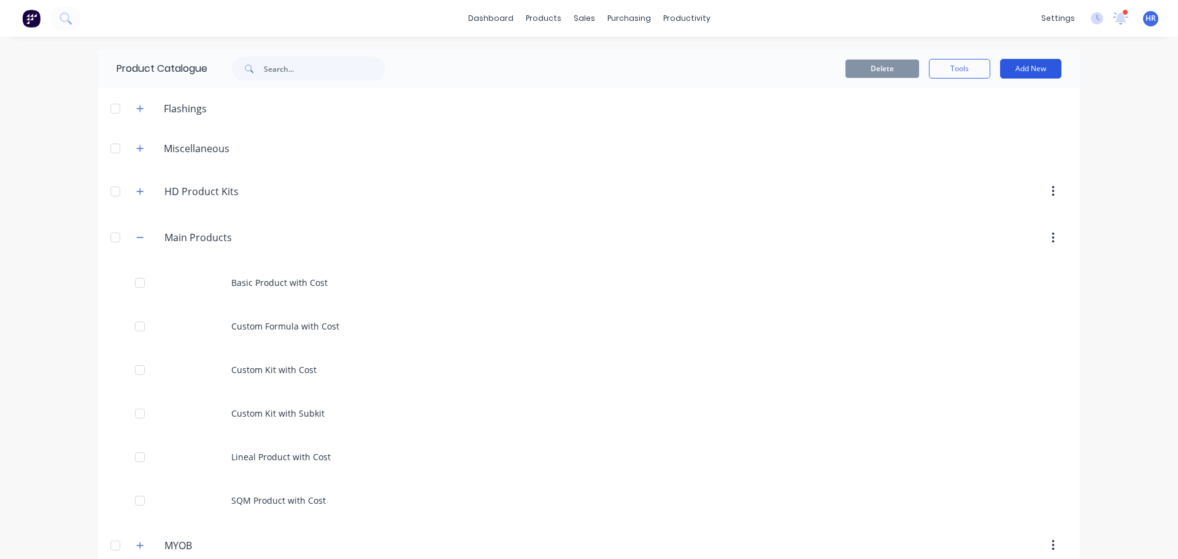
click at [1037, 69] on button "Add New" at bounding box center [1030, 69] width 61 height 20
click at [989, 163] on button "Product Kit" at bounding box center [1003, 173] width 117 height 25
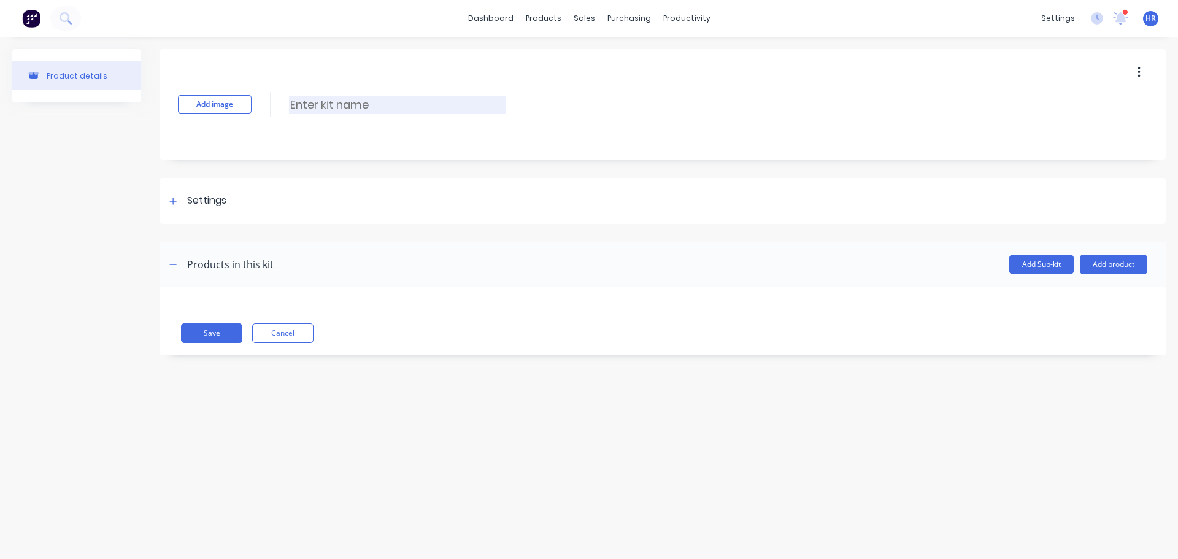
click at [317, 99] on input at bounding box center [397, 105] width 217 height 18
type input "B"
type input "Standard Kit with Cost"
click at [169, 207] on div at bounding box center [173, 200] width 15 height 15
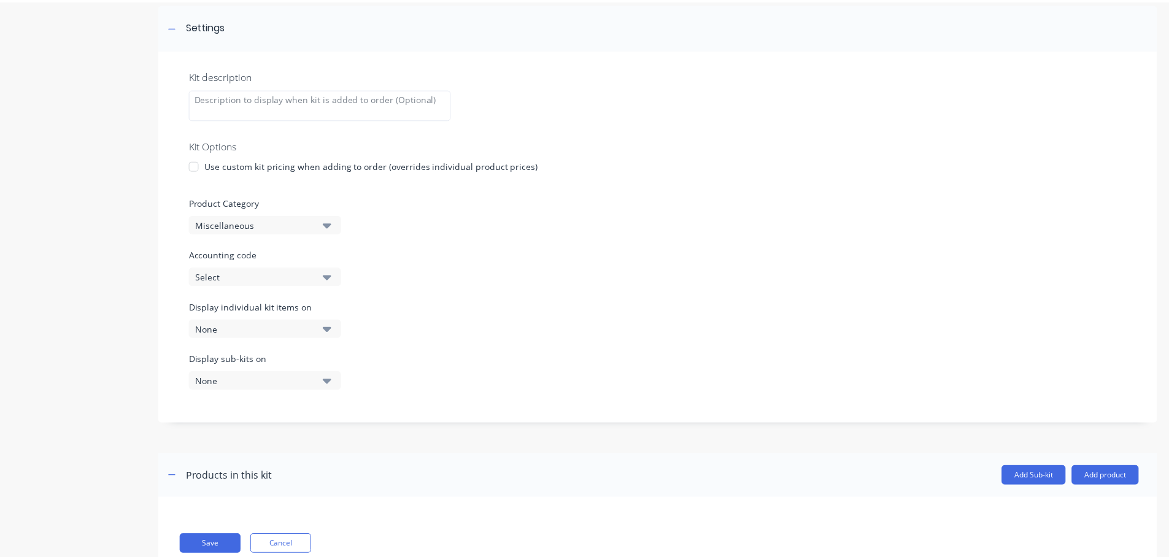
scroll to position [213, 0]
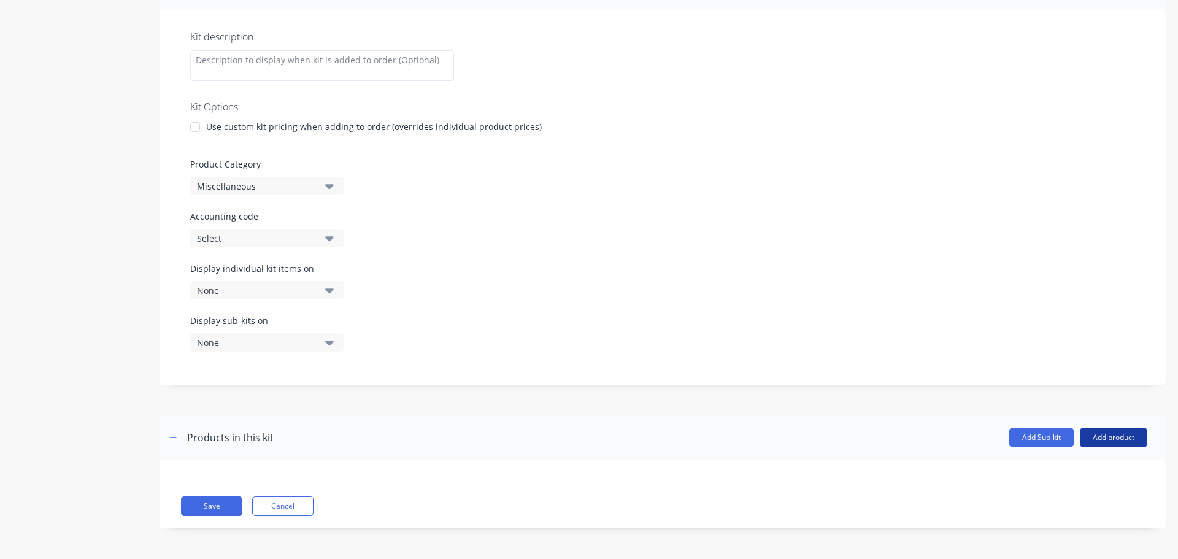
click at [1106, 431] on button "Add product" at bounding box center [1114, 438] width 68 height 20
click at [1057, 471] on div "Product catalogue" at bounding box center [1089, 469] width 95 height 18
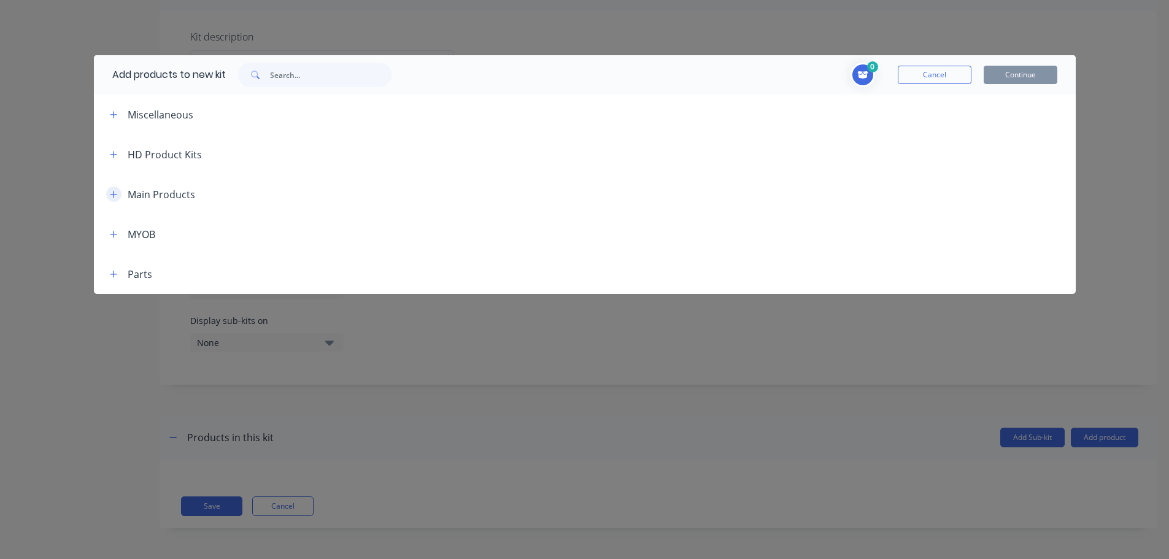
click at [117, 199] on button "button" at bounding box center [113, 194] width 15 height 15
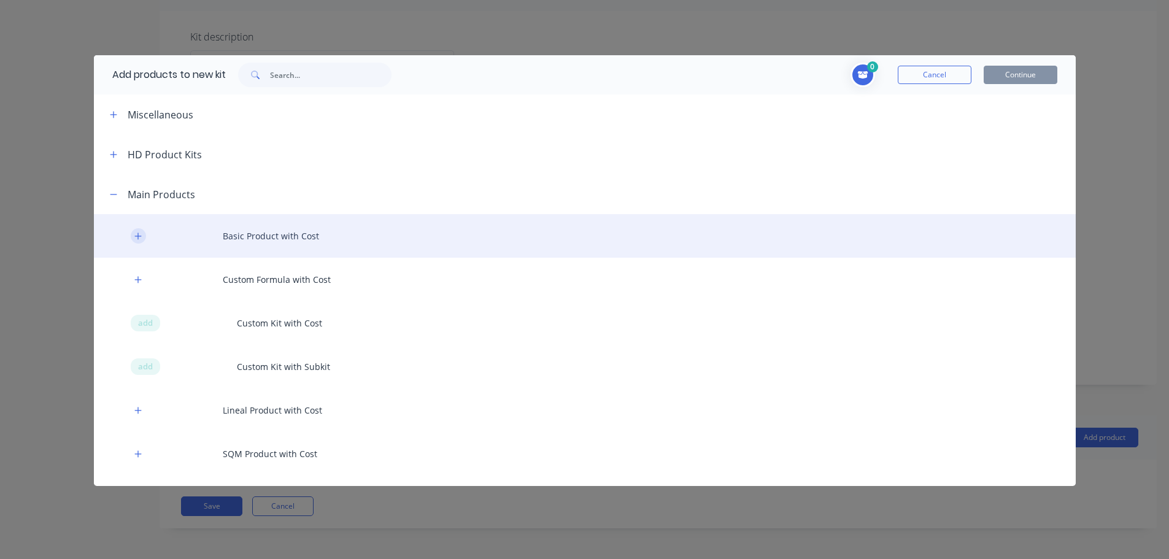
drag, startPoint x: 139, startPoint y: 238, endPoint x: 141, endPoint y: 265, distance: 27.1
click at [139, 238] on icon "button" at bounding box center [137, 236] width 7 height 9
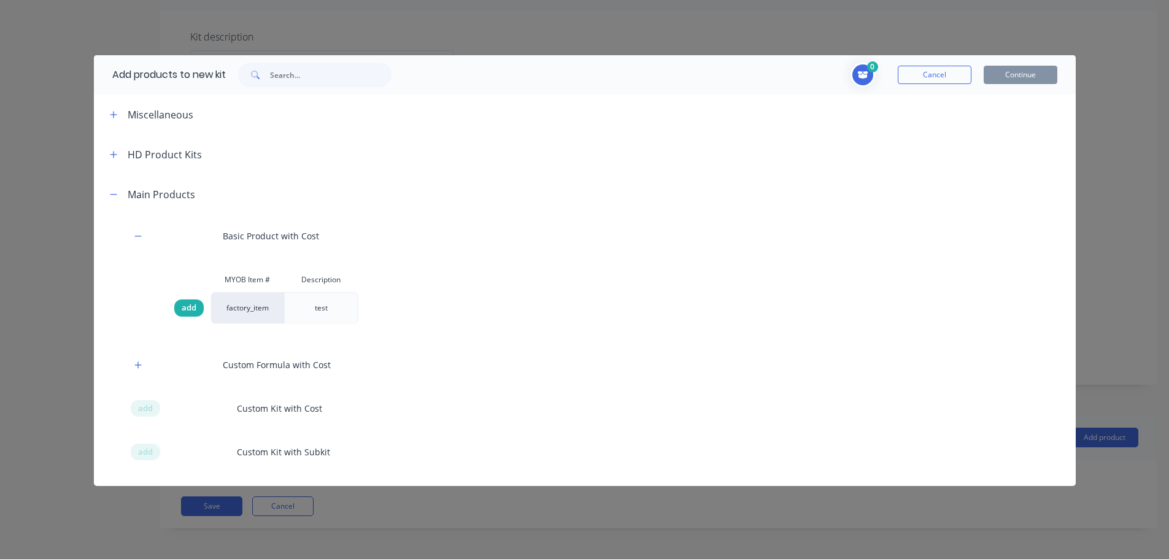
click at [188, 311] on span "add" at bounding box center [189, 308] width 15 height 12
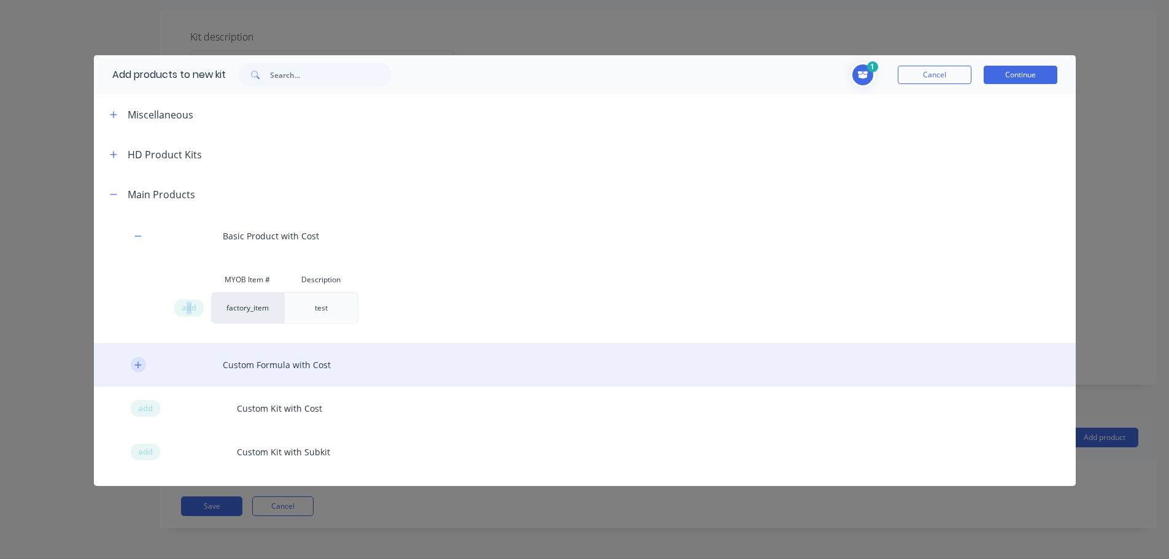
drag, startPoint x: 136, startPoint y: 363, endPoint x: 142, endPoint y: 371, distance: 9.7
click at [135, 363] on icon "button" at bounding box center [137, 365] width 7 height 9
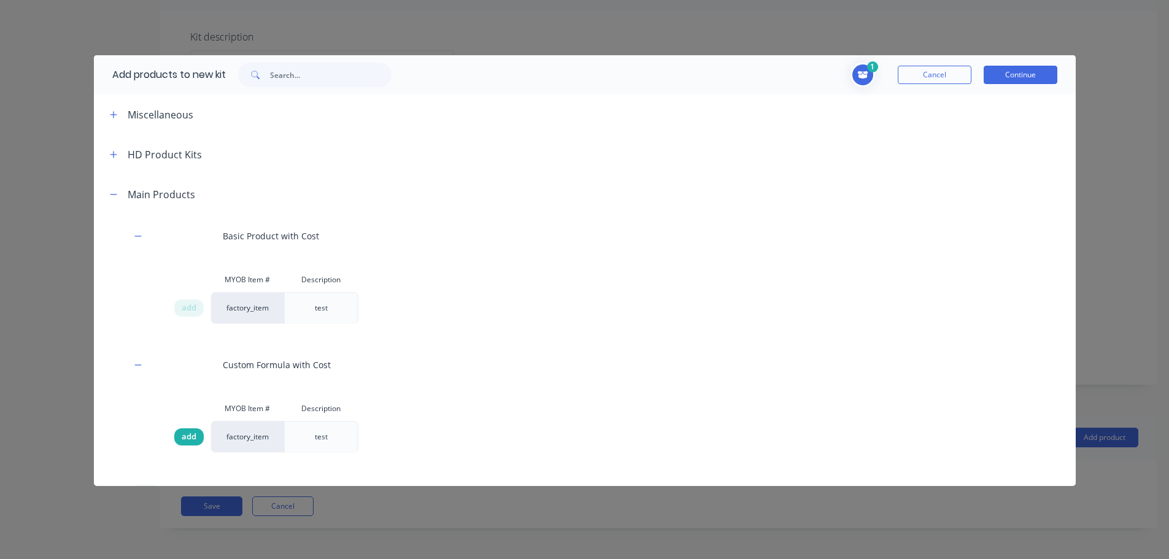
click at [194, 431] on span "add" at bounding box center [189, 437] width 15 height 12
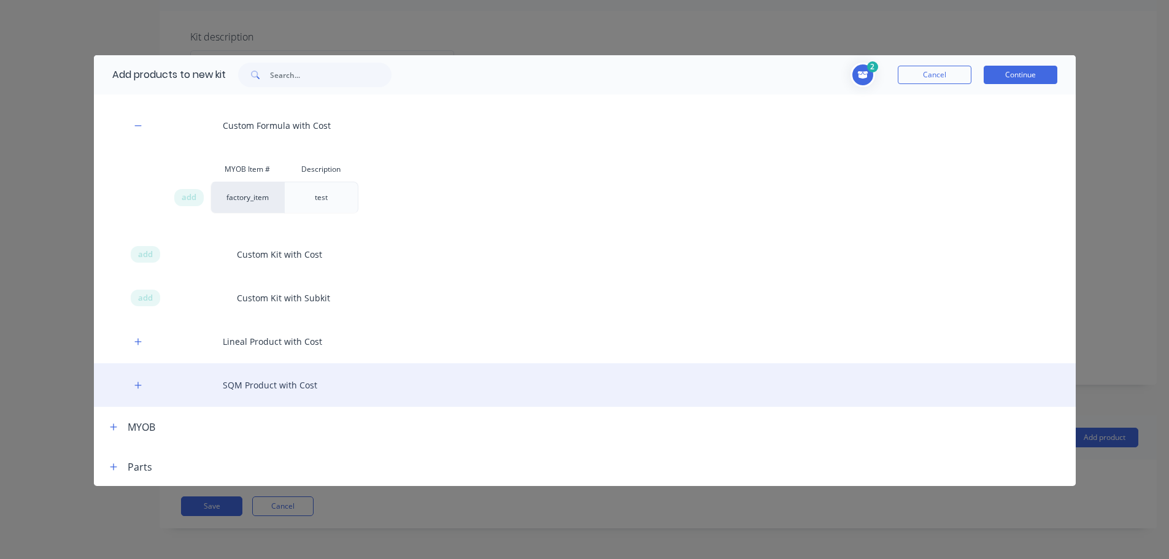
scroll to position [240, 0]
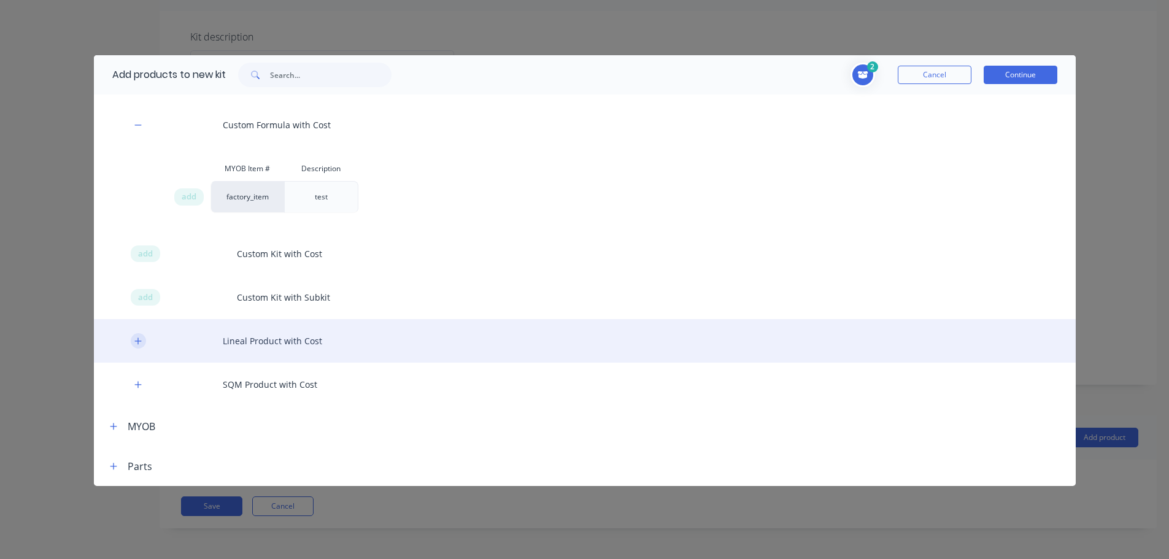
click at [139, 343] on icon "button" at bounding box center [137, 341] width 7 height 9
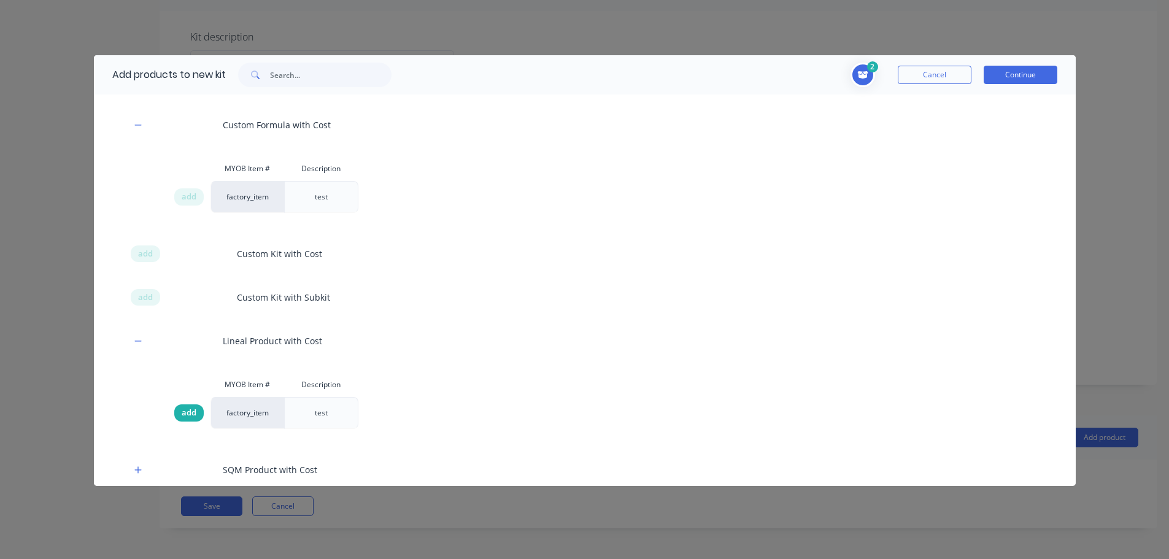
click at [194, 408] on span "add" at bounding box center [189, 413] width 15 height 12
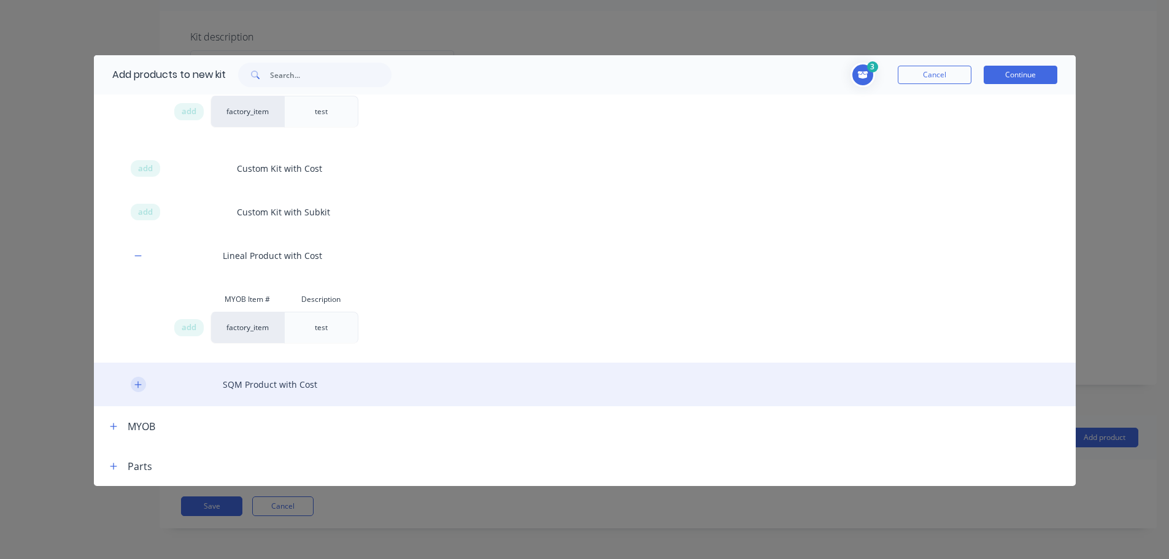
click at [139, 390] on button "button" at bounding box center [138, 384] width 15 height 15
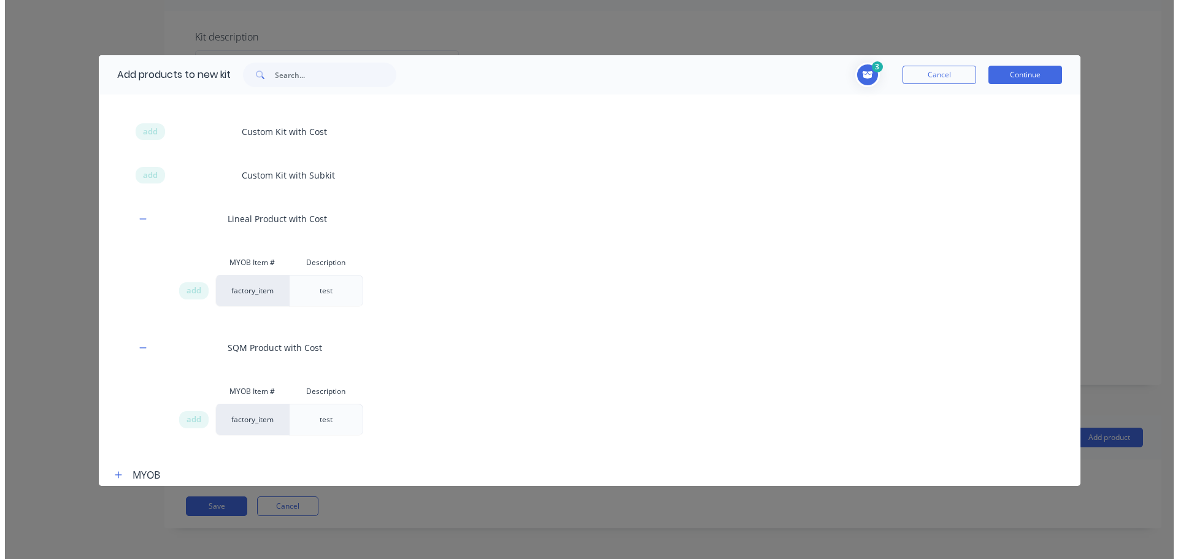
scroll to position [411, 0]
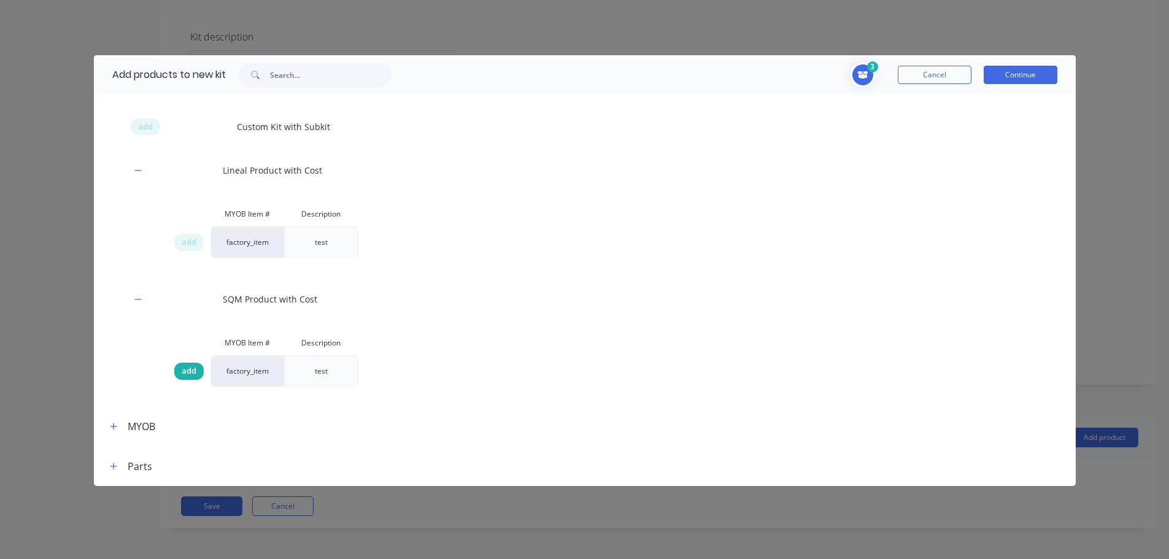
click at [192, 370] on span "add" at bounding box center [189, 371] width 15 height 12
click at [1013, 75] on button "Continue" at bounding box center [1021, 75] width 74 height 18
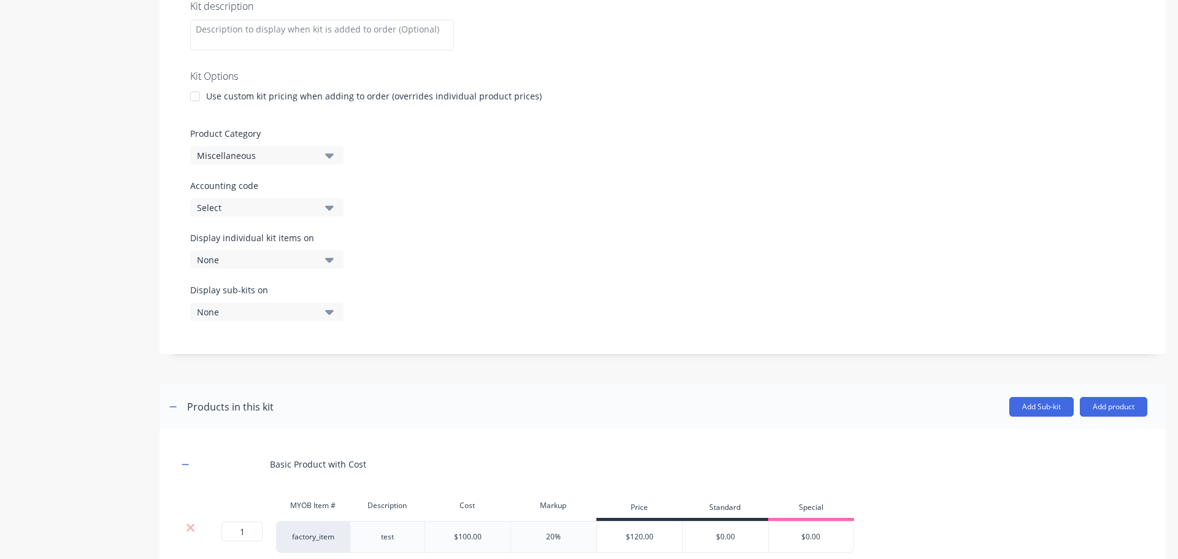
scroll to position [139, 0]
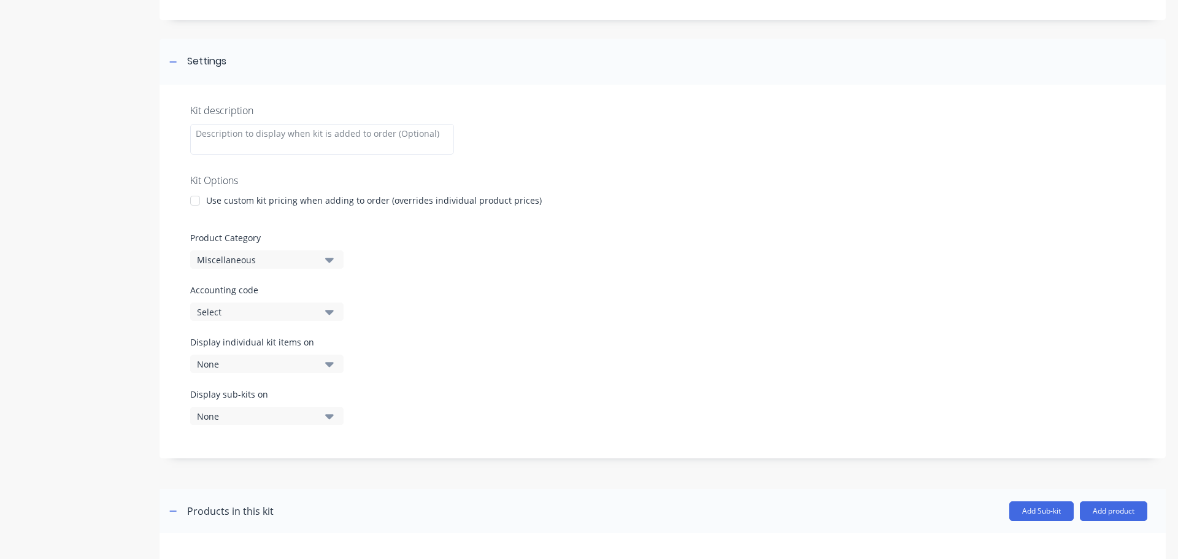
click at [274, 261] on div "Miscellaneous" at bounding box center [256, 259] width 119 height 13
click at [259, 353] on div "Main Products" at bounding box center [282, 351] width 184 height 25
click at [290, 315] on div "Select" at bounding box center [256, 312] width 119 height 13
click at [605, 328] on div "Kit description Kit Options Use custom kit pricing when adding to order (overri…" at bounding box center [663, 272] width 1006 height 374
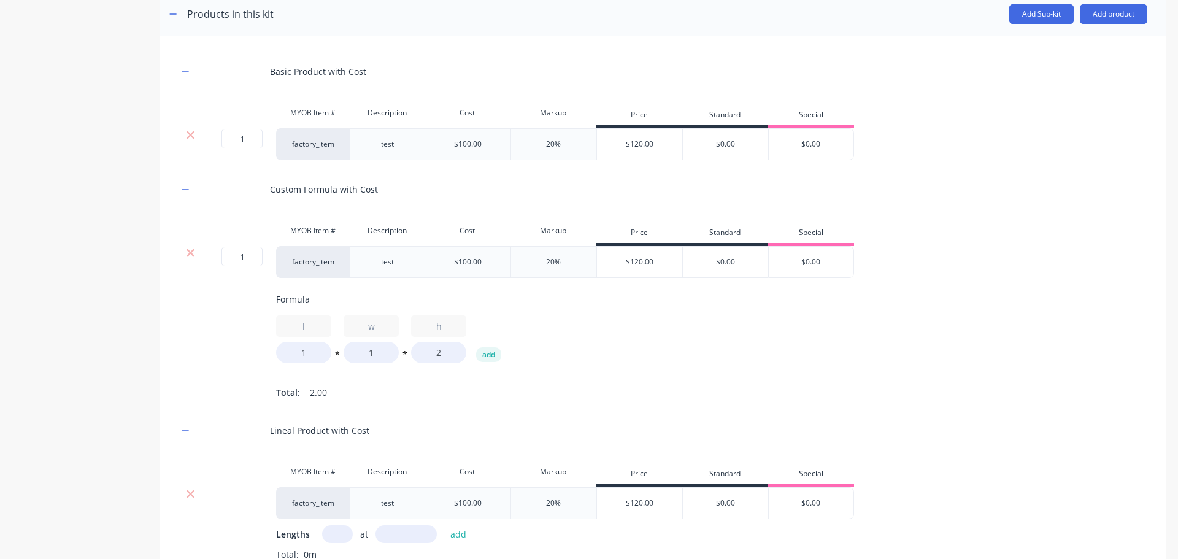
scroll to position [692, 0]
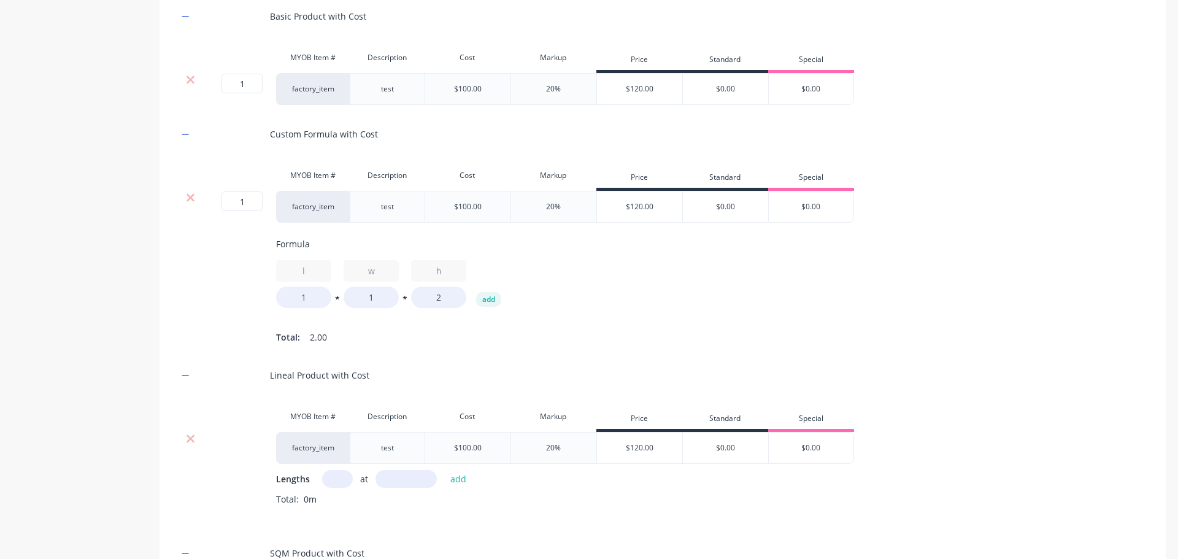
click at [339, 488] on input "text" at bounding box center [337, 479] width 31 height 18
type input "1"
click at [423, 488] on input "text" at bounding box center [406, 479] width 61 height 18
type input "10000"
click at [444, 471] on button "add" at bounding box center [458, 479] width 29 height 17
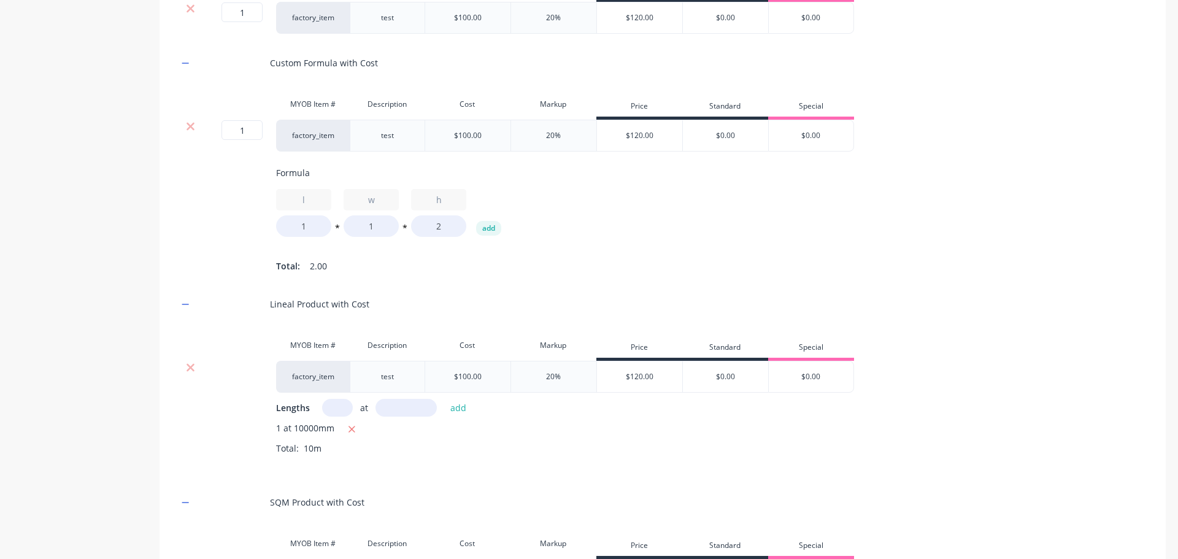
scroll to position [876, 0]
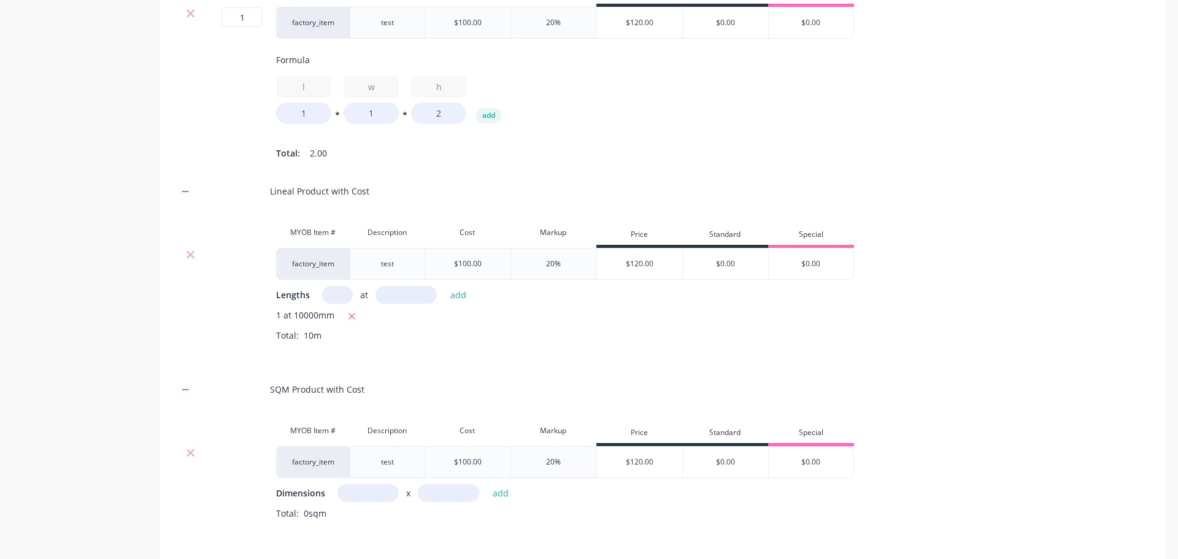
click at [358, 500] on input "text" at bounding box center [368, 493] width 61 height 18
type input "1m"
click at [447, 502] on input "text" at bounding box center [448, 493] width 61 height 18
type input "10m"
click at [487, 485] on button "add" at bounding box center [501, 493] width 29 height 17
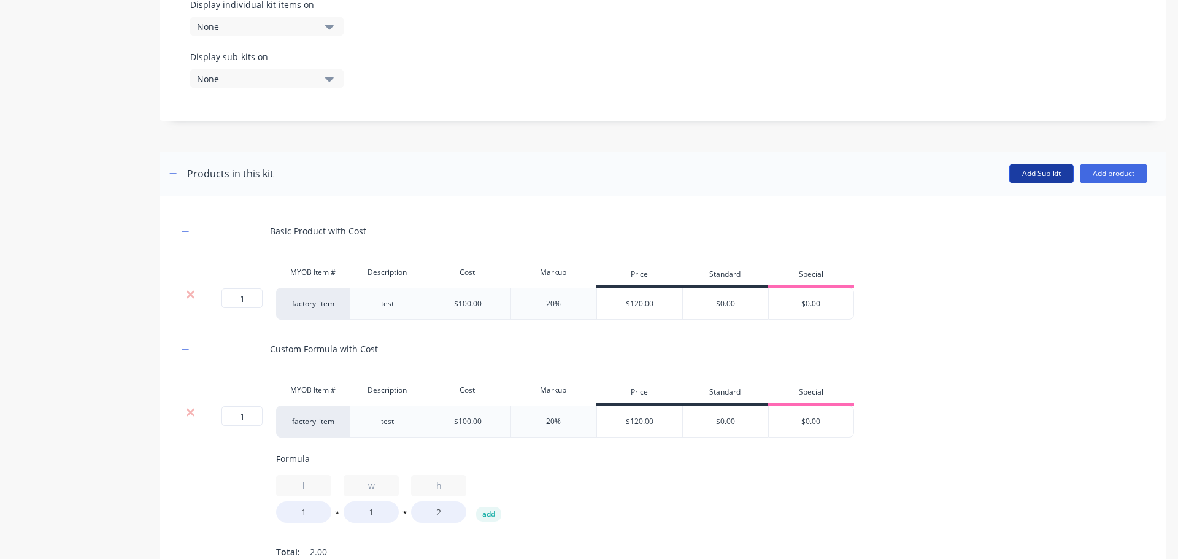
scroll to position [385, 0]
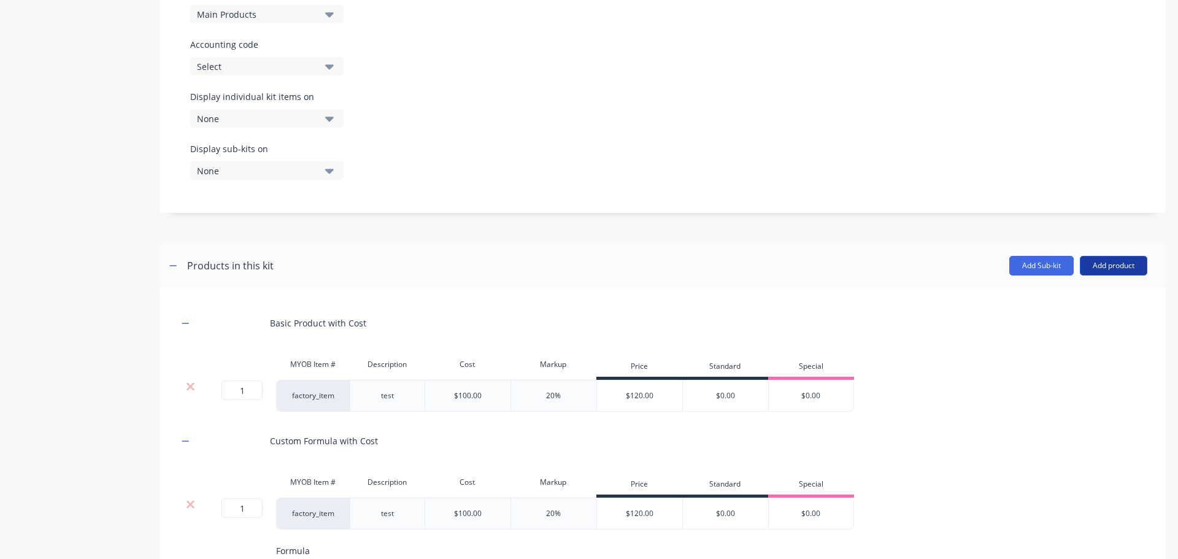
click at [1113, 261] on button "Add product" at bounding box center [1114, 266] width 68 height 20
click at [1061, 315] on div "Labour" at bounding box center [1089, 322] width 95 height 18
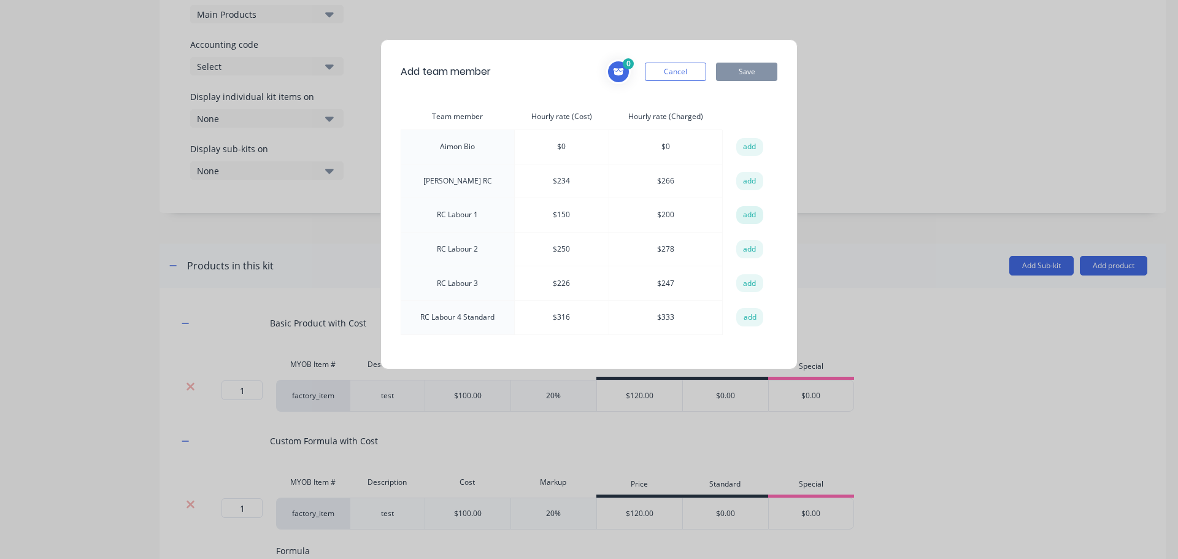
drag, startPoint x: 747, startPoint y: 214, endPoint x: 730, endPoint y: 224, distance: 20.6
click at [746, 214] on button "add" at bounding box center [749, 215] width 27 height 18
drag, startPoint x: 753, startPoint y: 249, endPoint x: 748, endPoint y: 176, distance: 73.2
click at [752, 249] on button "add" at bounding box center [749, 249] width 27 height 18
click at [760, 69] on button "Save" at bounding box center [746, 72] width 61 height 18
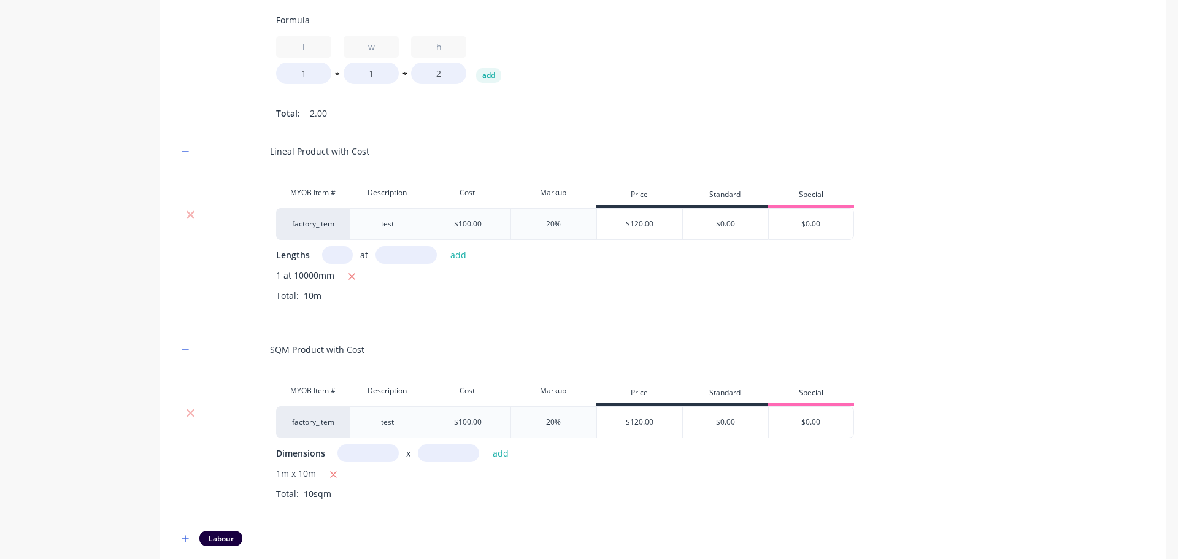
scroll to position [1005, 0]
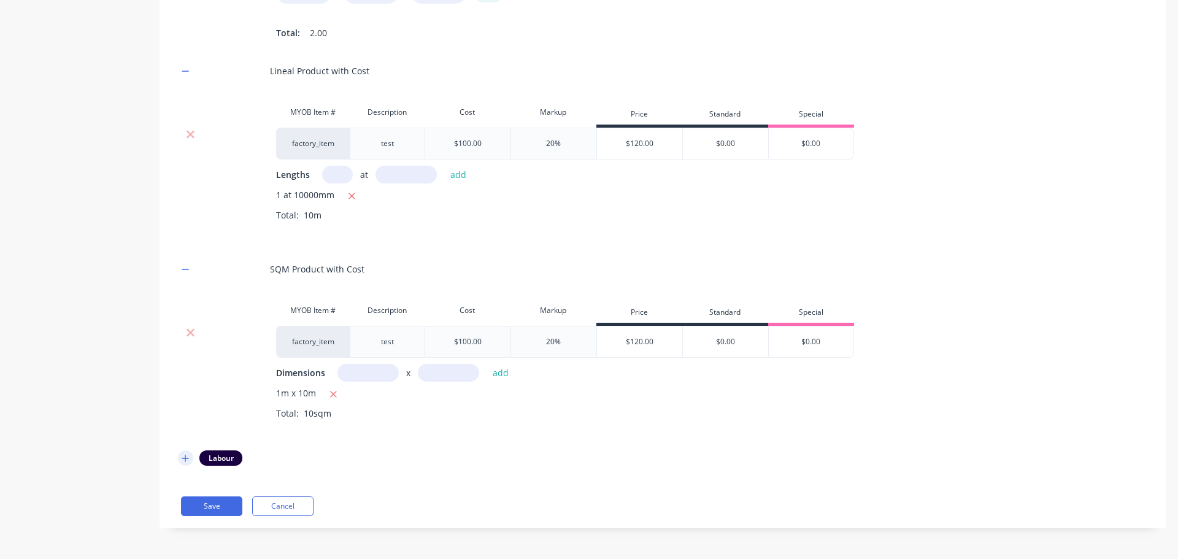
click at [187, 459] on icon "button" at bounding box center [185, 458] width 7 height 9
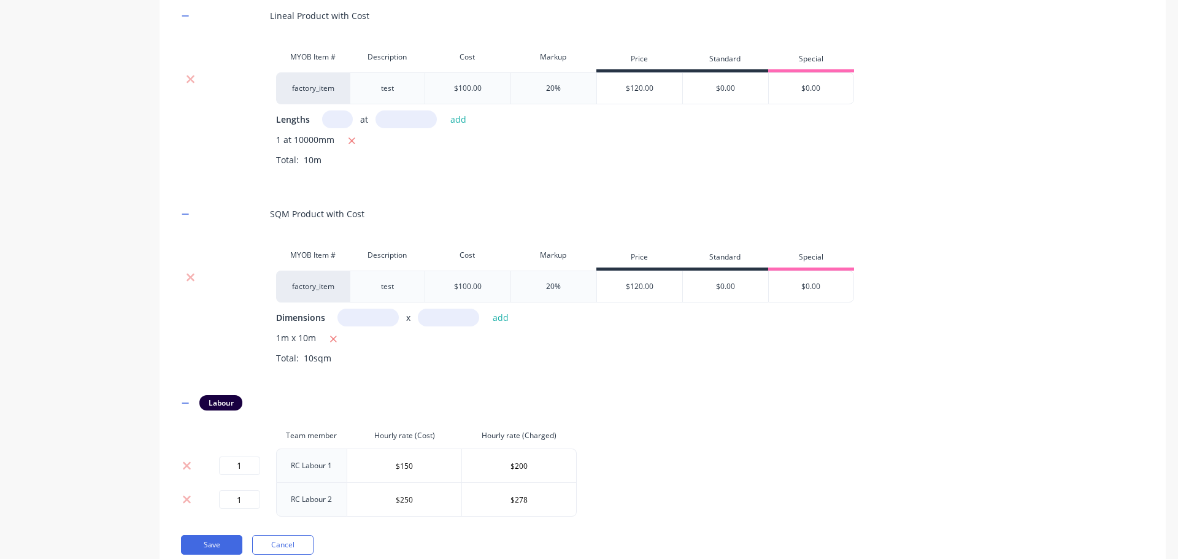
scroll to position [1099, 0]
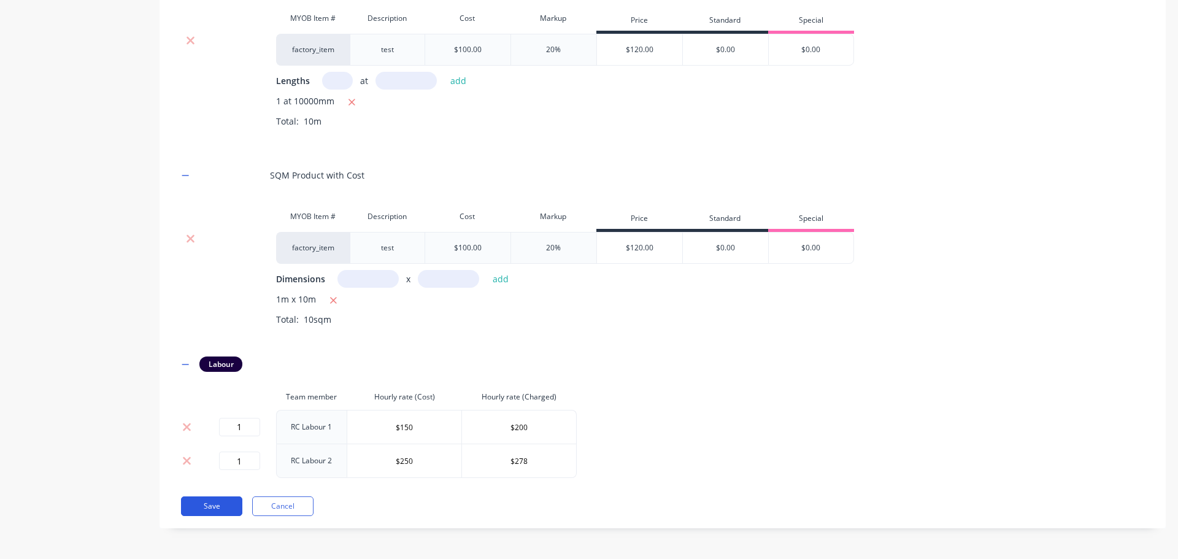
click at [226, 501] on button "Save" at bounding box center [211, 506] width 61 height 20
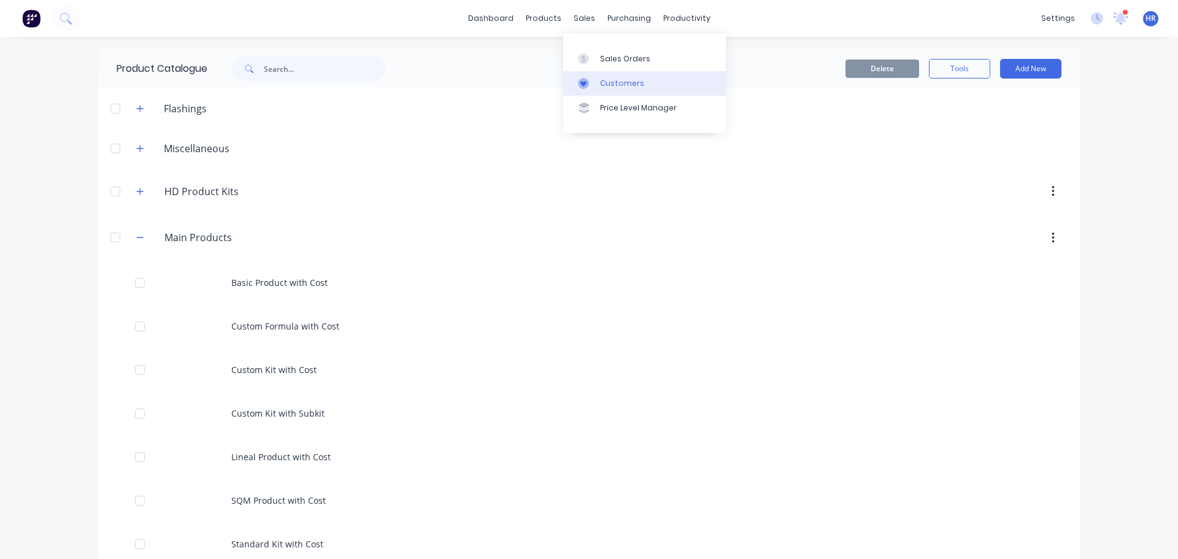
click at [630, 84] on div "Customers" at bounding box center [622, 83] width 44 height 11
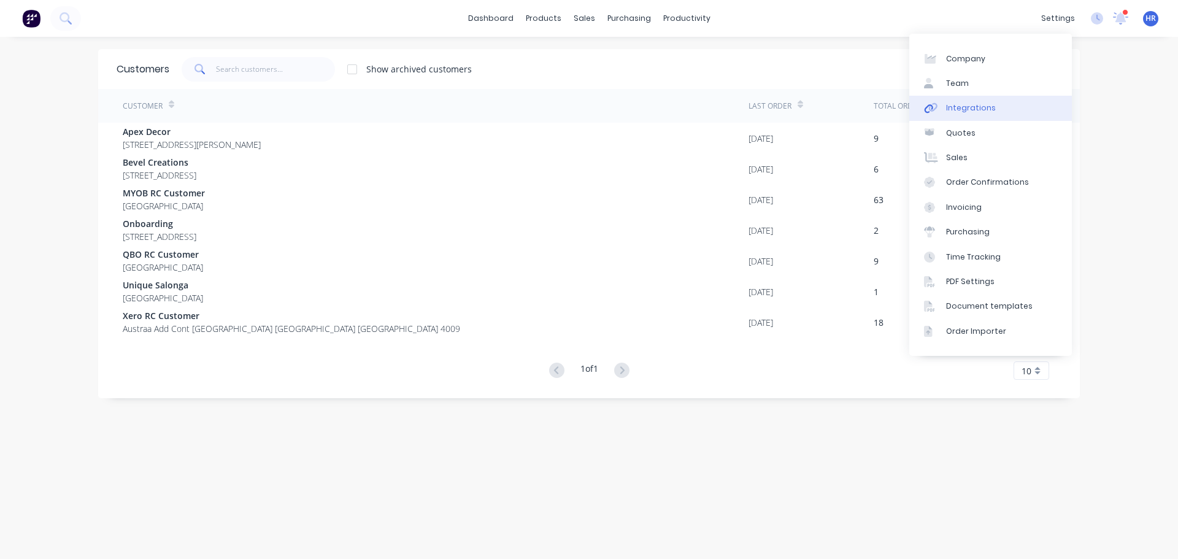
click at [959, 114] on div "Integrations" at bounding box center [971, 107] width 50 height 11
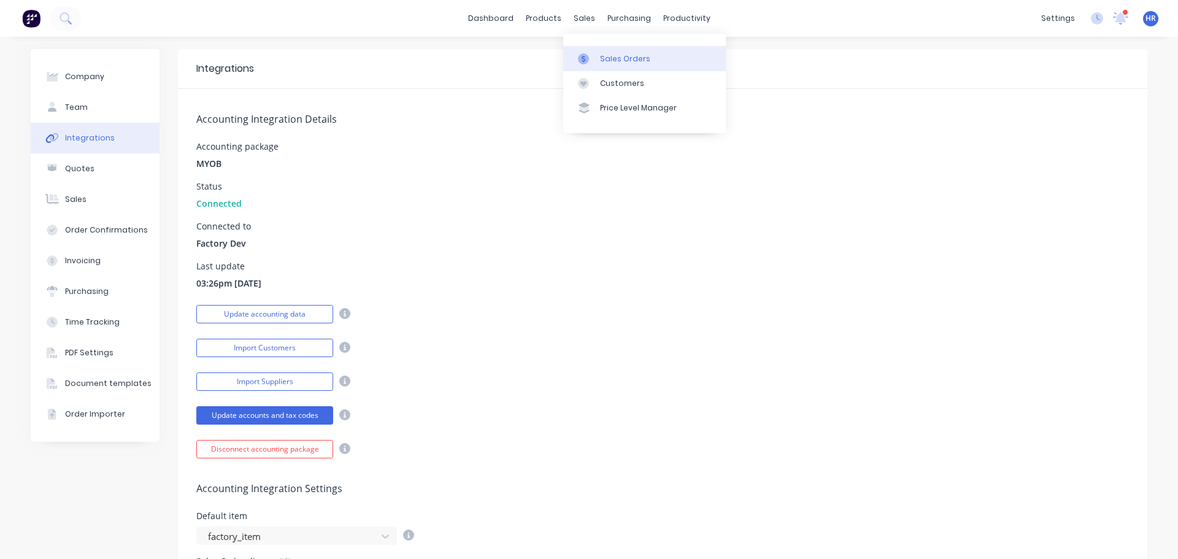
click at [609, 53] on div "Sales Orders" at bounding box center [625, 58] width 50 height 11
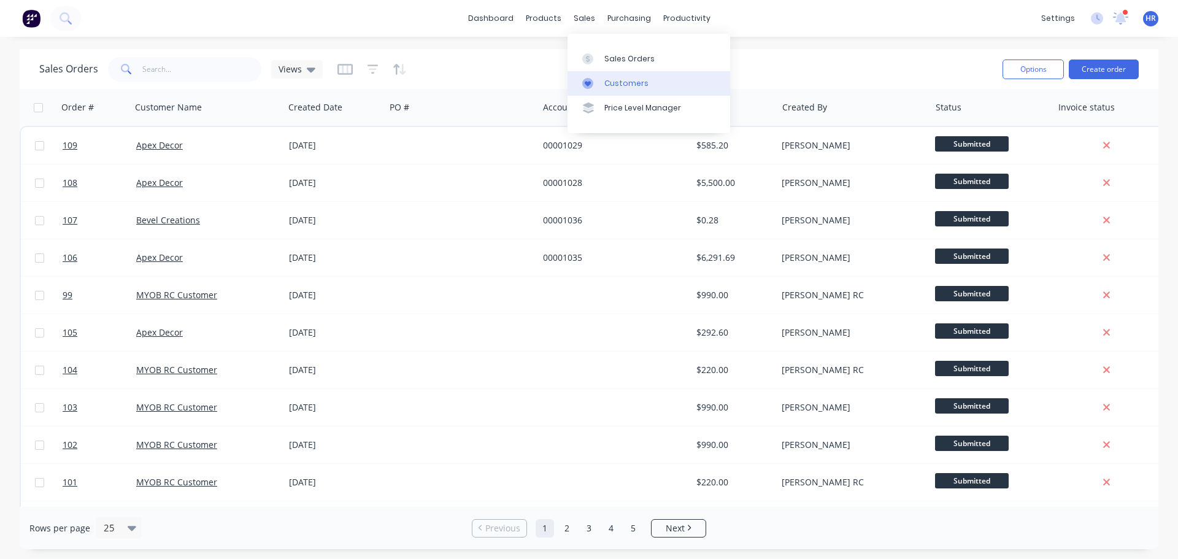
click at [619, 87] on div "Customers" at bounding box center [626, 83] width 44 height 11
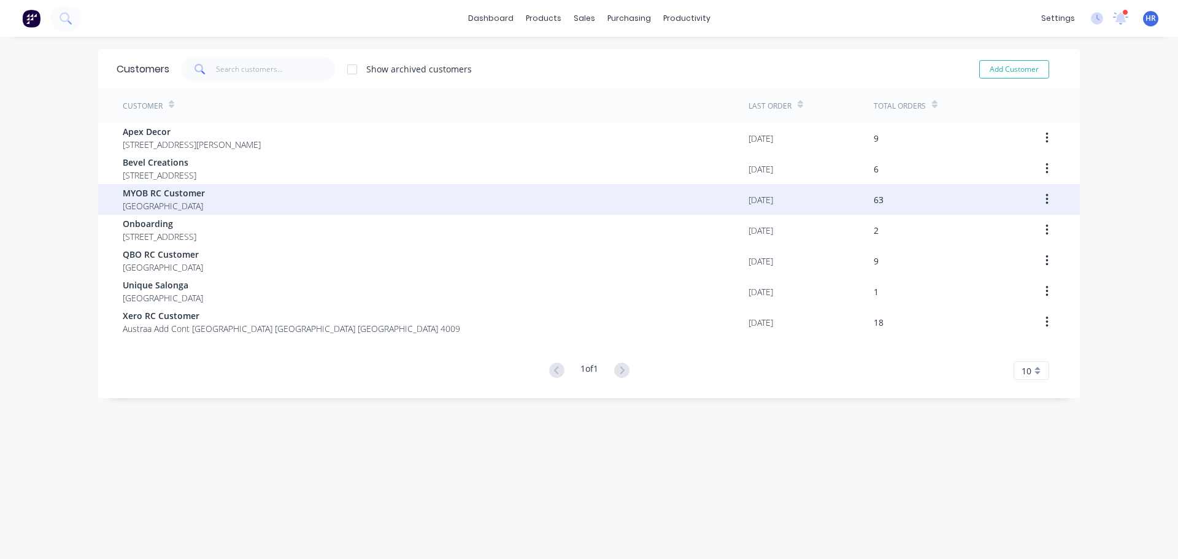
click at [250, 203] on div "MYOB RC Customer [GEOGRAPHIC_DATA]" at bounding box center [436, 199] width 626 height 31
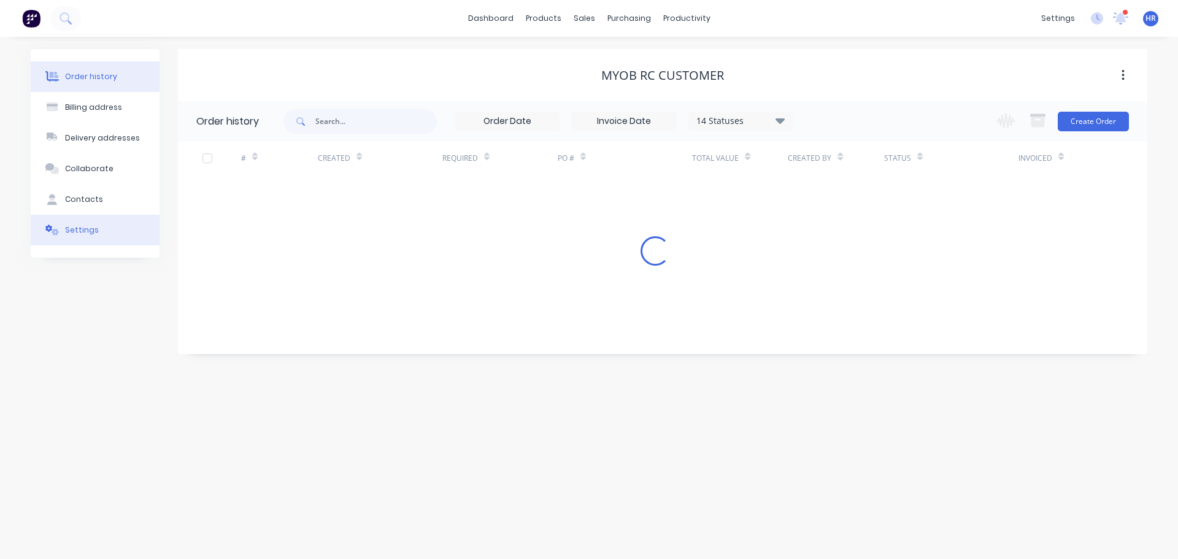
click at [72, 234] on div "Settings" at bounding box center [82, 230] width 34 height 11
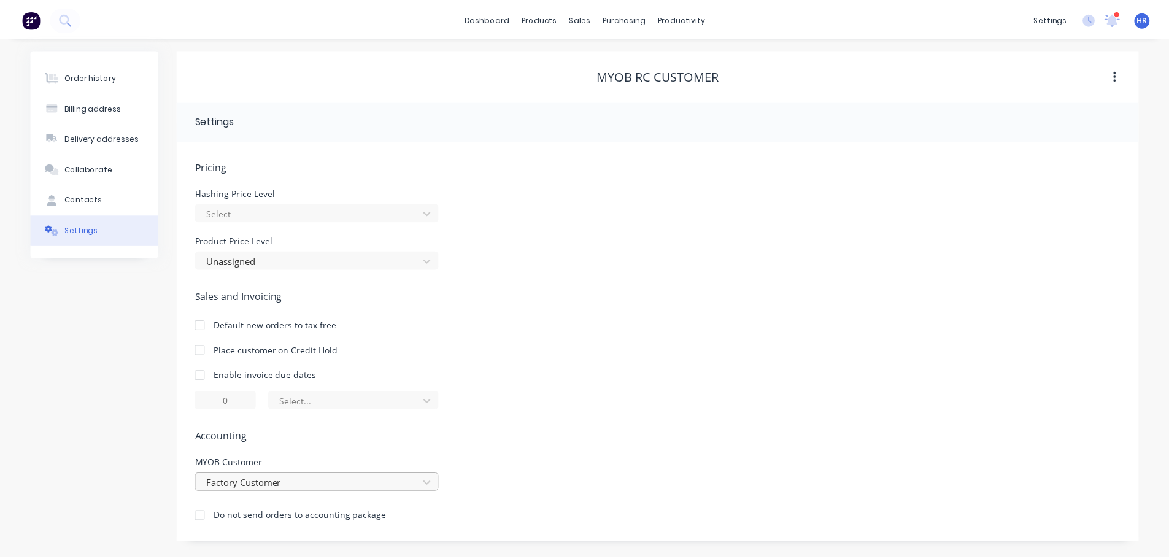
scroll to position [122, 0]
click at [358, 488] on div "Factory Customer" at bounding box center [314, 483] width 245 height 18
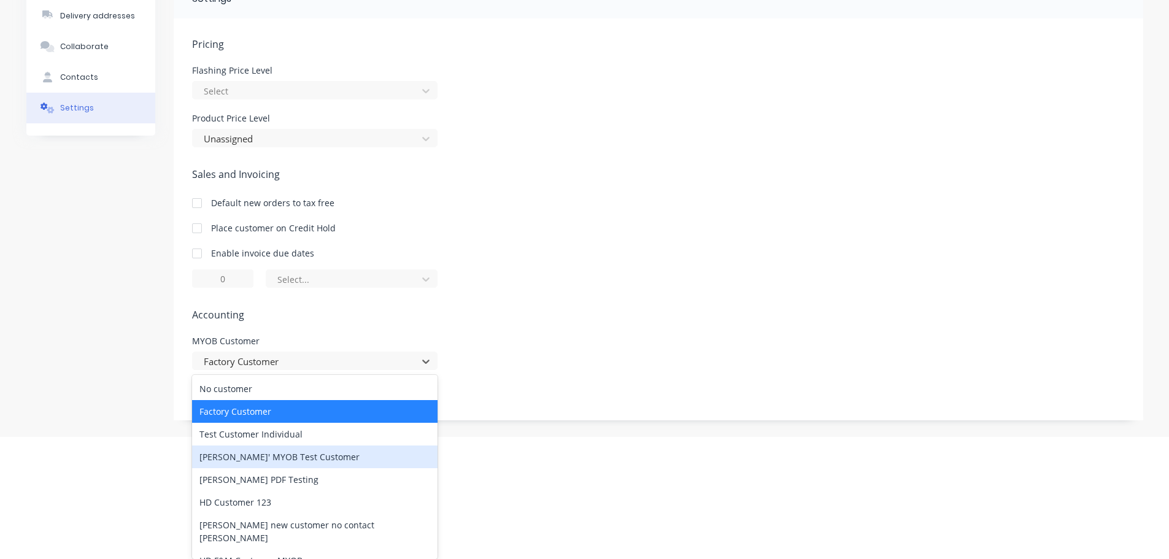
click at [619, 271] on div "Pricing Flashing Price Level Select Product Price Level Unassigned Sales and In…" at bounding box center [658, 229] width 933 height 384
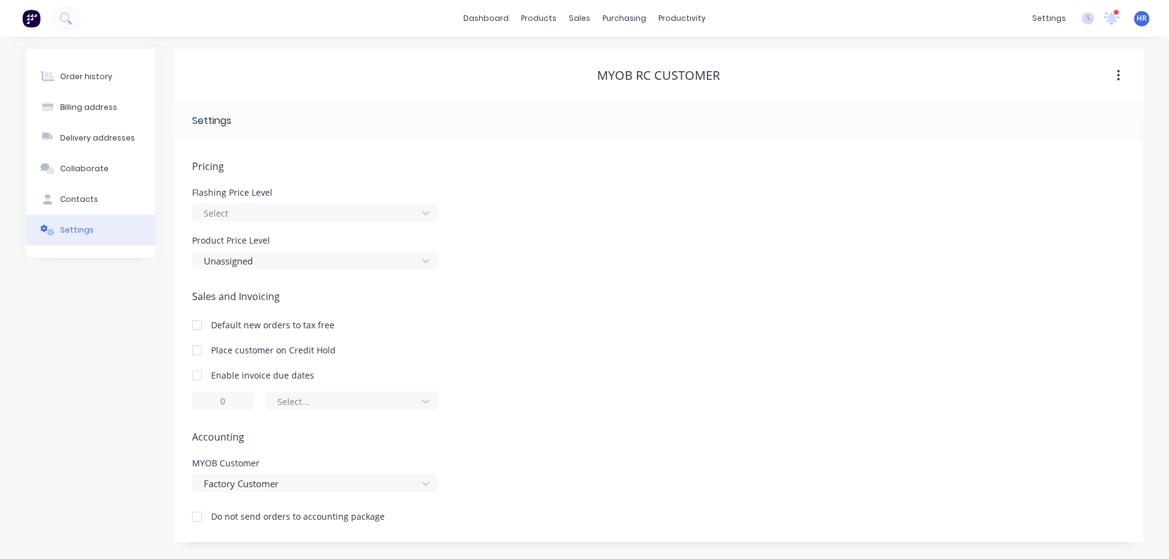
scroll to position [0, 0]
click at [109, 74] on div "Order history" at bounding box center [91, 76] width 52 height 11
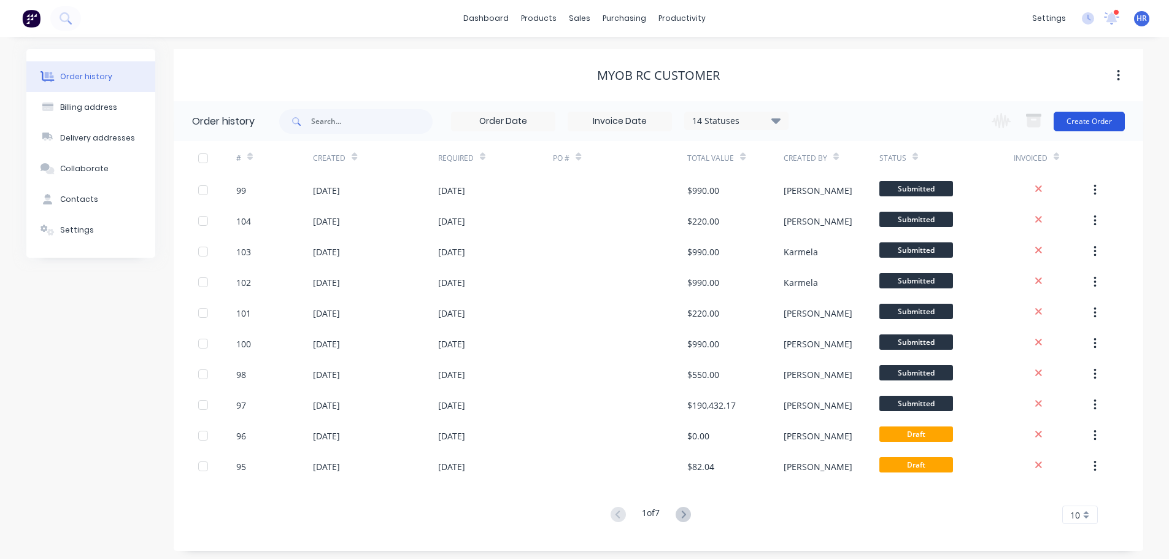
click at [1099, 121] on button "Create Order" at bounding box center [1089, 122] width 71 height 20
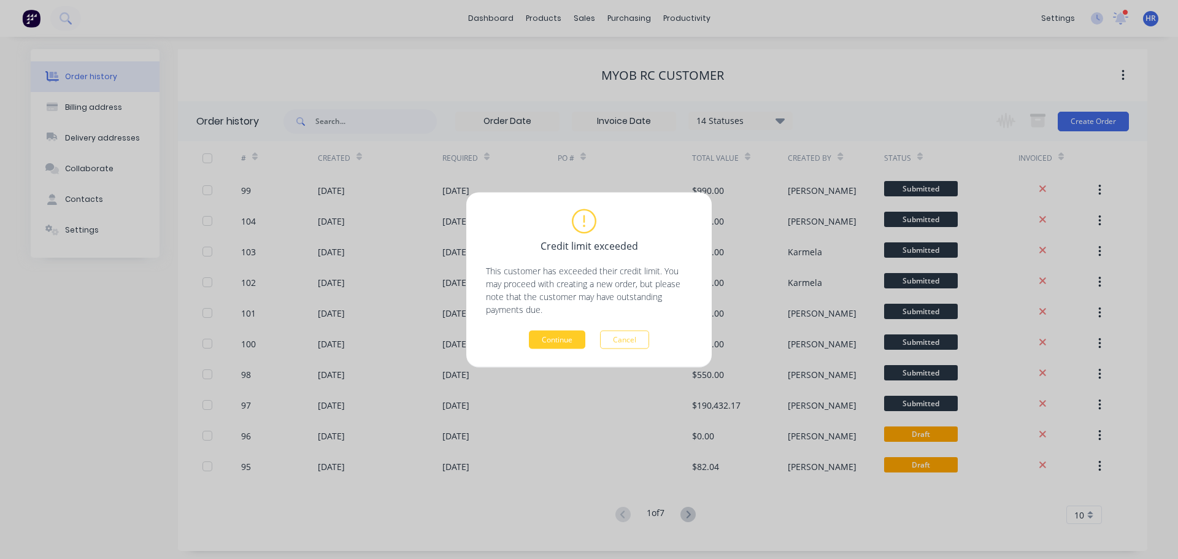
click at [564, 333] on button "Continue" at bounding box center [557, 339] width 56 height 18
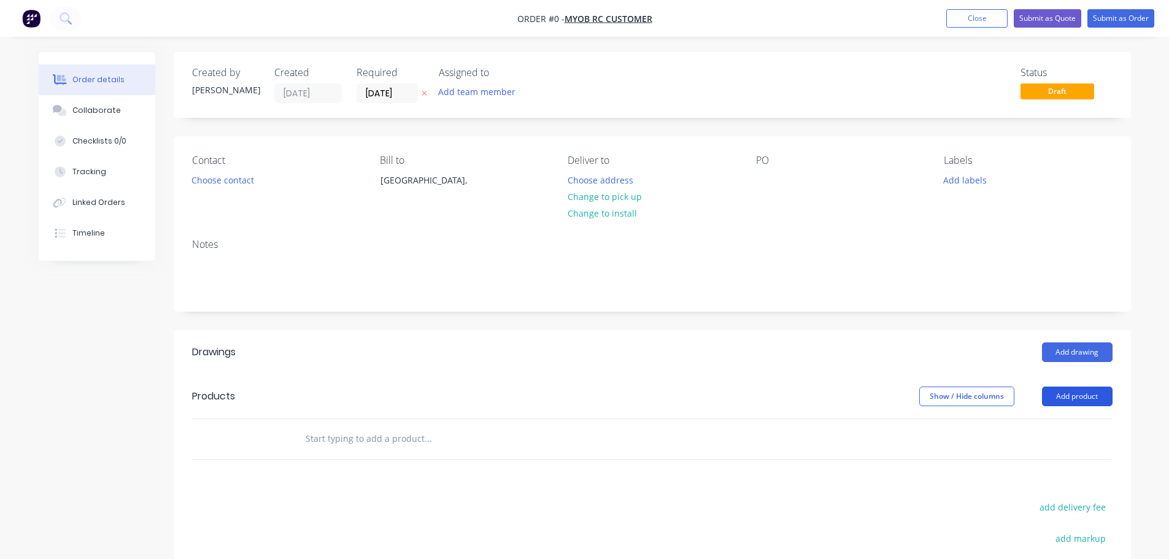
click at [1076, 402] on button "Add product" at bounding box center [1077, 397] width 71 height 20
click at [1056, 425] on div "Product catalogue" at bounding box center [1054, 428] width 95 height 18
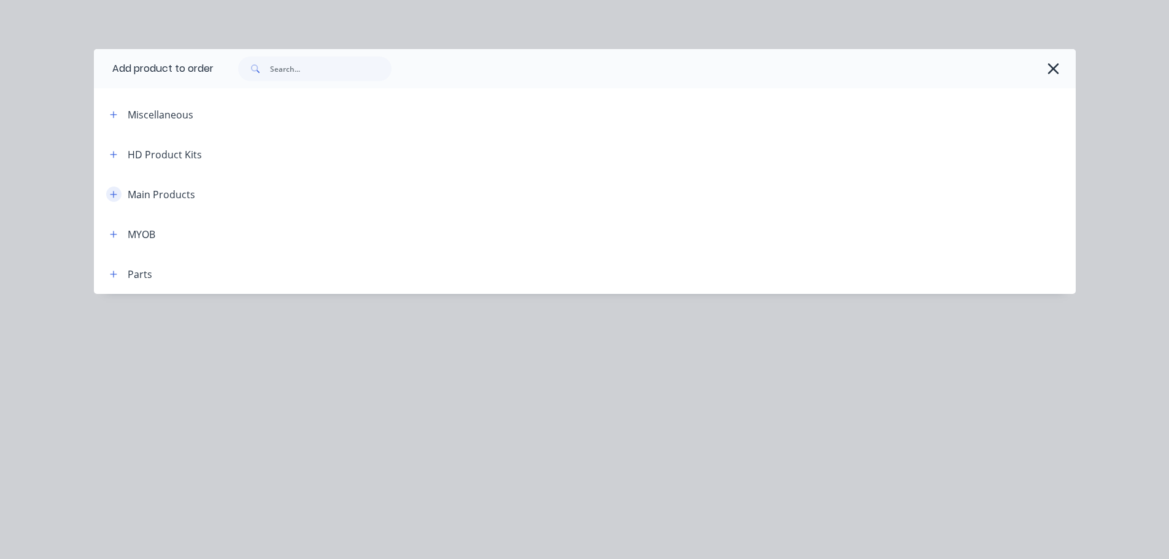
click at [115, 201] on button "button" at bounding box center [113, 194] width 15 height 15
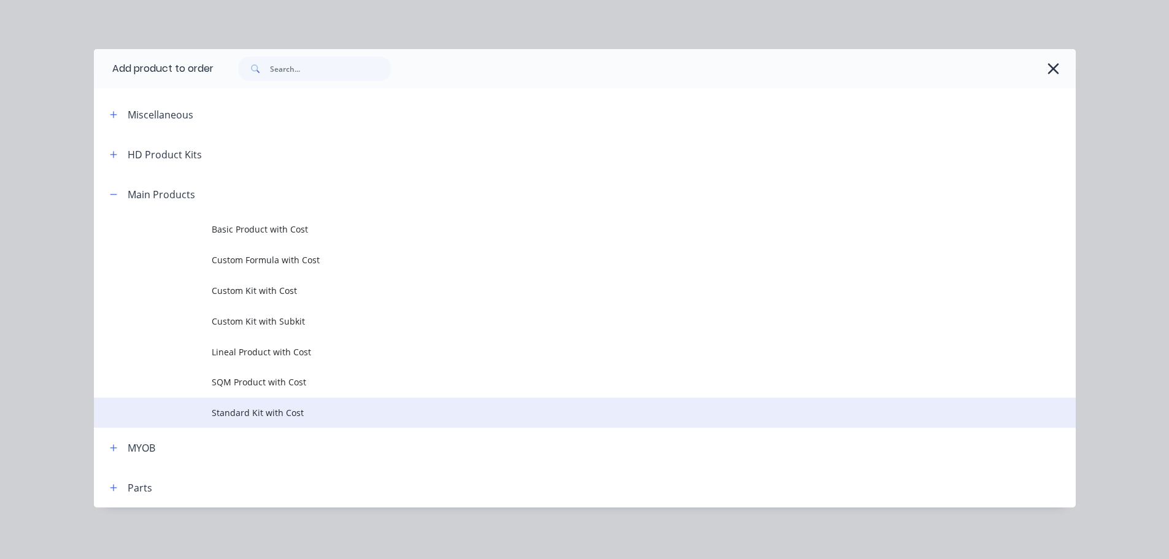
click at [246, 412] on span "Standard Kit with Cost" at bounding box center [557, 412] width 691 height 13
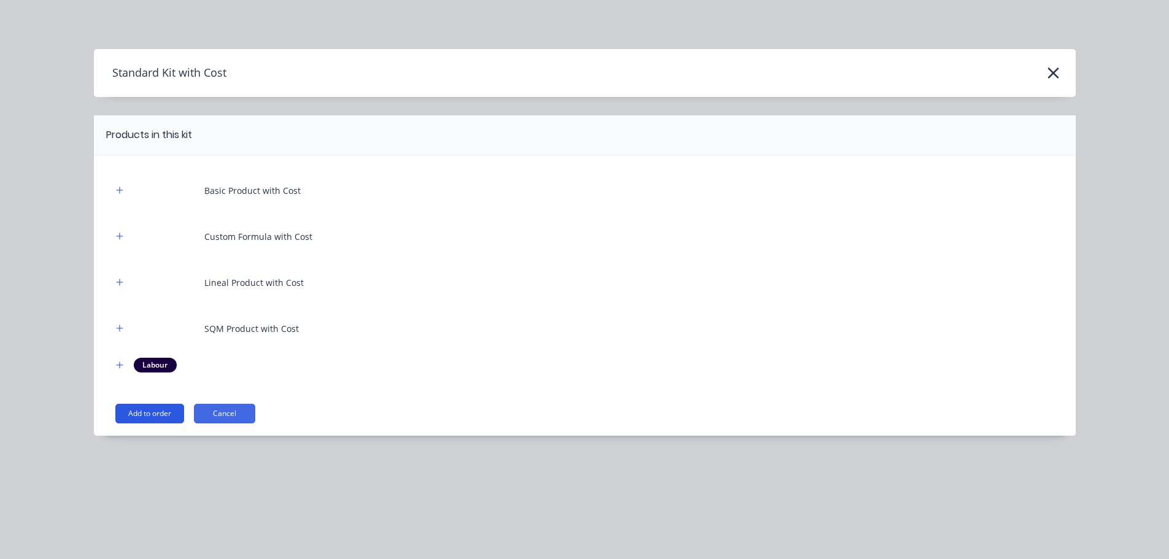
click at [161, 415] on button "Add to order" at bounding box center [149, 414] width 69 height 20
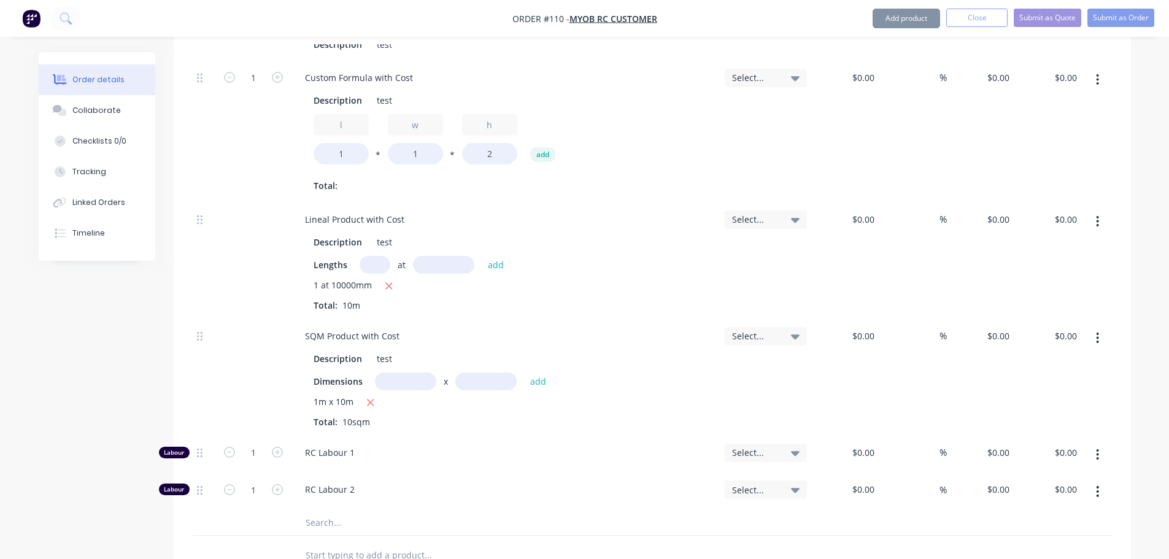
type input "$100.00"
type input "-100"
type input "$100.00"
type input "-100"
type input "$100.00"
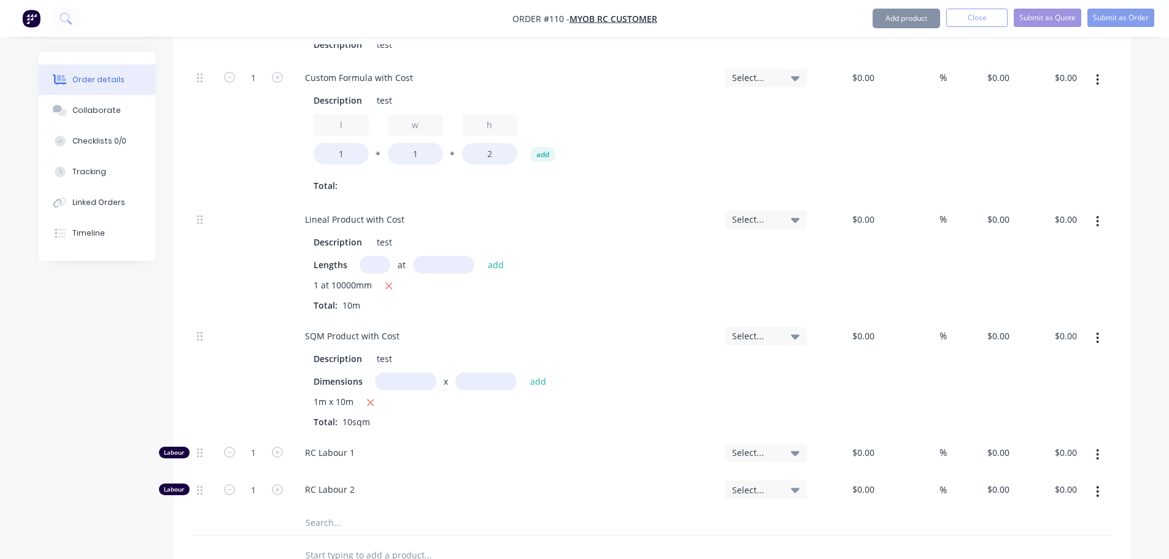
type input "-100"
type input "$100.00"
type input "-100"
type input "$150.00"
type input "33.33"
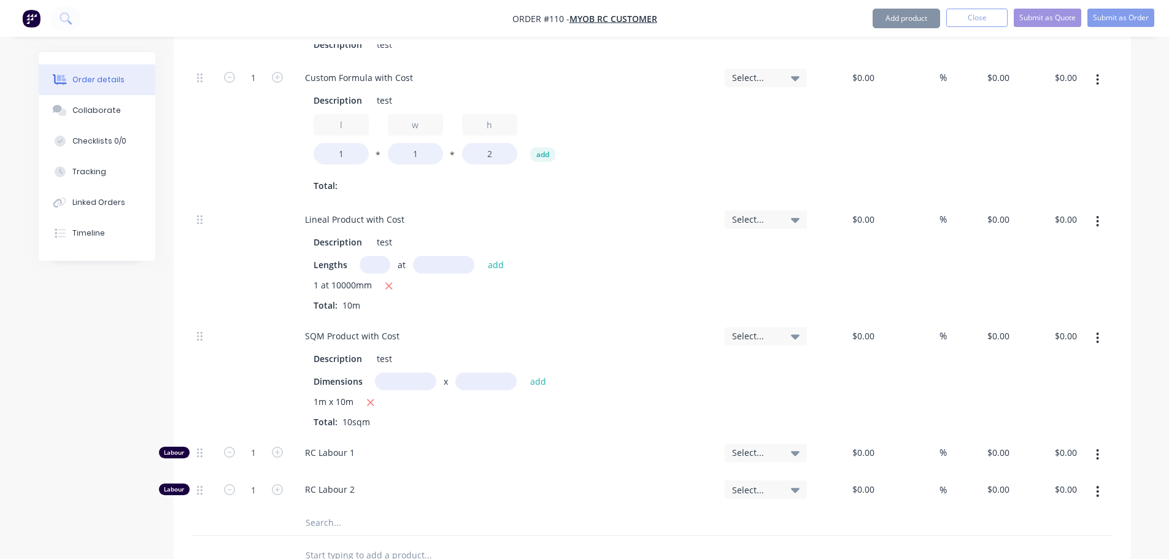
type input "$200.00"
type input "$250.00"
type input "11.2"
type input "$278.00"
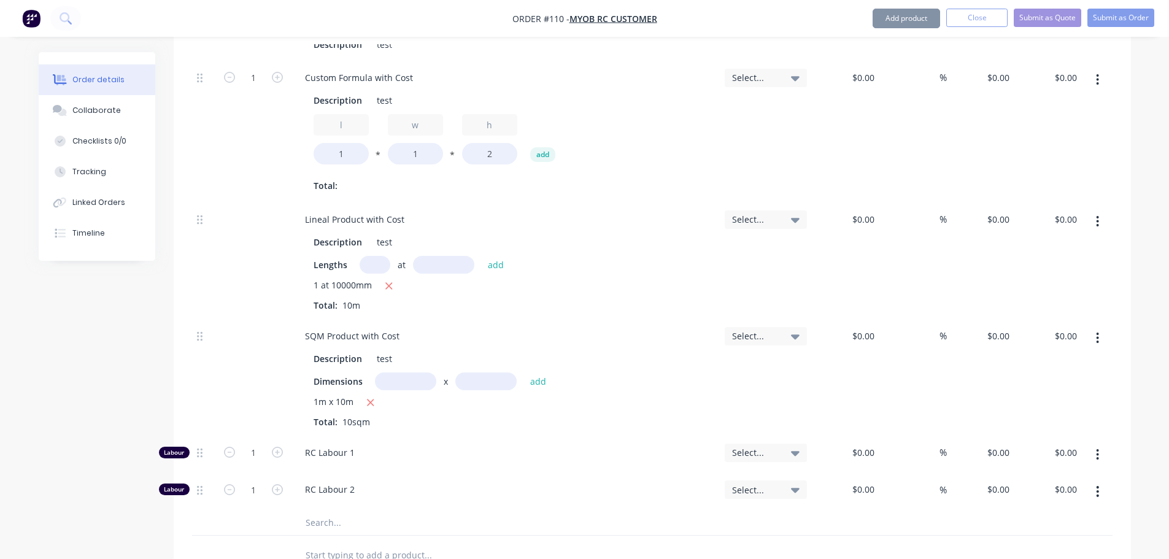
type input "$278.00"
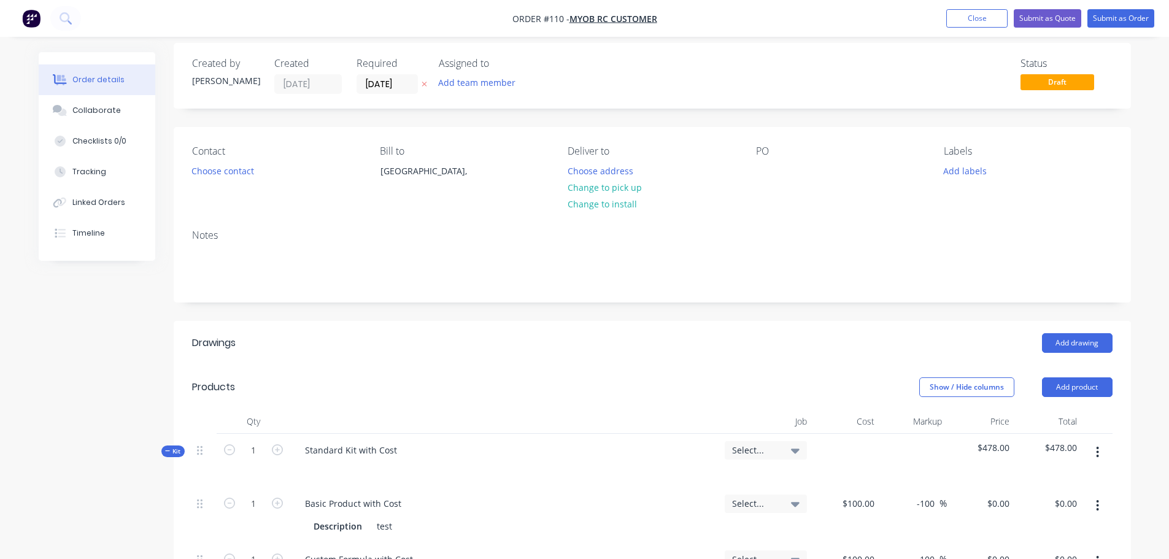
scroll to position [245, 0]
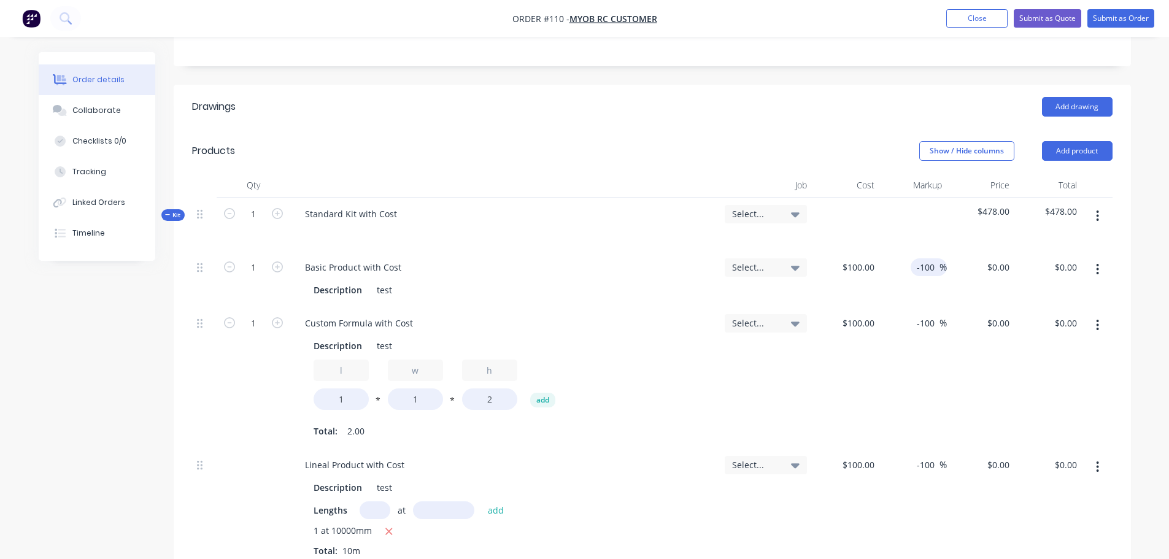
click at [919, 271] on input "-100" at bounding box center [928, 267] width 24 height 18
drag, startPoint x: 911, startPoint y: 265, endPoint x: 927, endPoint y: 269, distance: 17.0
click at [927, 269] on div "-100 -100 %" at bounding box center [929, 267] width 36 height 18
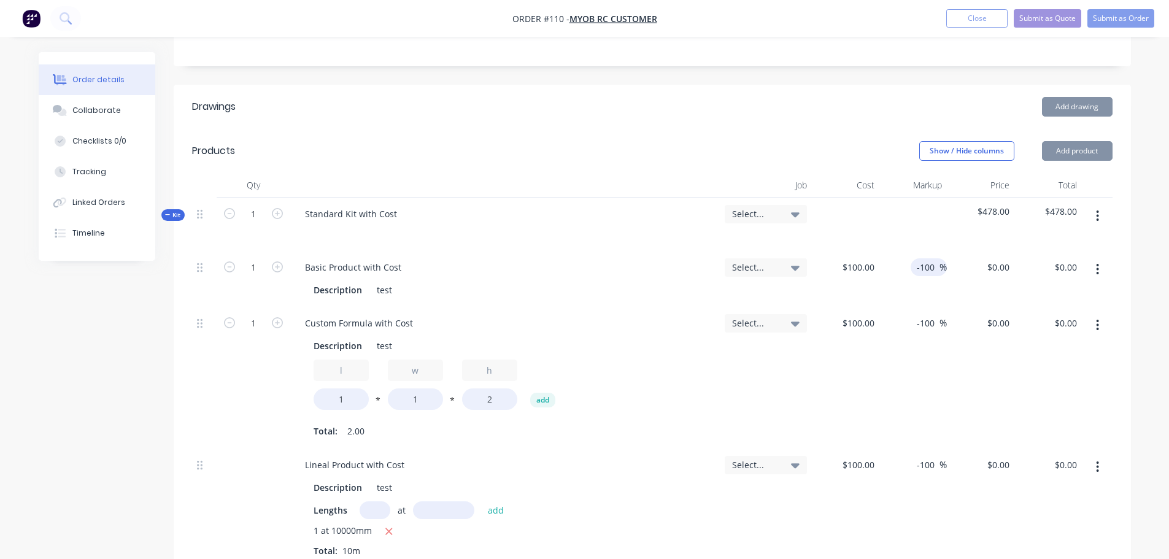
drag, startPoint x: 918, startPoint y: 266, endPoint x: 973, endPoint y: 273, distance: 55.6
click at [973, 273] on div "1 Basic Product with Cost Description test Select... $100.00 $100.00 -100 -100 …" at bounding box center [652, 279] width 920 height 56
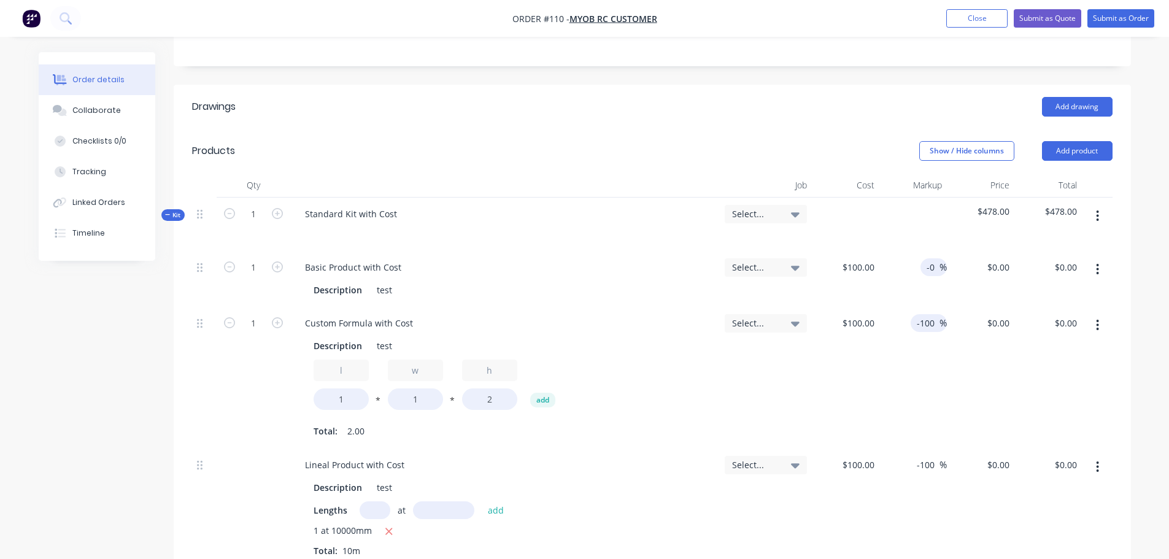
type input "-0"
type input "$100.00"
click at [916, 322] on input "-100" at bounding box center [928, 323] width 24 height 18
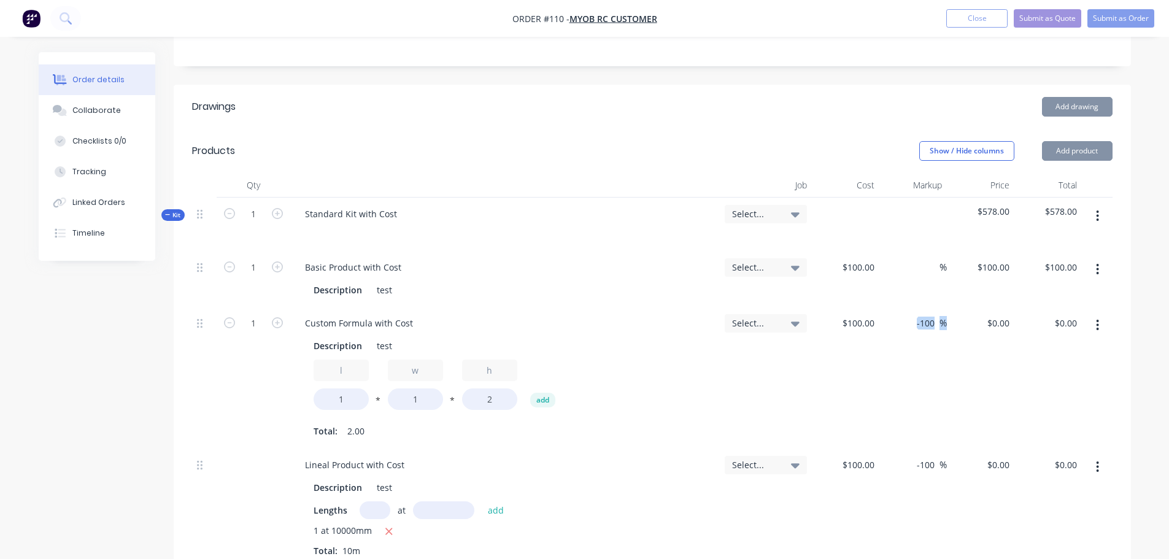
drag, startPoint x: 914, startPoint y: 318, endPoint x: 960, endPoint y: 323, distance: 46.8
click at [962, 322] on div "1 Custom Formula with Cost Description test l 1 * w 1 * h 2 add Total: 2.00 Sel…" at bounding box center [652, 378] width 920 height 142
click at [930, 325] on input "-100" at bounding box center [928, 323] width 24 height 18
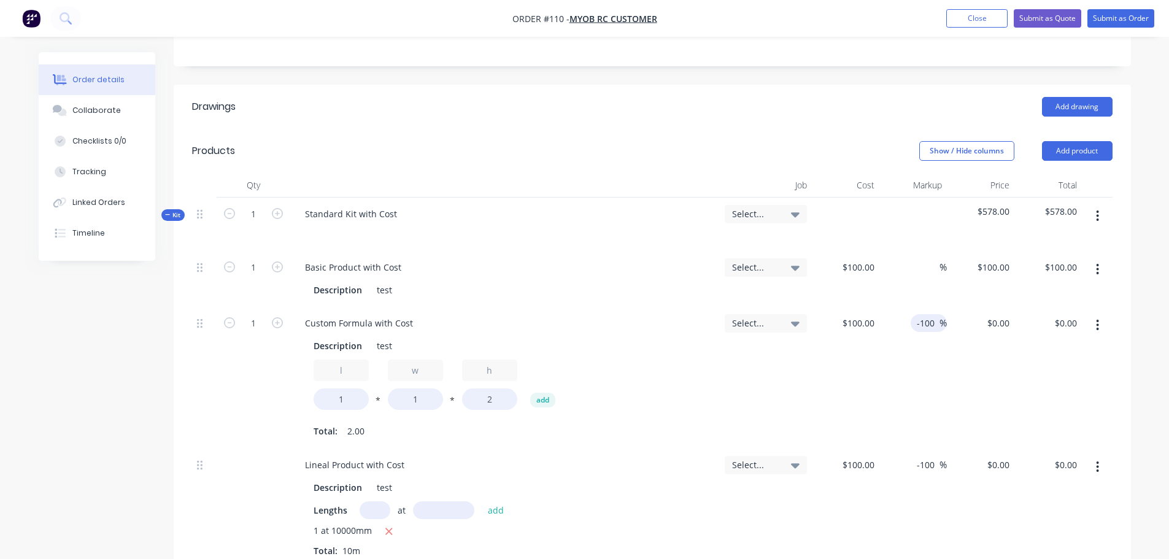
click at [917, 318] on input "-100" at bounding box center [928, 323] width 24 height 18
click at [916, 324] on input "-100" at bounding box center [928, 323] width 24 height 18
drag, startPoint x: 942, startPoint y: 329, endPoint x: 929, endPoint y: 322, distance: 14.8
click at [935, 327] on div "-100 -100 %" at bounding box center [929, 323] width 36 height 18
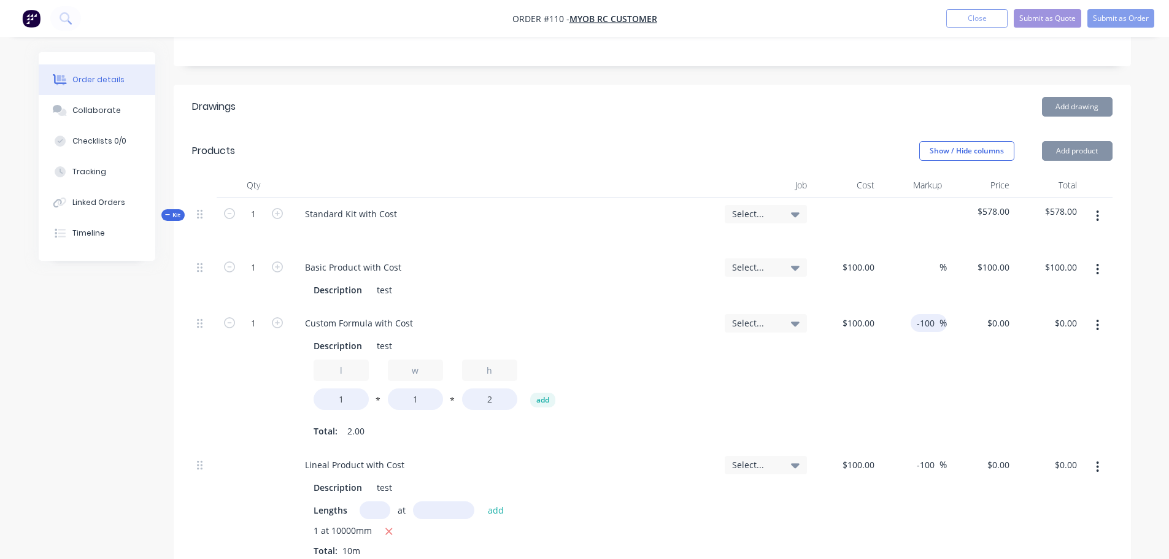
drag, startPoint x: 936, startPoint y: 319, endPoint x: 895, endPoint y: 322, distance: 40.6
click at [895, 322] on div "-100 -100 %" at bounding box center [913, 378] width 68 height 142
type input "0"
type input "$100.00"
type input "$200.00"
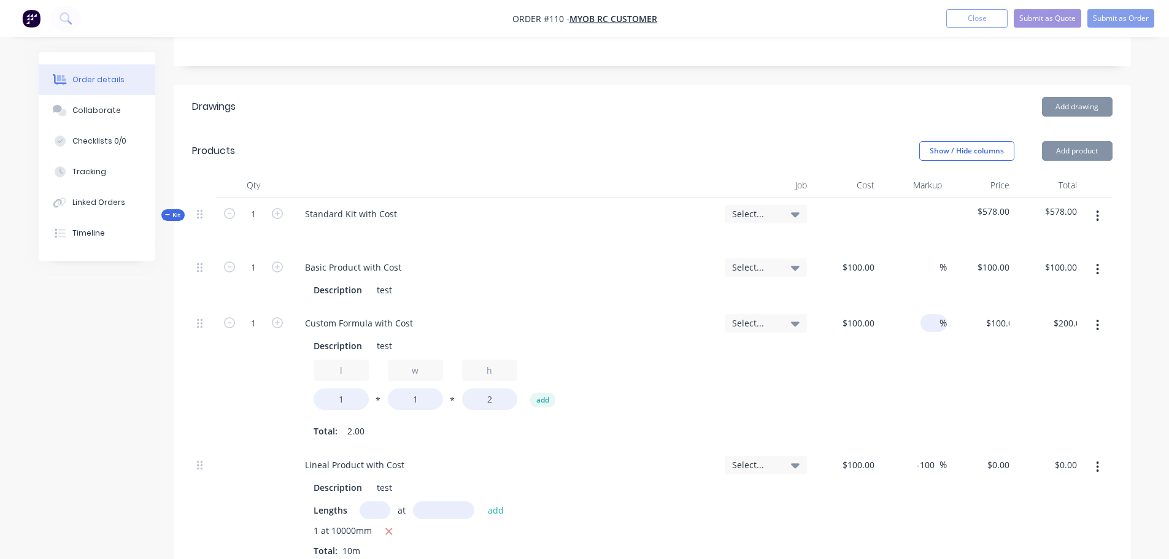
drag, startPoint x: 940, startPoint y: 349, endPoint x: 941, endPoint y: 376, distance: 26.4
click at [940, 350] on div "0 %" at bounding box center [913, 378] width 68 height 142
click at [936, 461] on div "-100 -100" at bounding box center [928, 465] width 24 height 18
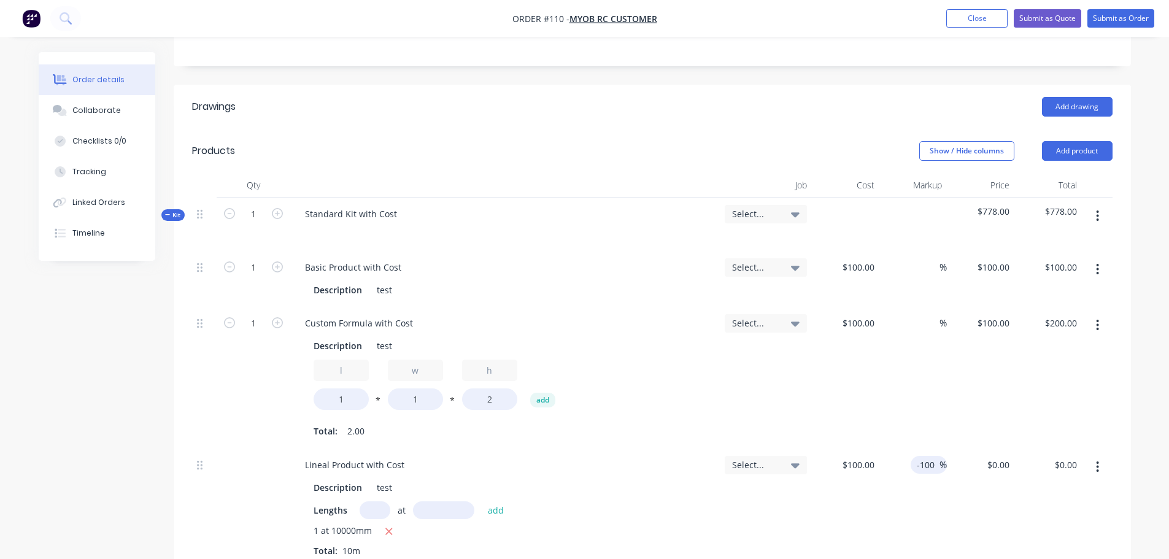
drag, startPoint x: 936, startPoint y: 462, endPoint x: 900, endPoint y: 466, distance: 37.0
click at [900, 466] on div "-100 -100 %" at bounding box center [913, 507] width 68 height 117
type input "0"
type input "$100.00"
type input "$1,000.00"
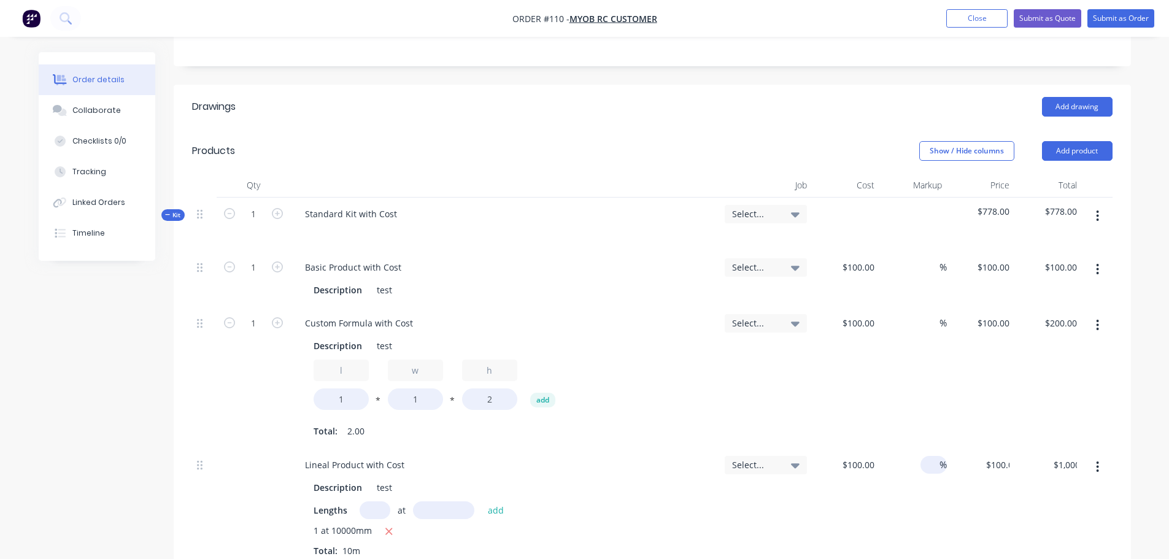
click at [972, 410] on div "$100.00 $100.00" at bounding box center [981, 378] width 68 height 142
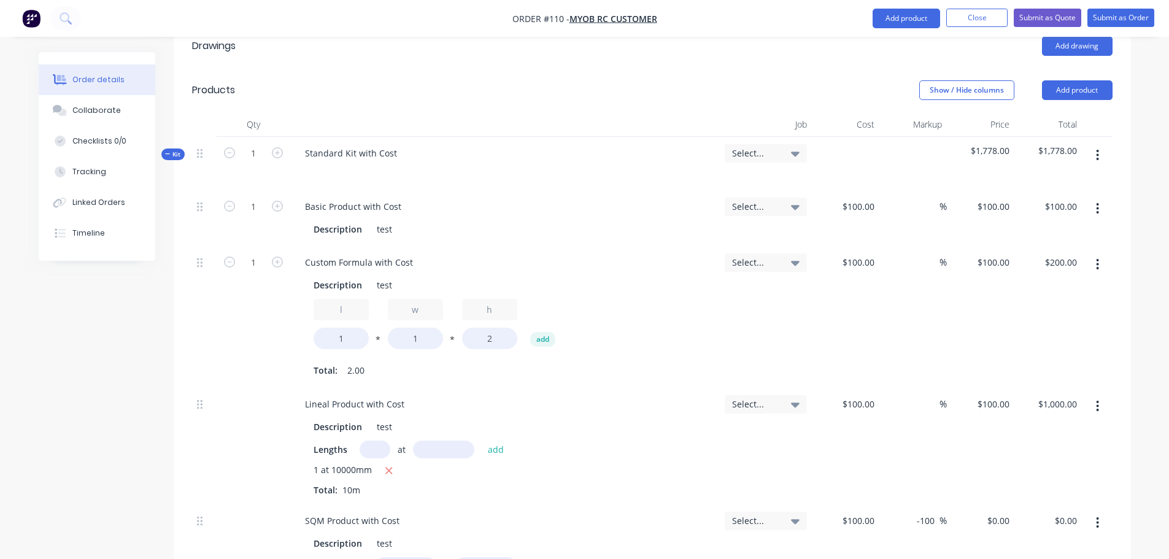
scroll to position [491, 0]
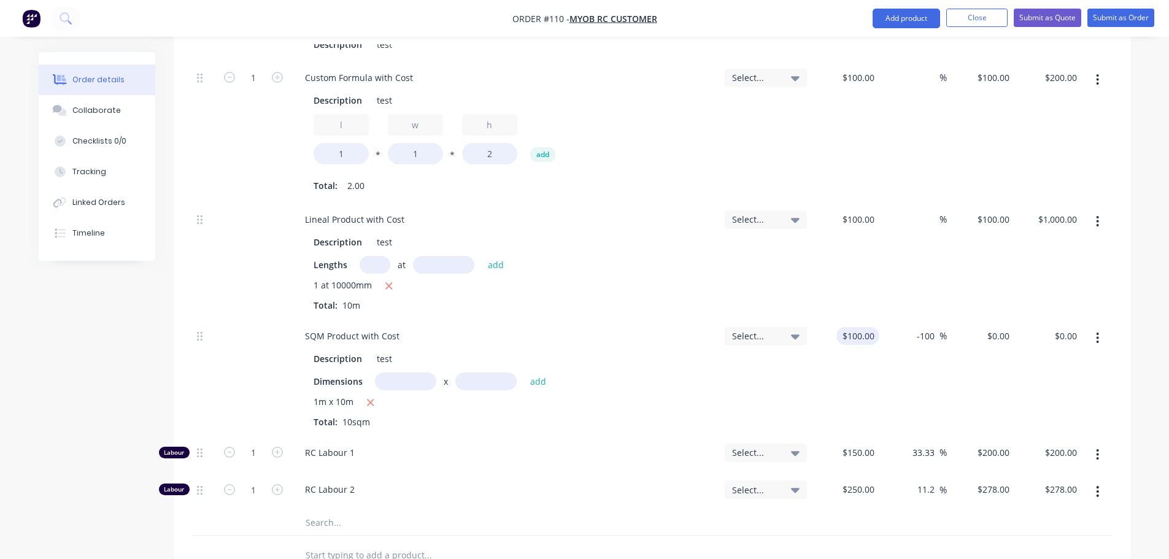
drag, startPoint x: 931, startPoint y: 337, endPoint x: 878, endPoint y: 339, distance: 52.8
click at [878, 339] on div "SQM Product with Cost Description test Dimensions x add 1m x 10m Total: 10sqm S…" at bounding box center [652, 378] width 920 height 117
drag, startPoint x: 928, startPoint y: 331, endPoint x: 955, endPoint y: 334, distance: 27.3
click at [949, 331] on div "SQM Product with Cost Description test Dimensions x add 1m x 10m Total: 10sqm S…" at bounding box center [652, 378] width 920 height 117
type input "20"
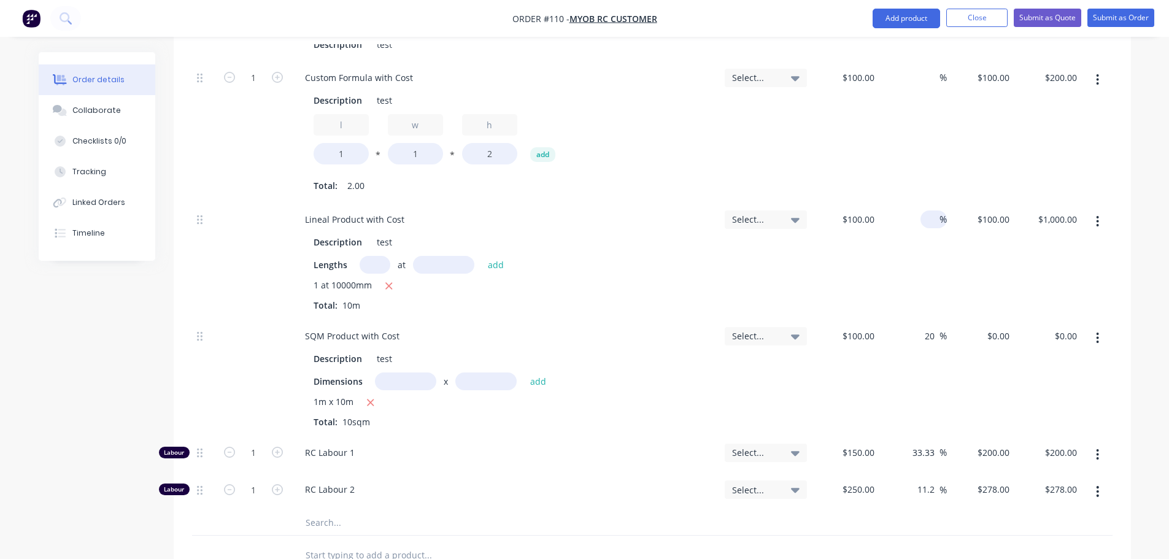
type input "$120.00"
type input "$1,200.00"
click at [929, 224] on input at bounding box center [932, 219] width 14 height 18
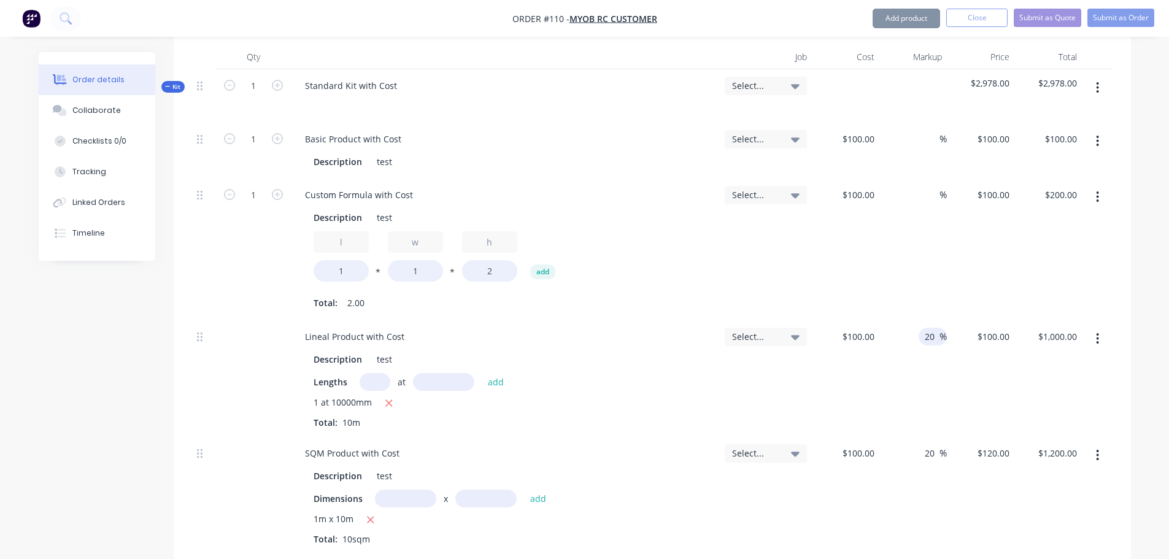
scroll to position [368, 0]
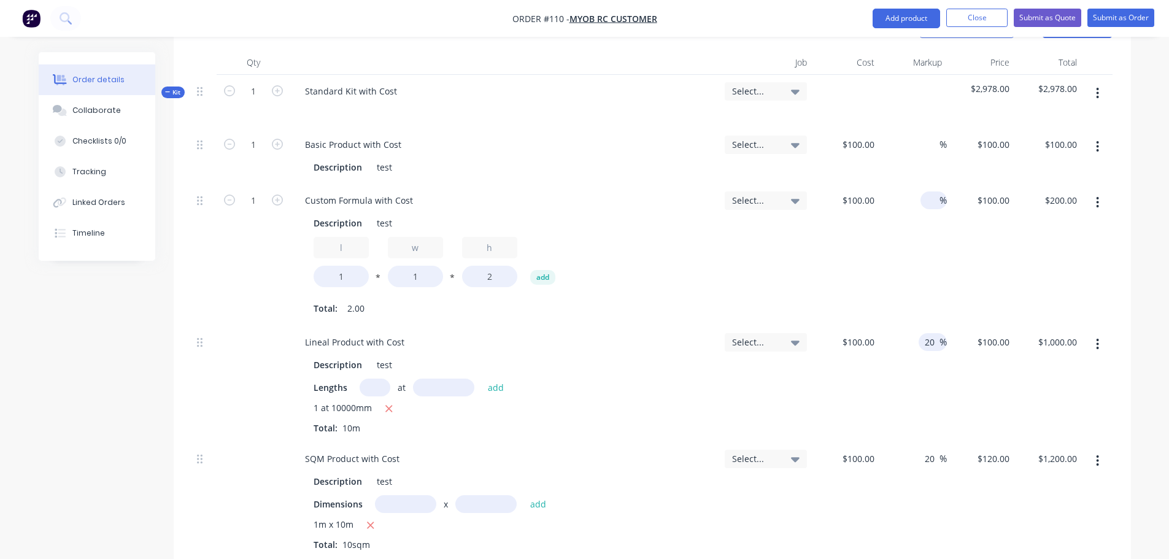
type input "20"
type input "$120.00"
type input "$1,200.00"
click at [922, 201] on div "%" at bounding box center [933, 200] width 26 height 18
type input "20"
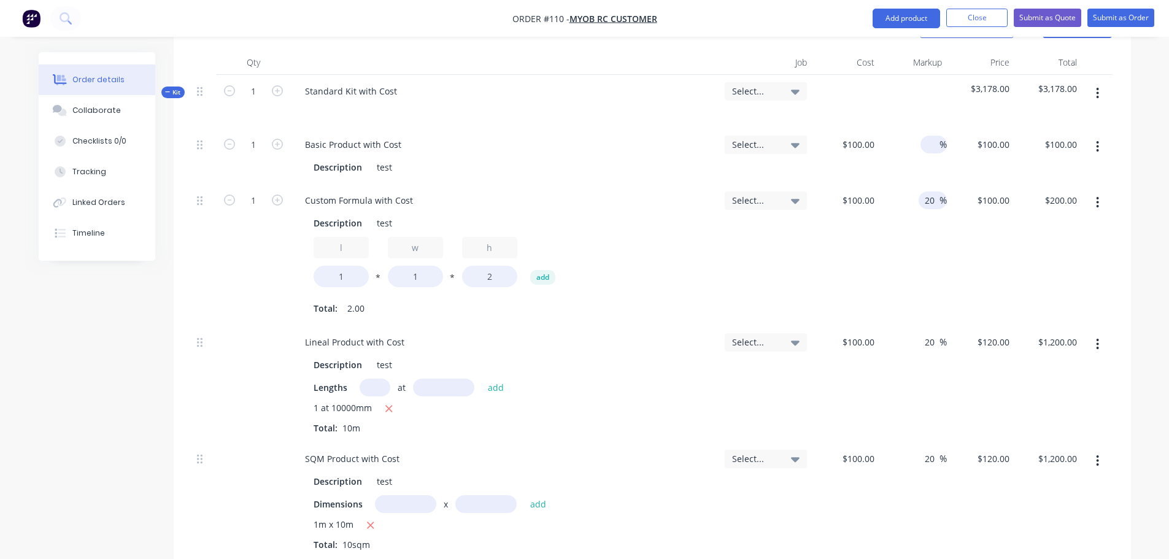
type input "$120.00"
type input "$240.00"
click at [927, 143] on input at bounding box center [932, 145] width 14 height 18
type input "20"
type input "$120.00"
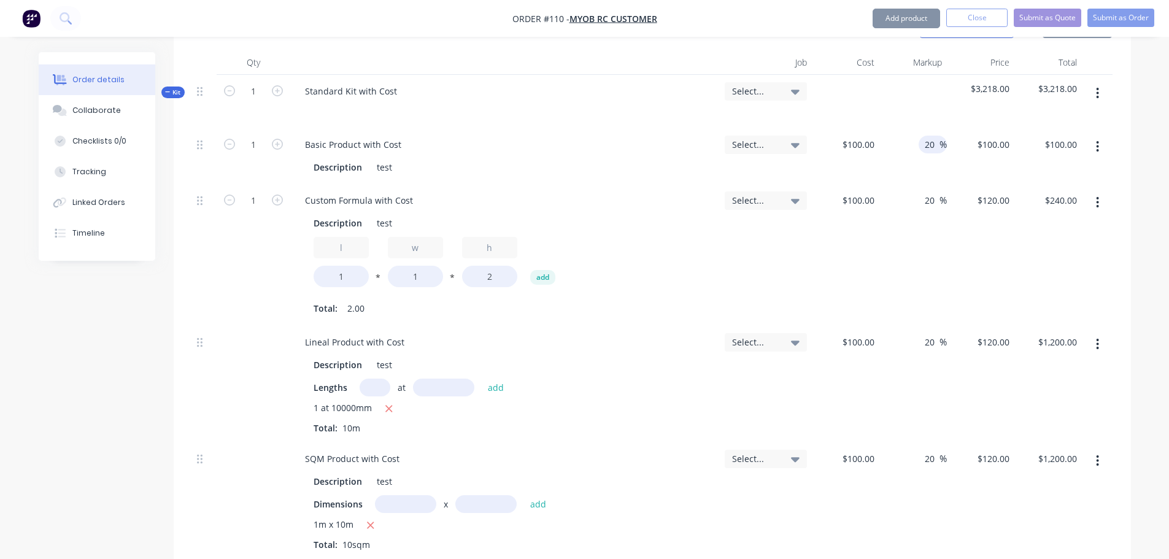
type input "$120.00"
click at [951, 271] on div "$120.00 $120.00" at bounding box center [981, 255] width 68 height 142
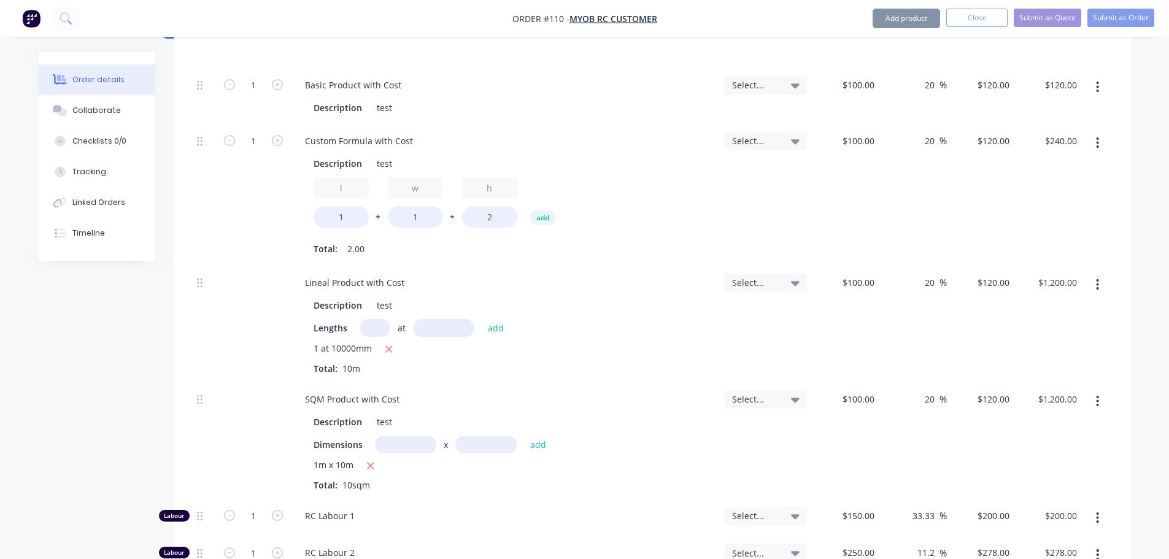
scroll to position [552, 0]
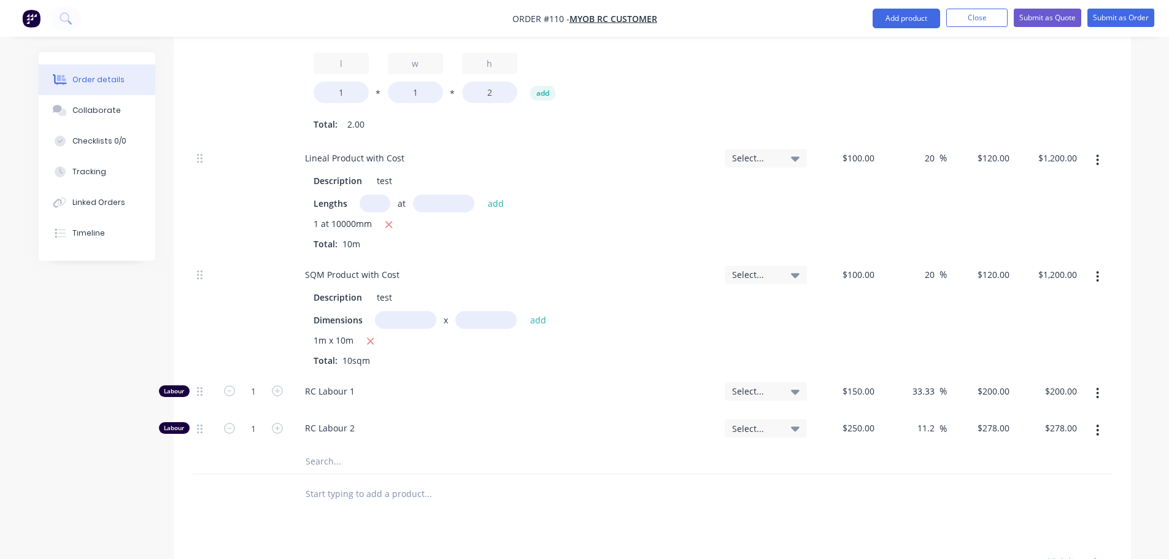
drag, startPoint x: 916, startPoint y: 391, endPoint x: 1016, endPoint y: 391, distance: 99.4
click at [1014, 396] on div "Labour 1 RC Labour 1 Select... $150.00 $150.00 33.33 33.33 % $200.00 $200.00 $2…" at bounding box center [652, 393] width 920 height 37
type input "$199.995"
click at [942, 341] on div "20 20 %" at bounding box center [913, 316] width 68 height 117
click at [911, 432] on div "11.2 11.2 %" at bounding box center [913, 430] width 68 height 37
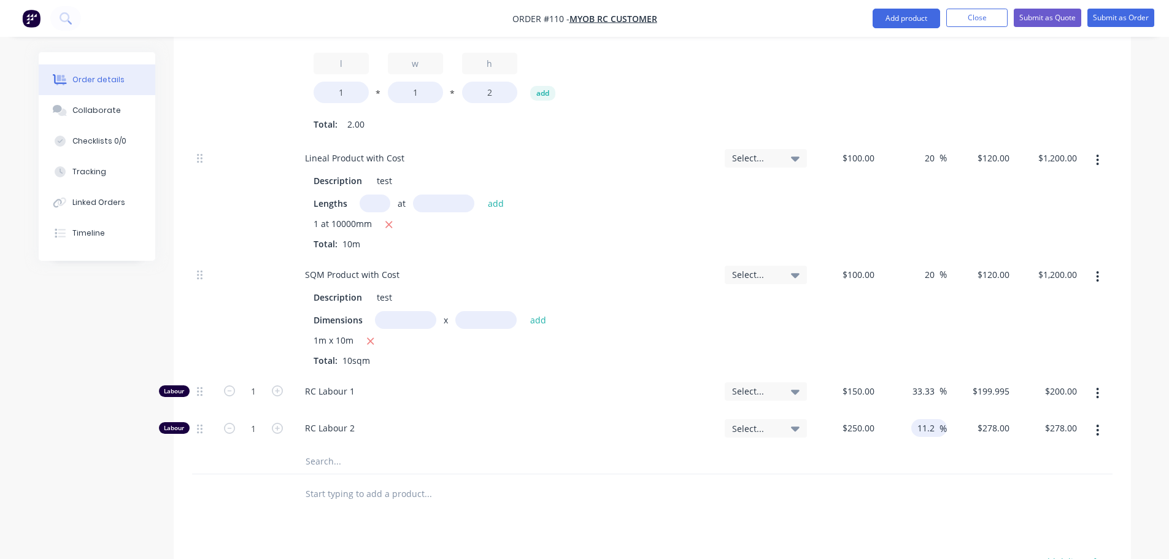
click at [924, 429] on input "11.2" at bounding box center [927, 428] width 23 height 18
click at [940, 474] on div at bounding box center [652, 494] width 920 height 40
click at [924, 431] on input "11.2" at bounding box center [927, 428] width 23 height 18
click at [965, 459] on div at bounding box center [652, 461] width 920 height 25
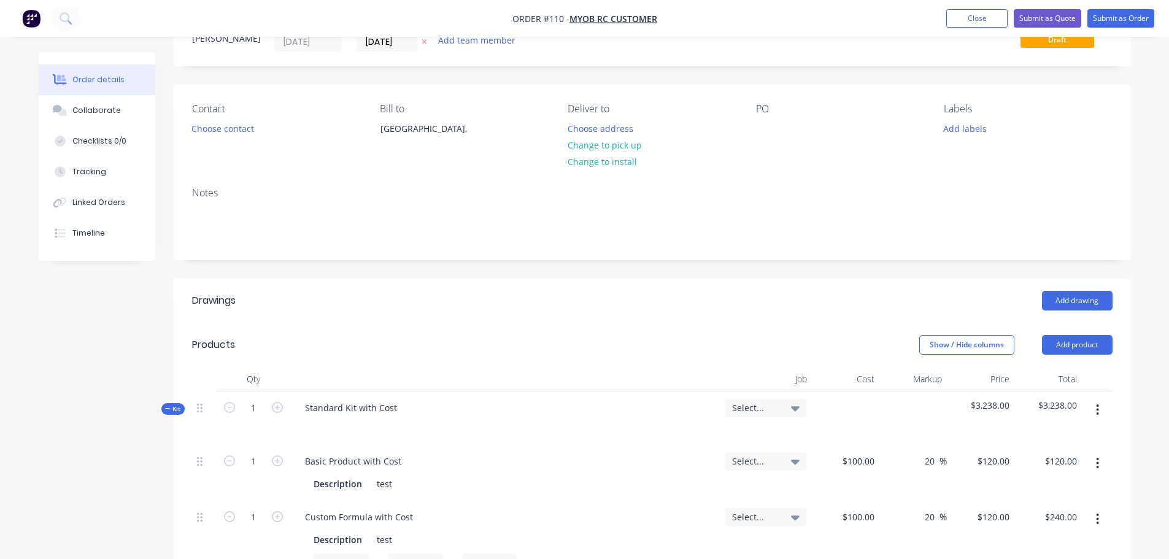
scroll to position [0, 0]
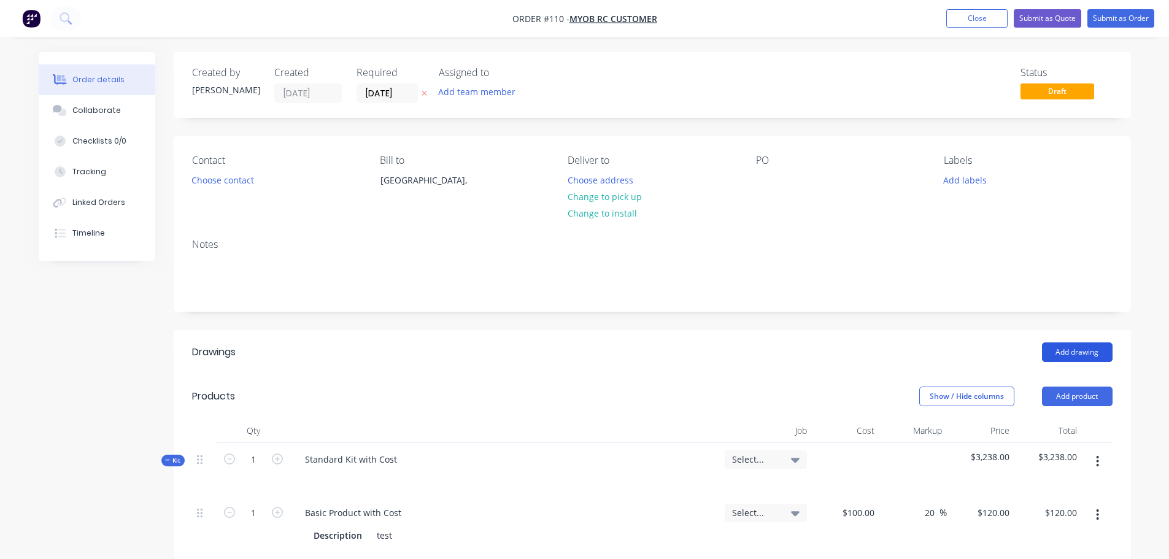
click at [1094, 347] on button "Add drawing" at bounding box center [1077, 352] width 71 height 20
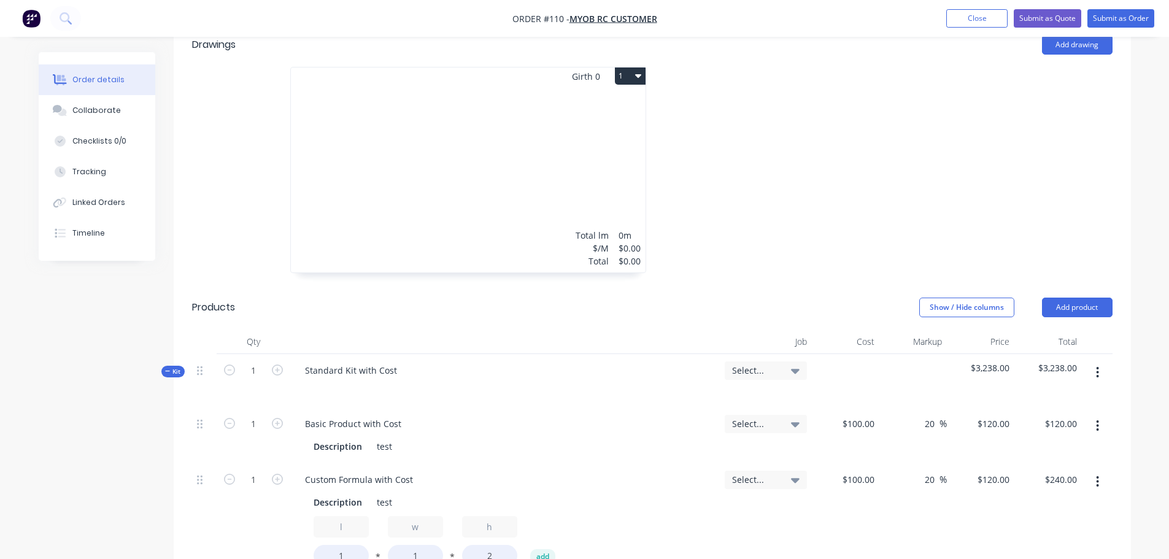
scroll to position [184, 0]
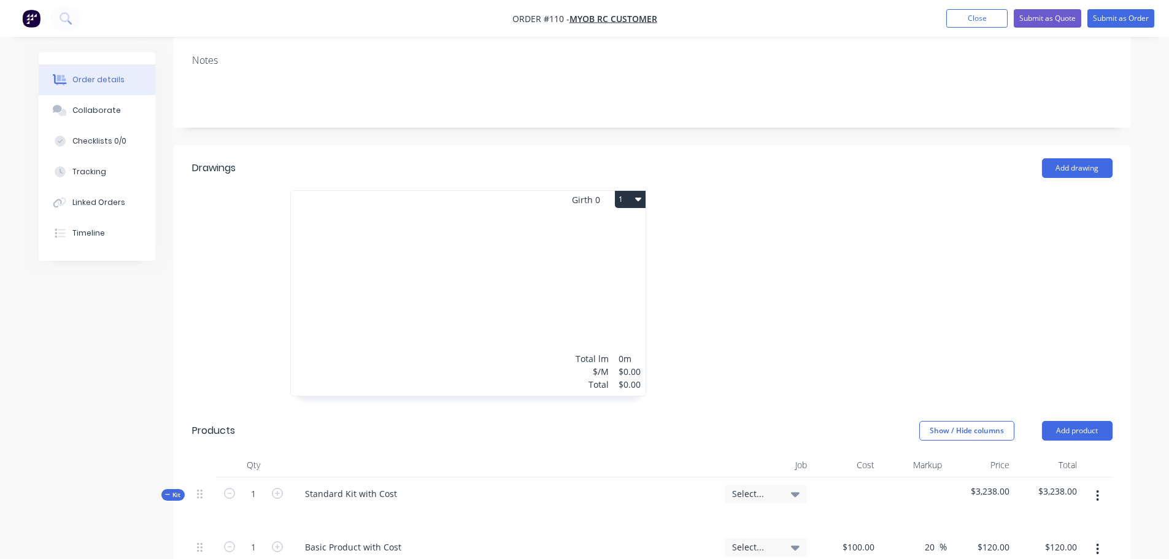
click at [638, 201] on icon "button" at bounding box center [638, 199] width 6 height 10
drag, startPoint x: 596, startPoint y: 277, endPoint x: 614, endPoint y: 282, distance: 19.2
click at [595, 277] on div "Delete" at bounding box center [587, 278] width 95 height 18
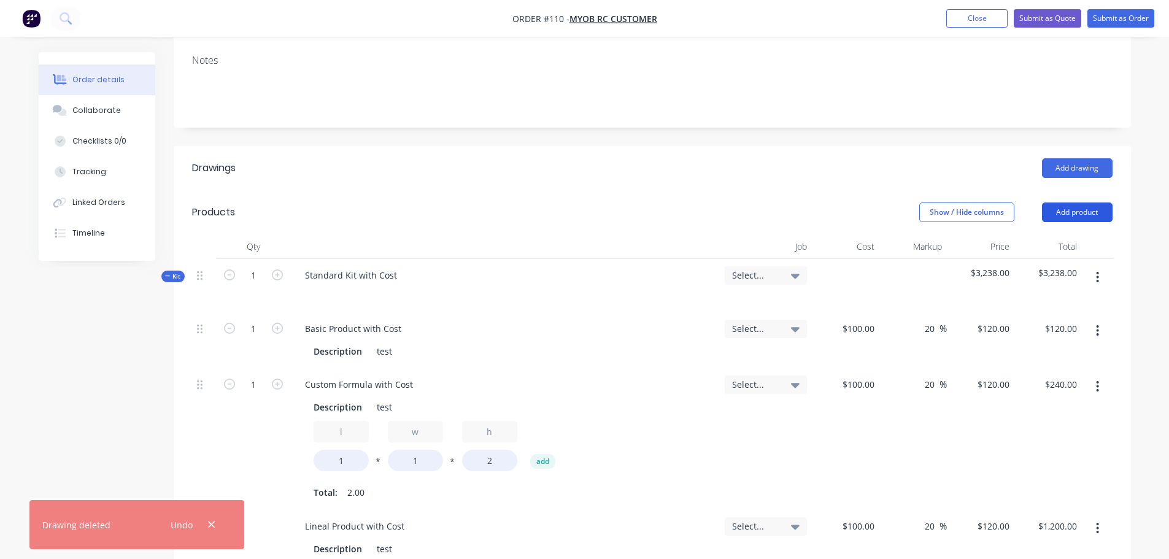
click at [1097, 208] on button "Add product" at bounding box center [1077, 213] width 71 height 20
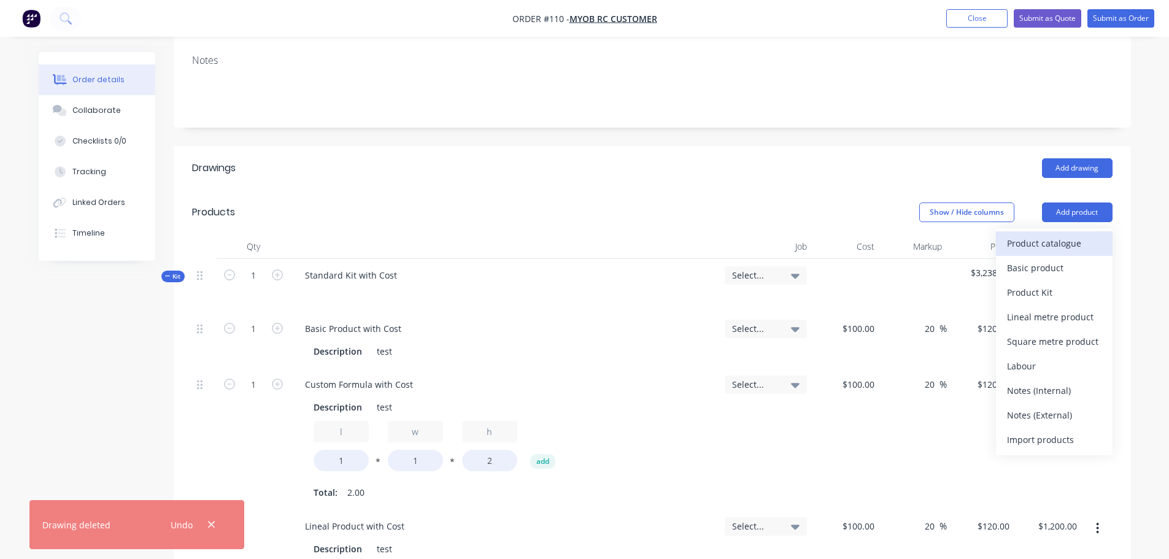
click at [1037, 238] on div "Product catalogue" at bounding box center [1054, 243] width 95 height 18
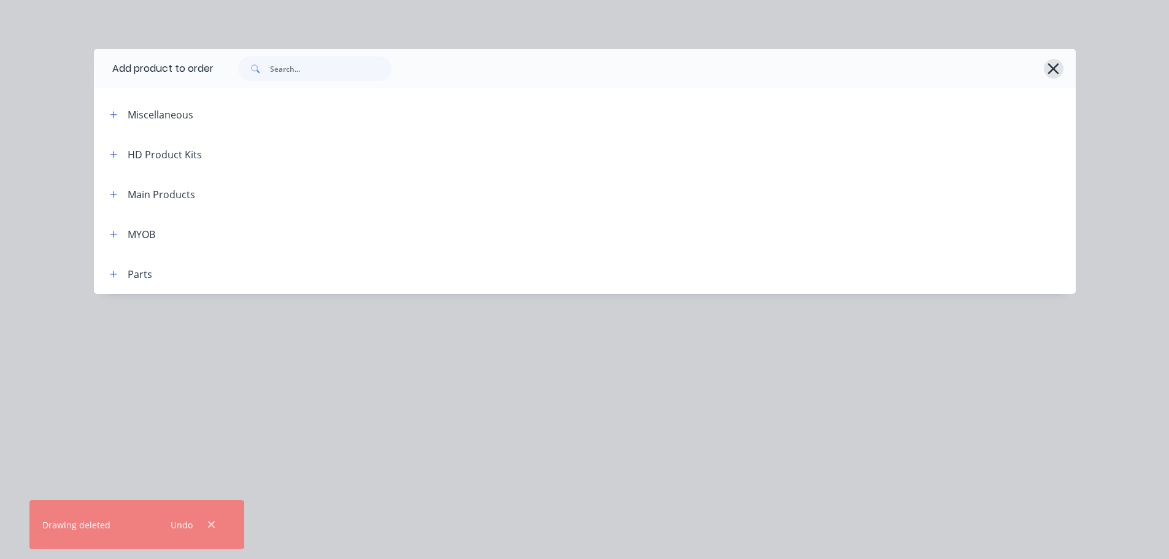
click at [1053, 69] on icon "button" at bounding box center [1053, 68] width 11 height 11
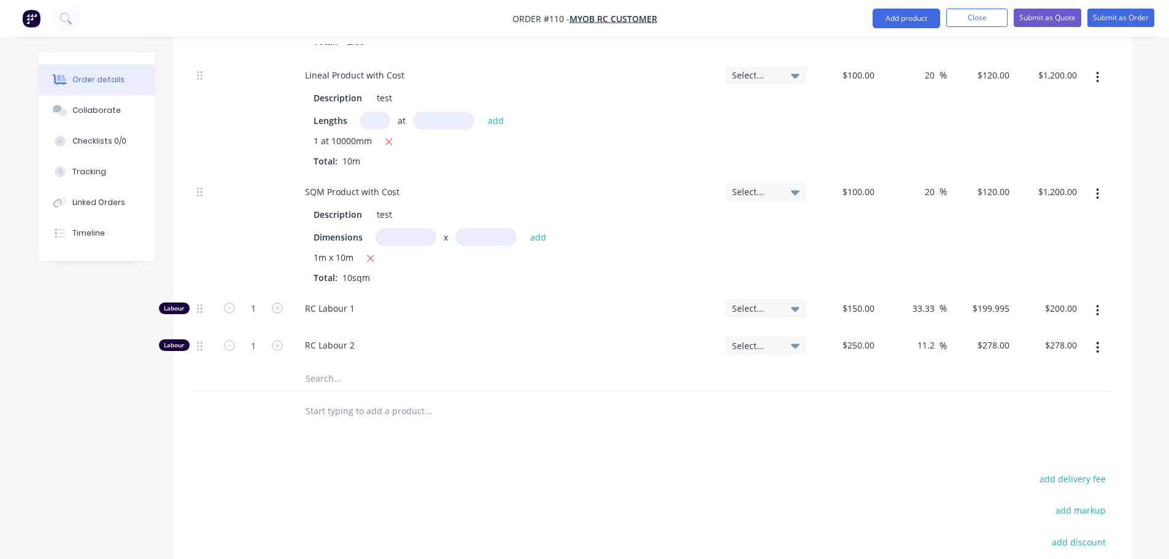
scroll to position [820, 0]
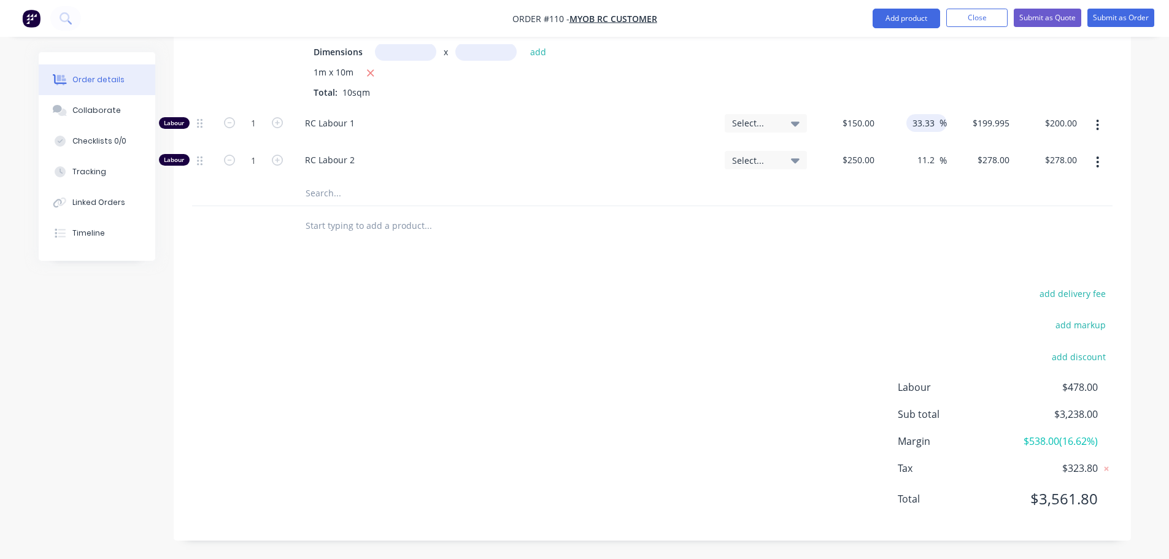
click at [918, 122] on input "33.33" at bounding box center [925, 123] width 28 height 18
click at [909, 120] on div "33.33 33.33 %" at bounding box center [926, 123] width 41 height 18
click at [937, 121] on input "33.33" at bounding box center [925, 123] width 28 height 18
type input "33.34"
type input "$200.01"
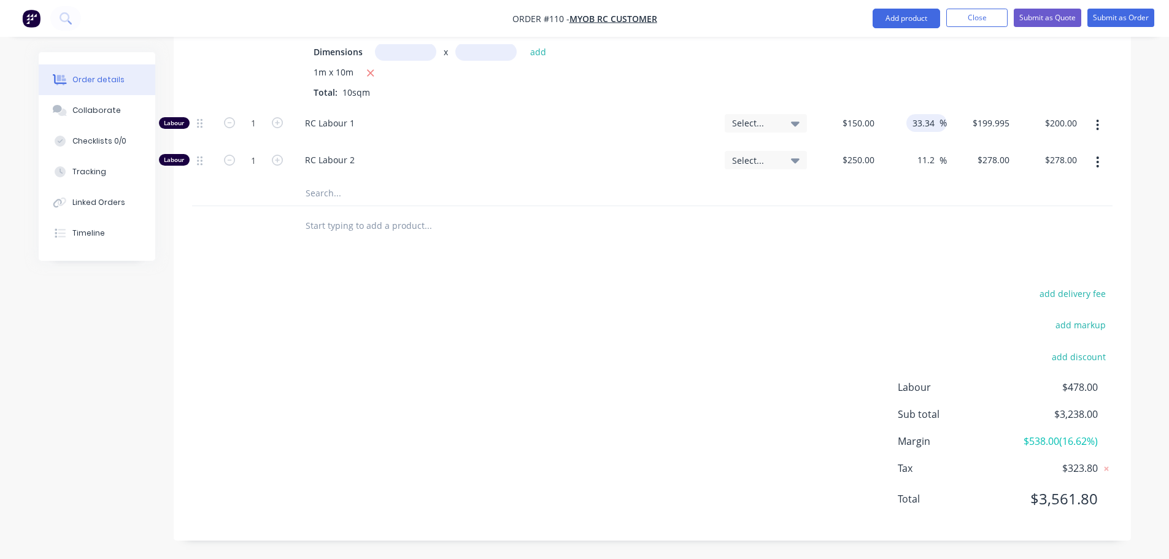
type input "$200.01"
click at [990, 198] on div at bounding box center [652, 193] width 920 height 25
click at [930, 121] on input "33.34" at bounding box center [925, 123] width 28 height 18
click at [908, 218] on div at bounding box center [652, 226] width 920 height 40
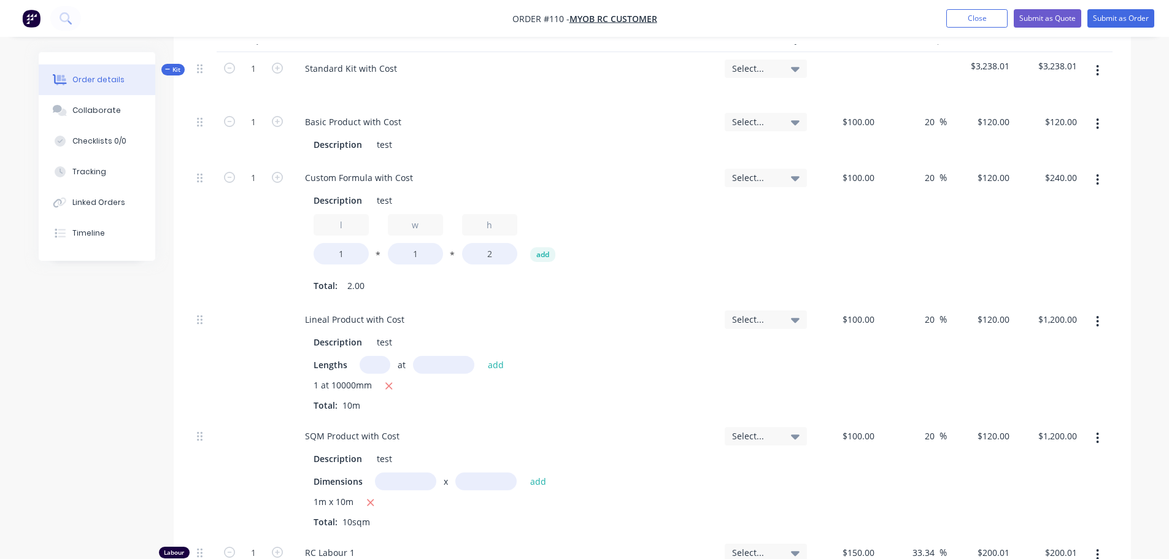
scroll to position [145, 0]
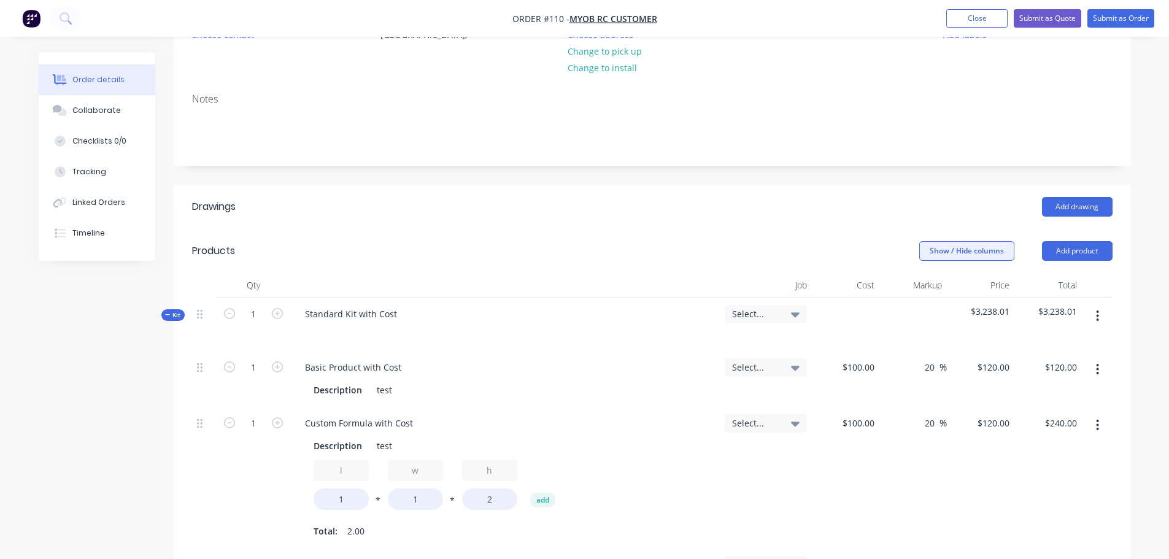
click at [985, 253] on button "Show / Hide columns" at bounding box center [966, 251] width 95 height 20
click at [1099, 312] on button "button" at bounding box center [1097, 316] width 29 height 22
drag, startPoint x: 1020, startPoint y: 418, endPoint x: 1065, endPoint y: 361, distance: 72.2
click at [1022, 418] on div "Delete" at bounding box center [1054, 422] width 95 height 18
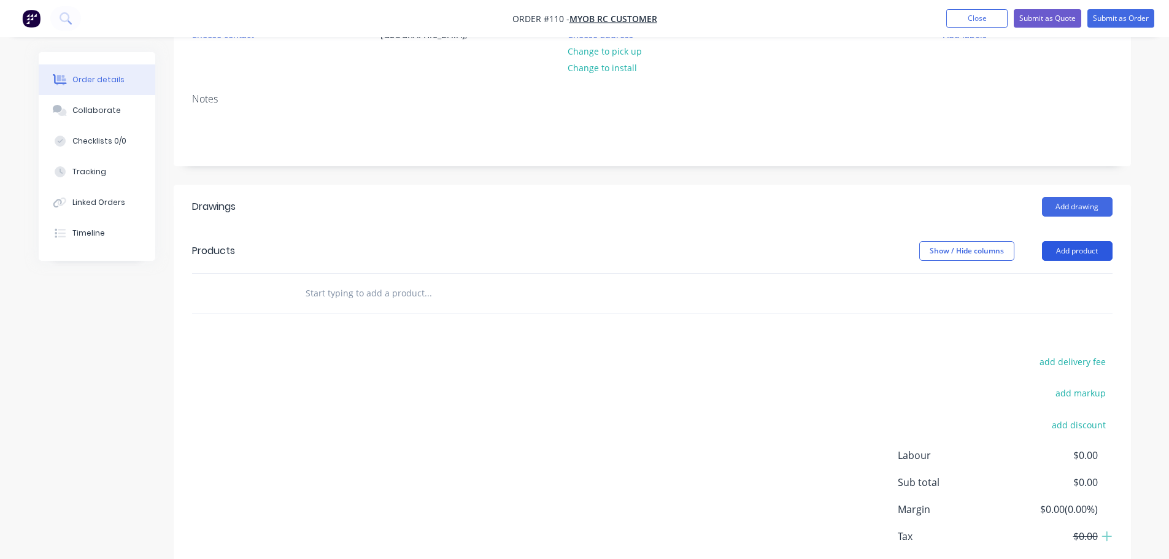
click at [1097, 253] on button "Add product" at bounding box center [1077, 251] width 71 height 20
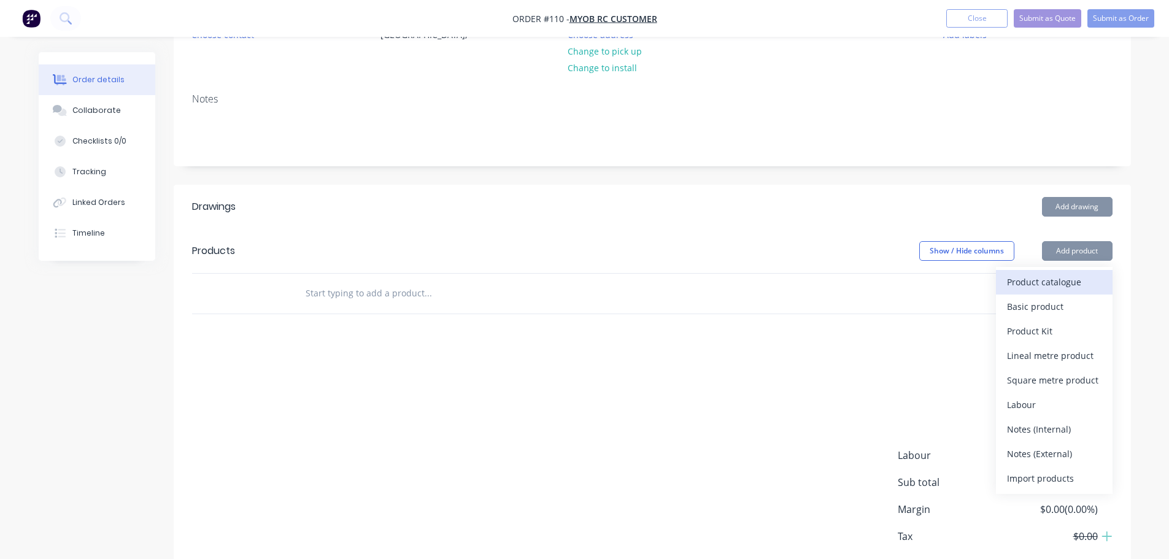
click at [1056, 287] on div "Product catalogue" at bounding box center [1054, 282] width 95 height 18
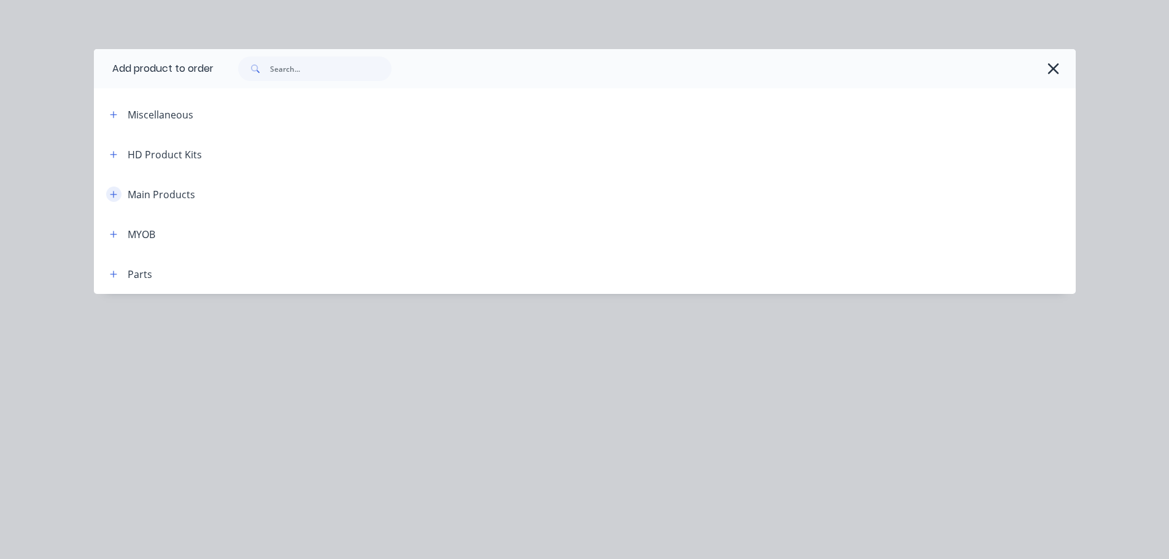
click at [116, 196] on icon "button" at bounding box center [113, 194] width 7 height 9
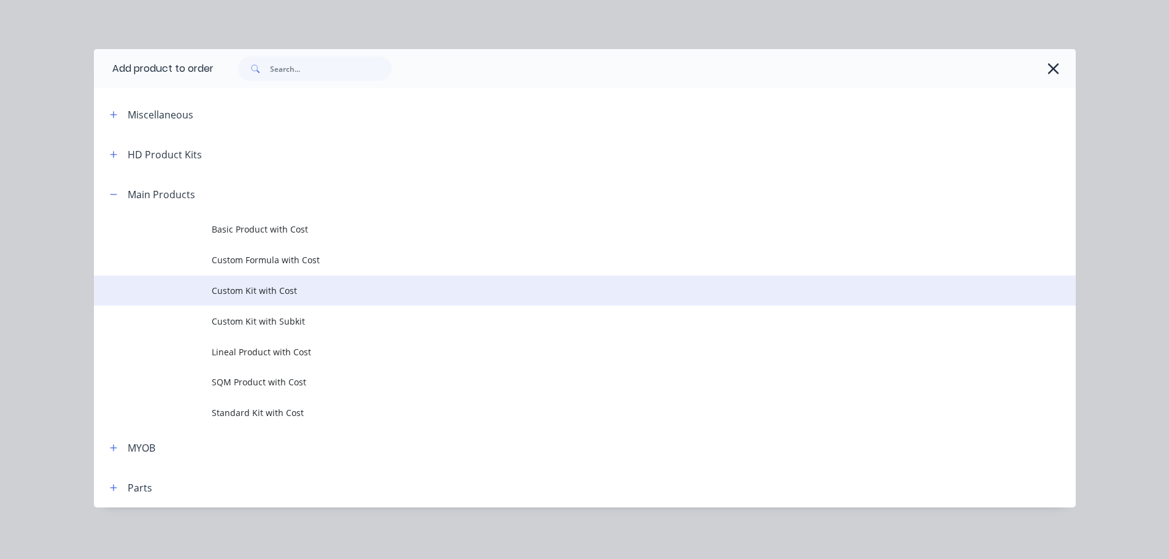
click at [255, 293] on span "Custom Kit with Cost" at bounding box center [557, 290] width 691 height 13
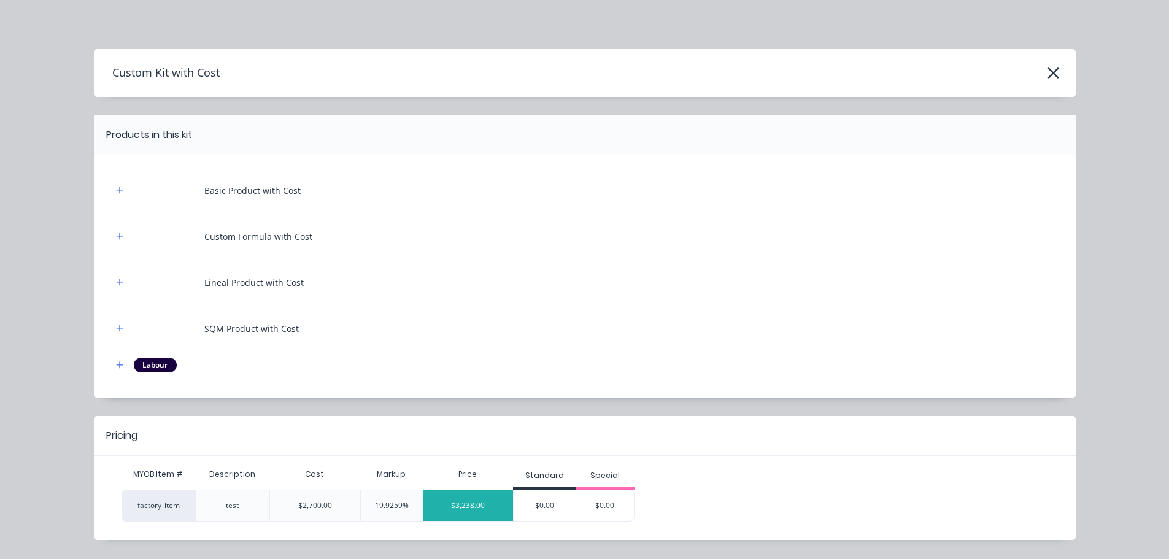
click at [472, 509] on div "$3,238.00" at bounding box center [468, 505] width 90 height 31
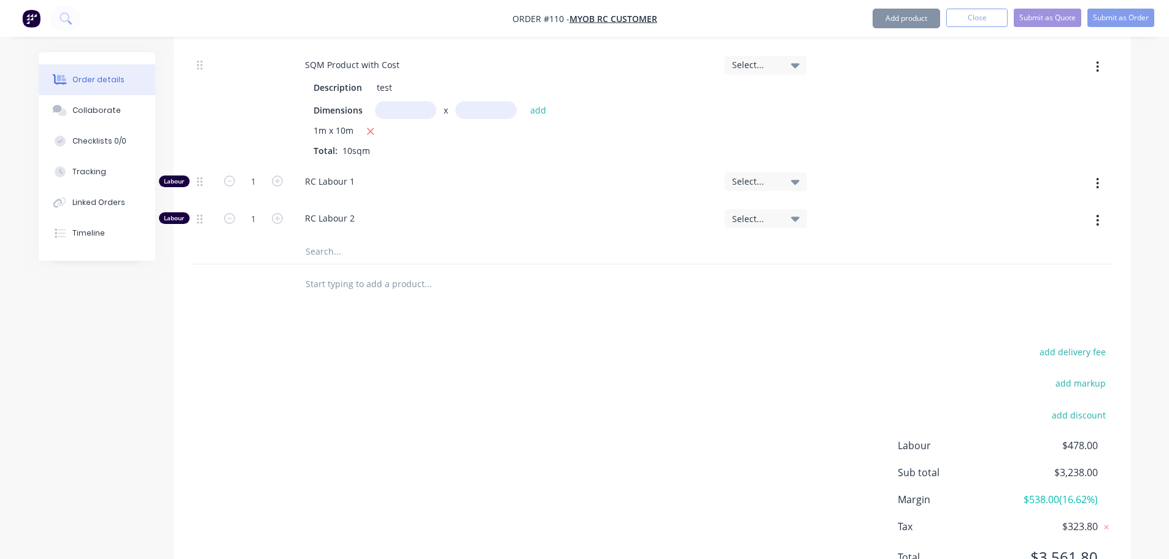
scroll to position [838, 0]
